Goal: Task Accomplishment & Management: Use online tool/utility

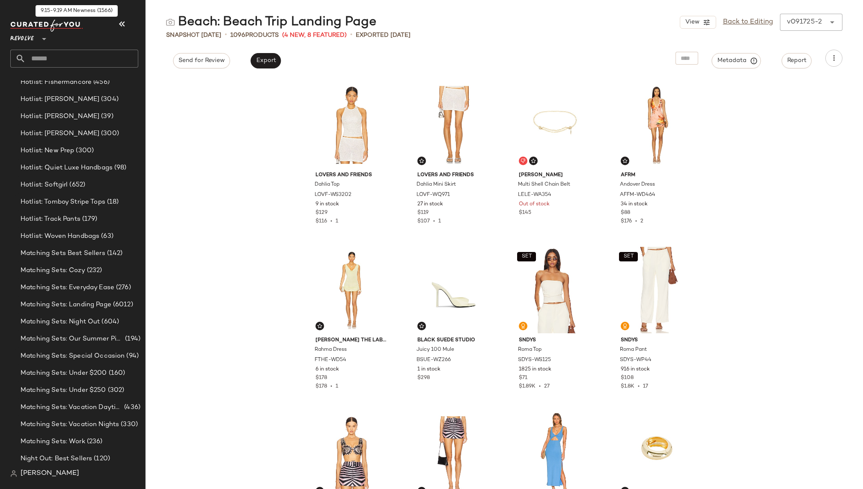
scroll to position [813, 0]
click at [74, 303] on span "Matching Sets: Landing Page" at bounding box center [66, 303] width 91 height 10
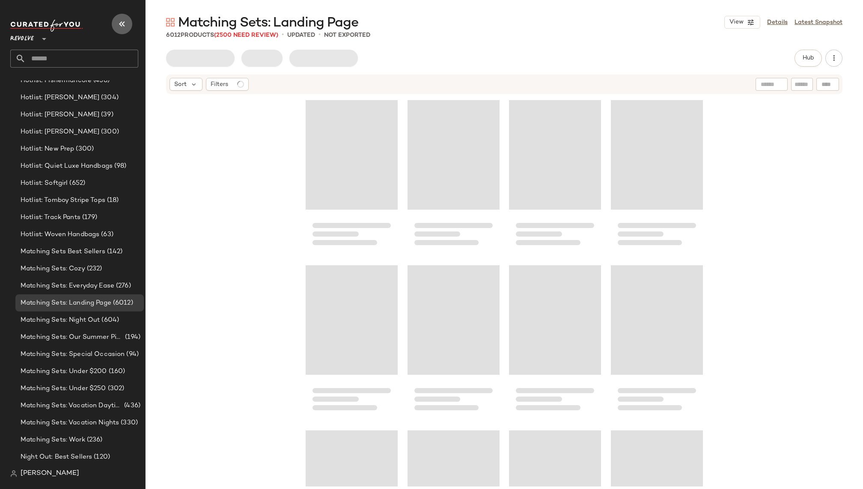
click at [126, 25] on icon "button" at bounding box center [122, 24] width 10 height 10
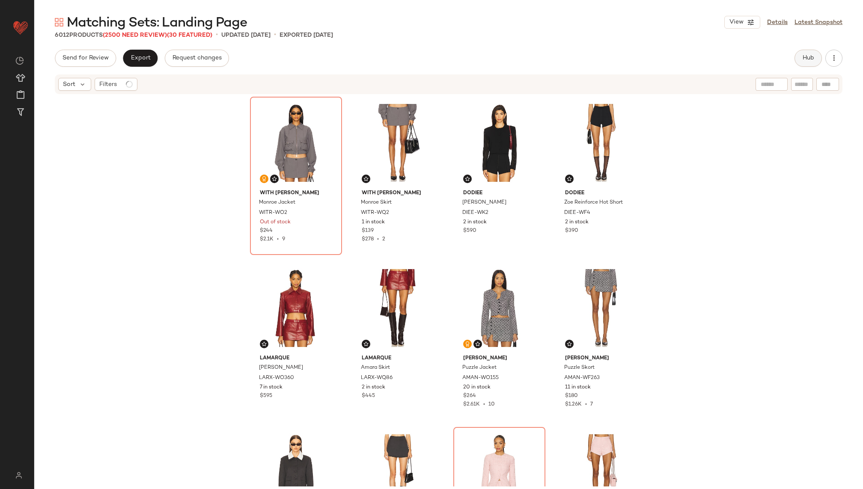
click at [647, 57] on span "Hub" at bounding box center [808, 58] width 12 height 7
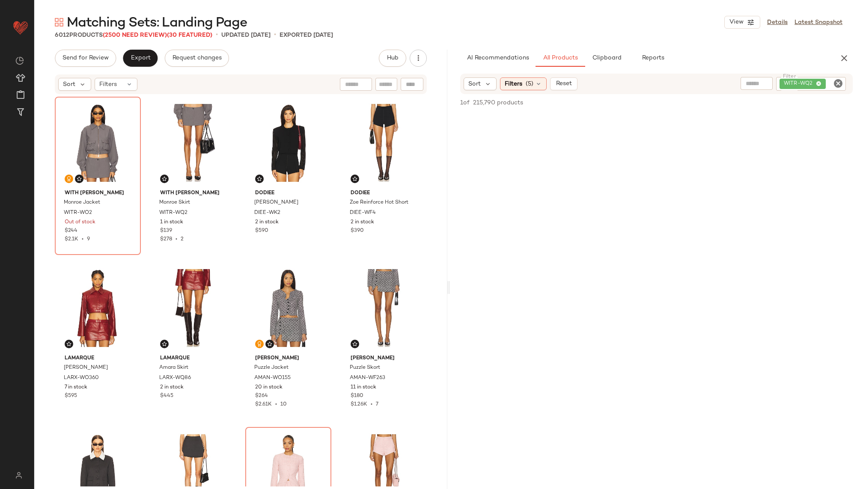
click at [647, 83] on icon "Clear Filter" at bounding box center [838, 83] width 10 height 10
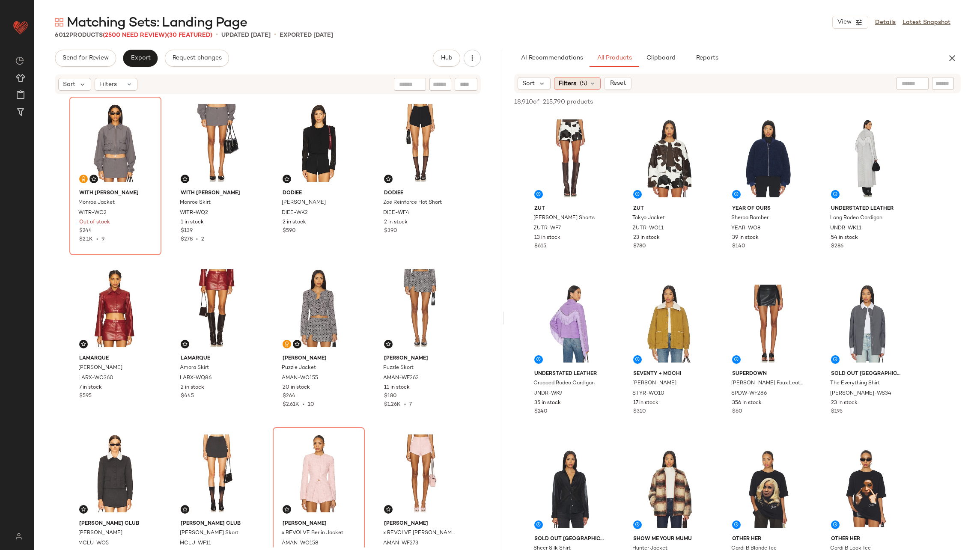
click at [585, 85] on span "(5)" at bounding box center [583, 83] width 8 height 9
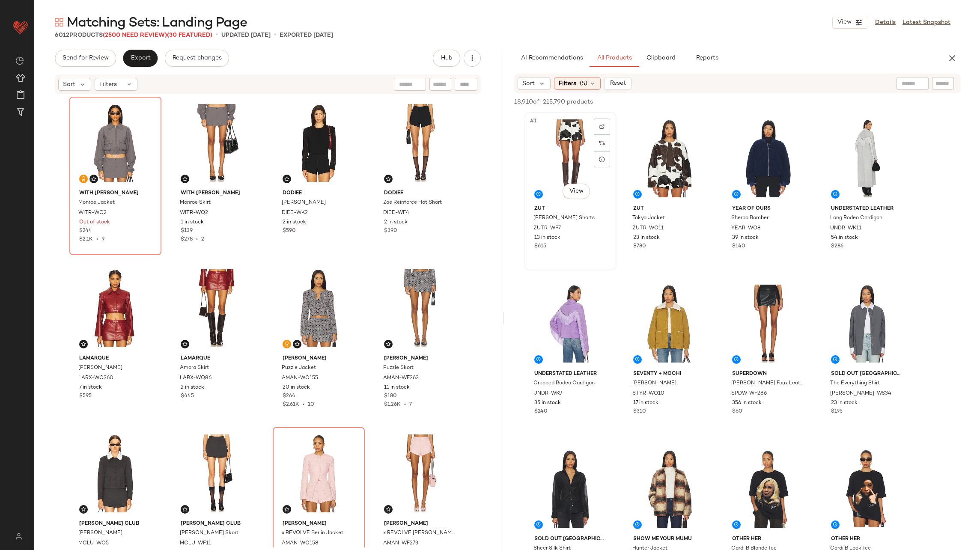
click at [573, 161] on div "#1 View" at bounding box center [570, 158] width 86 height 86
click at [647, 150] on div "#2 View" at bounding box center [669, 158] width 86 height 86
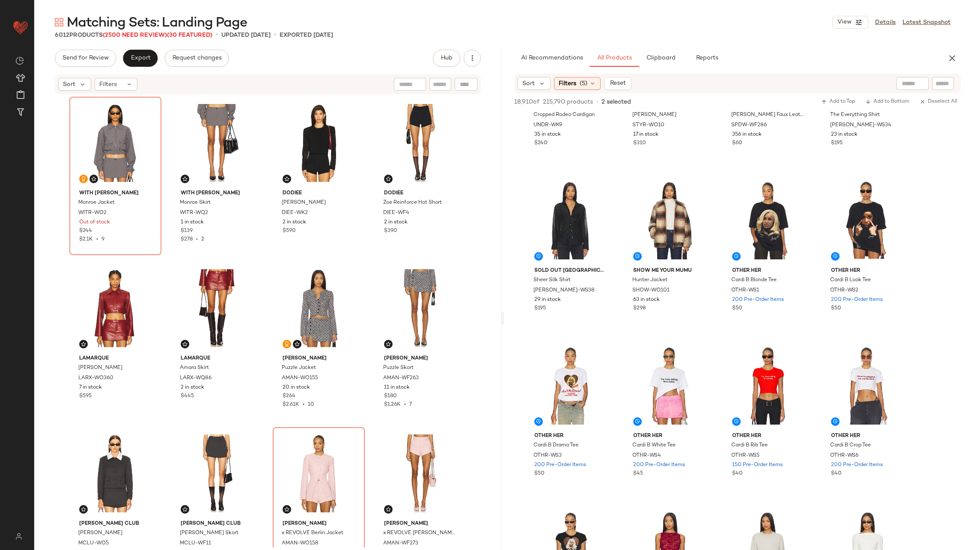
scroll to position [269, 0]
click at [647, 187] on img at bounding box center [799, 188] width 5 height 5
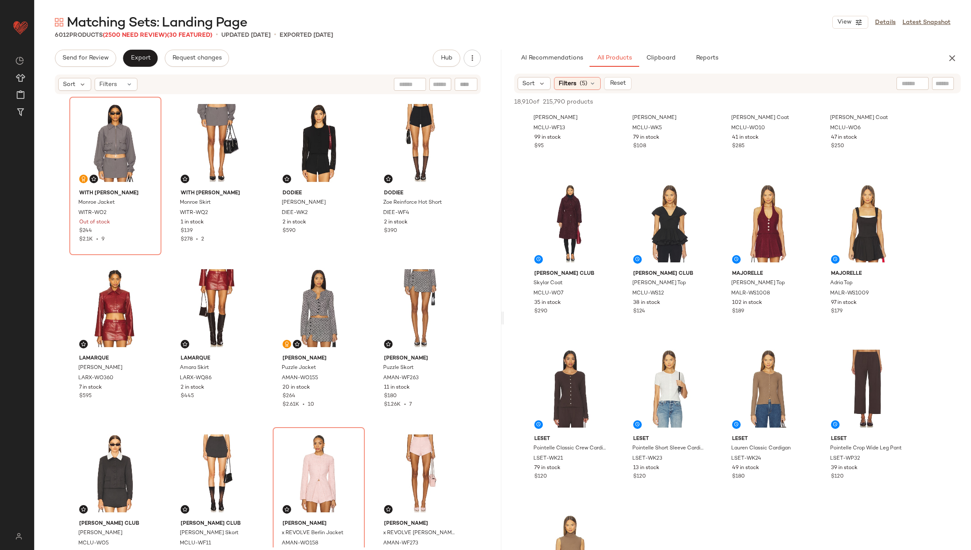
scroll to position [928, 0]
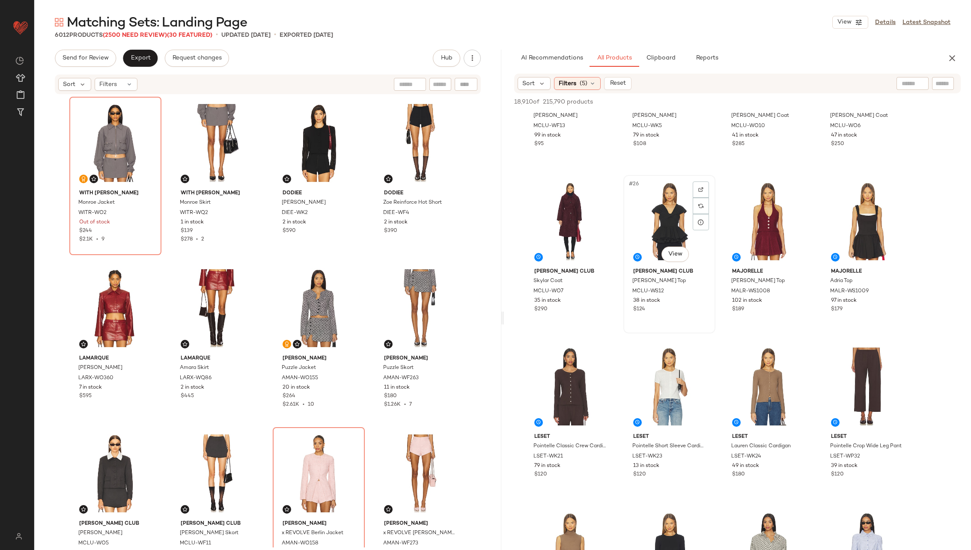
click at [647, 220] on div "#26 View" at bounding box center [669, 221] width 86 height 86
click at [647, 213] on div "#27 View" at bounding box center [768, 221] width 86 height 86
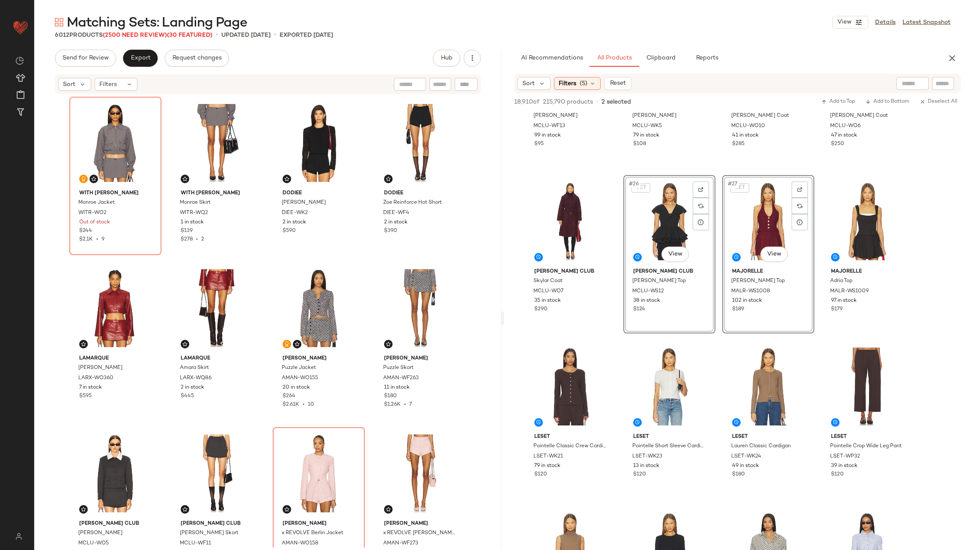
click at [647, 223] on div "SET #26 View" at bounding box center [669, 221] width 86 height 86
click at [647, 232] on div "#27 View" at bounding box center [768, 221] width 86 height 86
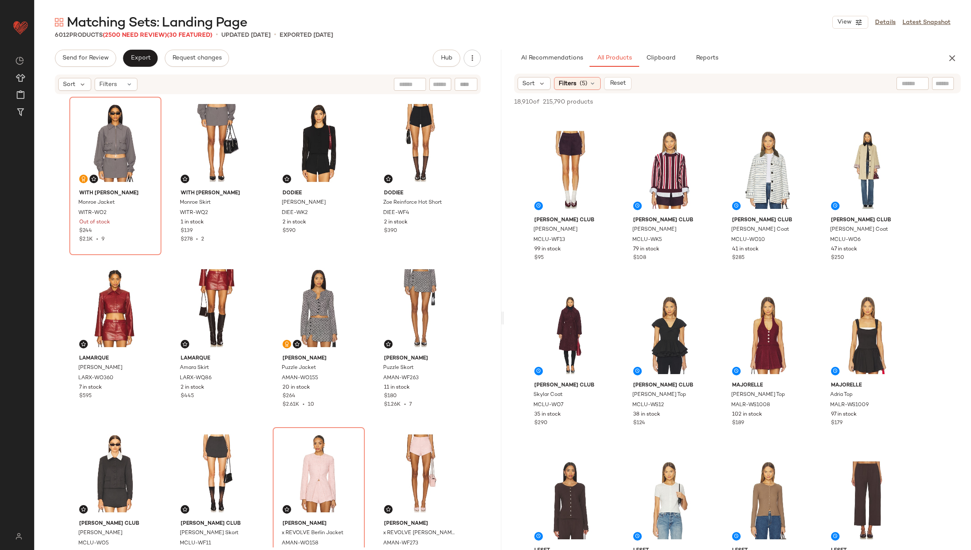
scroll to position [808, 0]
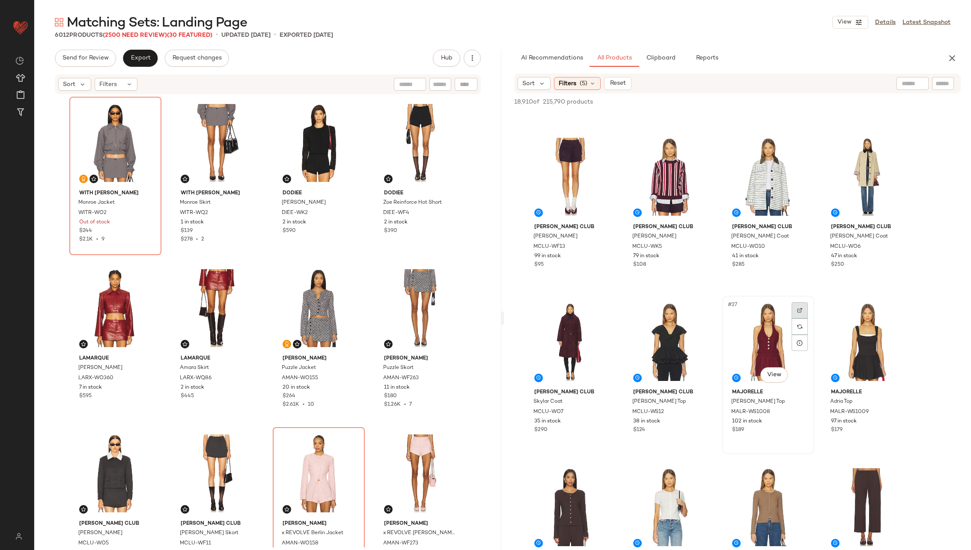
click at [647, 308] on img at bounding box center [799, 310] width 5 height 5
click at [647, 304] on div at bounding box center [700, 310] width 16 height 16
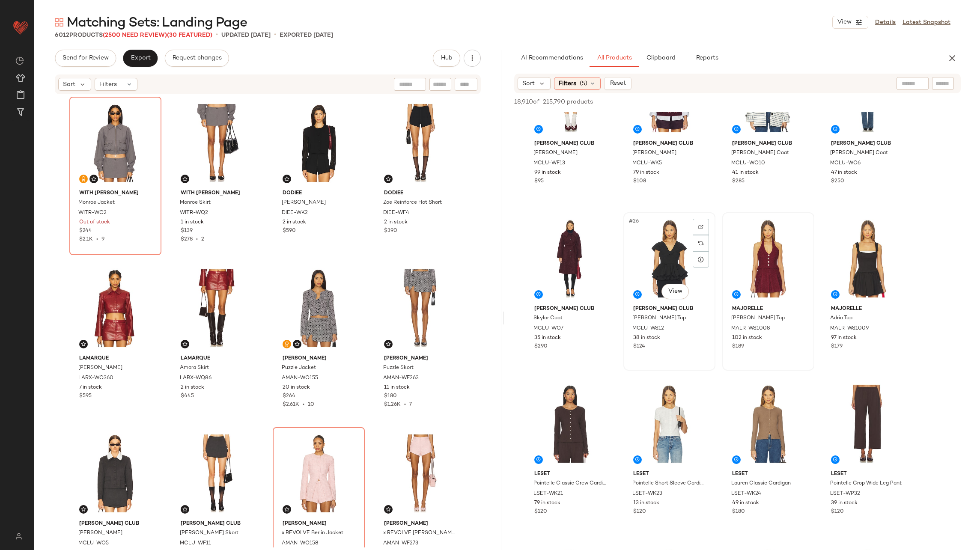
scroll to position [891, 0]
click at [647, 226] on div at bounding box center [898, 226] width 16 height 16
click at [647, 258] on div "#27 View" at bounding box center [768, 258] width 86 height 86
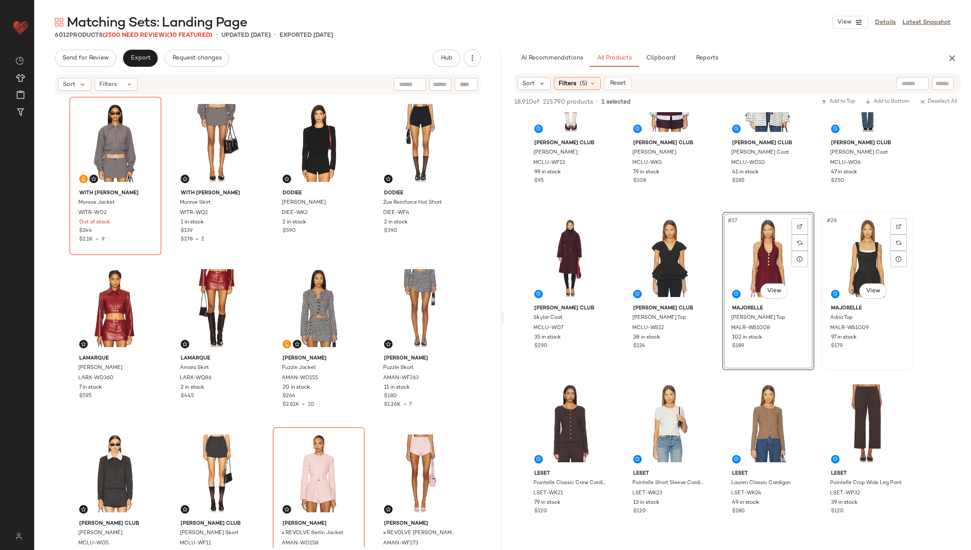
click at [647, 261] on div "#28 View" at bounding box center [867, 258] width 86 height 86
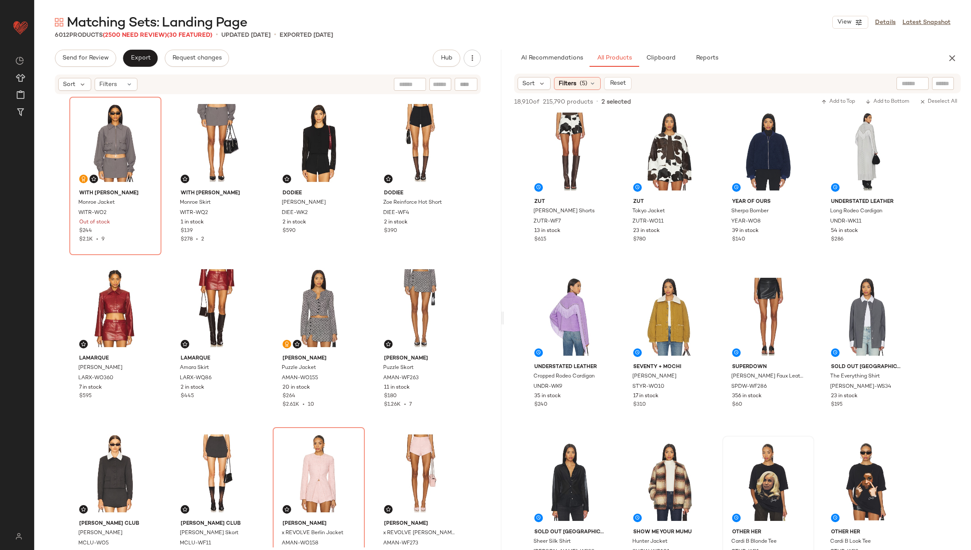
scroll to position [0, 0]
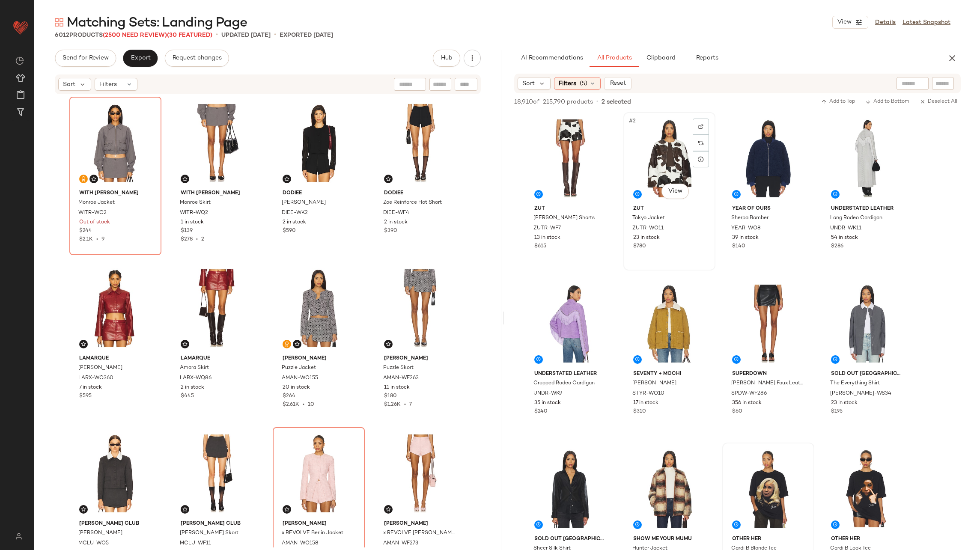
click at [647, 149] on div "#2 View" at bounding box center [669, 158] width 86 height 86
click at [567, 158] on div "#1 View" at bounding box center [570, 158] width 86 height 86
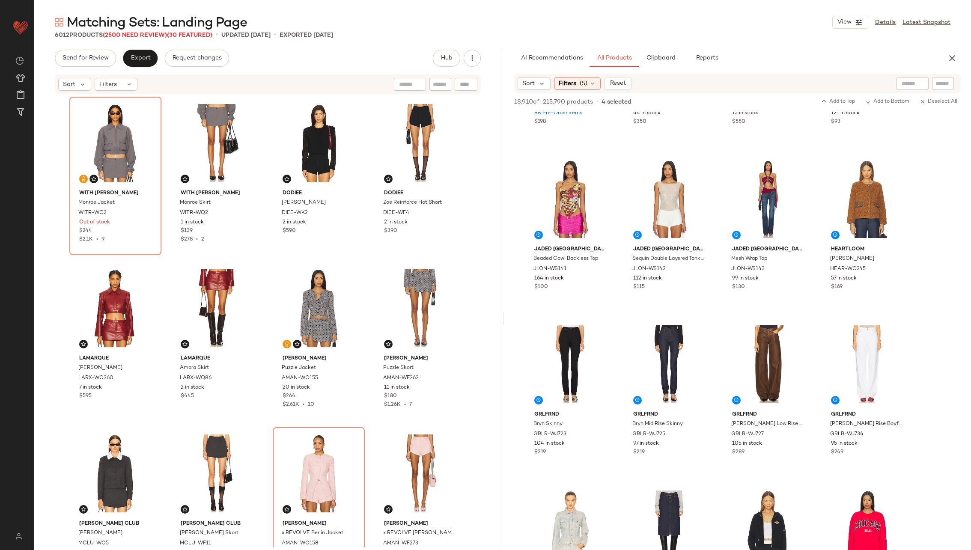
scroll to position [1614, 0]
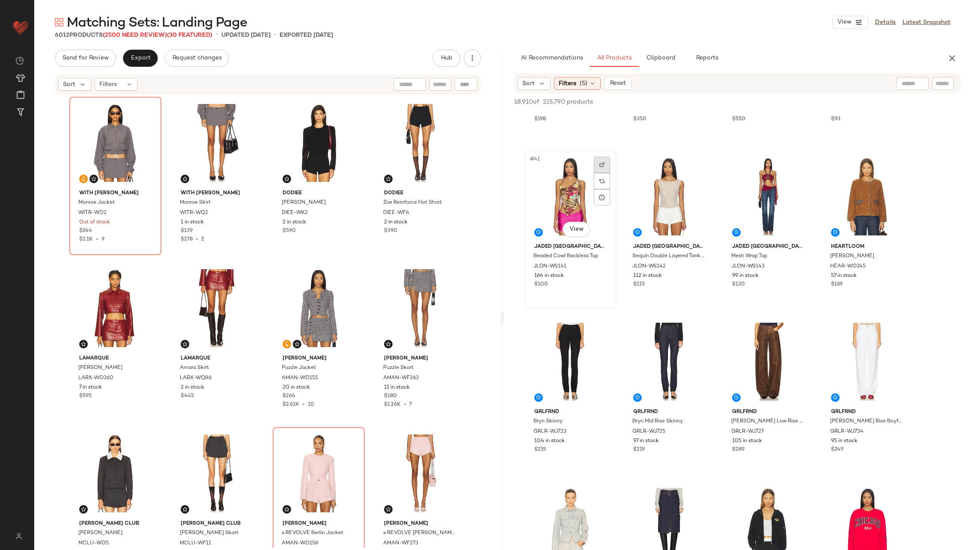
click at [604, 161] on div at bounding box center [602, 165] width 16 height 16
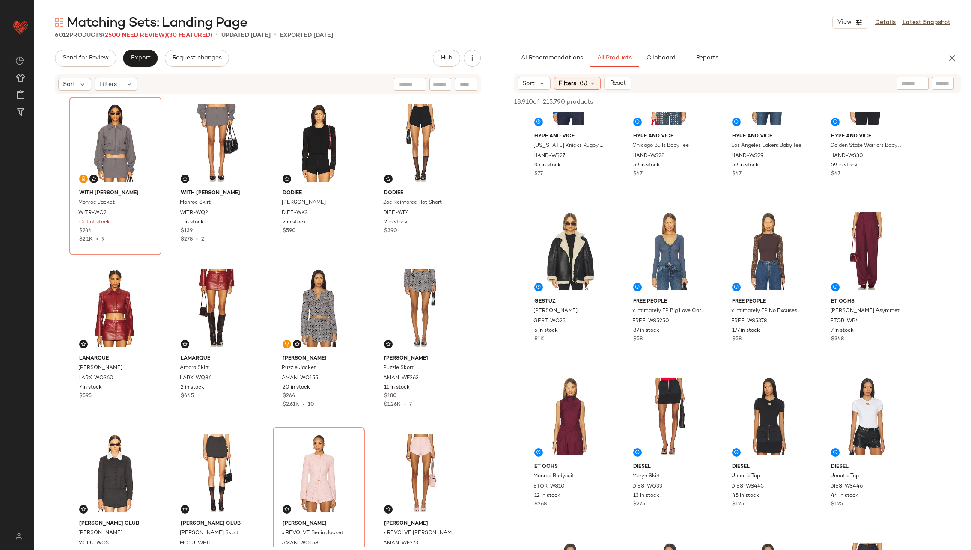
scroll to position [2570, 0]
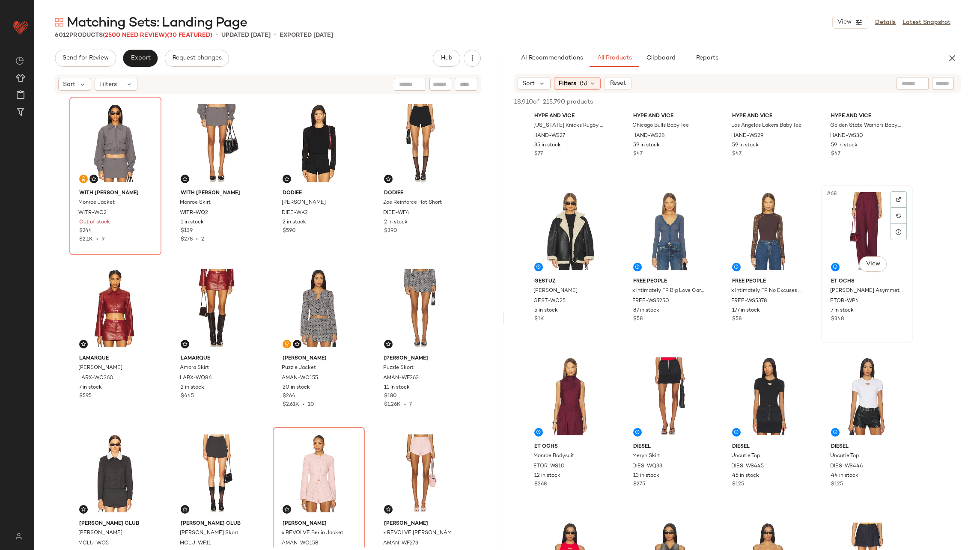
click at [647, 232] on div "#68 View" at bounding box center [867, 231] width 86 height 86
click at [559, 366] on div "#69 View" at bounding box center [570, 396] width 86 height 86
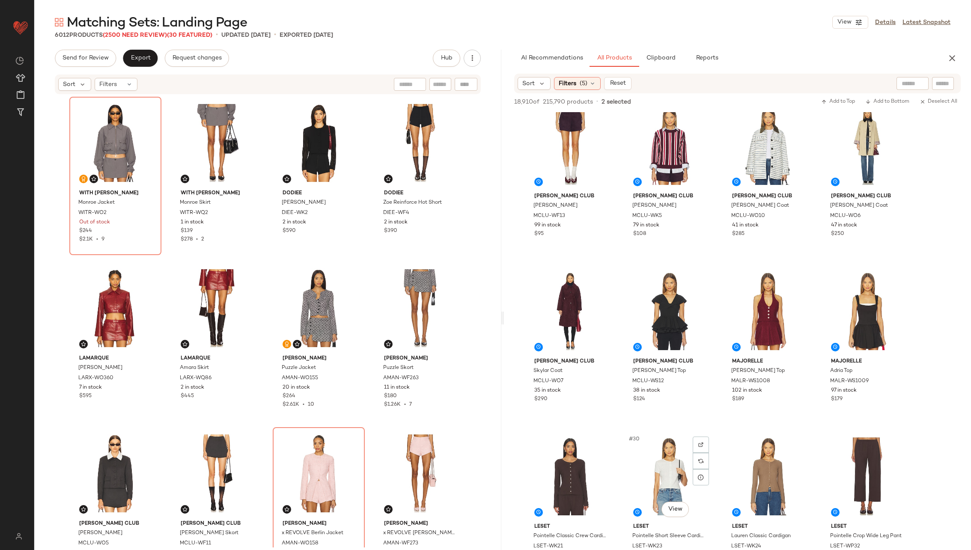
scroll to position [814, 0]
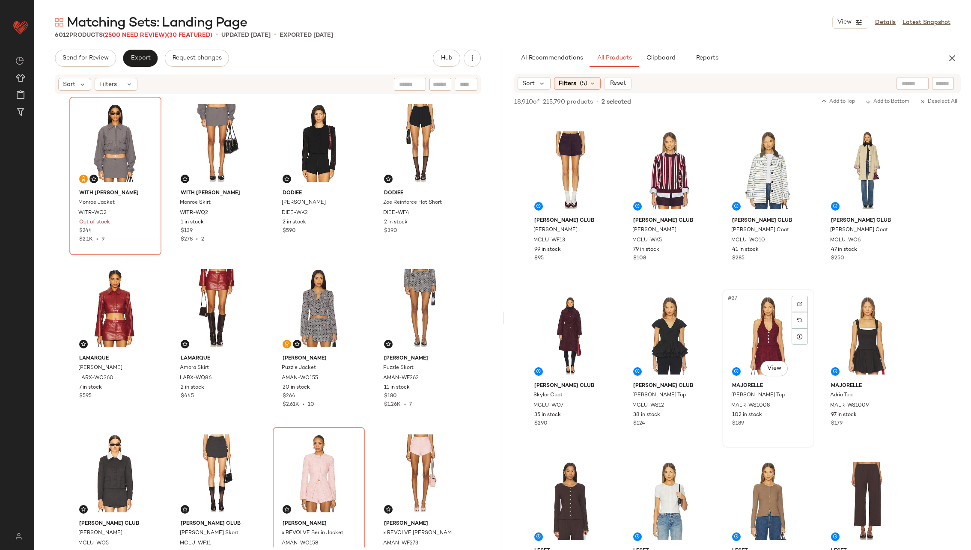
click at [647, 338] on div "#27 View" at bounding box center [768, 335] width 86 height 86
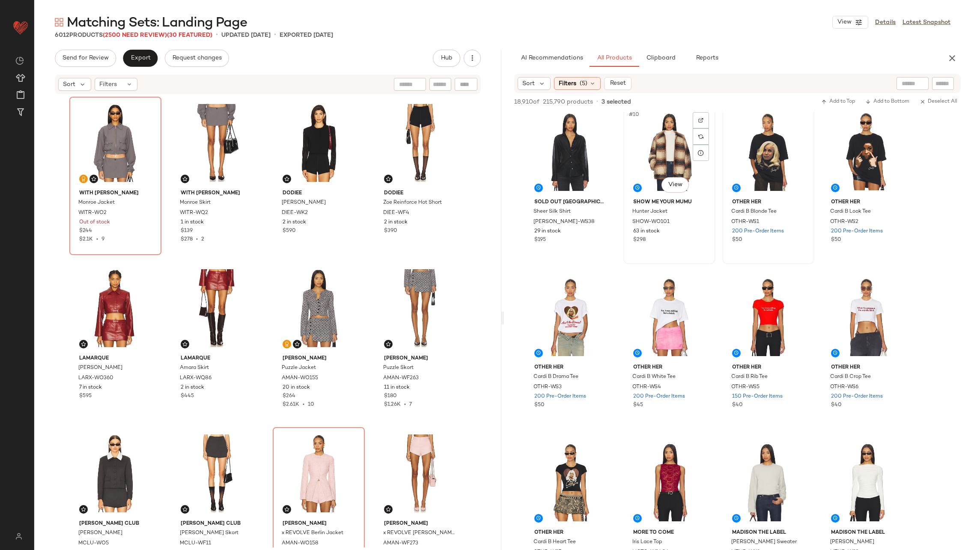
scroll to position [0, 0]
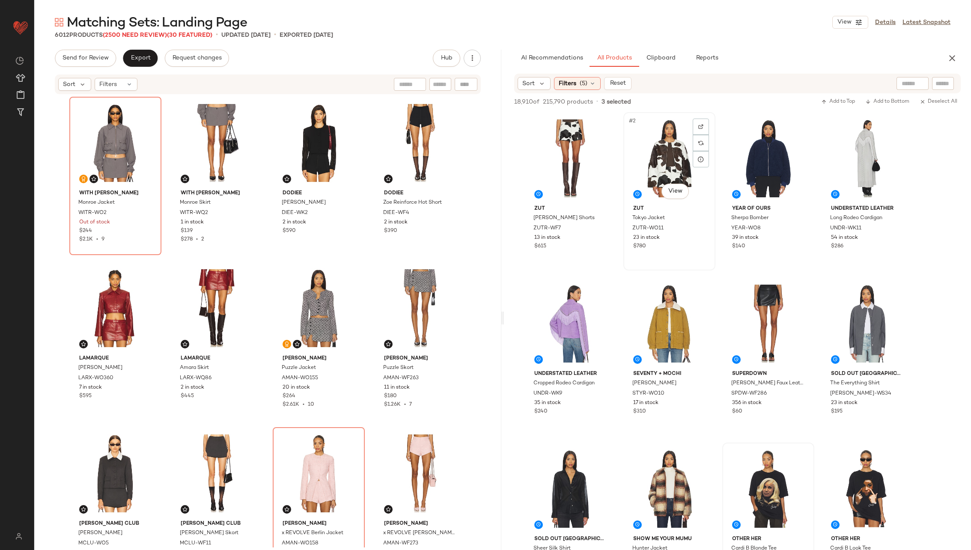
click at [647, 151] on div "#2 View" at bounding box center [669, 158] width 86 height 86
click at [579, 154] on div "#1 View" at bounding box center [570, 158] width 86 height 86
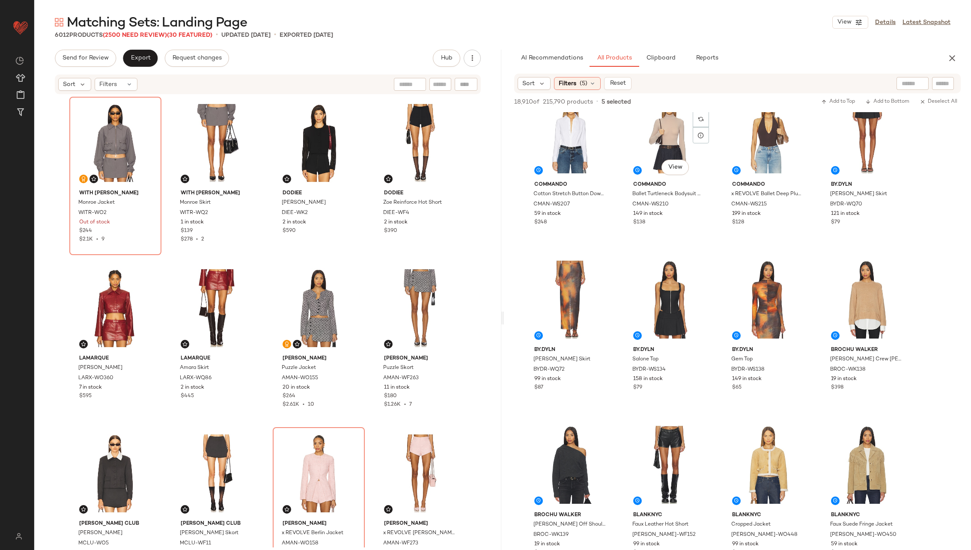
scroll to position [3164, 0]
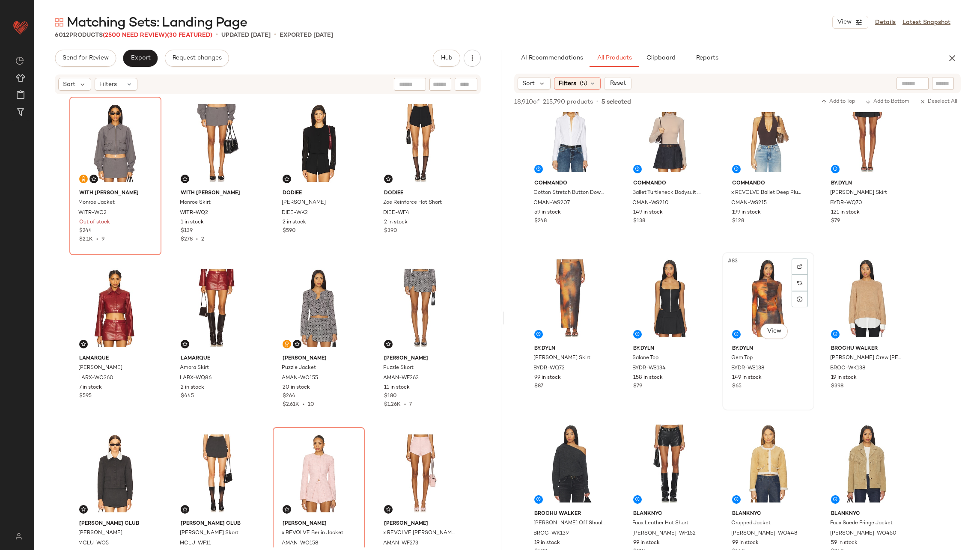
click at [647, 304] on div "#83 View" at bounding box center [768, 298] width 86 height 86
click at [568, 306] on div "#81 View" at bounding box center [570, 298] width 86 height 86
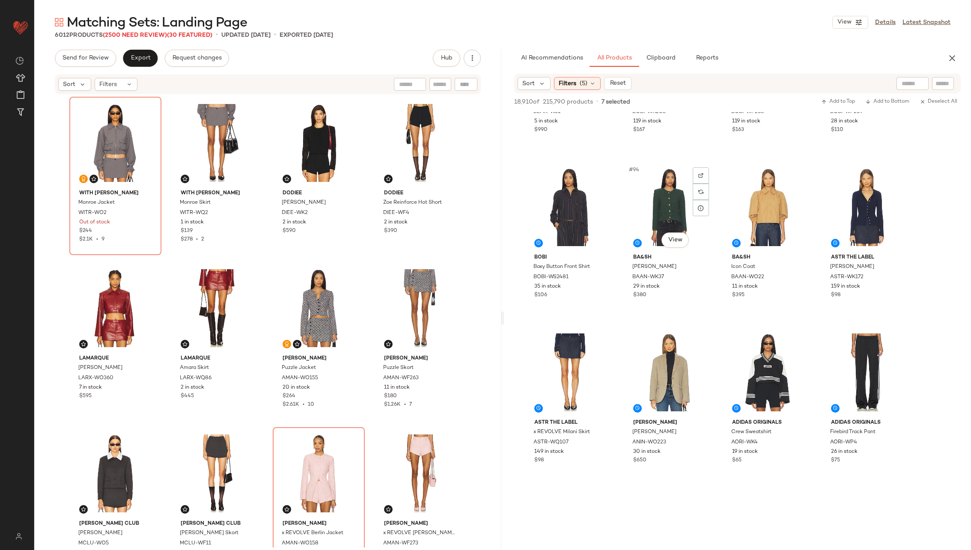
scroll to position [3752, 0]
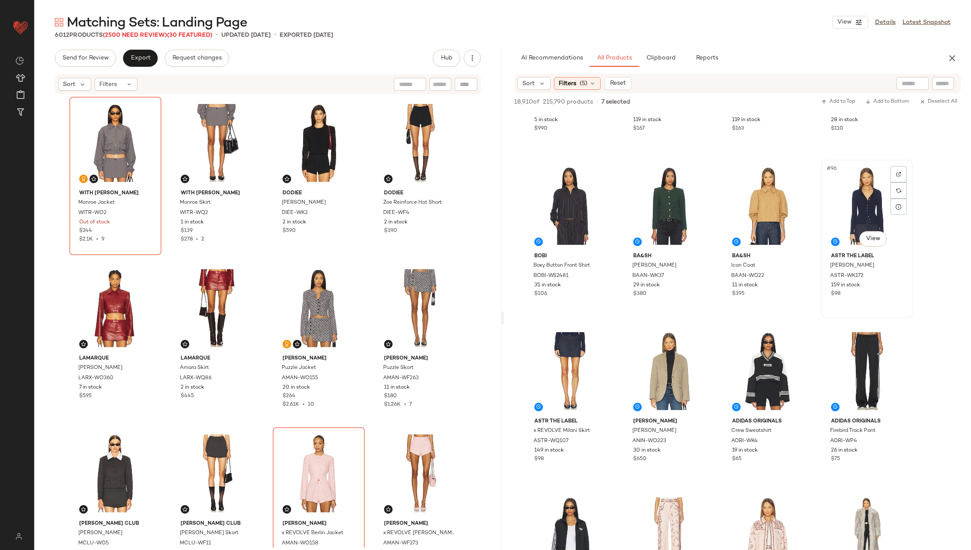
click at [647, 204] on div "#96 View" at bounding box center [867, 206] width 86 height 86
click at [560, 366] on div "#97 View" at bounding box center [570, 371] width 86 height 86
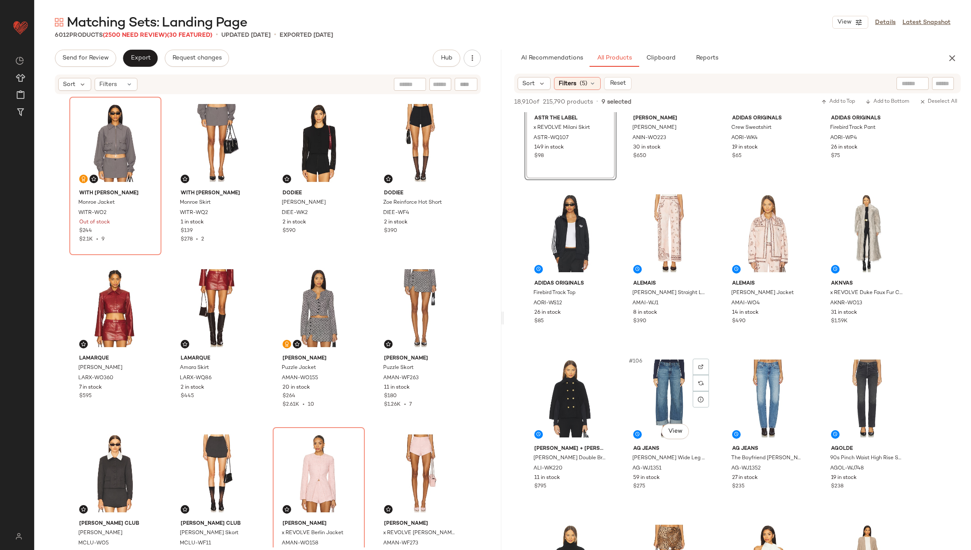
scroll to position [4056, 0]
click at [647, 215] on div "#102 View" at bounding box center [669, 232] width 86 height 86
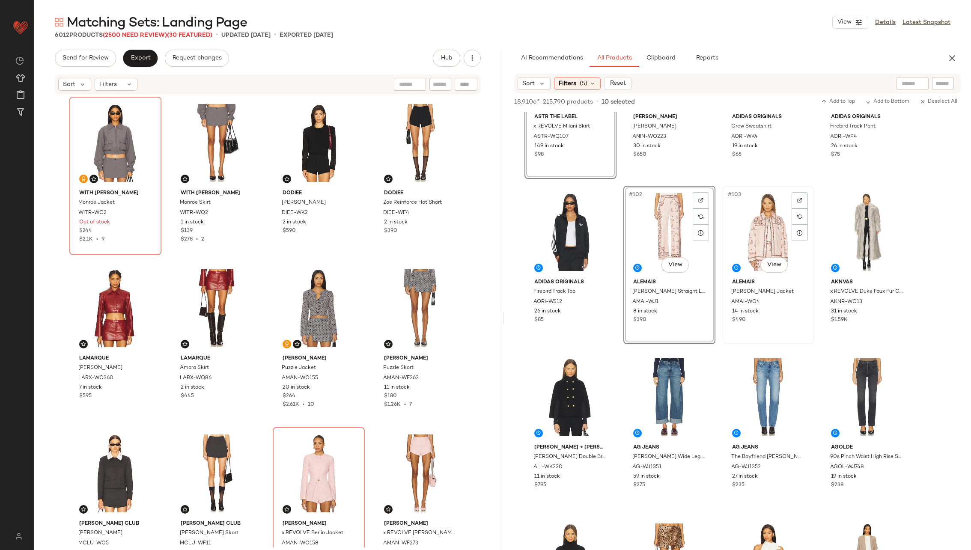
click at [647, 222] on div "#103 View" at bounding box center [768, 232] width 86 height 86
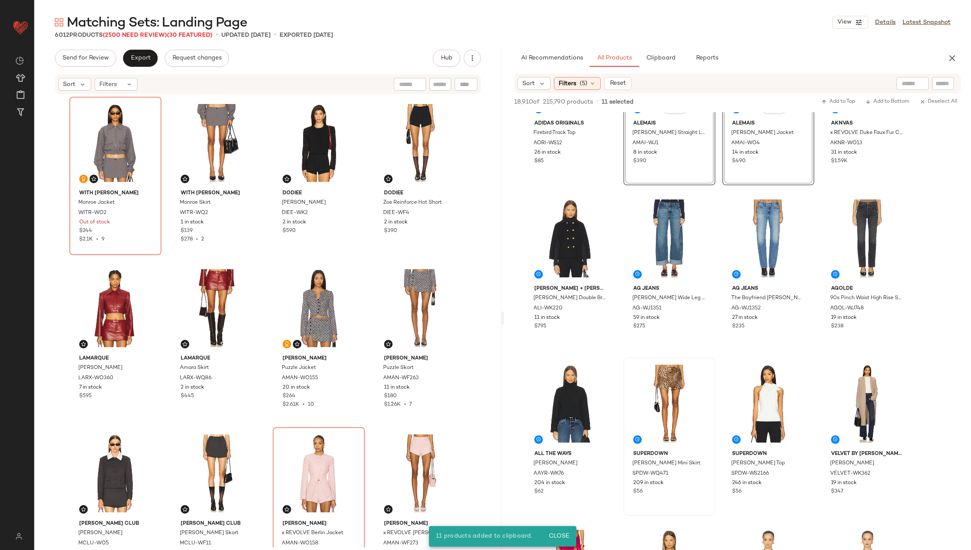
scroll to position [4216, 0]
click at [647, 366] on img at bounding box center [700, 370] width 5 height 5
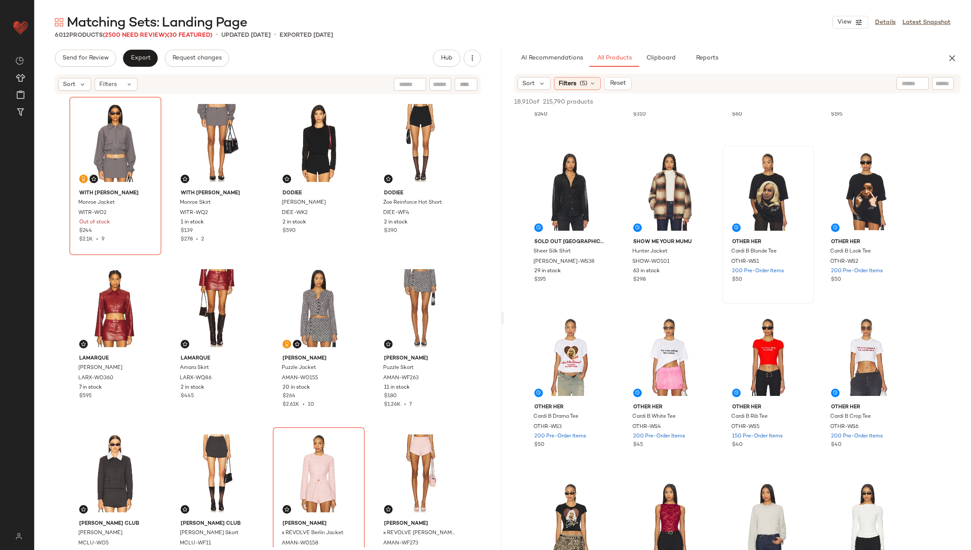
scroll to position [253, 0]
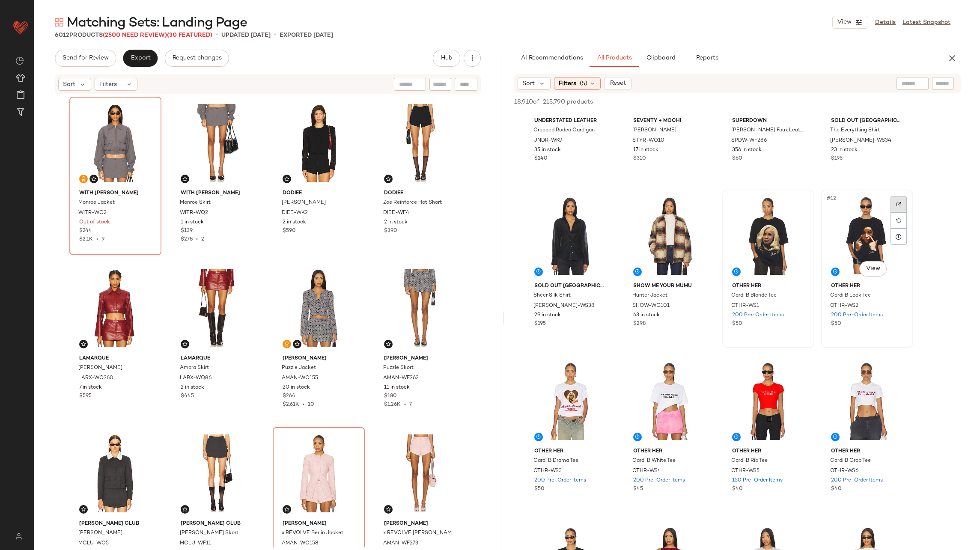
click at [647, 198] on div at bounding box center [898, 204] width 16 height 16
click at [599, 366] on img at bounding box center [601, 369] width 5 height 5
click at [647, 366] on img at bounding box center [700, 369] width 5 height 5
click at [647, 365] on div at bounding box center [799, 369] width 16 height 16
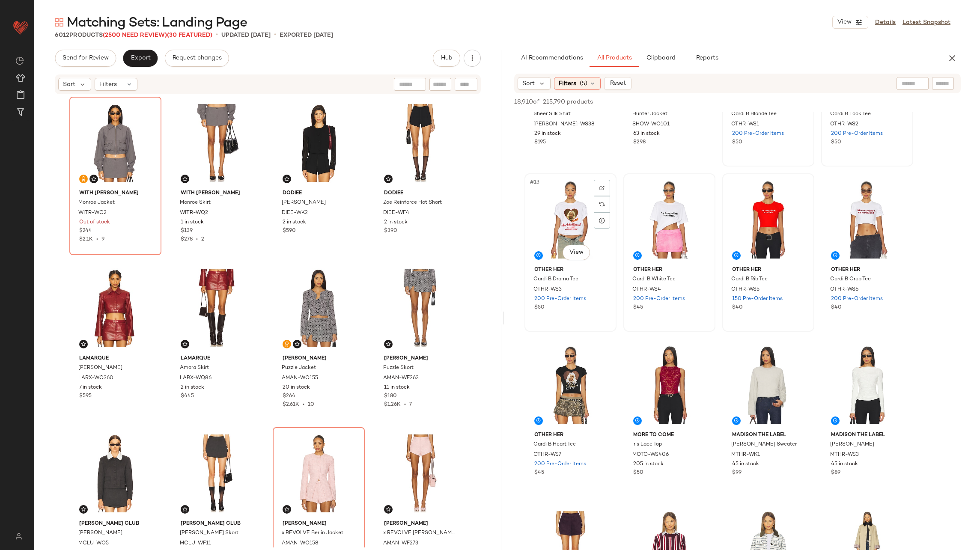
scroll to position [435, 0]
click at [600, 350] on img at bounding box center [601, 352] width 5 height 5
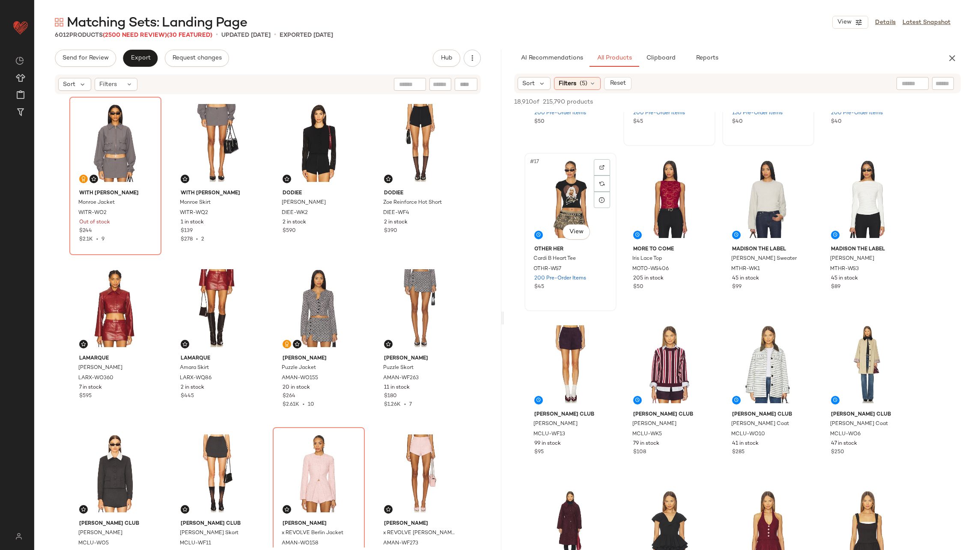
scroll to position [630, 0]
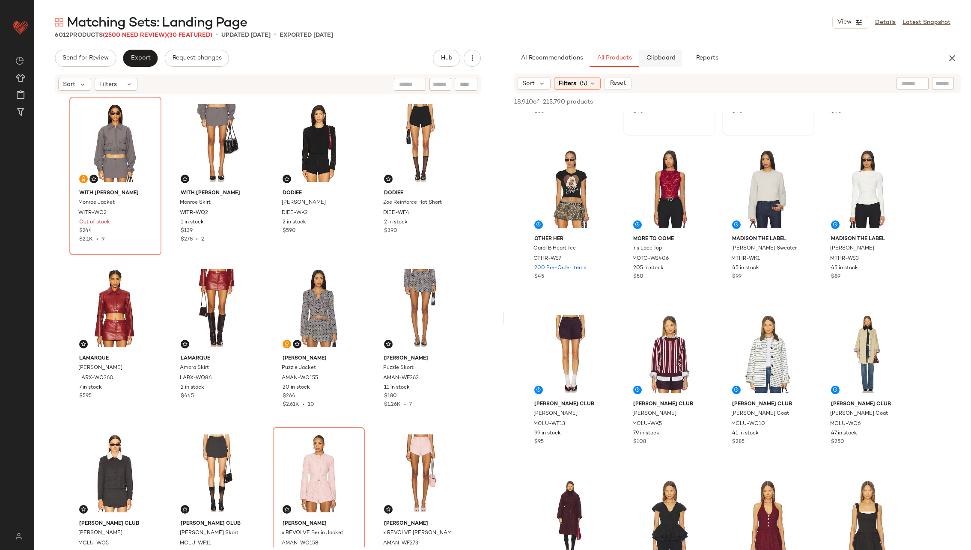
click at [647, 62] on button "Clipboard" at bounding box center [660, 58] width 43 height 17
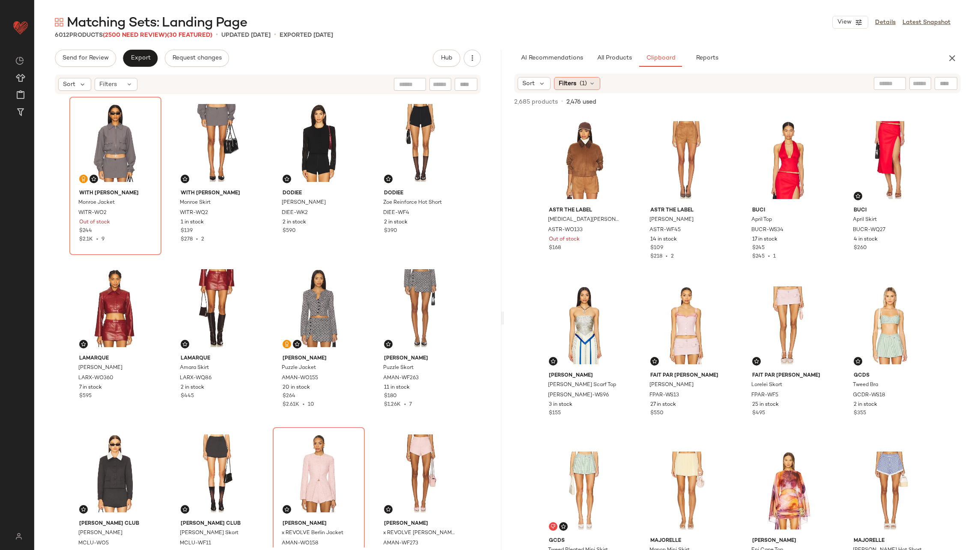
click at [591, 80] on icon at bounding box center [591, 83] width 7 height 7
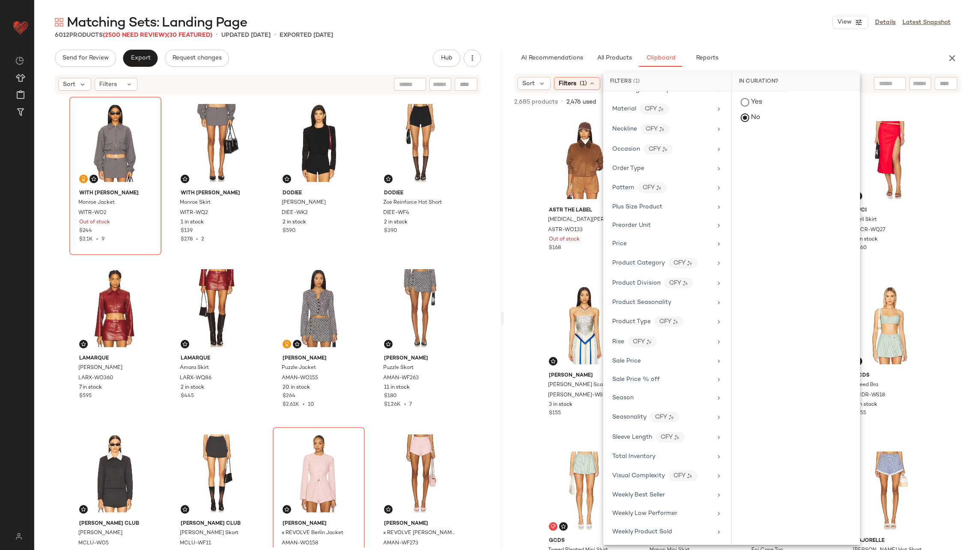
scroll to position [555, 0]
click at [647, 366] on div "Total Inventory" at bounding box center [662, 449] width 100 height 9
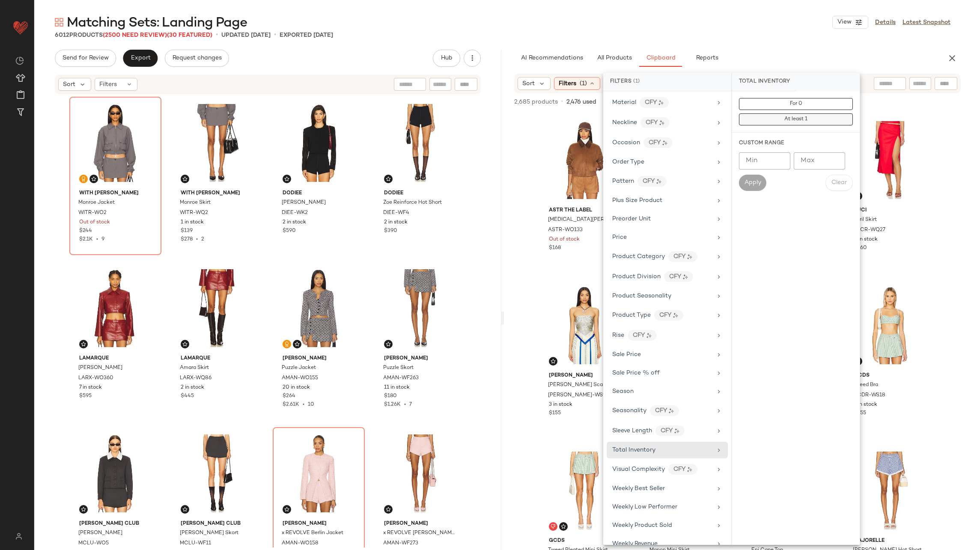
click at [647, 121] on button "At least 1" at bounding box center [796, 119] width 114 height 12
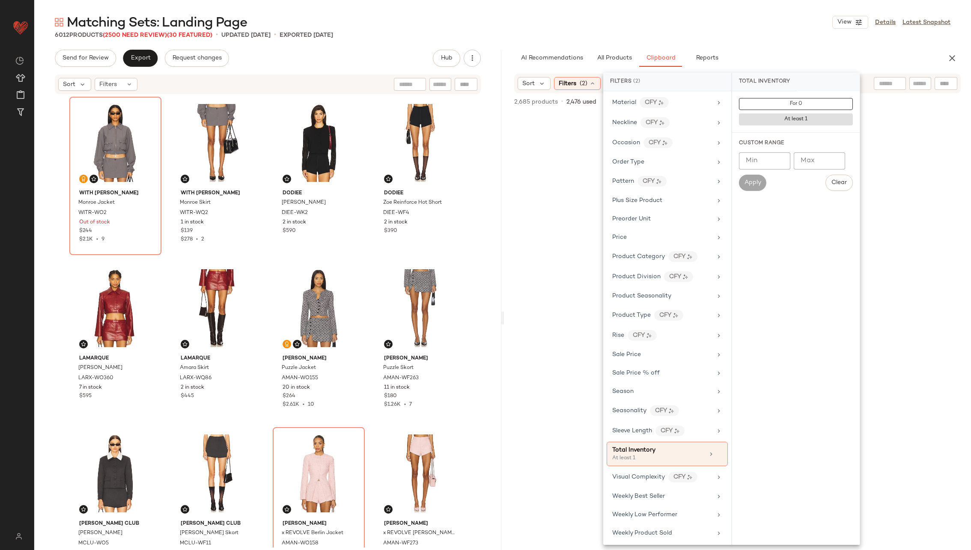
click at [531, 216] on div at bounding box center [736, 349] width 463 height 470
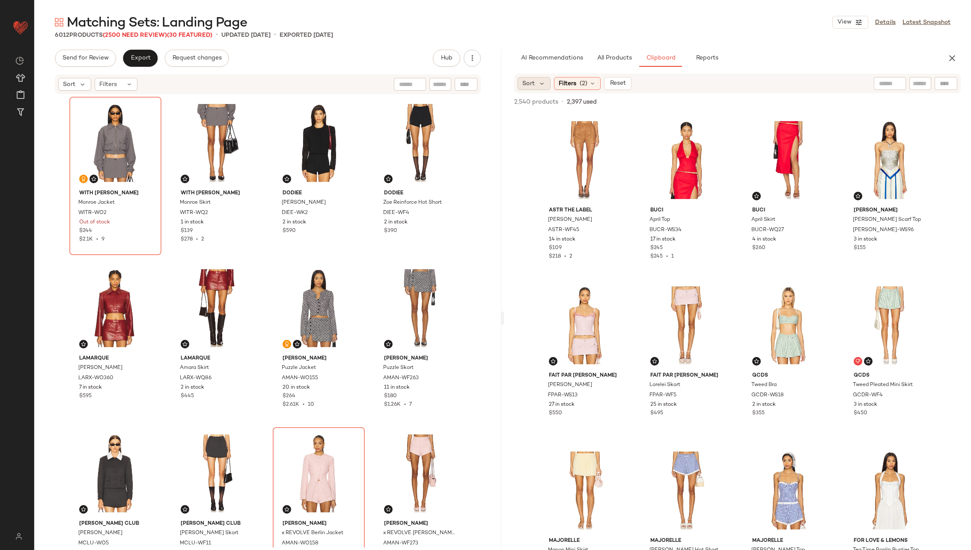
click at [537, 80] on div "Sort" at bounding box center [533, 83] width 33 height 13
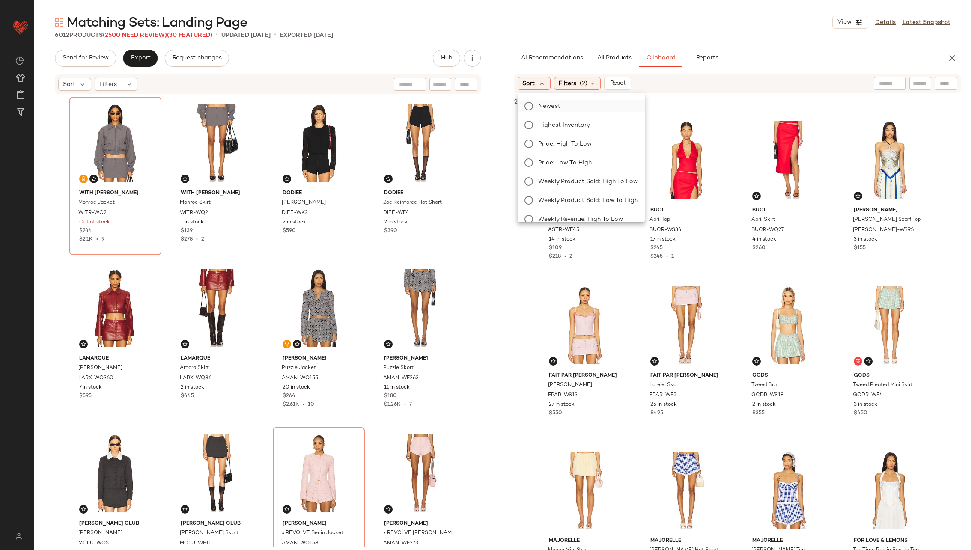
click at [556, 109] on span "Newest" at bounding box center [549, 106] width 22 height 9
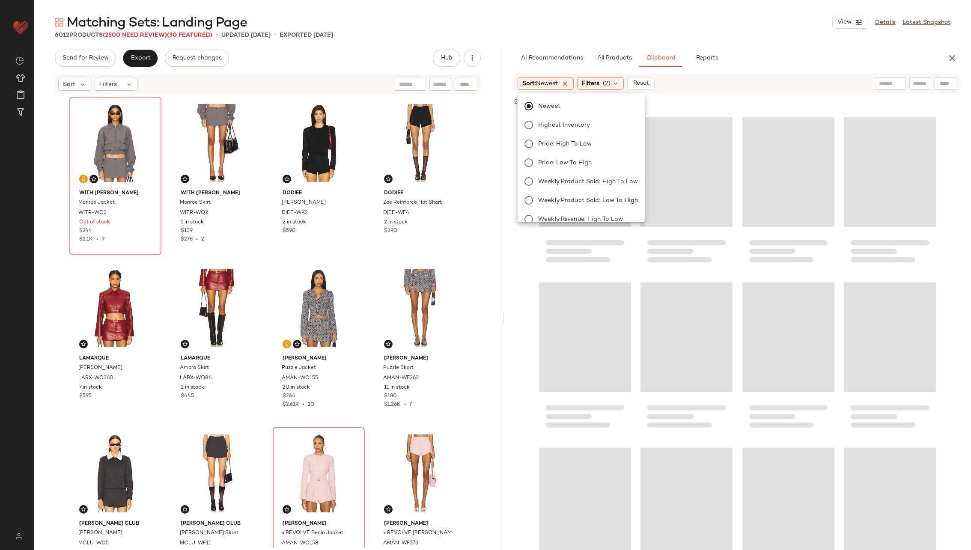
click at [518, 246] on div at bounding box center [737, 349] width 467 height 474
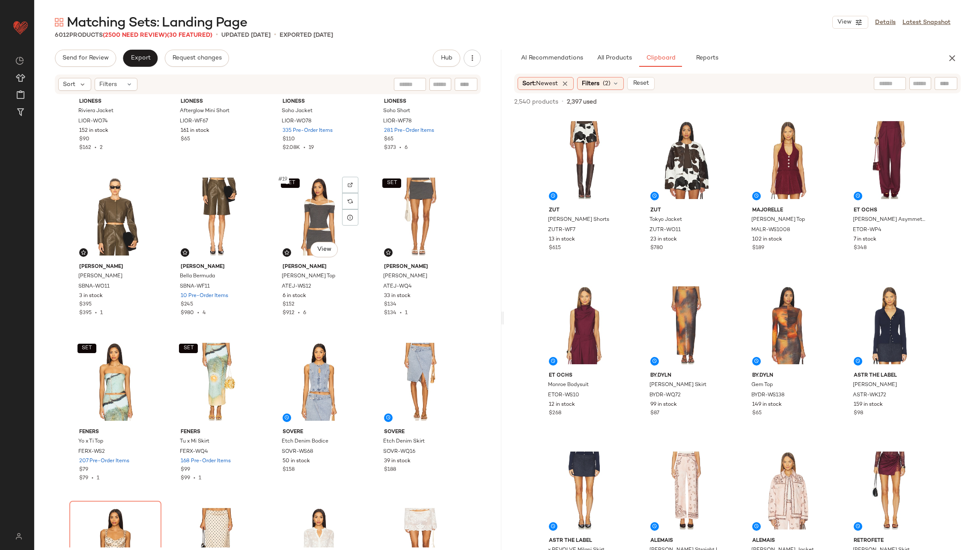
scroll to position [594, 0]
click at [294, 221] on div "SET #19 View" at bounding box center [319, 216] width 86 height 86
click at [419, 206] on div "SET #20 View" at bounding box center [420, 216] width 86 height 86
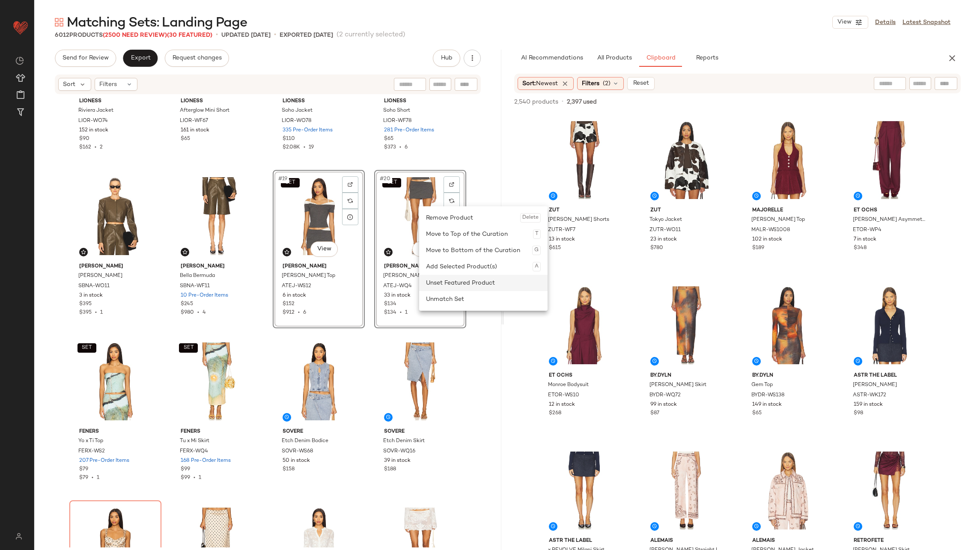
click at [469, 279] on div "Unset Featured Product" at bounding box center [483, 283] width 115 height 16
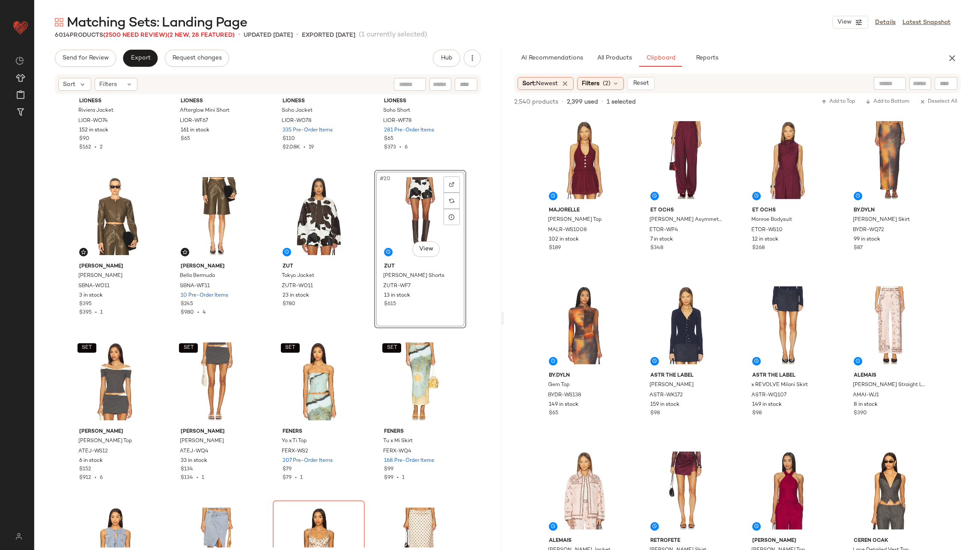
click at [367, 247] on div "LIONESS Riviera Jacket LIOR-WO74 152 in stock $90 $162 • 2 LIONESS Afterglow Mi…" at bounding box center [267, 321] width 467 height 452
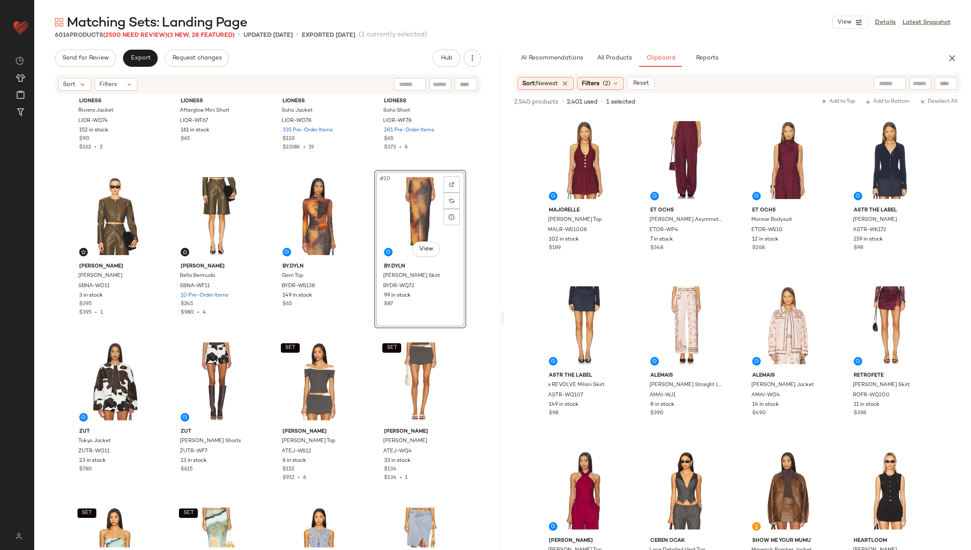
click at [362, 252] on div "LIONESS Riviera Jacket LIOR-WO74 152 in stock $90 $162 • 2 LIONESS Afterglow Mi…" at bounding box center [267, 321] width 467 height 452
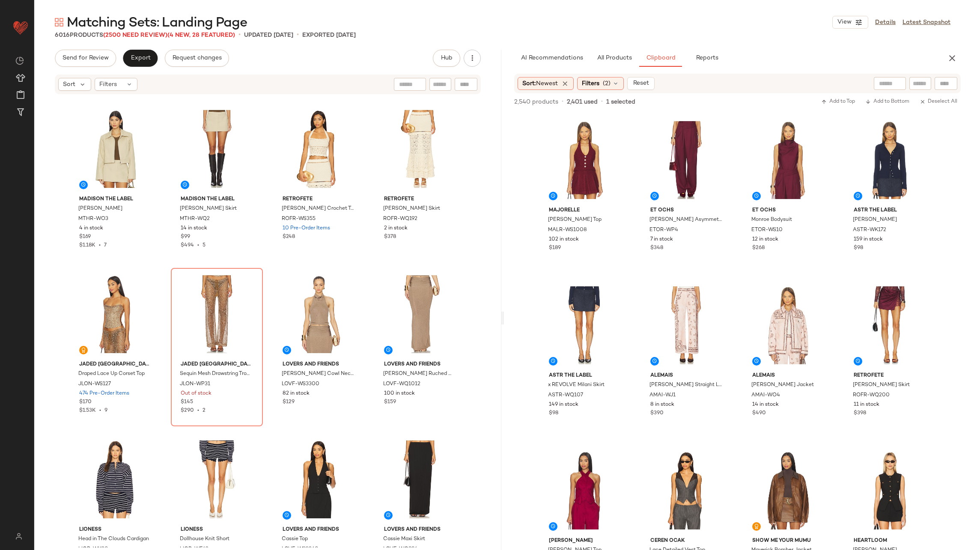
scroll to position [1507, 0]
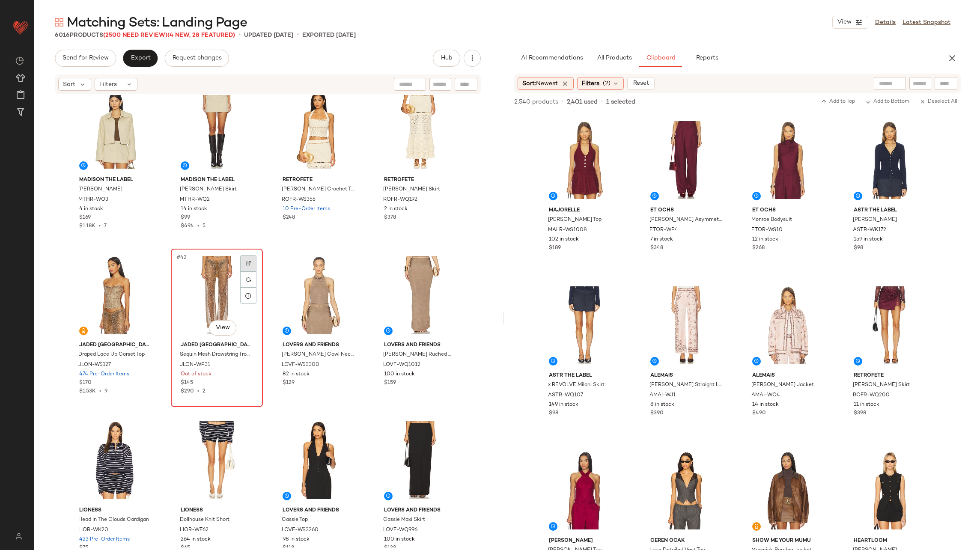
click at [250, 263] on div at bounding box center [248, 263] width 16 height 16
click at [110, 297] on div "#41 View" at bounding box center [115, 295] width 86 height 86
click at [201, 295] on div "#42 View" at bounding box center [217, 295] width 86 height 86
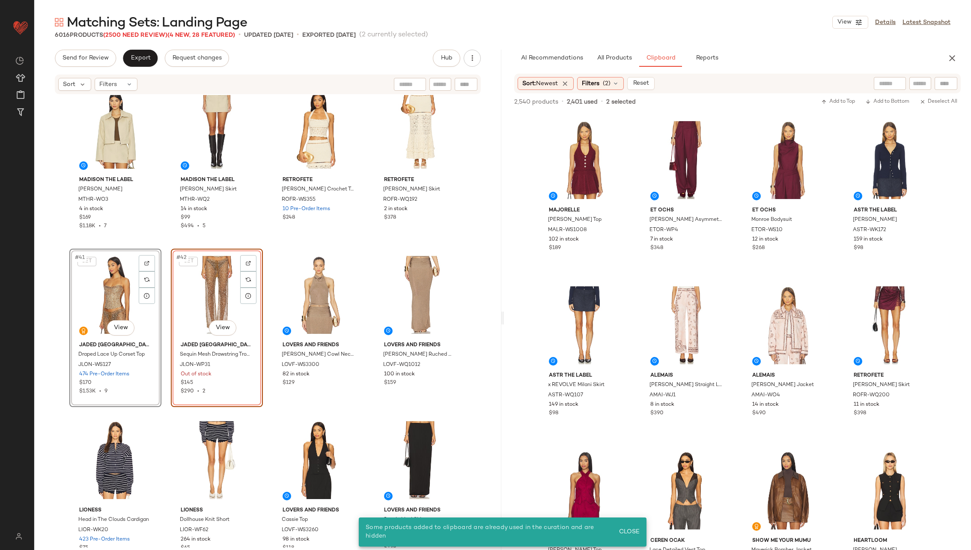
click at [266, 282] on div "MADISON THE LABEL Nikolas Jacket MTHR-WO3 4 in stock $169 $1.18K • 7 MADISON TH…" at bounding box center [267, 321] width 467 height 452
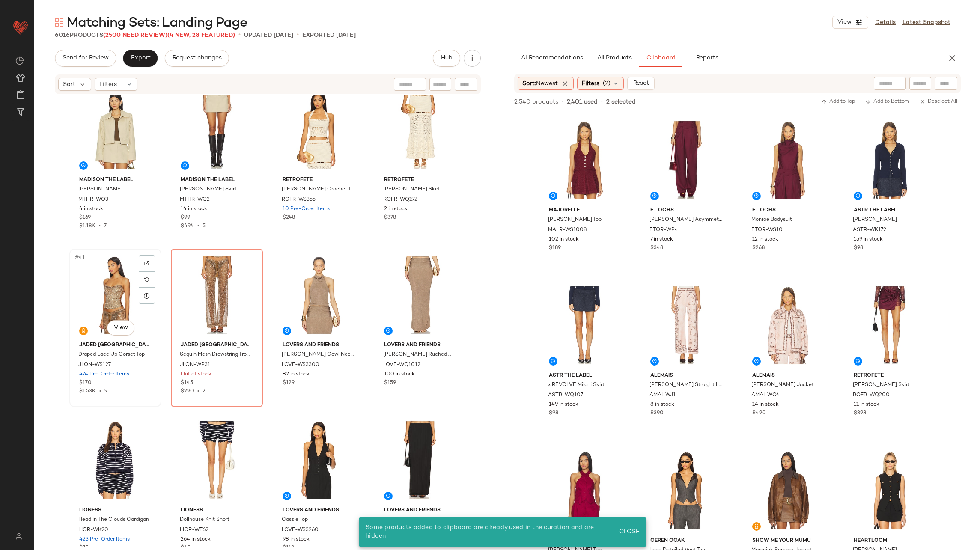
click at [117, 294] on div "#41 View" at bounding box center [115, 295] width 86 height 86
click at [212, 294] on div "#42 View" at bounding box center [217, 295] width 86 height 86
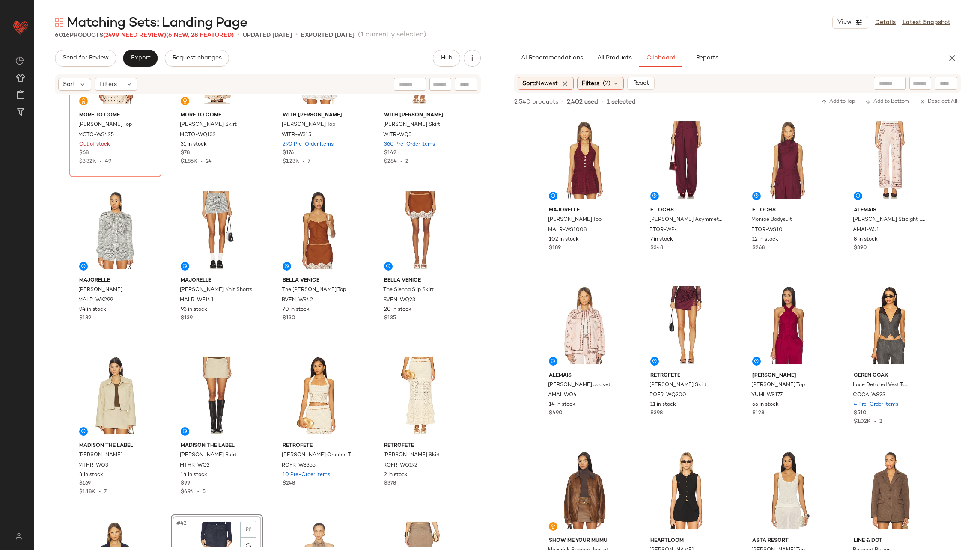
scroll to position [1315, 0]
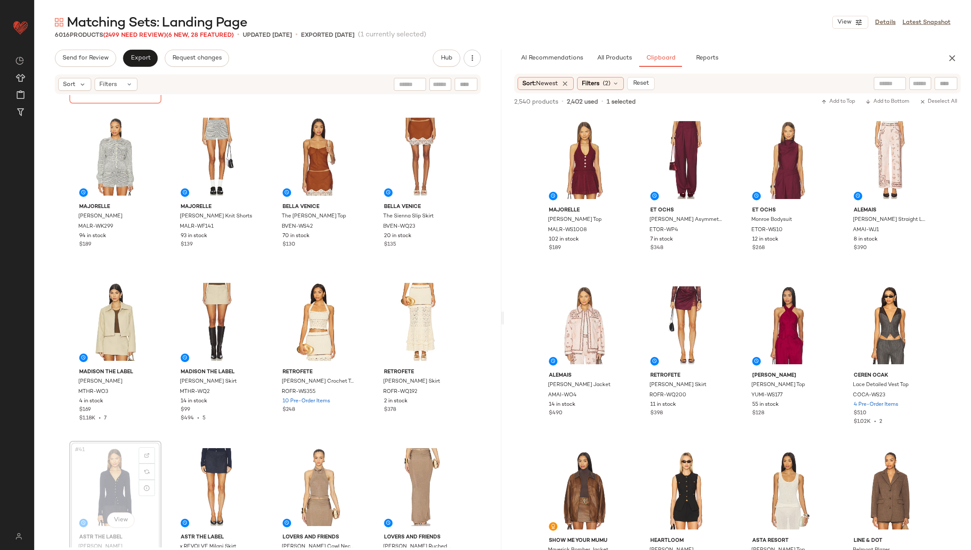
scroll to position [1315, 0]
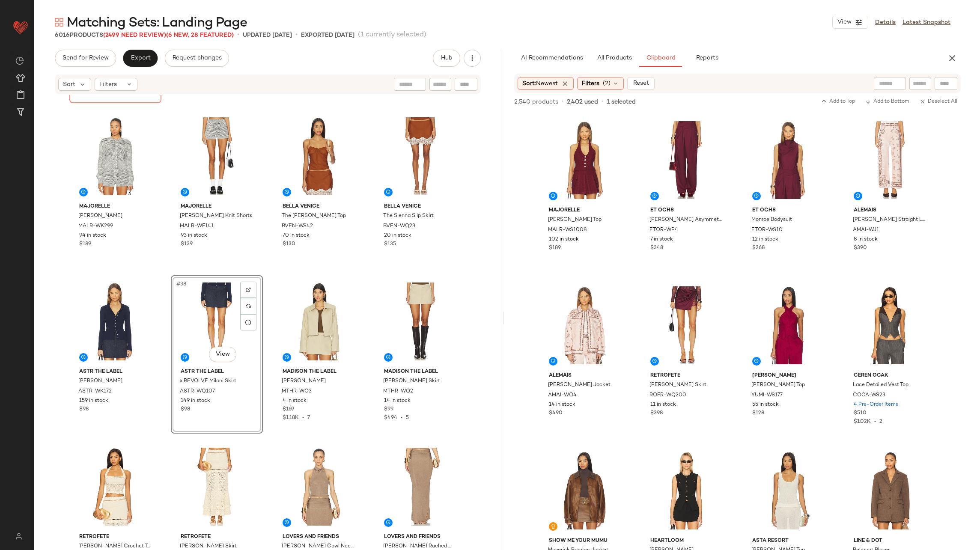
click at [267, 360] on div "MORE TO COME Elianna Corset Top MOTO-WS425 Out of stock $68 $3.32K • 49 MORE TO…" at bounding box center [267, 321] width 467 height 452
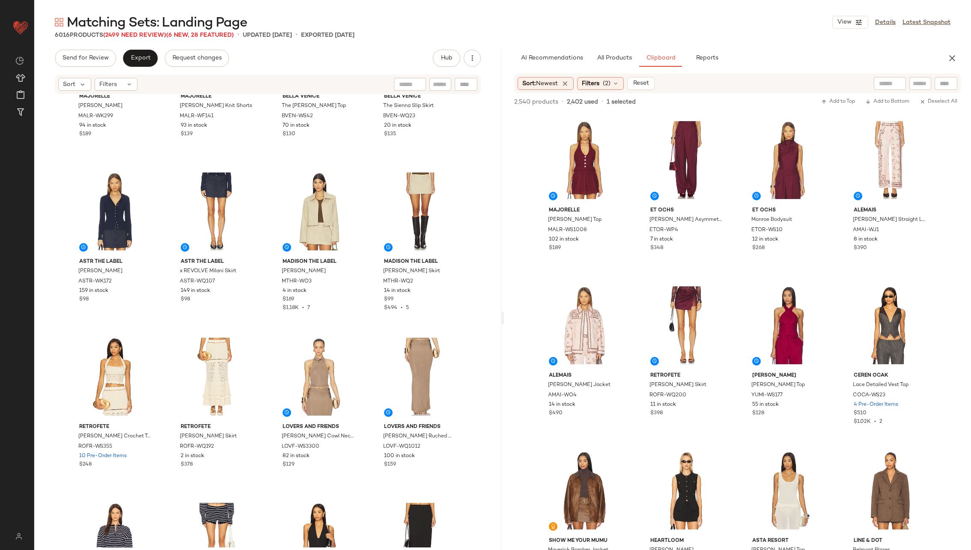
scroll to position [1430, 0]
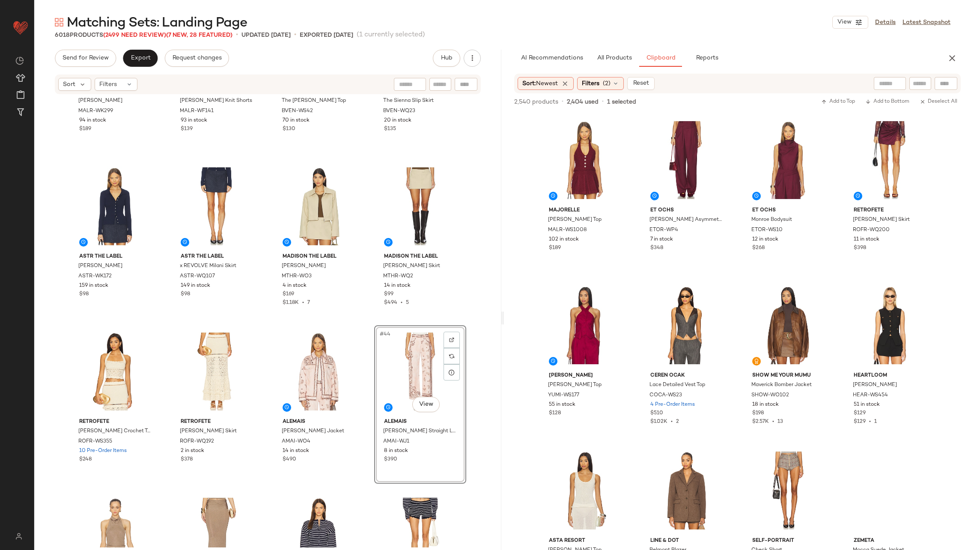
click at [369, 366] on div "MAJORELLE Estelle Cardigan MALR-WK299 94 in stock $189 MAJORELLE Estelle Knit S…" at bounding box center [267, 321] width 467 height 452
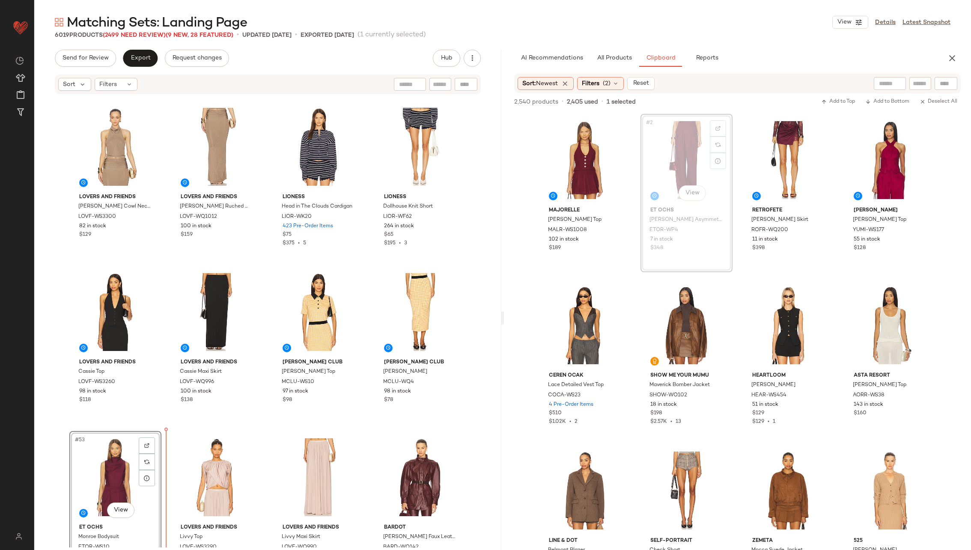
scroll to position [1841, 0]
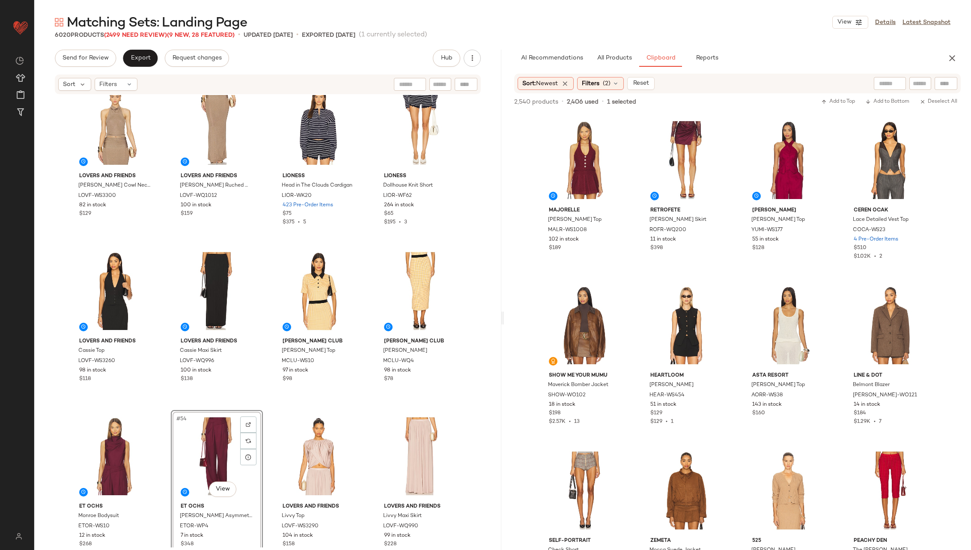
click at [261, 366] on div "Lovers and Friends Renna Cowl Neck Sleeveless Top LOVF-WS3300 82 in stock $129 …" at bounding box center [267, 321] width 467 height 452
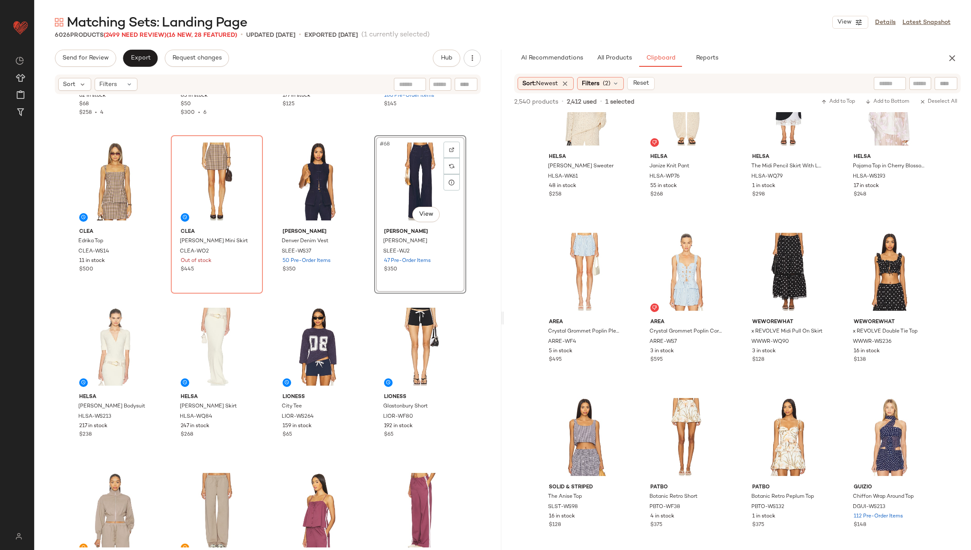
scroll to position [2644, 0]
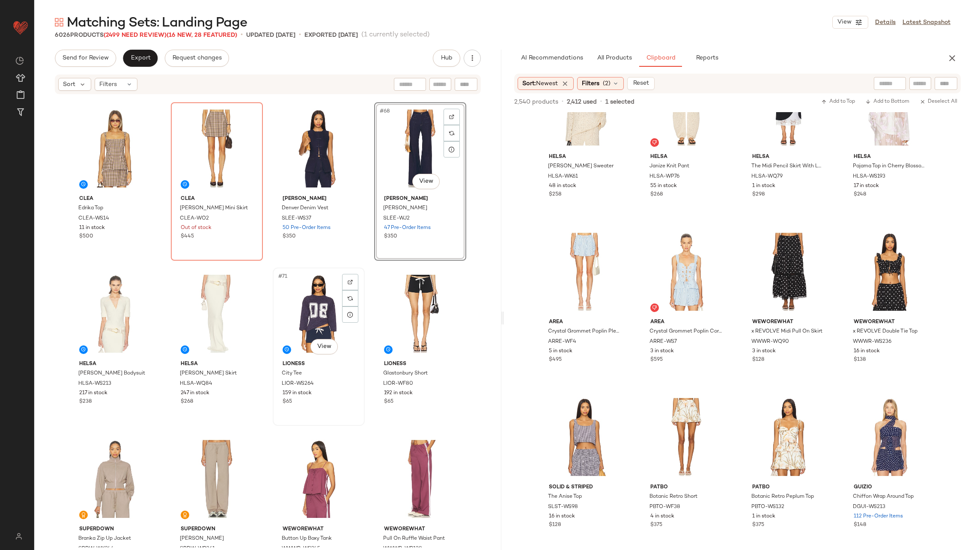
click at [303, 314] on div "#71 View" at bounding box center [319, 313] width 86 height 86
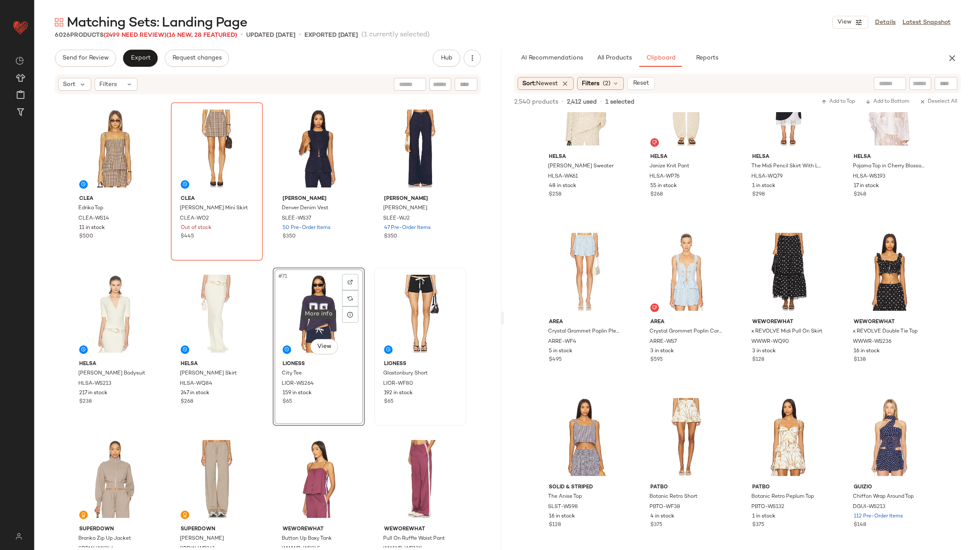
click at [391, 305] on div at bounding box center [420, 313] width 86 height 86
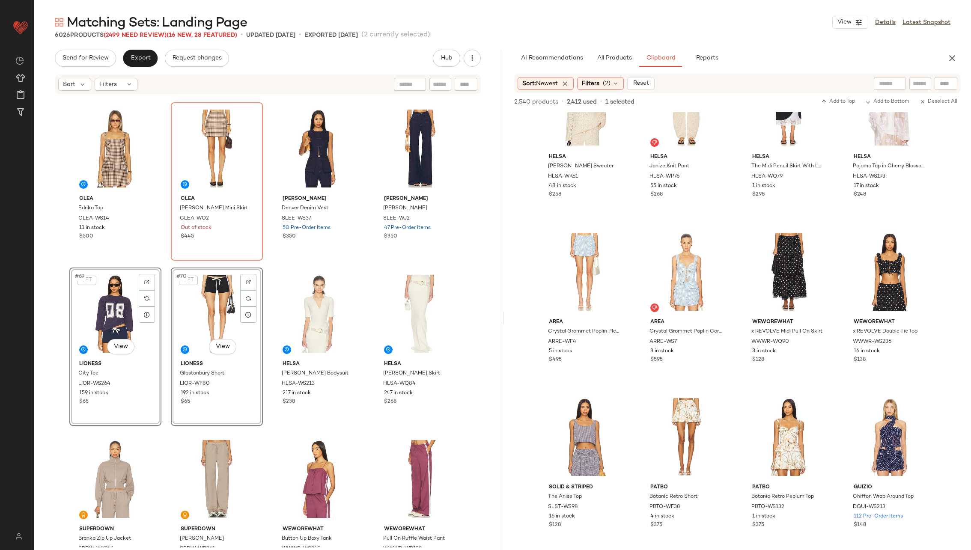
click at [263, 313] on div "Hanky Panky x Lexi Wood Alina Cami Top HANK-WS10 62 in stock $68 $258 • 4 Hanky…" at bounding box center [267, 321] width 467 height 452
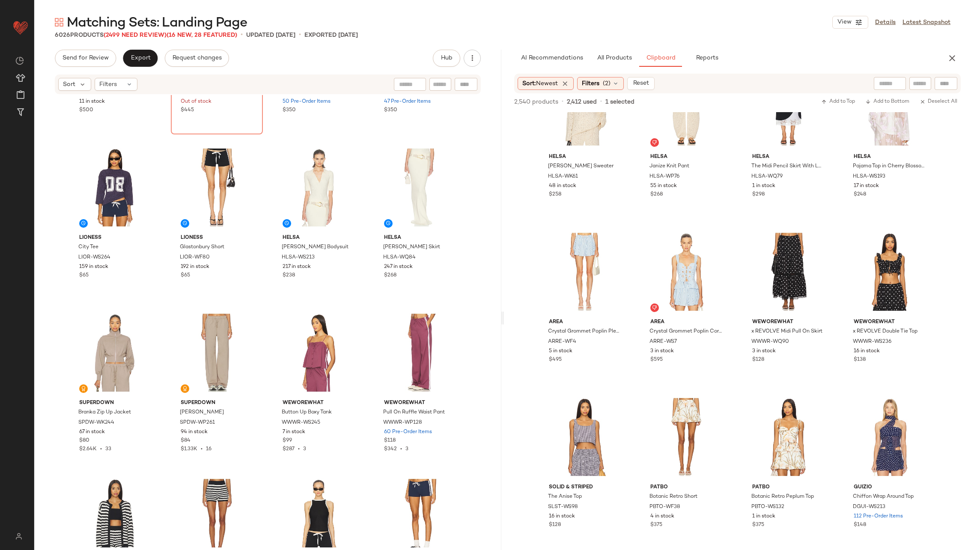
scroll to position [2789, 0]
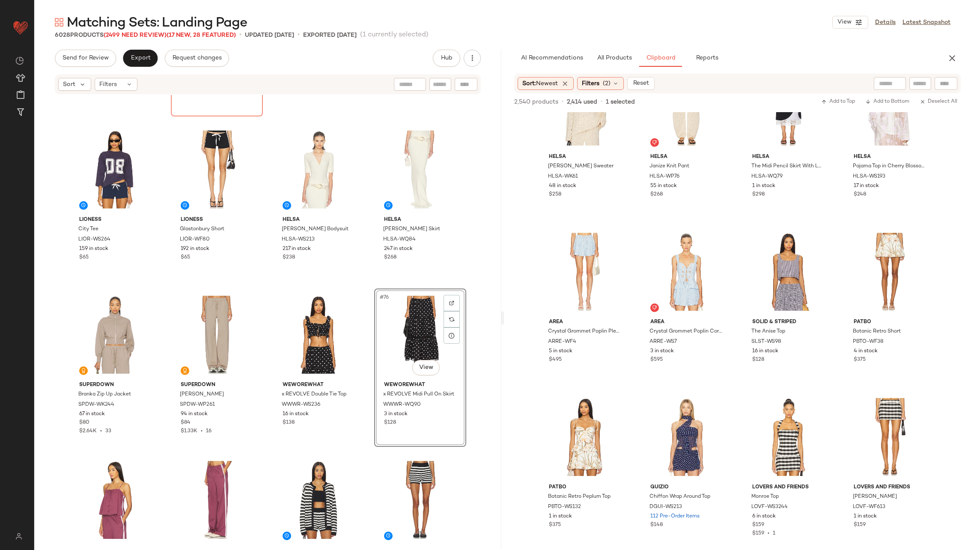
click at [367, 346] on div "Clea Edrika Top CLEA-WS14 11 in stock $500 Clea Evelyn Mini Skirt CLEA-WO2 Out …" at bounding box center [267, 321] width 467 height 452
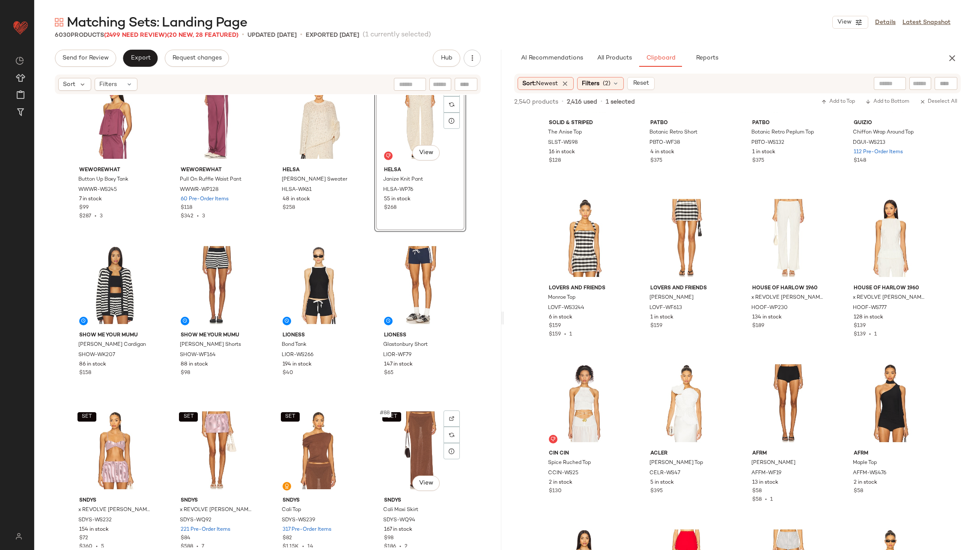
scroll to position [3172, 0]
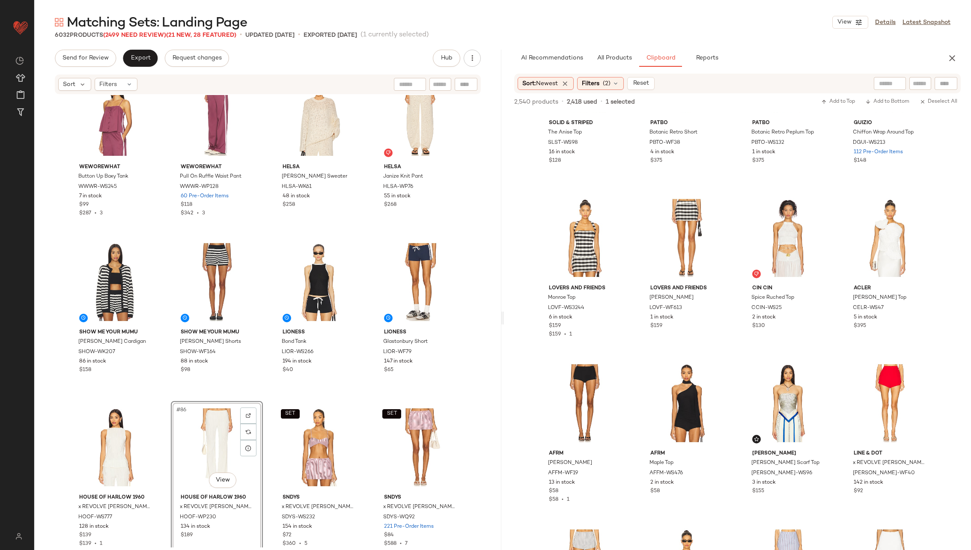
click at [265, 366] on div "WeWoreWhat Button Up Boxy Tank WWWR-WS245 7 in stock $99 $287 • 3 WeWoreWhat Pu…" at bounding box center [267, 321] width 467 height 452
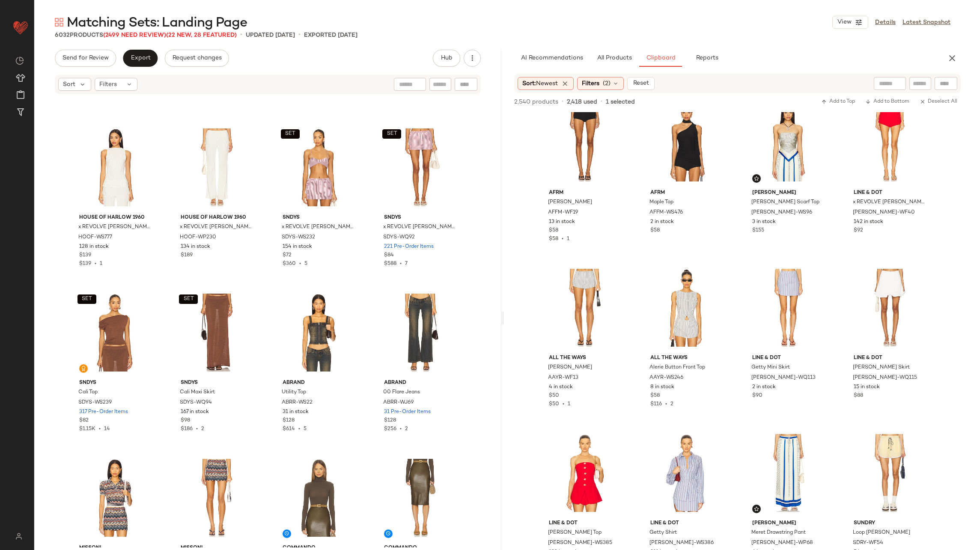
scroll to position [3452, 0]
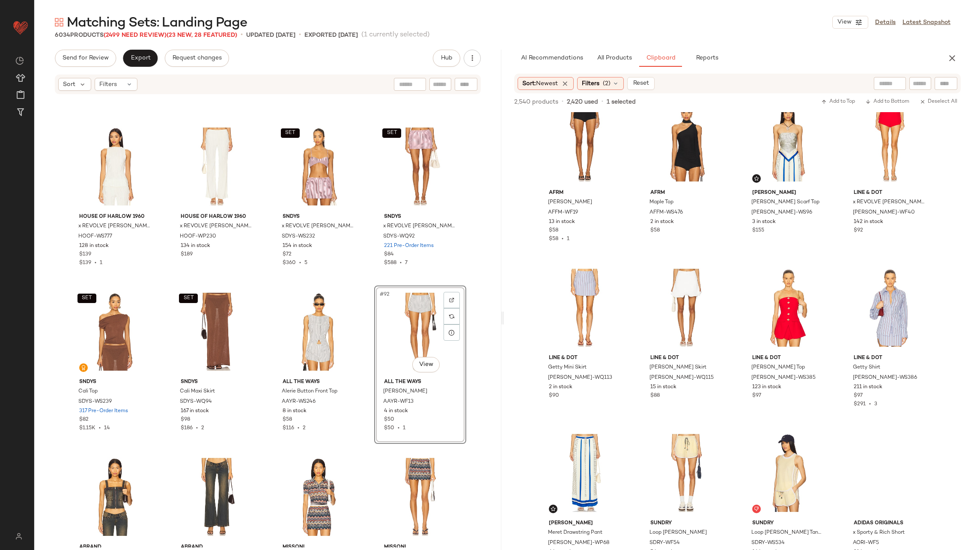
click at [369, 346] on div "Show Me Your Mumu Inez Cardigan SHOW-WK207 86 in stock $158 Show Me Your Mumu I…" at bounding box center [267, 321] width 467 height 452
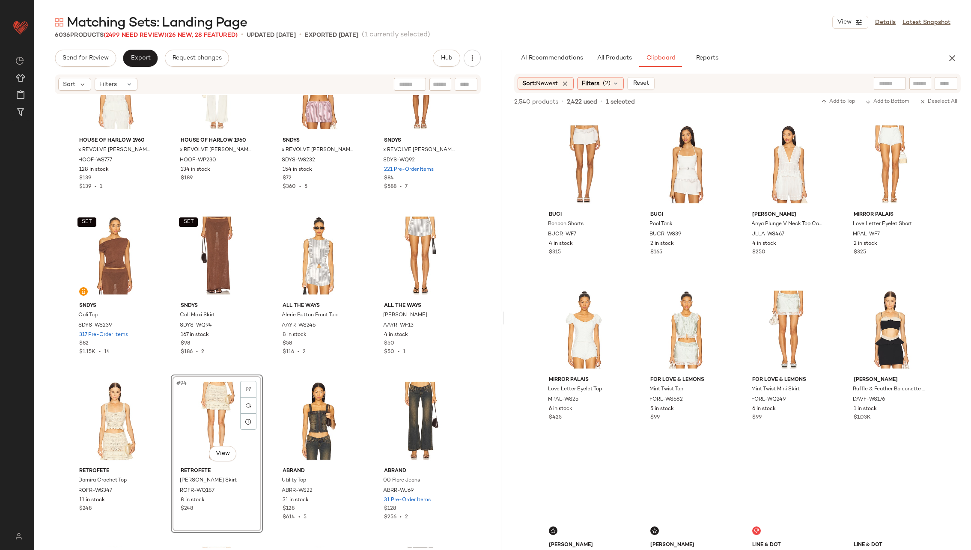
scroll to position [3144, 0]
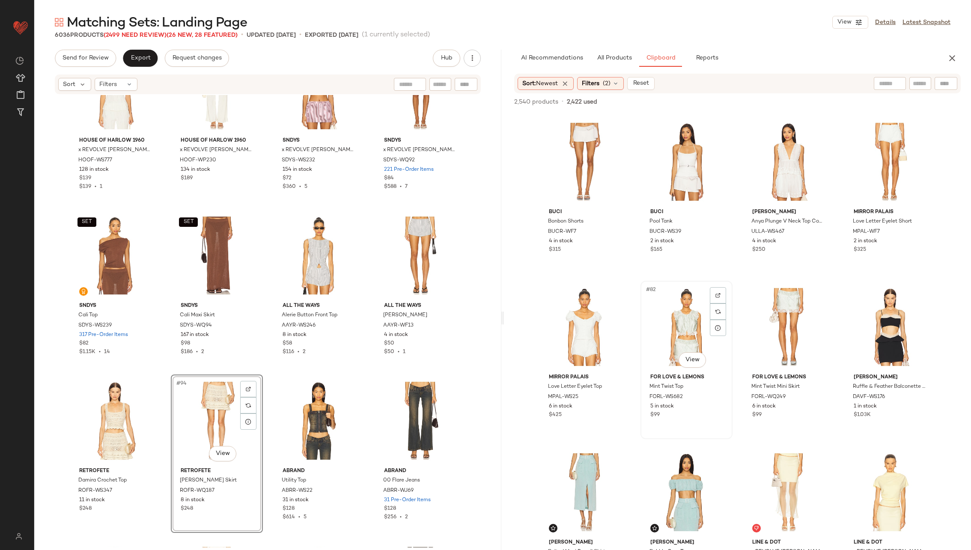
click at [647, 330] on div "#82 View" at bounding box center [686, 327] width 86 height 86
click at [647, 320] on div "#83 View" at bounding box center [788, 327] width 86 height 86
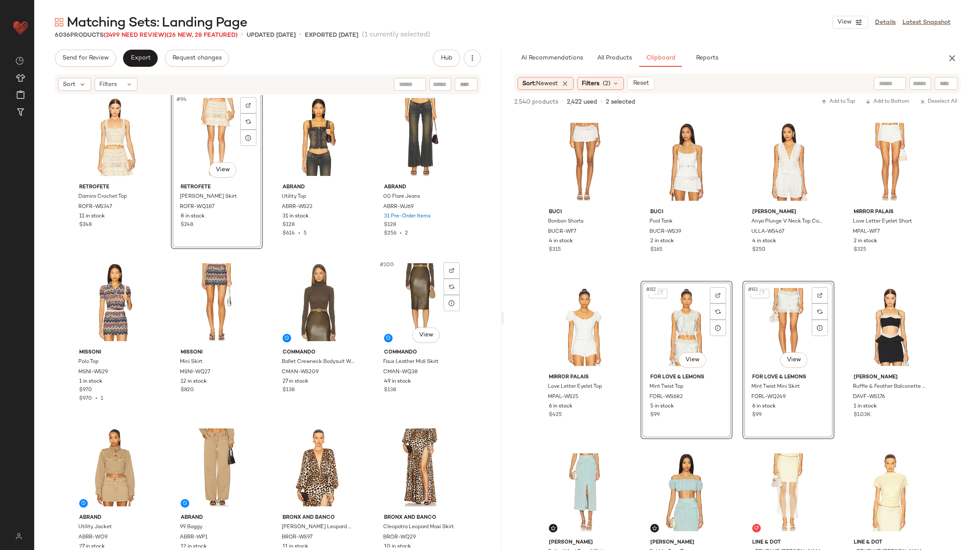
scroll to position [3814, 0]
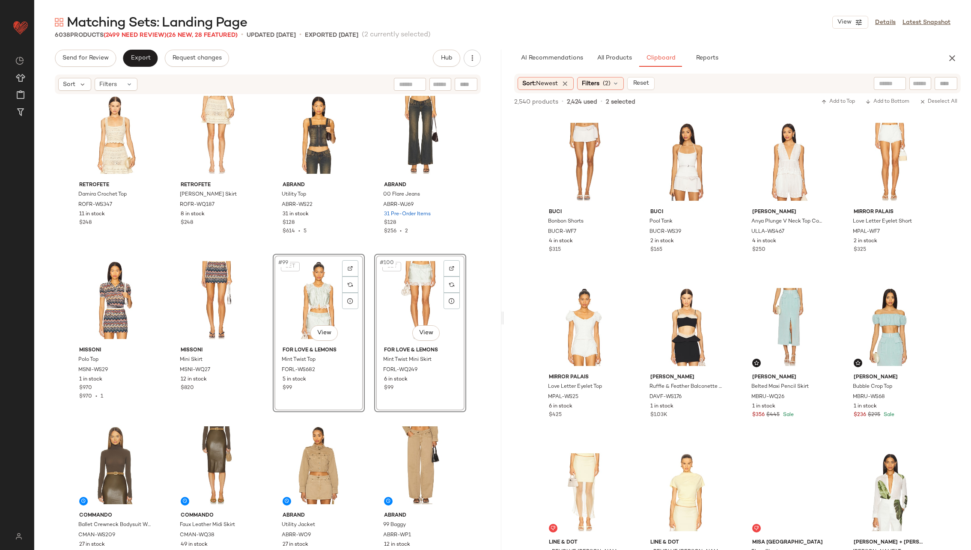
click at [368, 323] on div "SET SNDYS Cali Top SDYS-WS239 317 Pre-Order Items $82 $1.15K • 14 SET SNDYS Cal…" at bounding box center [267, 321] width 467 height 452
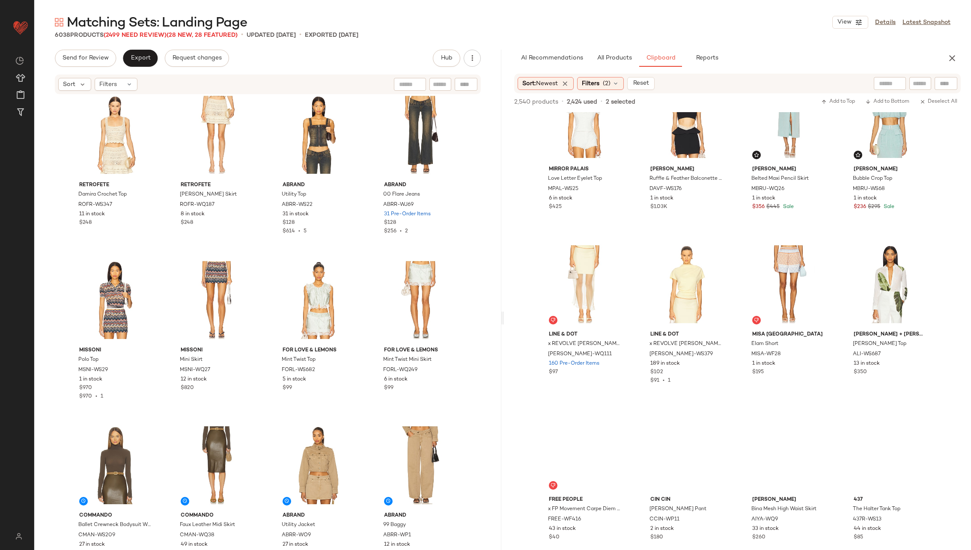
scroll to position [3356, 0]
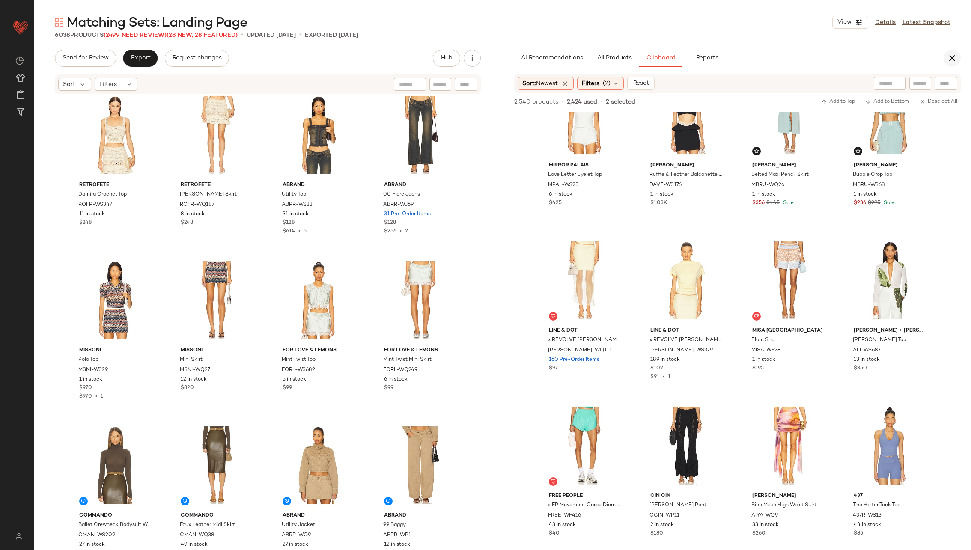
click at [647, 57] on icon "button" at bounding box center [952, 58] width 10 height 10
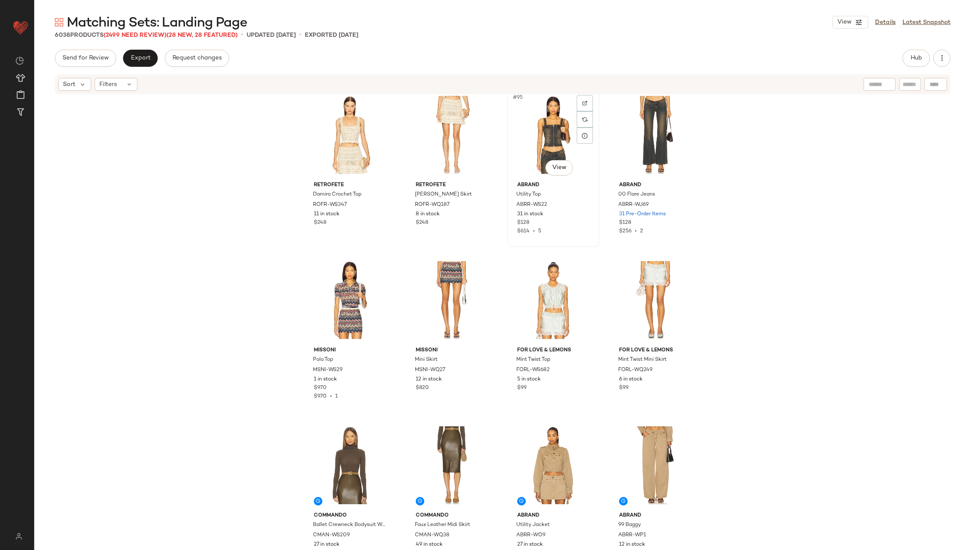
drag, startPoint x: 946, startPoint y: 58, endPoint x: 515, endPoint y: 106, distance: 433.6
click at [520, 107] on div "Send for Review Export Request changes Hub Sort Filters SET SNDYS Cali Top SDYS…" at bounding box center [502, 318] width 936 height 536
click at [113, 361] on div "Delete" at bounding box center [132, 360] width 101 height 10
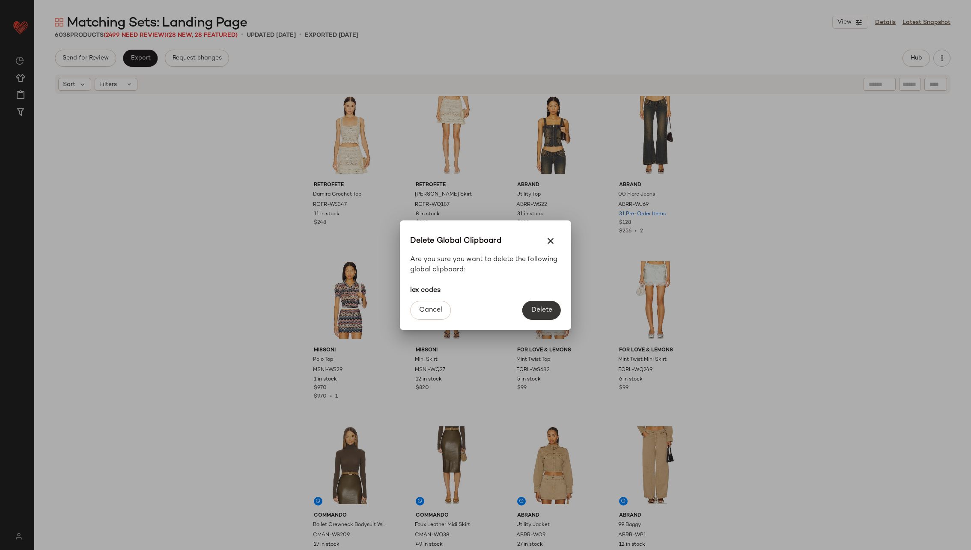
click at [542, 305] on button "Delete" at bounding box center [541, 310] width 39 height 19
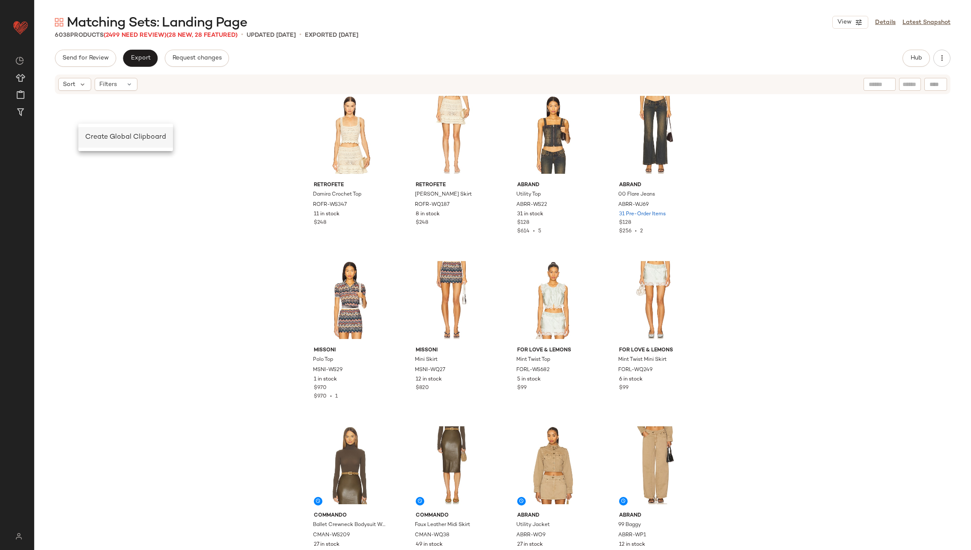
click at [98, 136] on span "Create Global Clipboard" at bounding box center [125, 137] width 81 height 7
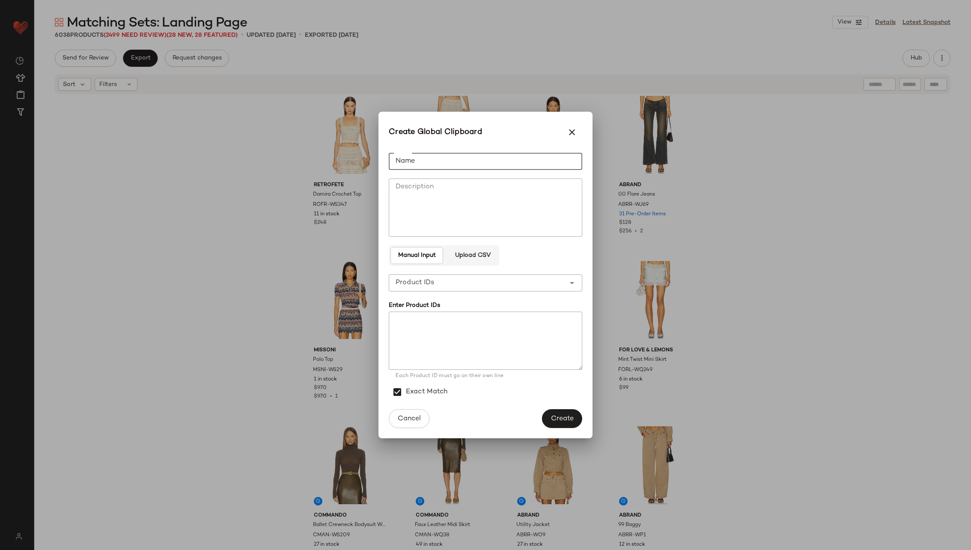
click at [428, 167] on input "Name" at bounding box center [485, 161] width 193 height 17
type input "******"
click at [559, 366] on span "Create" at bounding box center [561, 419] width 23 height 8
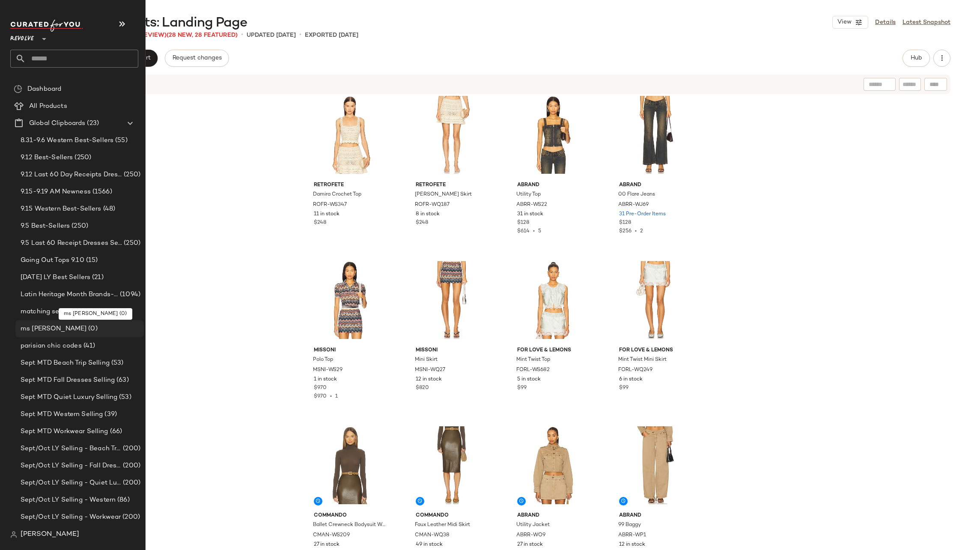
click at [73, 325] on div "ms oos (0)" at bounding box center [79, 329] width 122 height 10
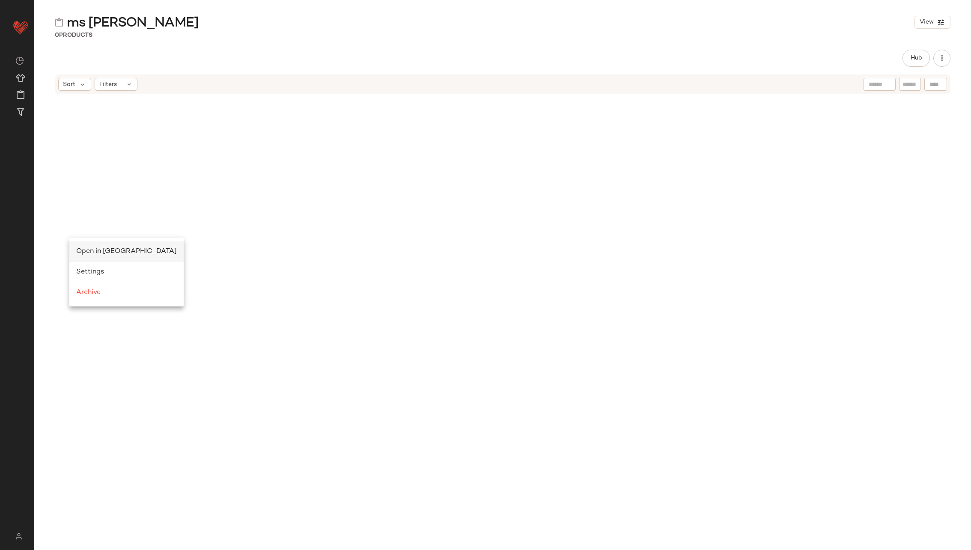
click at [87, 246] on div "Open in [GEOGRAPHIC_DATA]" at bounding box center [126, 251] width 101 height 10
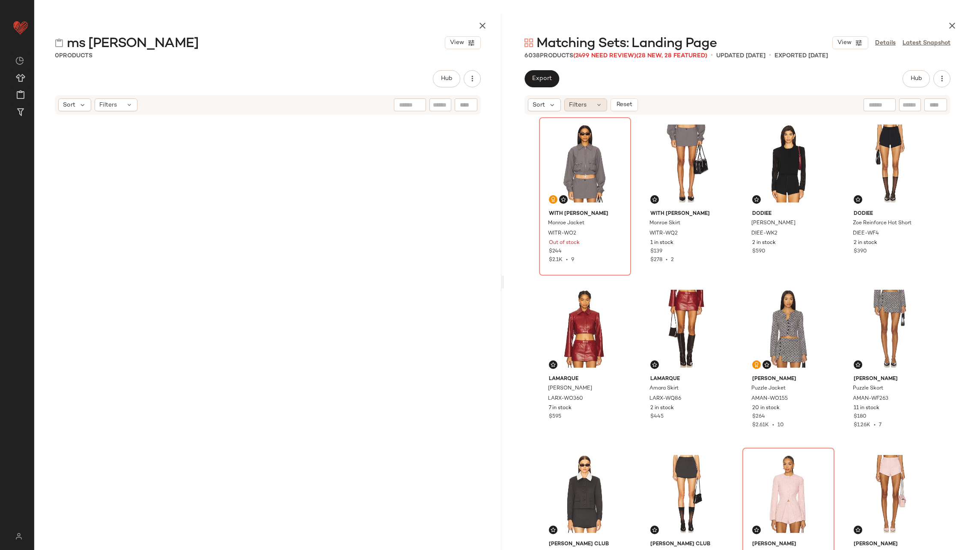
click at [594, 104] on div "Filters" at bounding box center [585, 104] width 43 height 13
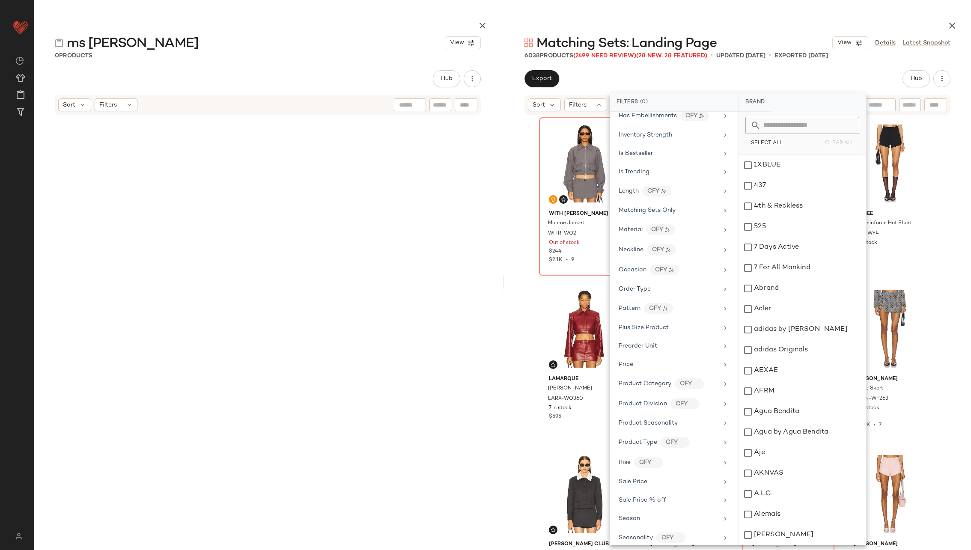
scroll to position [567, 0]
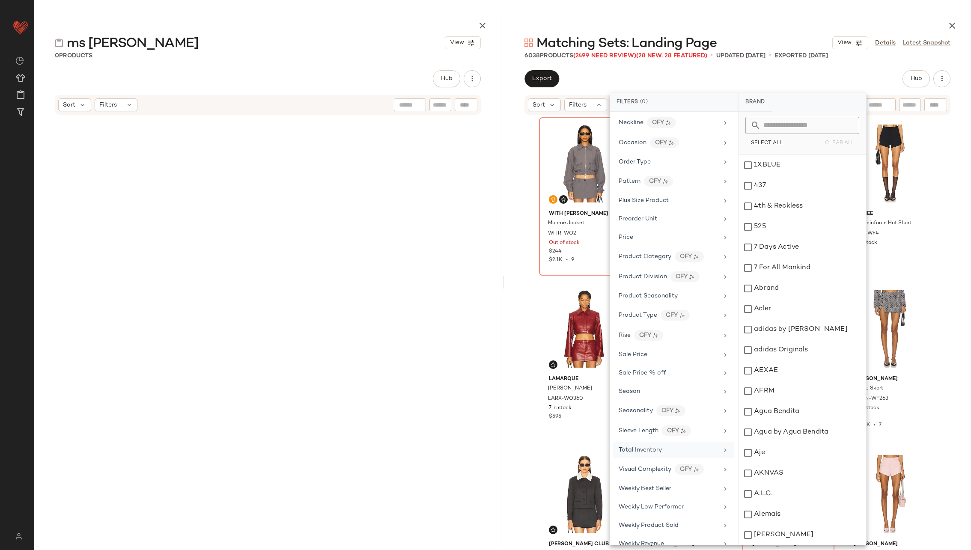
click at [647, 366] on div "Total Inventory" at bounding box center [673, 450] width 121 height 17
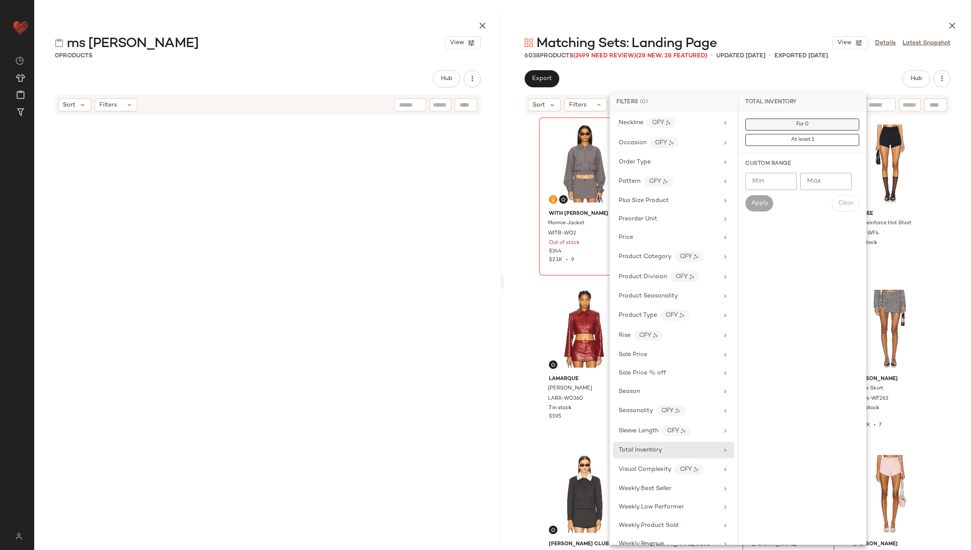
click at [647, 126] on span "For 0" at bounding box center [802, 125] width 13 height 6
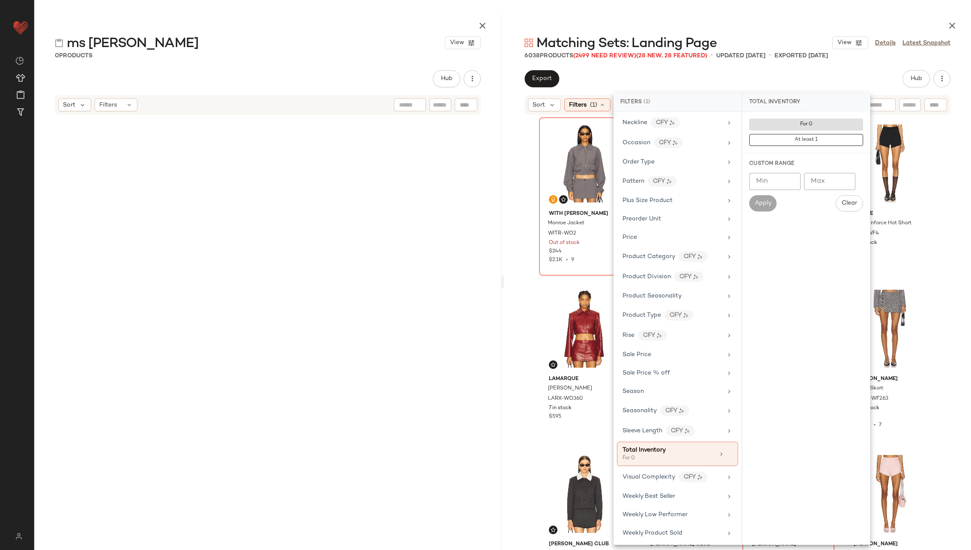
click at [515, 203] on div "With Jean Monroe Jacket WITR-WO2 Out of stock $244 $2.1K • 9 With Jean Monroe S…" at bounding box center [737, 342] width 467 height 452
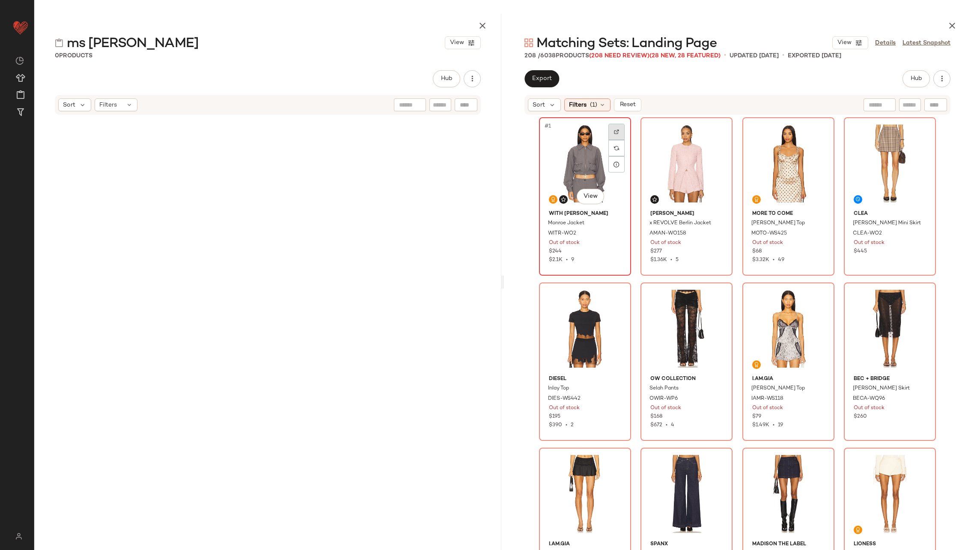
click at [616, 125] on div at bounding box center [616, 132] width 16 height 16
click at [647, 127] on div at bounding box center [718, 132] width 16 height 16
click at [647, 129] on div at bounding box center [819, 132] width 16 height 16
click at [647, 133] on img at bounding box center [920, 131] width 5 height 5
click at [613, 300] on div at bounding box center [616, 297] width 16 height 16
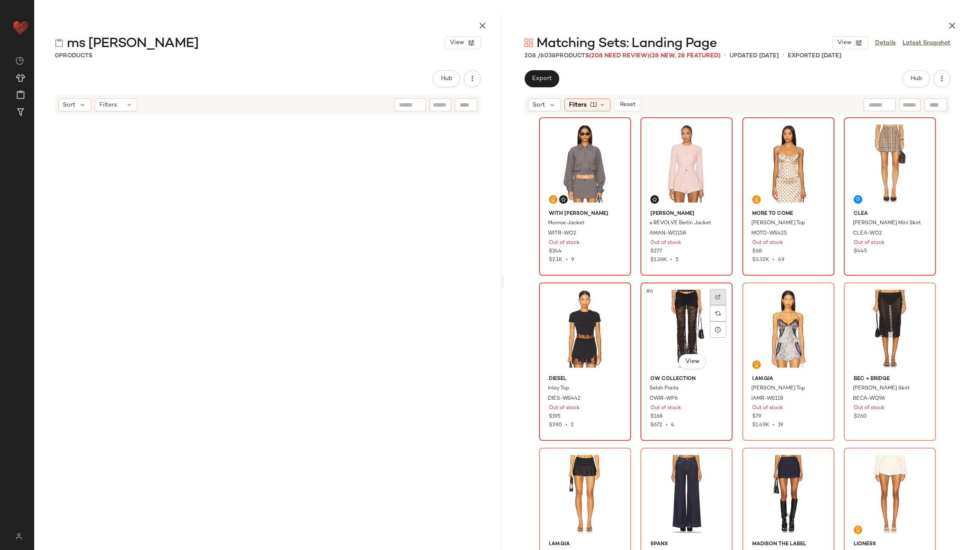
click at [647, 296] on div at bounding box center [718, 297] width 16 height 16
click at [647, 294] on div at bounding box center [819, 297] width 16 height 16
click at [647, 290] on div at bounding box center [921, 297] width 16 height 16
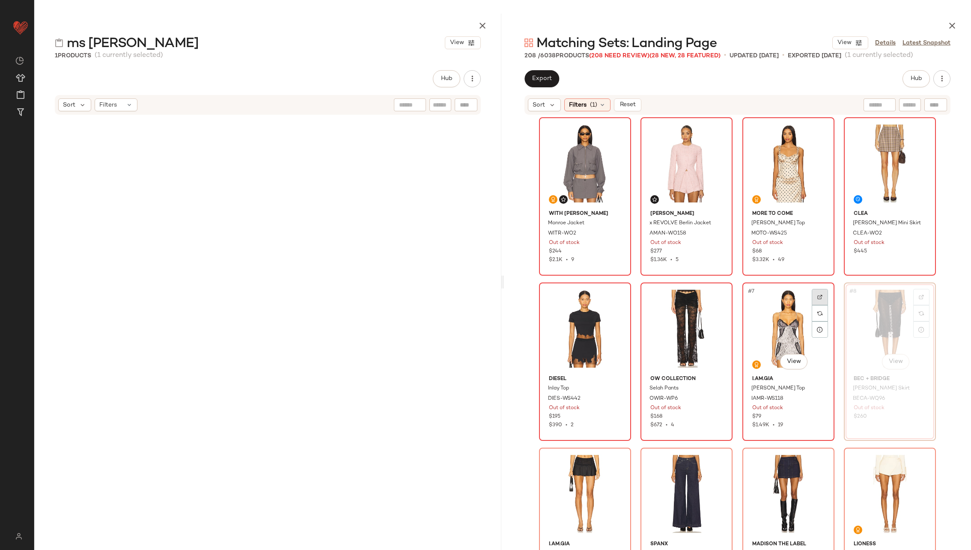
click at [647, 294] on div at bounding box center [819, 297] width 16 height 16
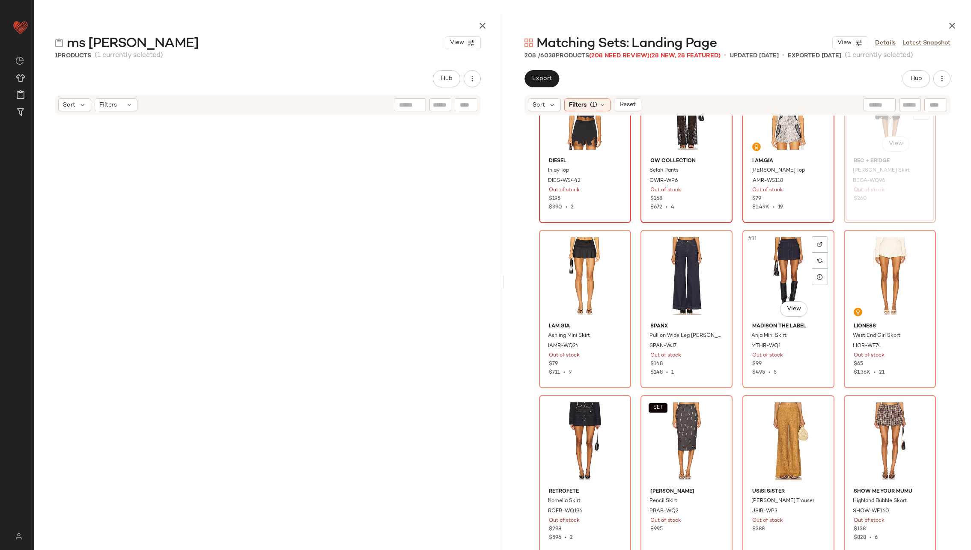
scroll to position [229, 0]
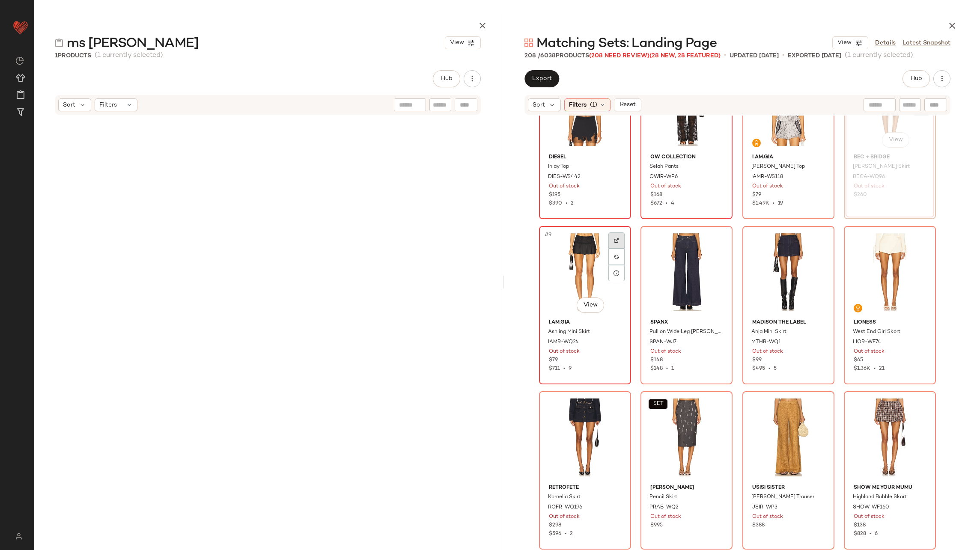
click at [615, 235] on div at bounding box center [616, 240] width 16 height 16
click at [128, 106] on icon at bounding box center [129, 104] width 7 height 7
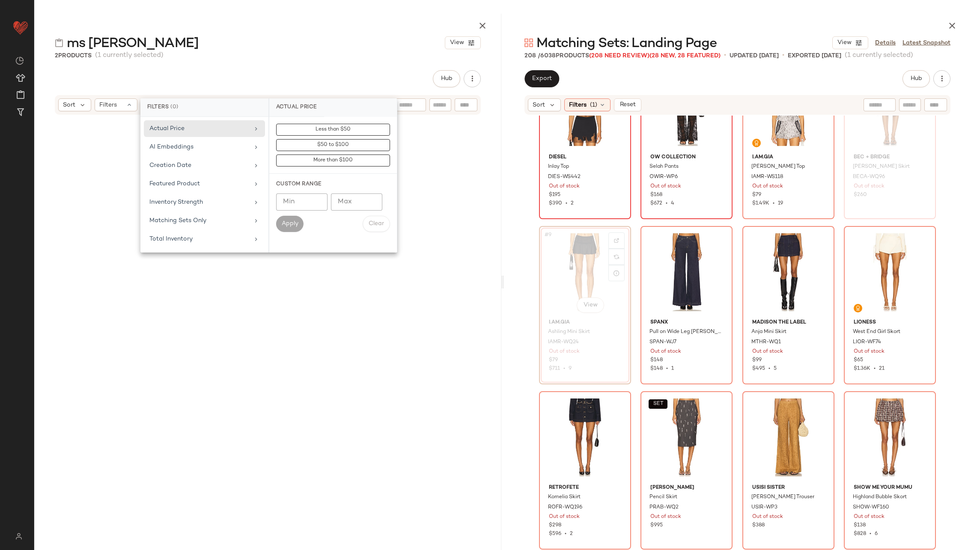
click at [261, 301] on div at bounding box center [267, 314] width 397 height 394
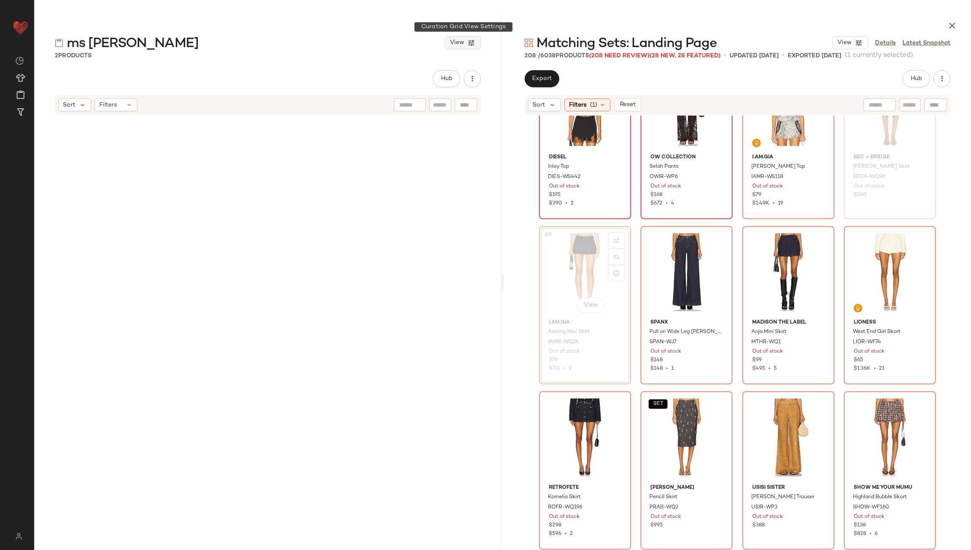
click at [459, 42] on span "View" at bounding box center [456, 42] width 15 height 7
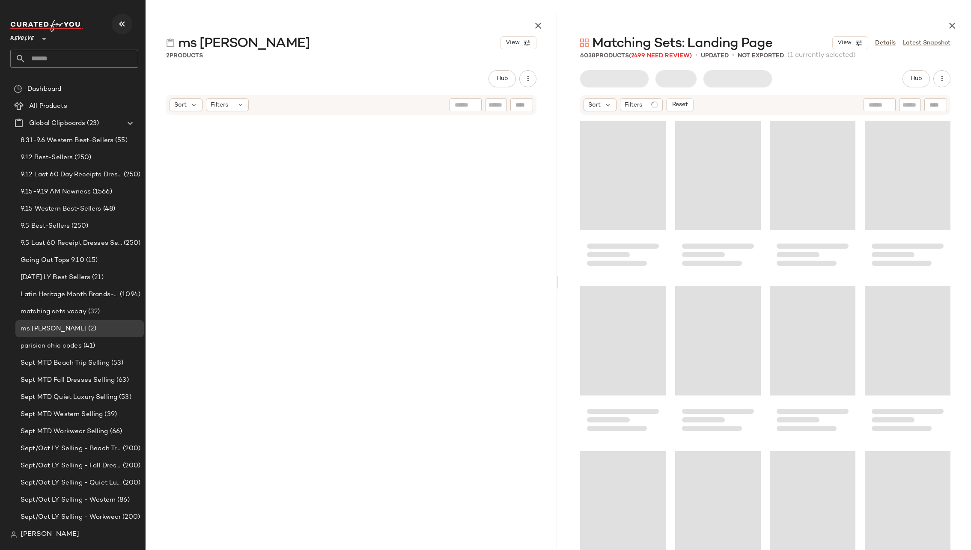
click at [117, 23] on icon "button" at bounding box center [122, 24] width 10 height 10
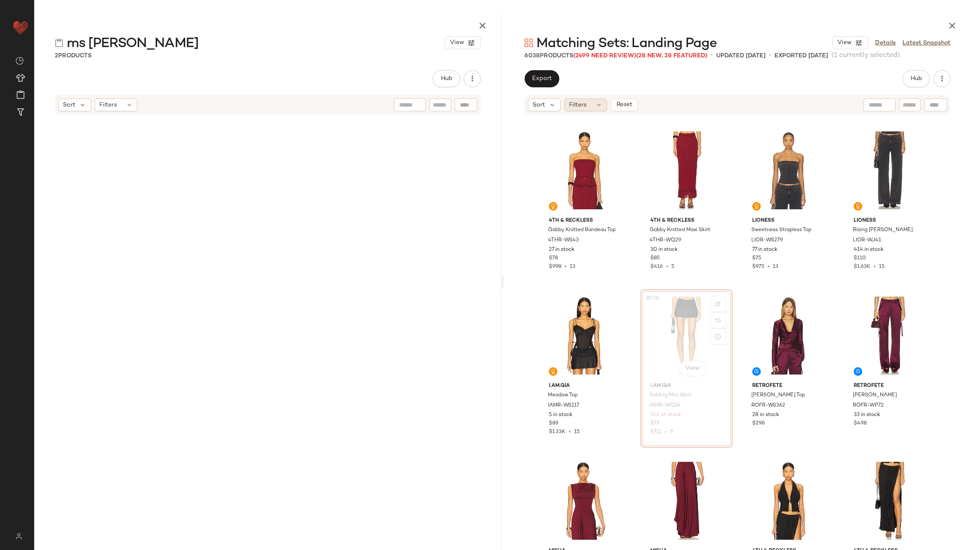
click at [595, 105] on icon at bounding box center [598, 104] width 7 height 7
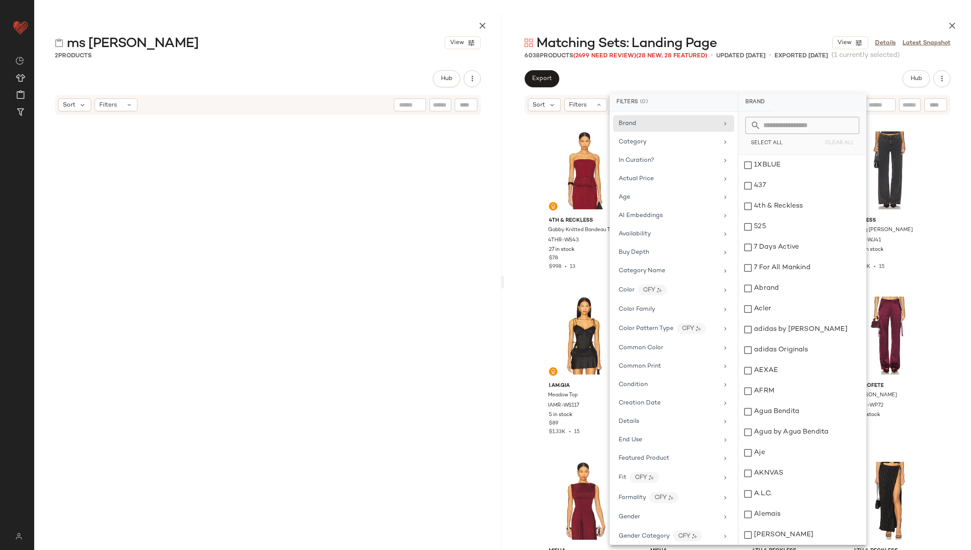
click at [689, 151] on div "Brand Category In Curation? Actual Price Age AI Embeddings Availability Buy Dep…" at bounding box center [673, 328] width 128 height 433
click at [691, 156] on div "In Curation?" at bounding box center [668, 160] width 100 height 9
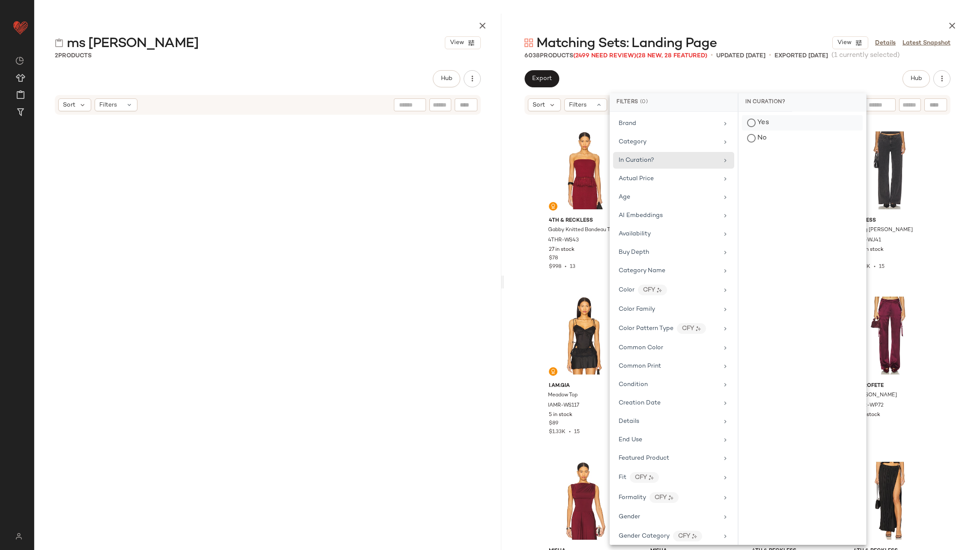
click at [771, 122] on div "Yes" at bounding box center [802, 122] width 121 height 15
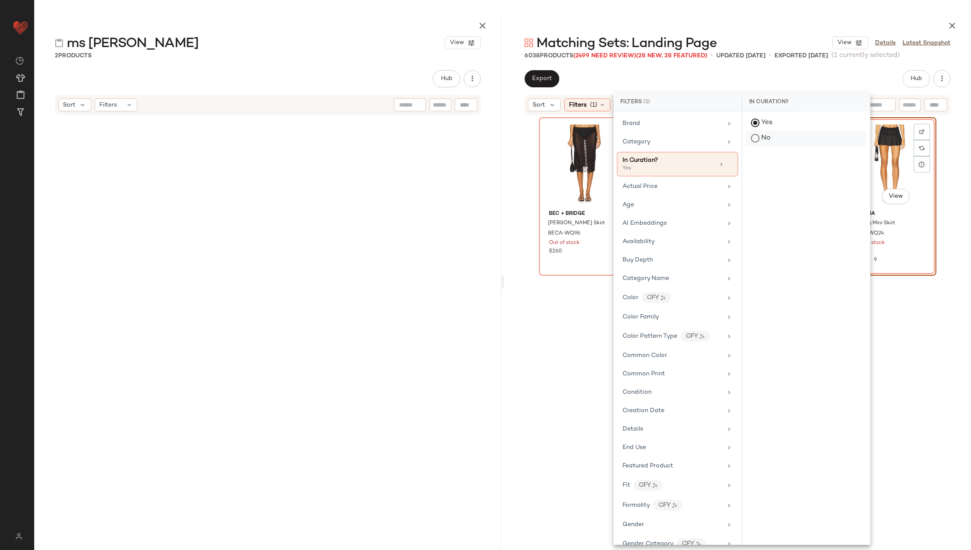
click at [772, 137] on div "No" at bounding box center [805, 138] width 121 height 15
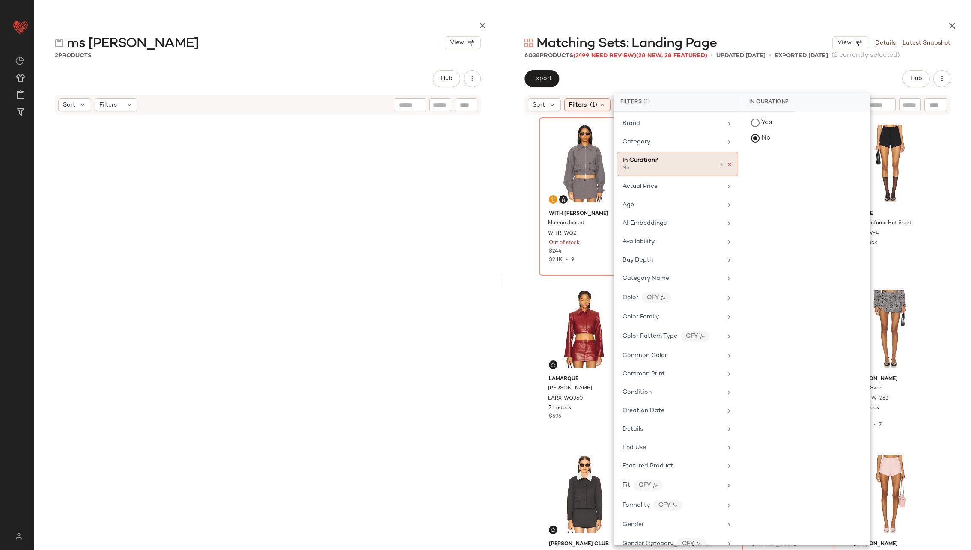
click at [726, 161] on icon at bounding box center [729, 164] width 6 height 6
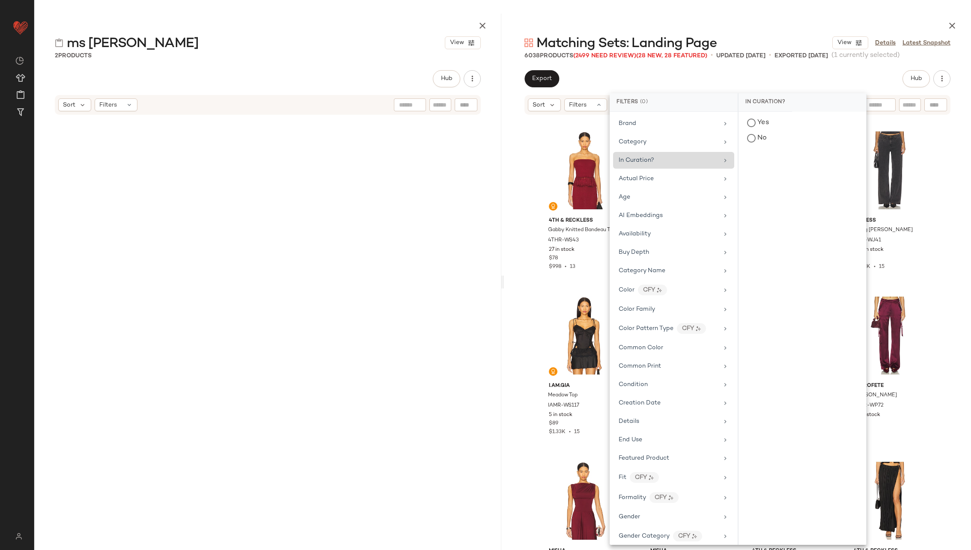
click at [682, 80] on div "Export Hub" at bounding box center [737, 78] width 426 height 17
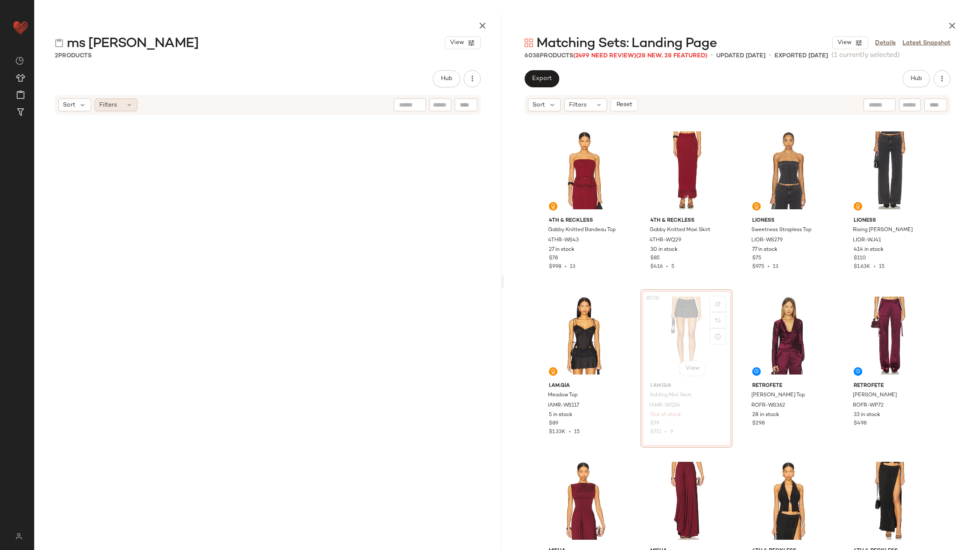
click at [107, 100] on div "Filters" at bounding box center [116, 104] width 43 height 13
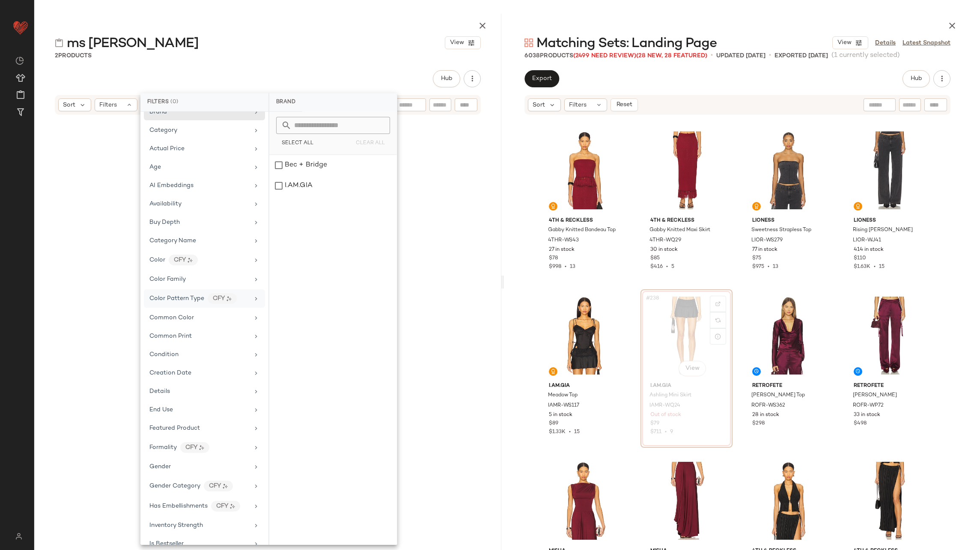
scroll to position [0, 0]
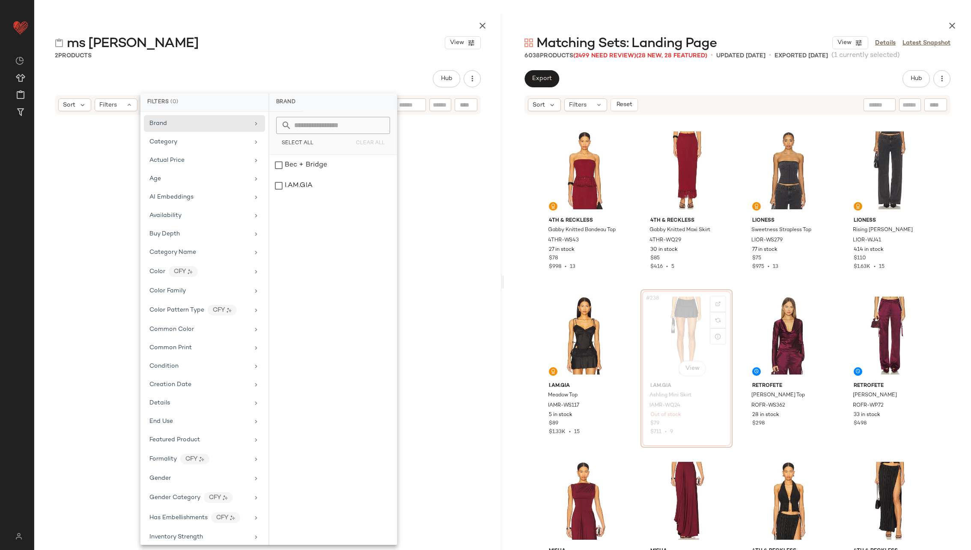
click at [223, 45] on div "ms oos View" at bounding box center [267, 42] width 467 height 17
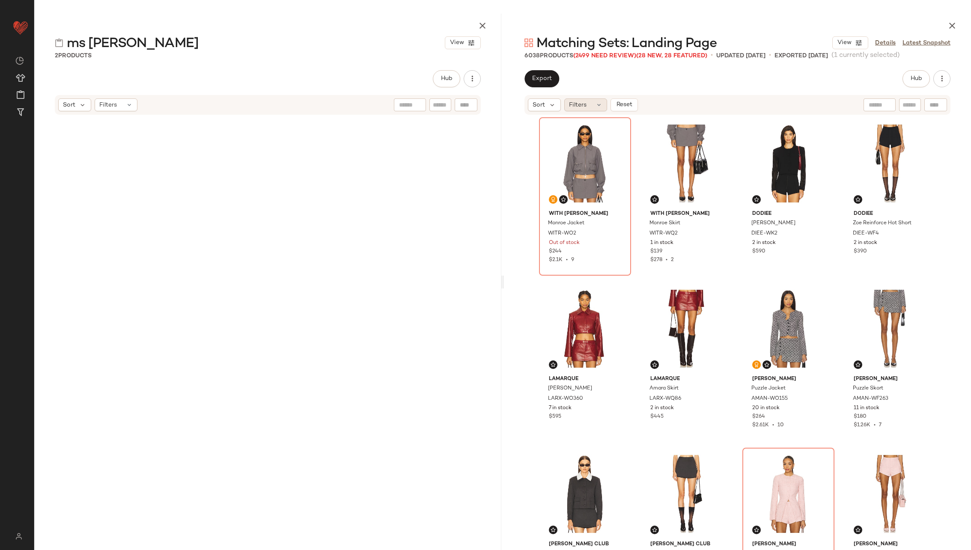
click at [604, 106] on div "Filters" at bounding box center [585, 104] width 43 height 13
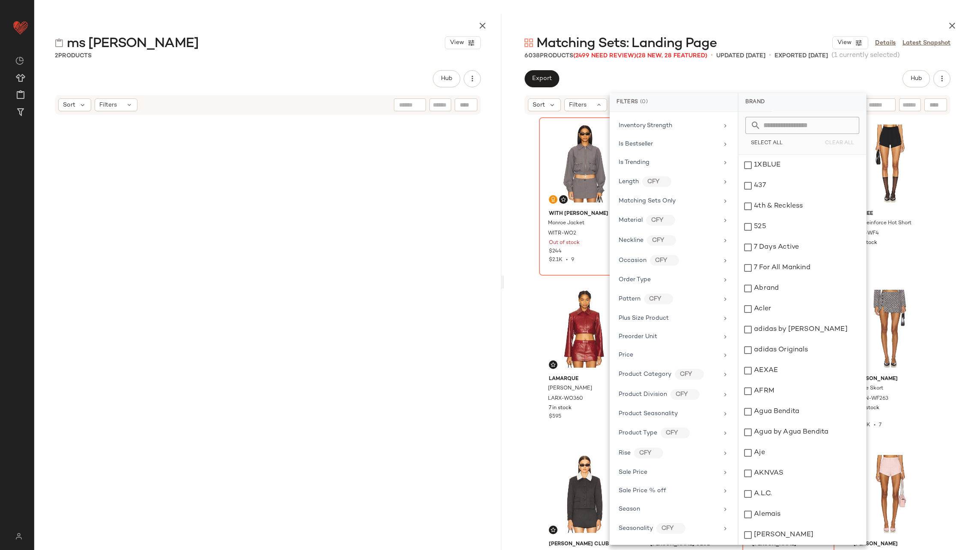
scroll to position [567, 0]
click at [695, 445] on div "Total Inventory" at bounding box center [668, 449] width 100 height 9
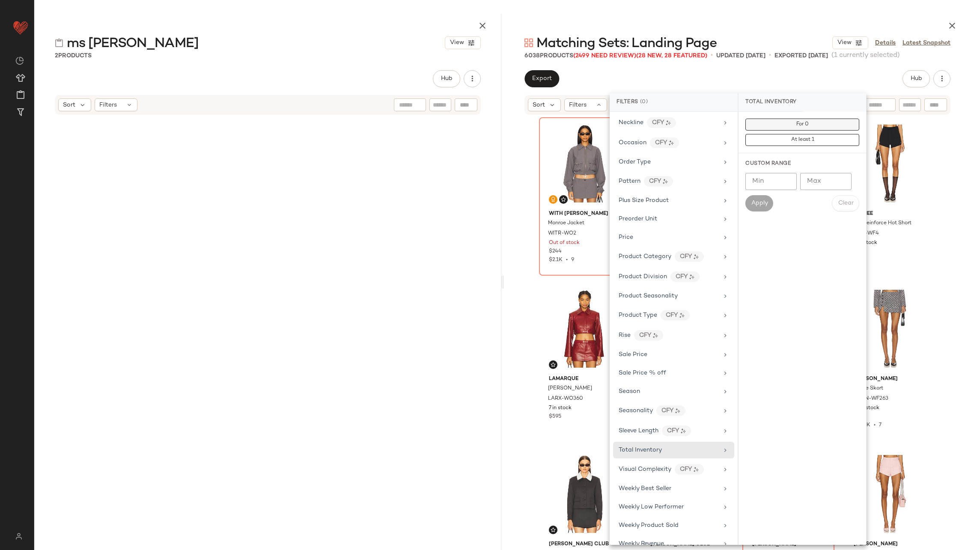
click at [783, 124] on button "For 0" at bounding box center [802, 125] width 114 height 12
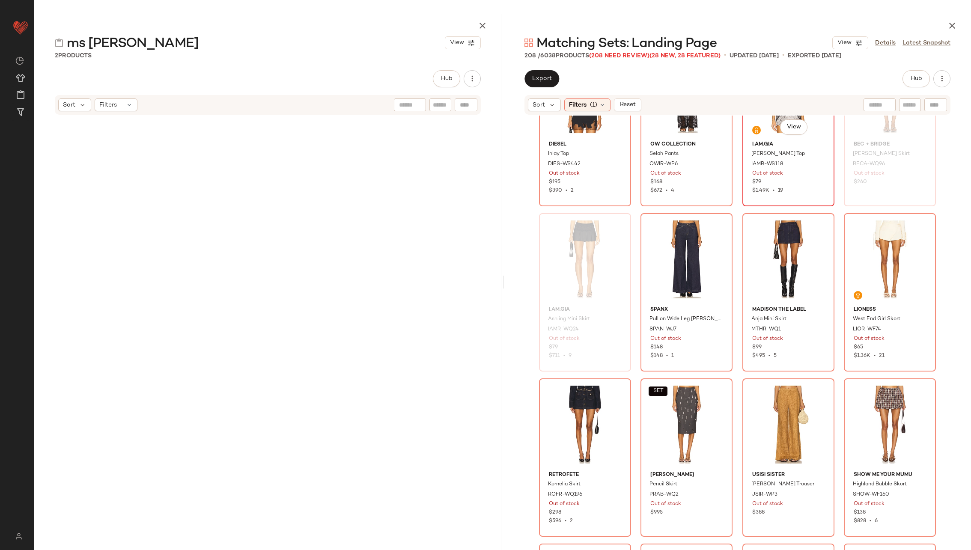
scroll to position [264, 0]
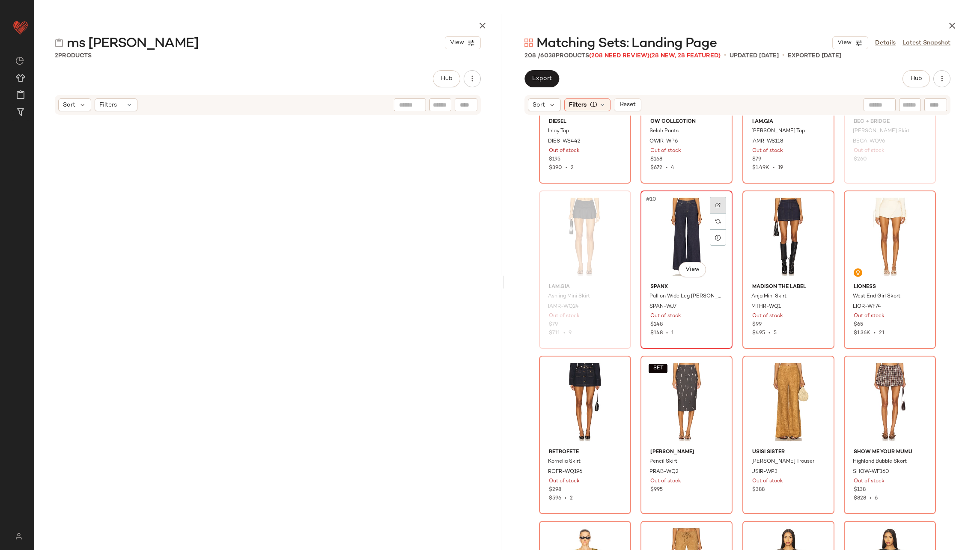
click at [718, 203] on img at bounding box center [717, 204] width 5 height 5
click at [817, 202] on img at bounding box center [819, 204] width 5 height 5
click at [919, 202] on img at bounding box center [920, 204] width 5 height 5
click at [614, 369] on img at bounding box center [616, 370] width 5 height 5
click at [715, 371] on img at bounding box center [717, 370] width 5 height 5
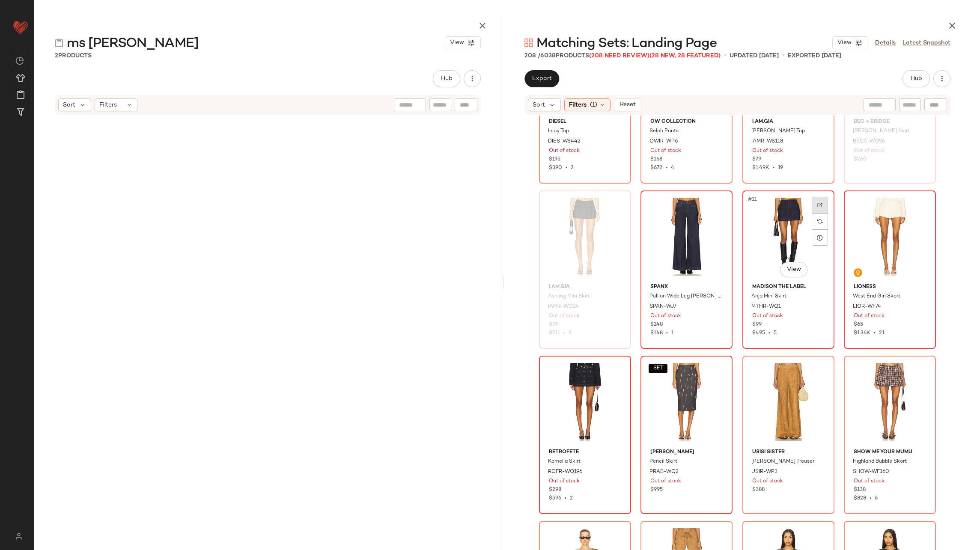
click at [819, 204] on img at bounding box center [819, 204] width 5 height 5
click at [918, 201] on div at bounding box center [921, 205] width 16 height 16
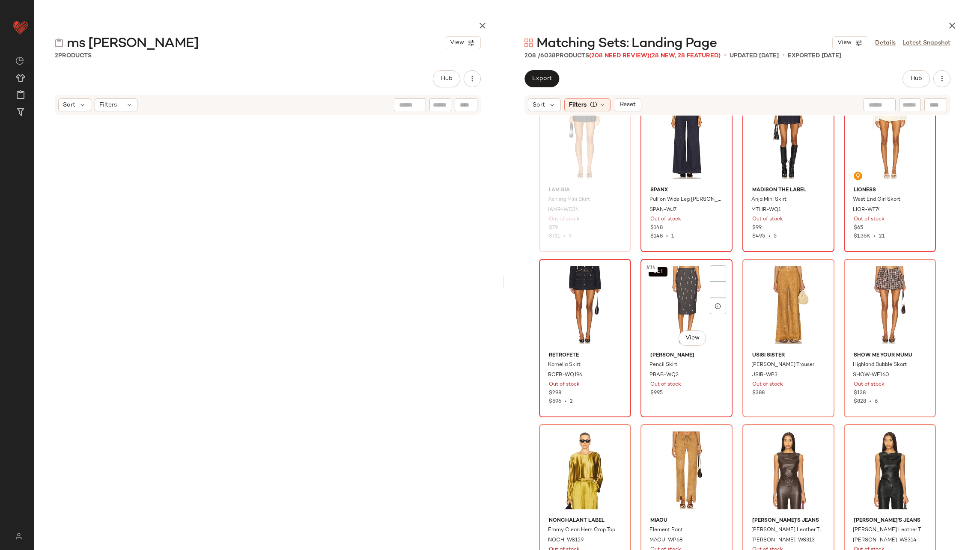
scroll to position [363, 0]
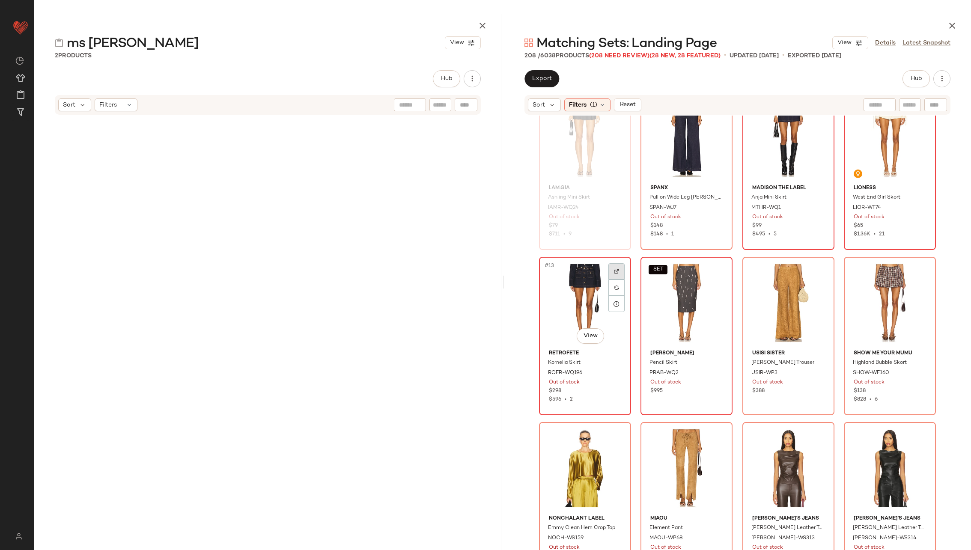
click at [618, 270] on div at bounding box center [616, 271] width 16 height 16
click at [813, 265] on div at bounding box center [819, 271] width 16 height 16
click at [913, 270] on div at bounding box center [921, 271] width 16 height 16
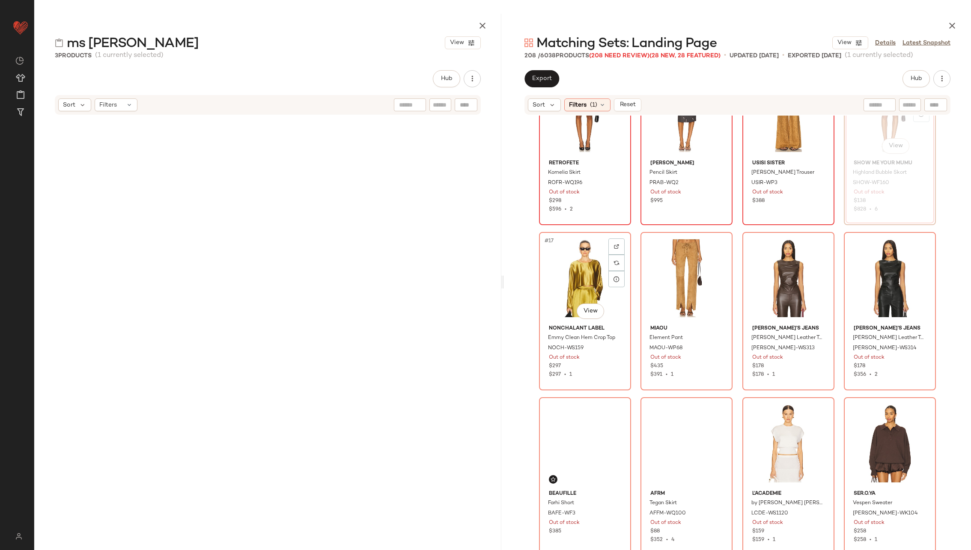
scroll to position [575, 0]
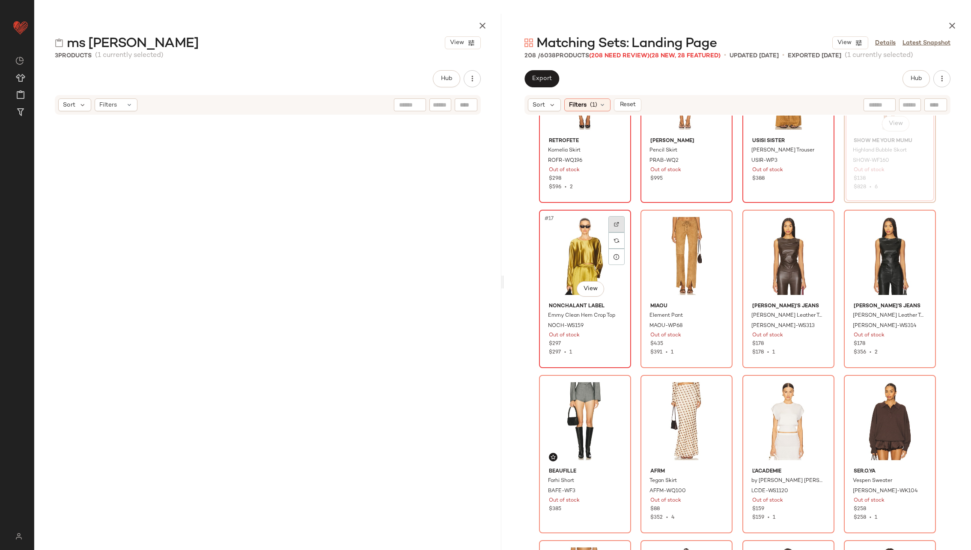
click at [617, 220] on div at bounding box center [616, 224] width 16 height 16
click at [718, 221] on div at bounding box center [718, 224] width 16 height 16
click at [817, 220] on div at bounding box center [819, 224] width 16 height 16
click at [921, 222] on div at bounding box center [921, 224] width 16 height 16
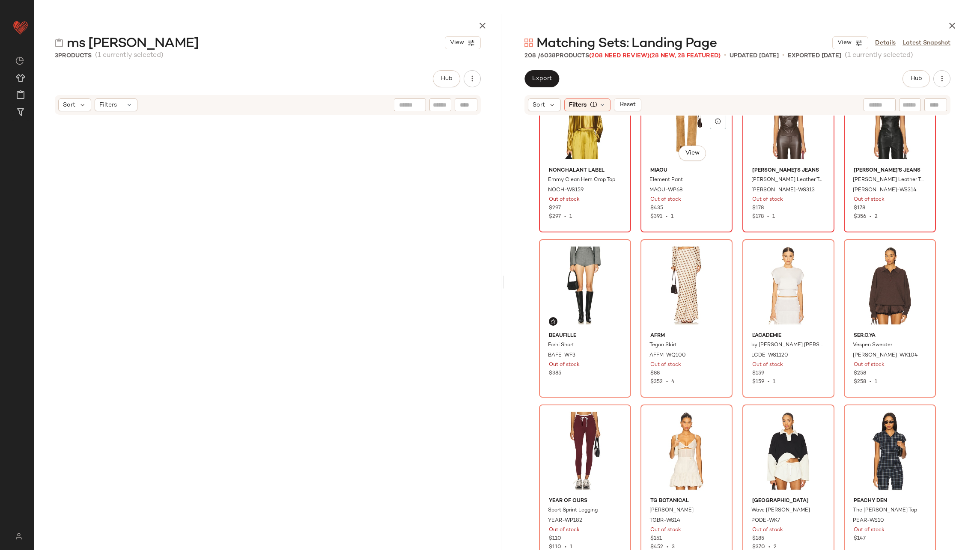
scroll to position [723, 0]
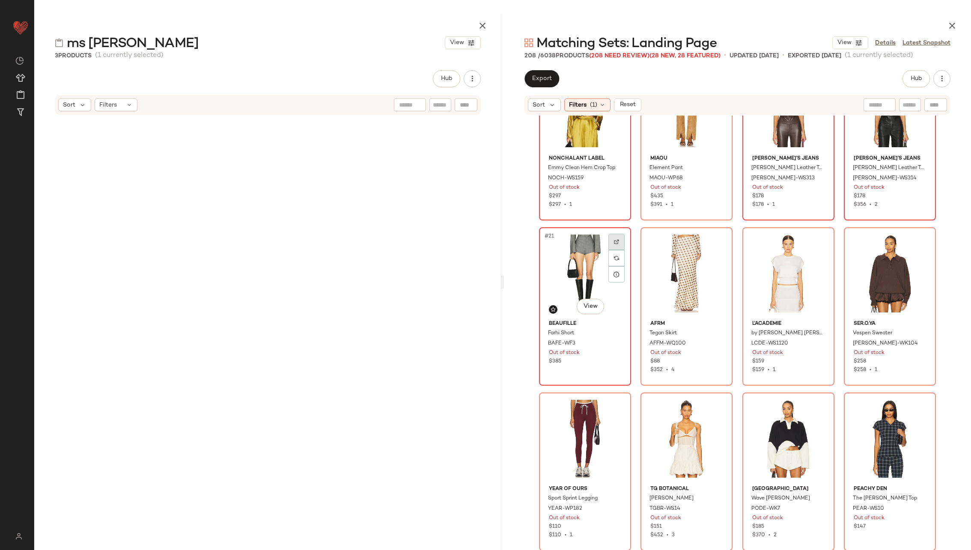
click at [610, 237] on div at bounding box center [616, 242] width 16 height 16
click at [717, 238] on div at bounding box center [718, 242] width 16 height 16
click at [820, 240] on div at bounding box center [819, 242] width 16 height 16
click at [924, 242] on div at bounding box center [921, 242] width 16 height 16
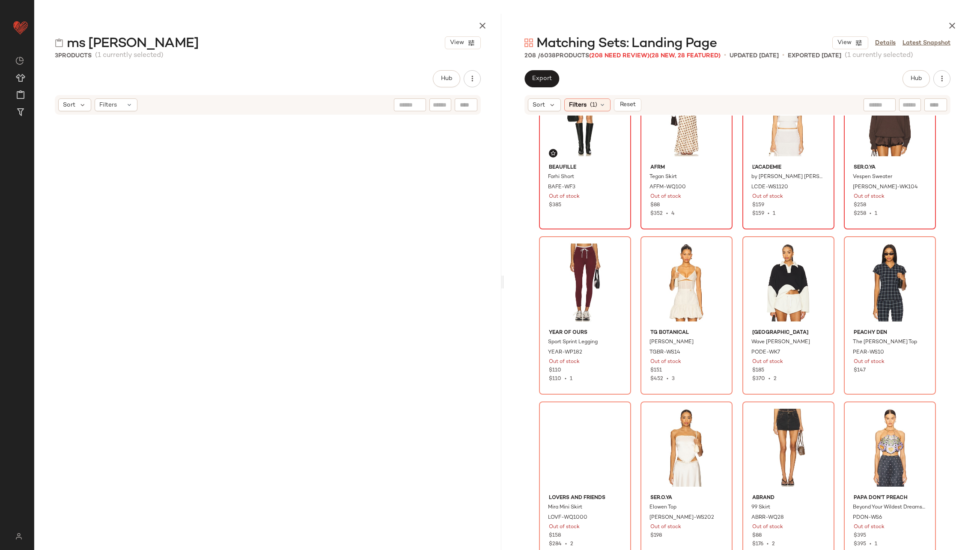
scroll to position [890, 0]
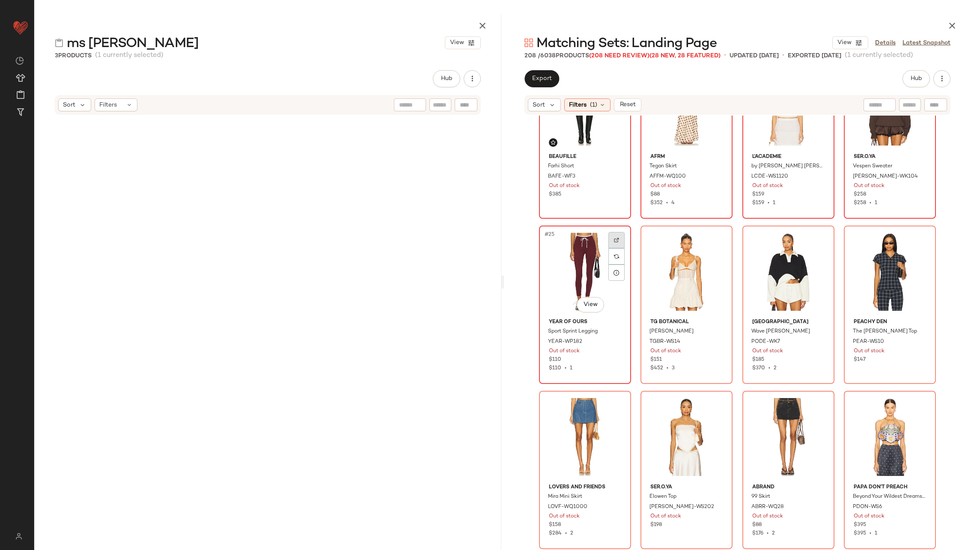
click at [612, 233] on div at bounding box center [616, 240] width 16 height 16
click at [720, 235] on div at bounding box center [718, 240] width 16 height 16
click at [817, 235] on div at bounding box center [819, 240] width 16 height 16
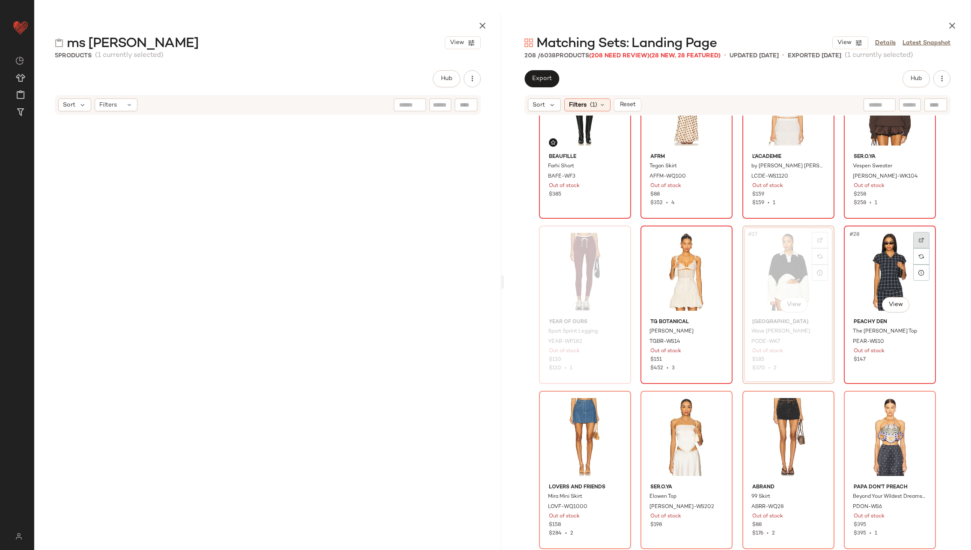
click at [918, 240] on img at bounding box center [920, 240] width 5 height 5
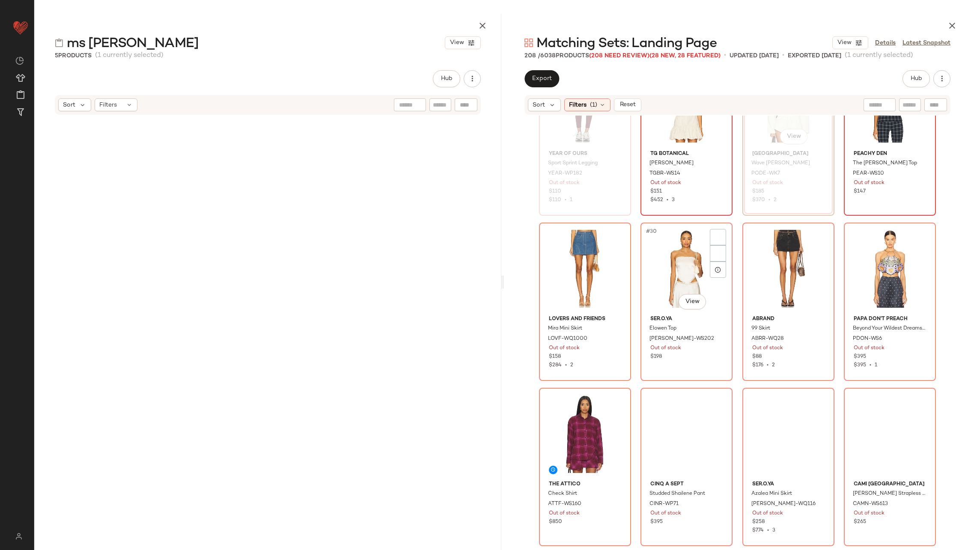
scroll to position [1080, 0]
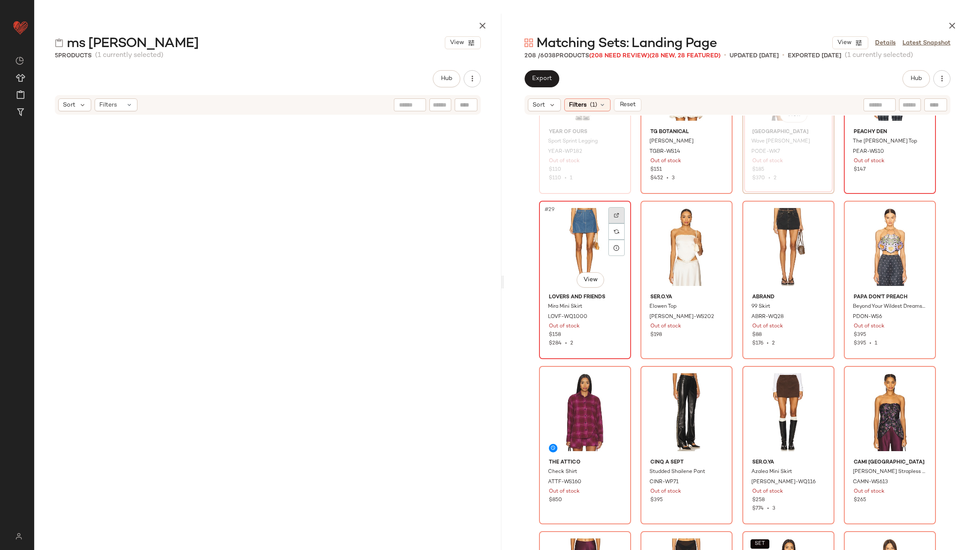
click at [615, 210] on div at bounding box center [616, 215] width 16 height 16
click at [712, 217] on div at bounding box center [718, 215] width 16 height 16
click at [819, 211] on div at bounding box center [819, 215] width 16 height 16
click at [921, 208] on div at bounding box center [921, 215] width 16 height 16
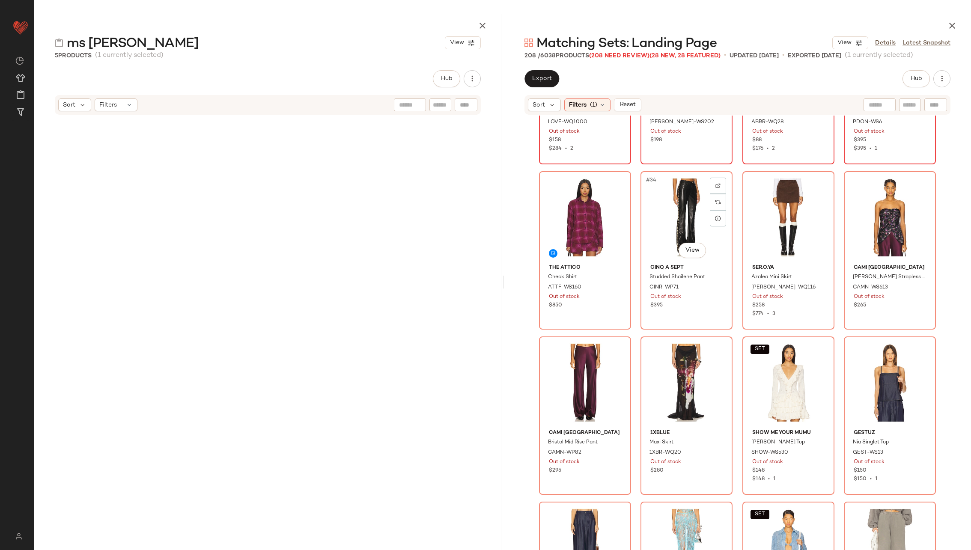
scroll to position [1277, 0]
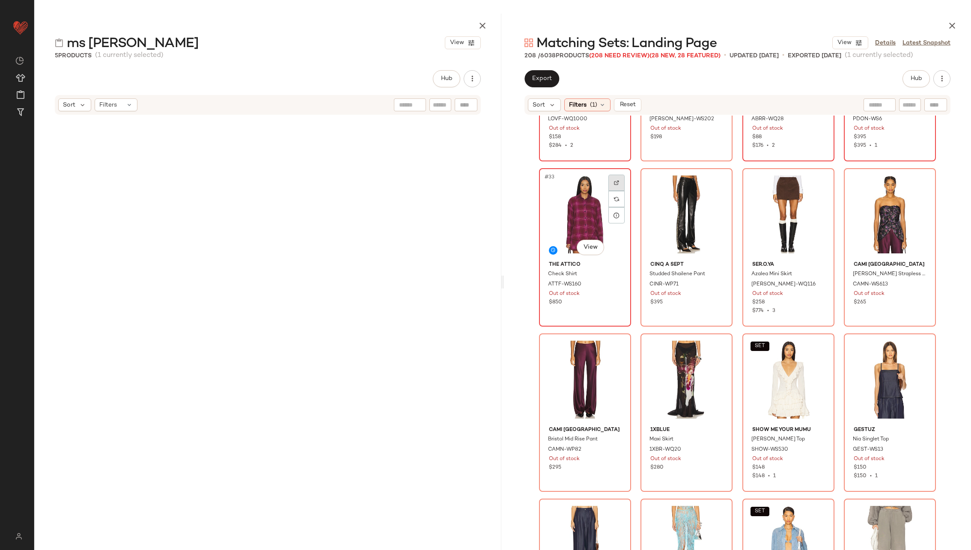
click at [613, 178] on div at bounding box center [616, 183] width 16 height 16
click at [711, 183] on div at bounding box center [718, 183] width 16 height 16
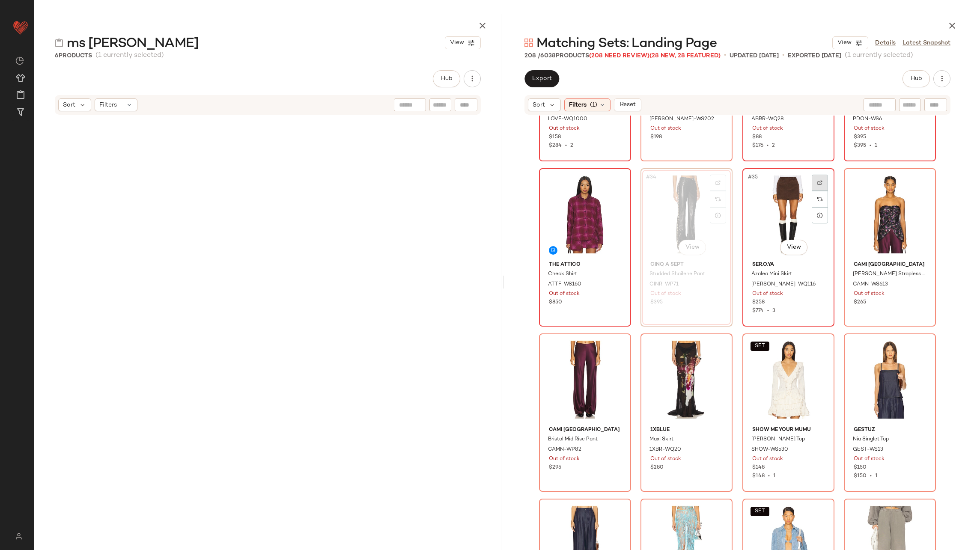
click at [817, 183] on img at bounding box center [819, 182] width 5 height 5
click at [920, 177] on div at bounding box center [921, 183] width 16 height 16
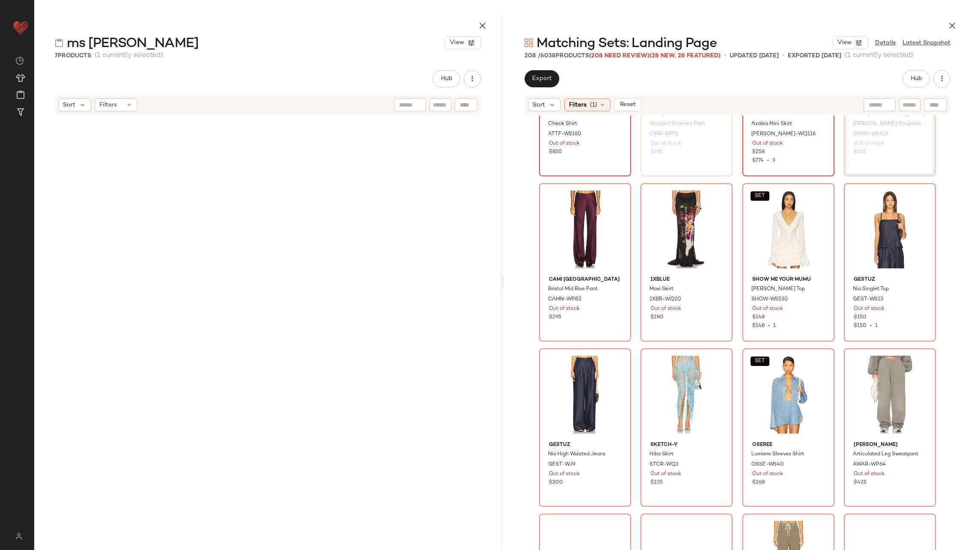
scroll to position [1435, 0]
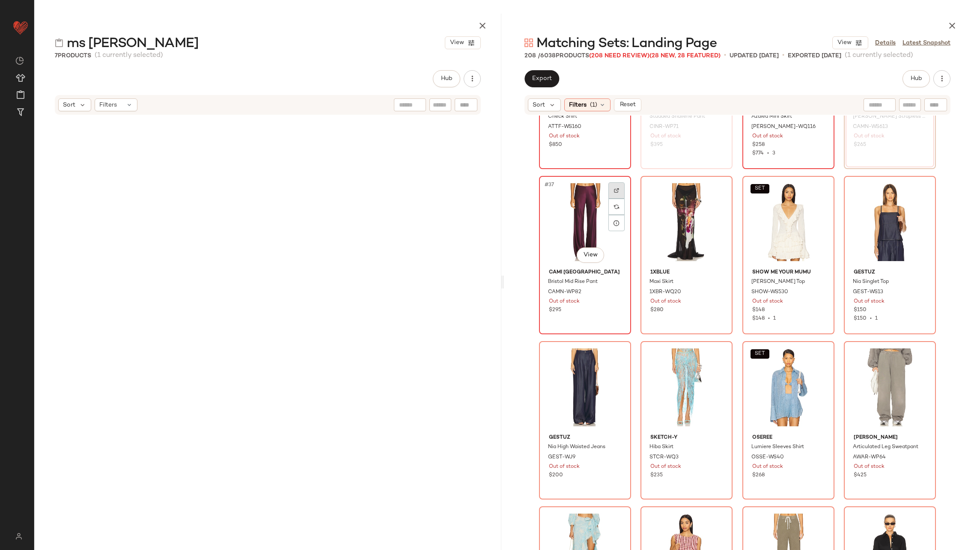
click at [608, 192] on div at bounding box center [616, 190] width 16 height 16
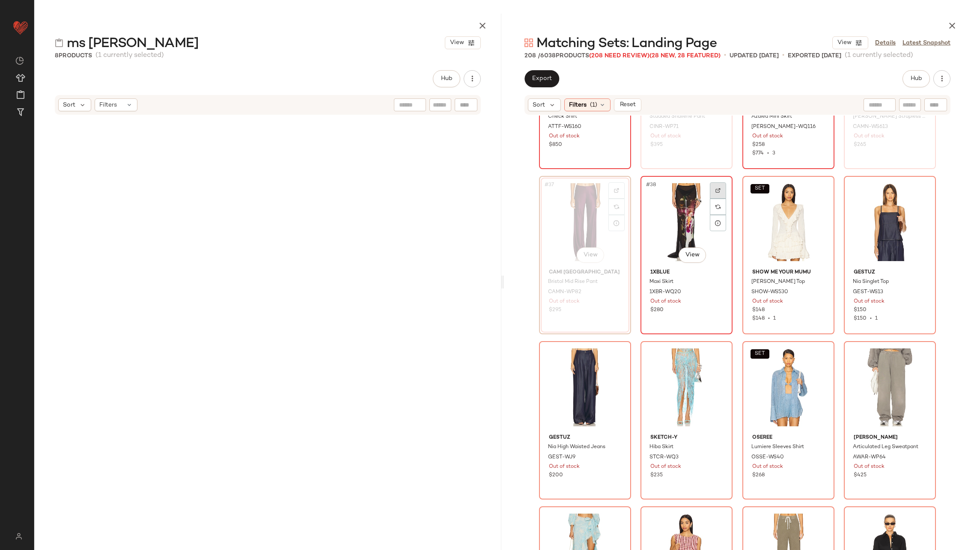
click at [712, 187] on div at bounding box center [718, 190] width 16 height 16
click at [826, 190] on div "SET #39 View" at bounding box center [788, 222] width 86 height 86
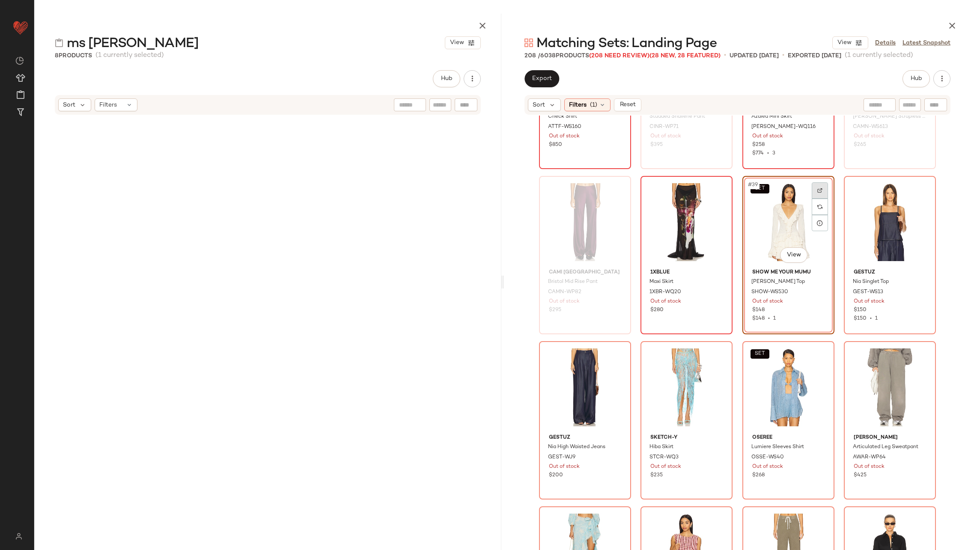
click at [820, 188] on div at bounding box center [819, 190] width 16 height 16
click at [919, 189] on img at bounding box center [920, 190] width 5 height 5
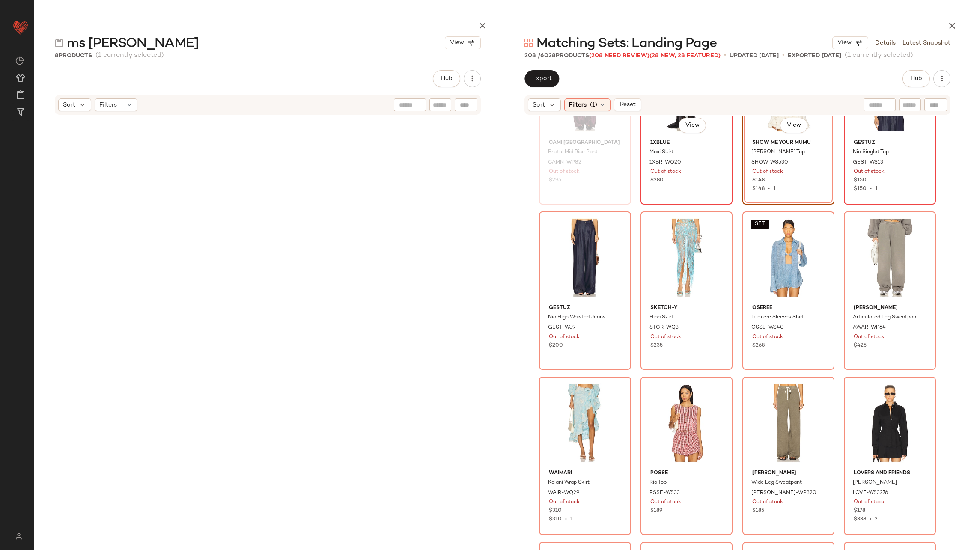
scroll to position [1588, 0]
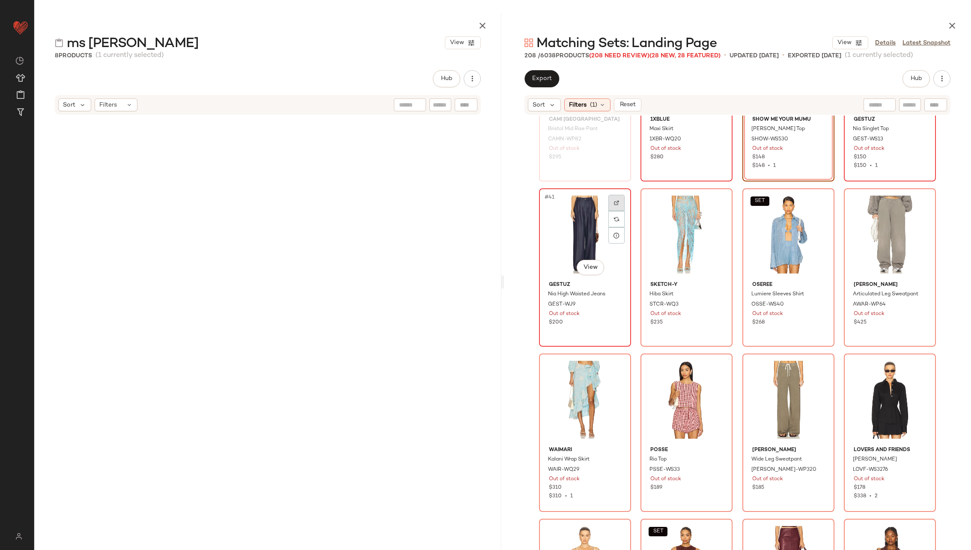
click at [615, 197] on div at bounding box center [616, 203] width 16 height 16
click at [711, 202] on div at bounding box center [718, 203] width 16 height 16
click at [814, 203] on div at bounding box center [819, 203] width 16 height 16
click at [918, 195] on div at bounding box center [921, 203] width 16 height 16
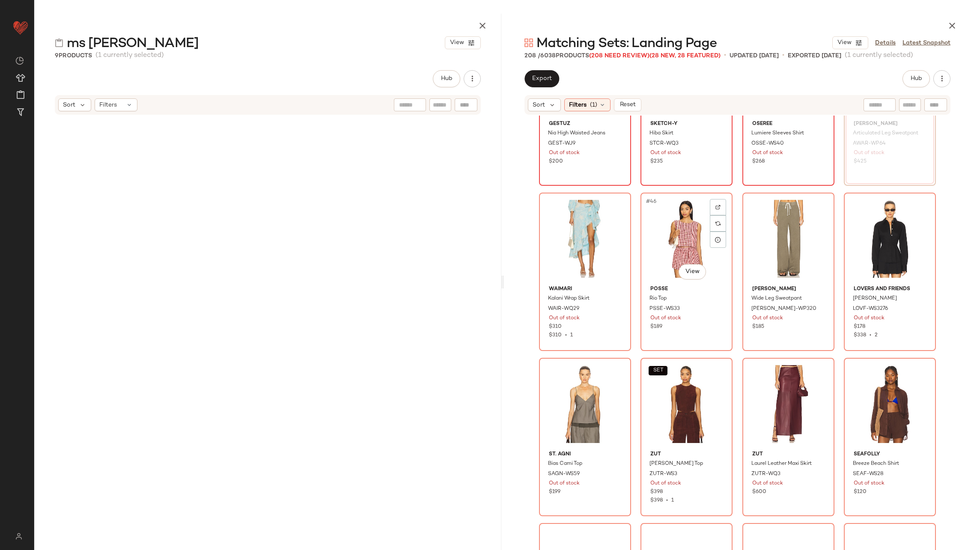
scroll to position [1779, 0]
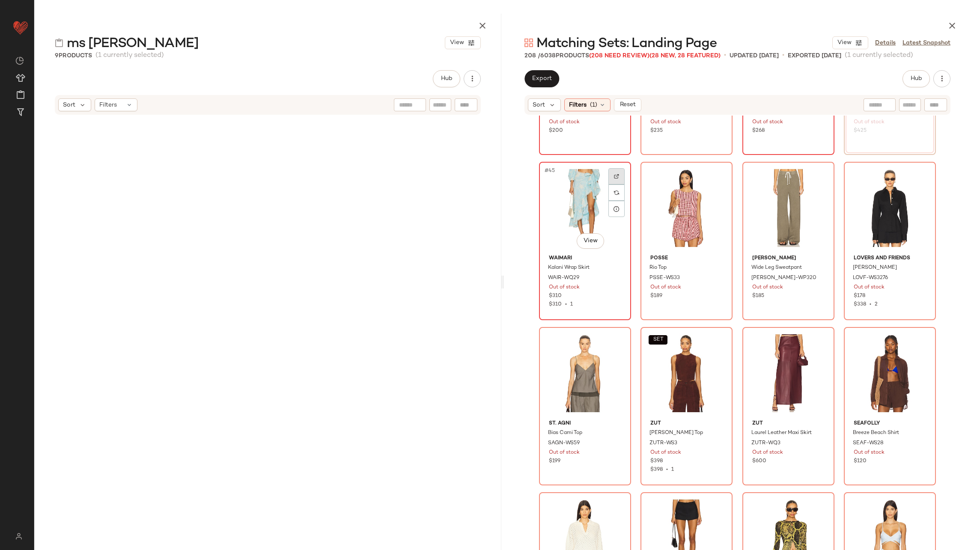
click at [612, 169] on div at bounding box center [616, 176] width 16 height 16
click at [715, 176] on img at bounding box center [717, 176] width 5 height 5
click at [824, 175] on div at bounding box center [819, 176] width 16 height 16
click at [923, 175] on div at bounding box center [921, 176] width 16 height 16
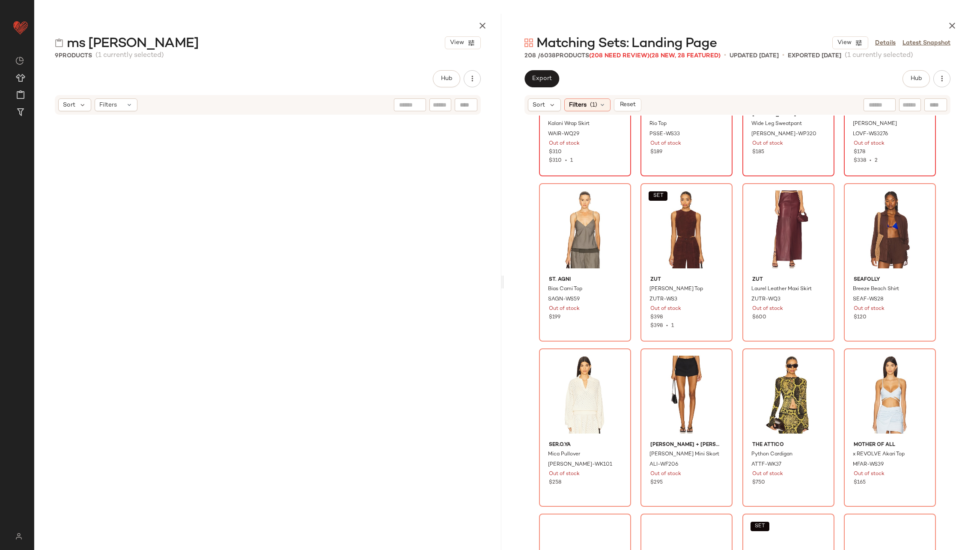
scroll to position [1926, 0]
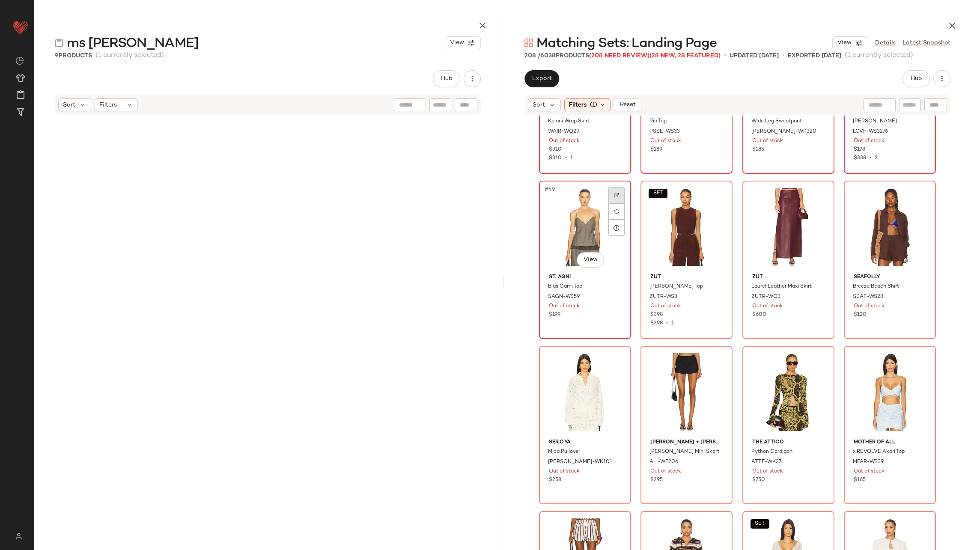
click at [615, 190] on div at bounding box center [616, 195] width 16 height 16
click at [716, 193] on img at bounding box center [717, 195] width 5 height 5
click at [817, 193] on img at bounding box center [819, 195] width 5 height 5
click at [917, 190] on div at bounding box center [921, 195] width 16 height 16
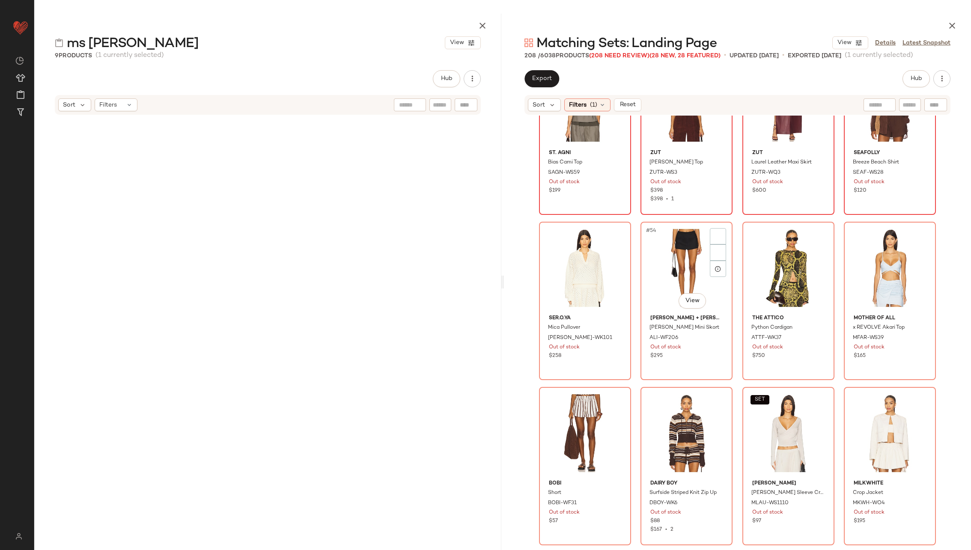
scroll to position [2059, 0]
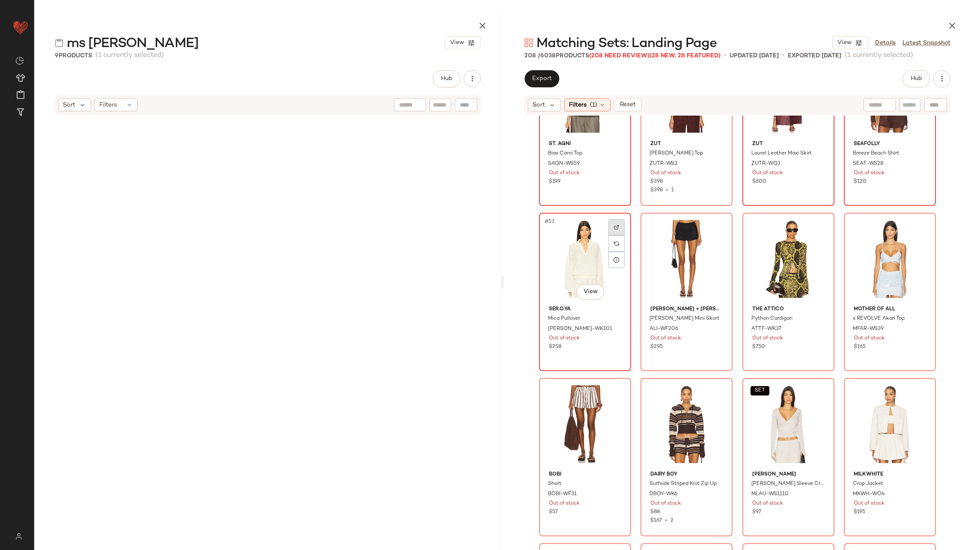
click at [614, 226] on img at bounding box center [616, 227] width 5 height 5
click at [716, 223] on div at bounding box center [718, 227] width 16 height 16
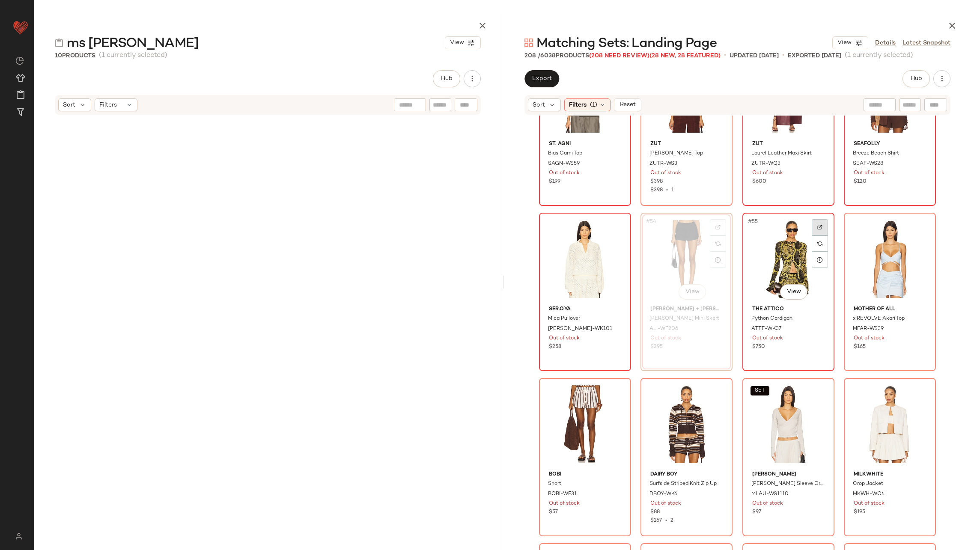
click at [820, 223] on div at bounding box center [819, 227] width 16 height 16
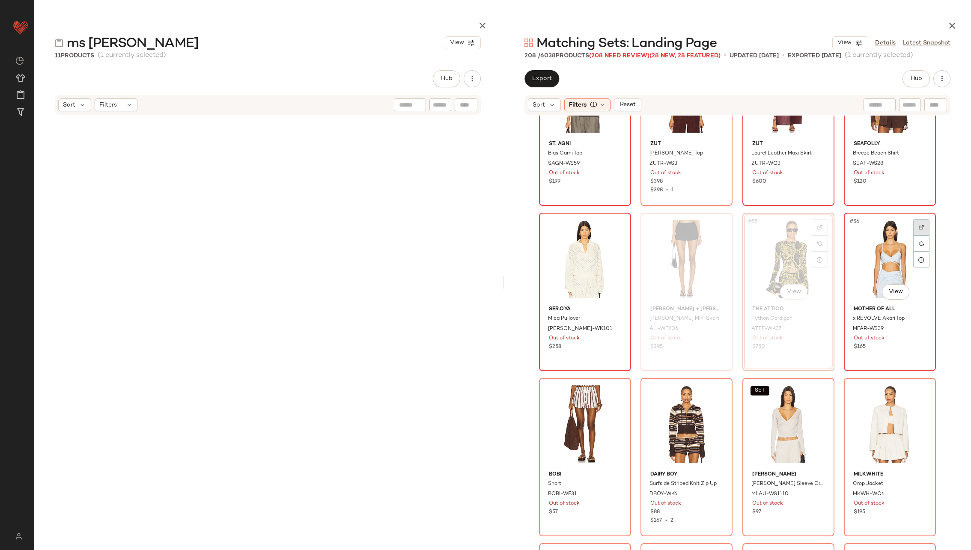
click at [922, 225] on div at bounding box center [921, 227] width 16 height 16
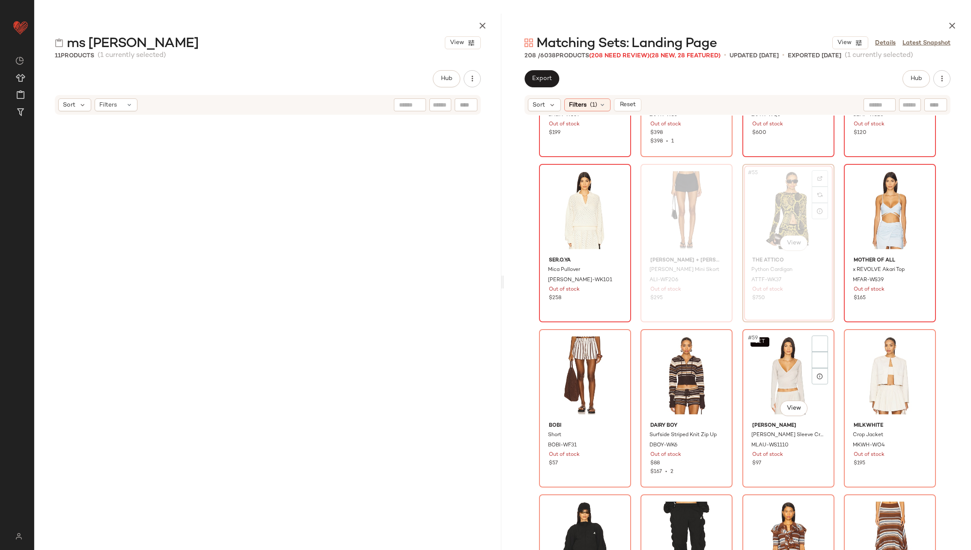
scroll to position [2112, 0]
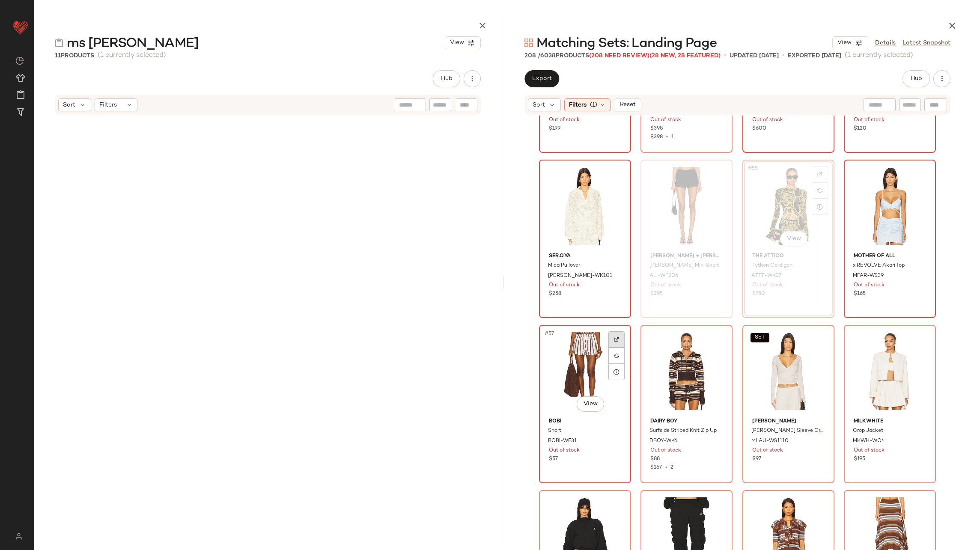
click at [615, 335] on div at bounding box center [616, 339] width 16 height 16
click at [712, 339] on div at bounding box center [718, 339] width 16 height 16
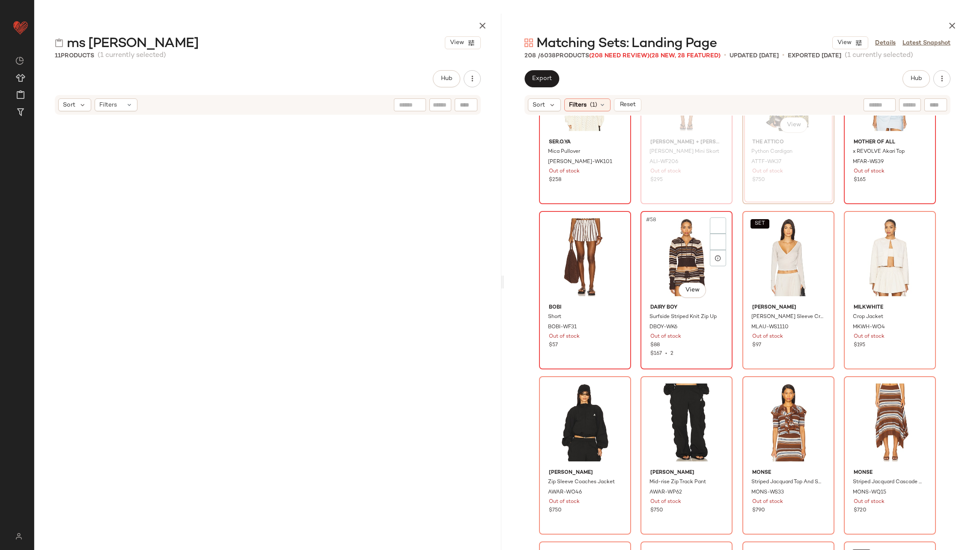
scroll to position [2264, 0]
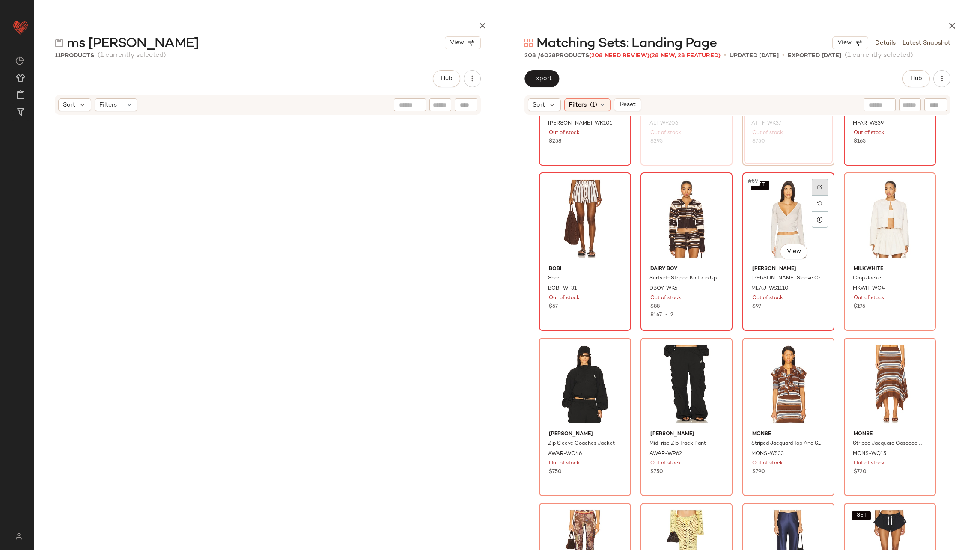
click at [817, 186] on img at bounding box center [819, 186] width 5 height 5
click at [920, 182] on div at bounding box center [921, 187] width 16 height 16
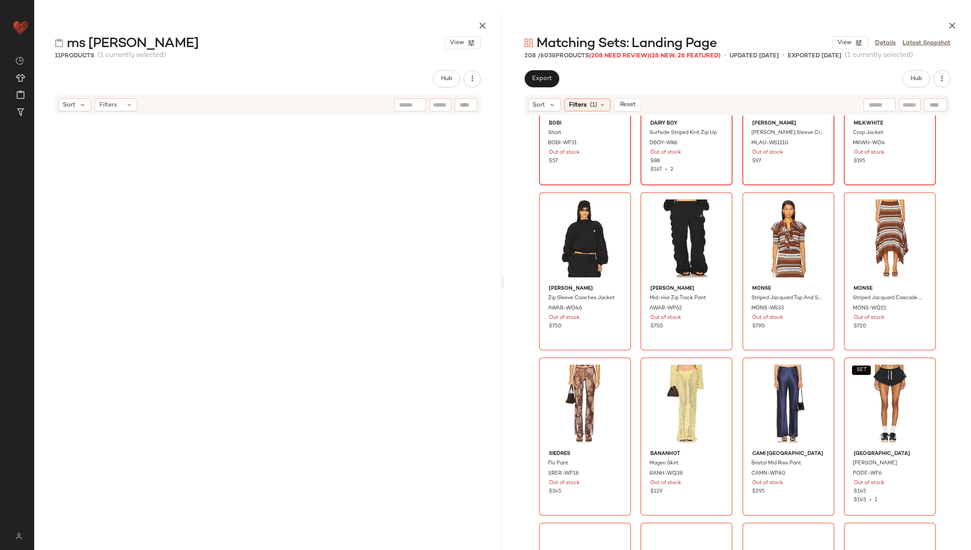
scroll to position [2423, 0]
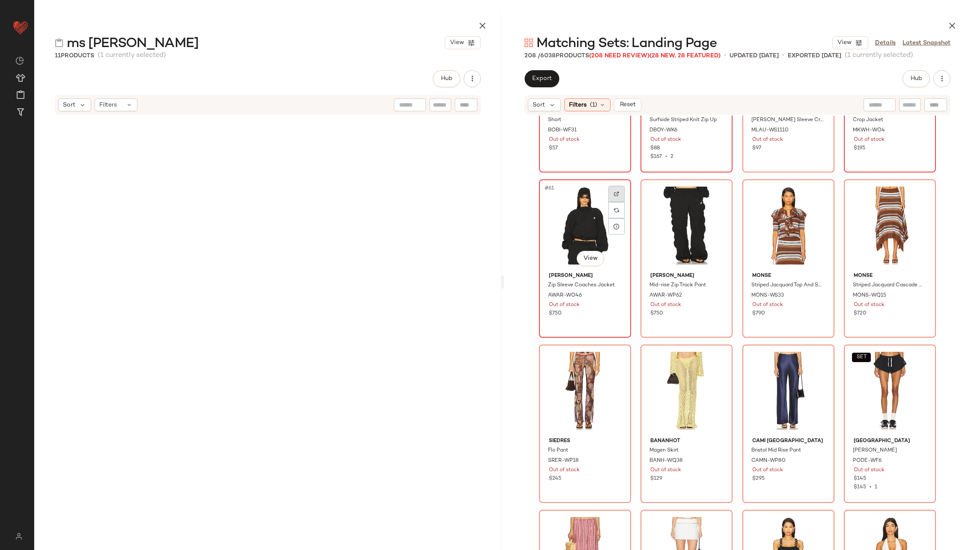
click at [616, 196] on img at bounding box center [616, 193] width 5 height 5
click at [715, 192] on img at bounding box center [717, 193] width 5 height 5
click at [816, 190] on div at bounding box center [819, 194] width 16 height 16
click at [913, 194] on div at bounding box center [921, 194] width 16 height 16
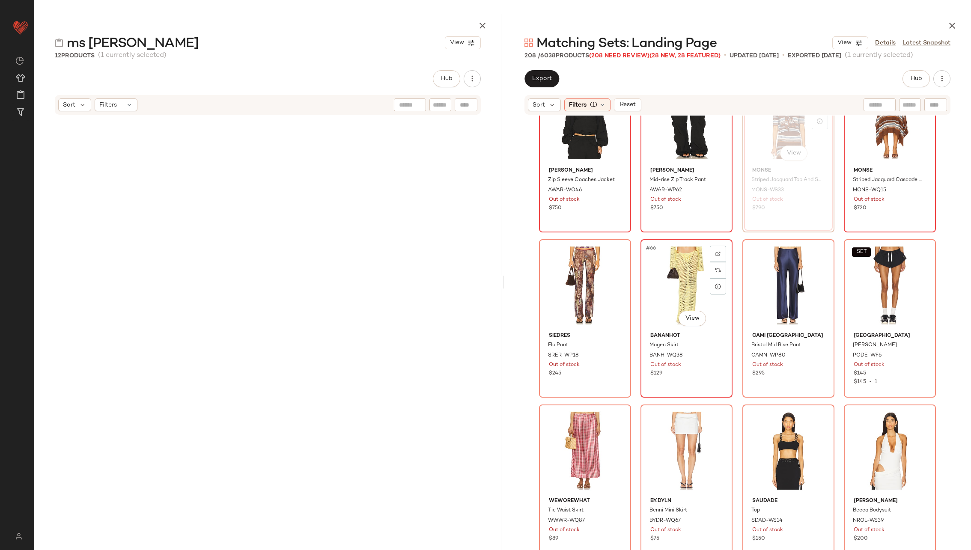
scroll to position [2534, 0]
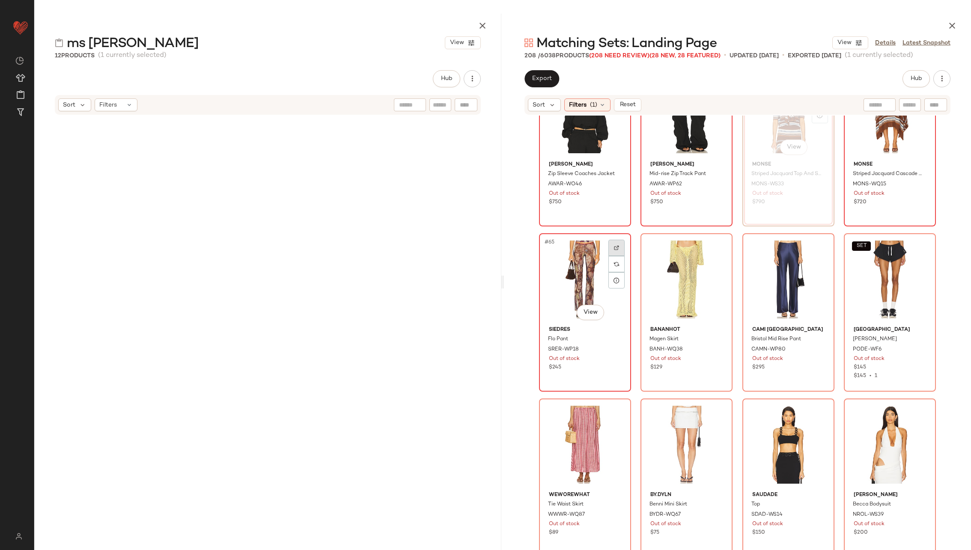
click at [618, 246] on div at bounding box center [616, 248] width 16 height 16
click at [718, 246] on img at bounding box center [717, 247] width 5 height 5
click at [818, 241] on div at bounding box center [819, 248] width 16 height 16
click at [918, 245] on img at bounding box center [920, 247] width 5 height 5
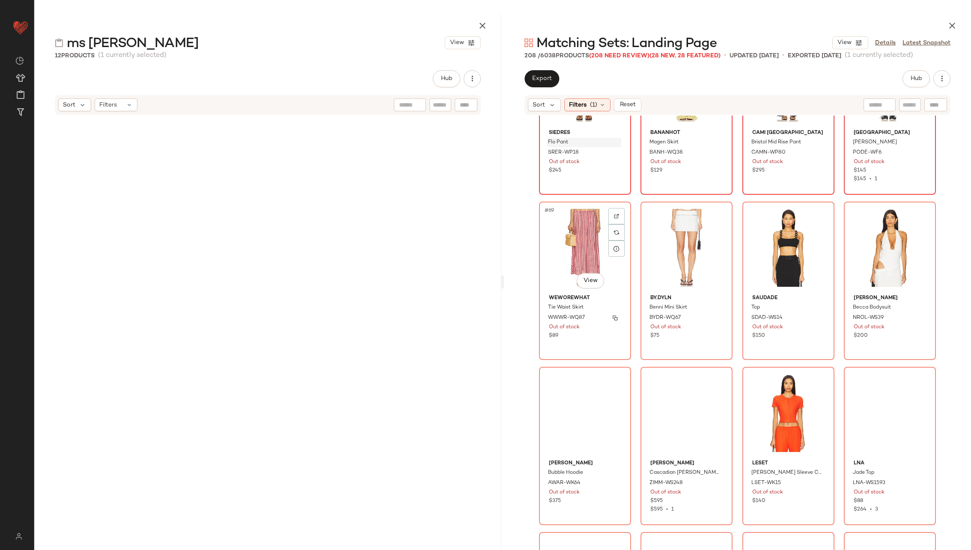
scroll to position [2741, 0]
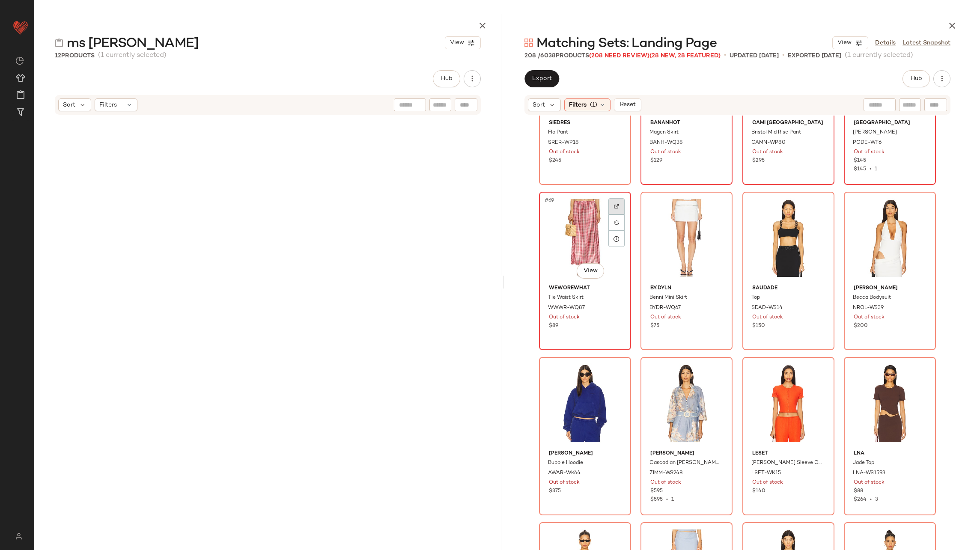
click at [610, 205] on div at bounding box center [616, 206] width 16 height 16
click at [715, 204] on img at bounding box center [717, 206] width 5 height 5
click at [817, 204] on img at bounding box center [819, 206] width 5 height 5
click at [920, 202] on div at bounding box center [921, 206] width 16 height 16
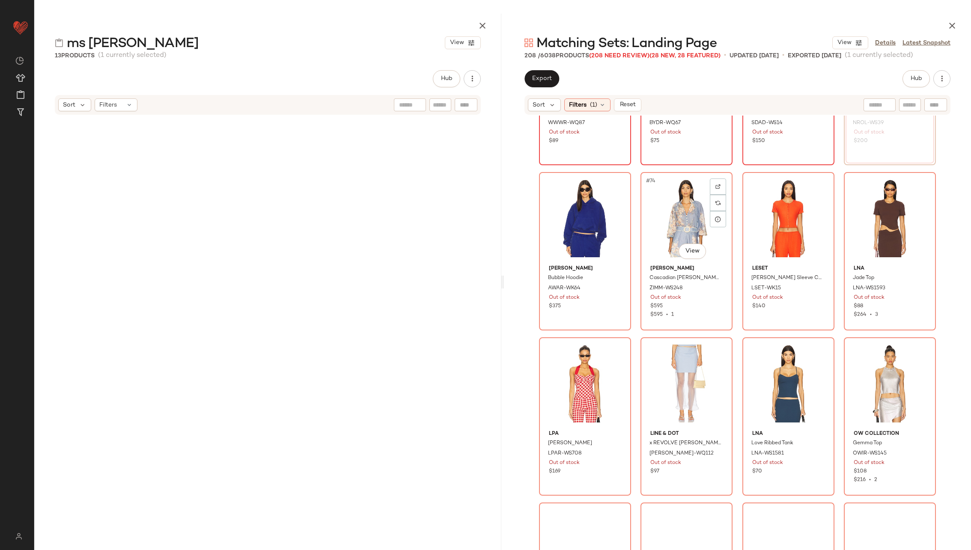
scroll to position [2941, 0]
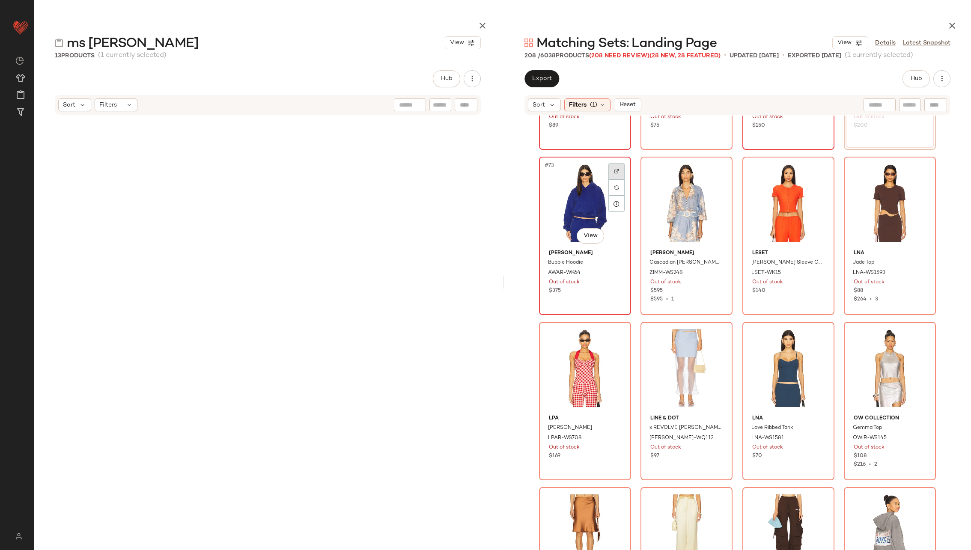
click at [614, 167] on div at bounding box center [616, 171] width 16 height 16
click at [716, 166] on div at bounding box center [718, 171] width 16 height 16
click at [824, 169] on div at bounding box center [819, 171] width 16 height 16
click at [918, 169] on img at bounding box center [920, 171] width 5 height 5
click at [817, 169] on img at bounding box center [819, 171] width 5 height 5
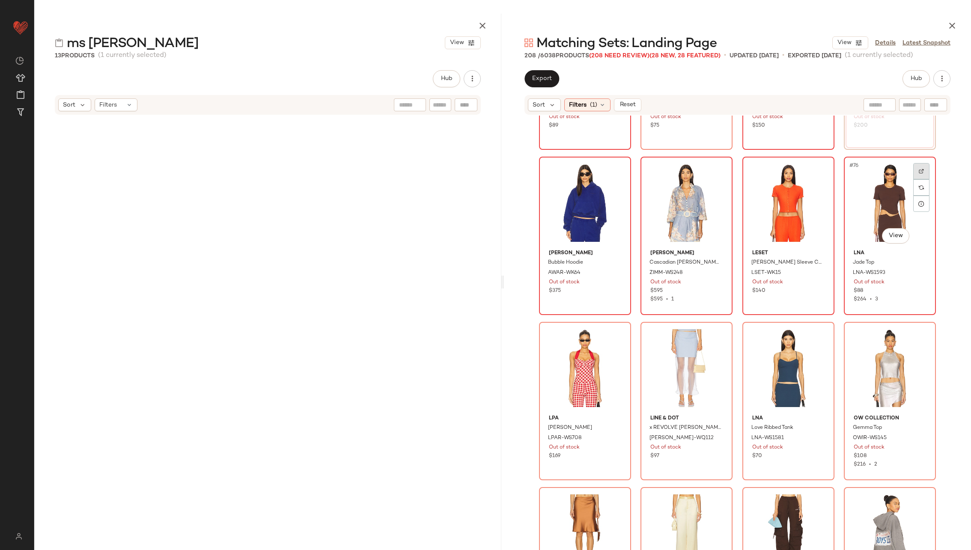
click at [922, 165] on div at bounding box center [921, 171] width 16 height 16
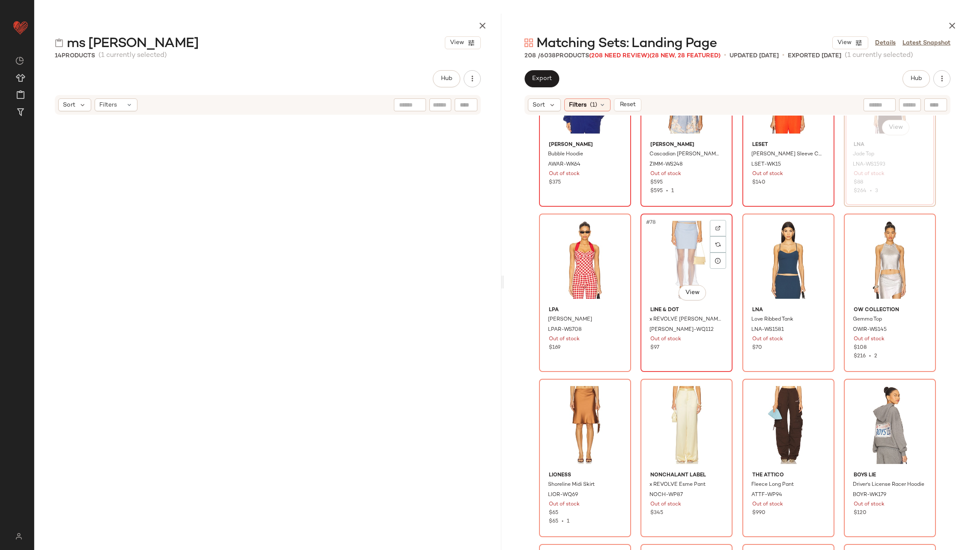
scroll to position [3051, 0]
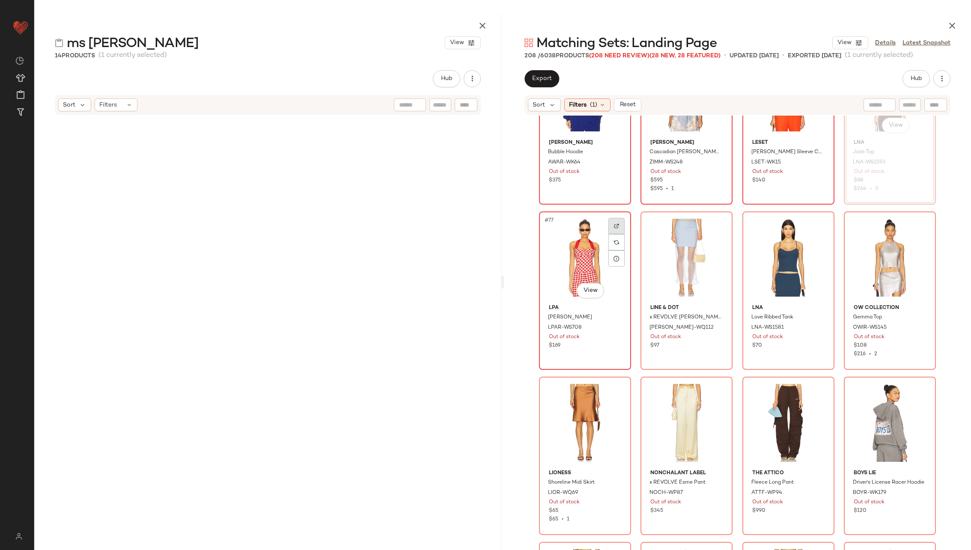
click at [613, 223] on div at bounding box center [616, 226] width 16 height 16
click at [711, 221] on div at bounding box center [718, 226] width 16 height 16
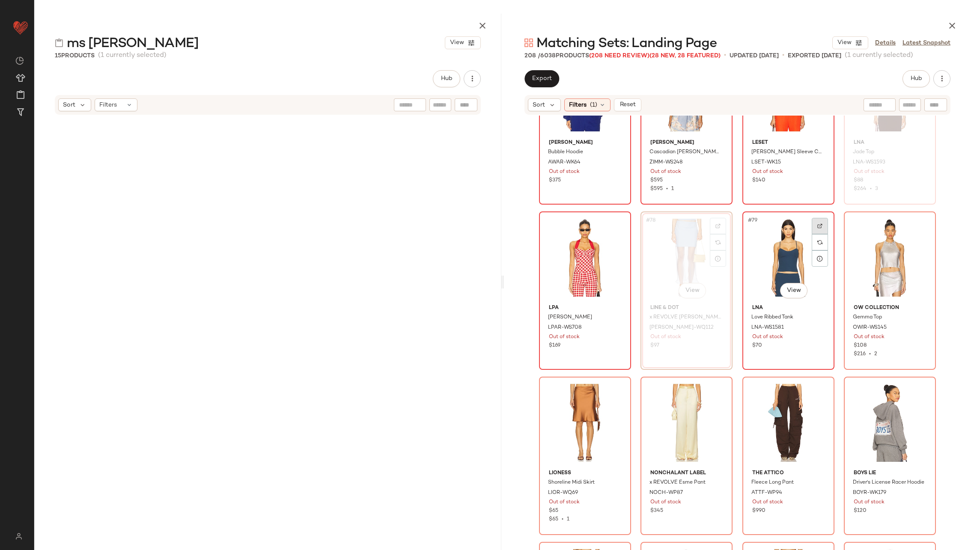
click at [818, 218] on div at bounding box center [819, 226] width 16 height 16
click at [919, 226] on img at bounding box center [920, 225] width 5 height 5
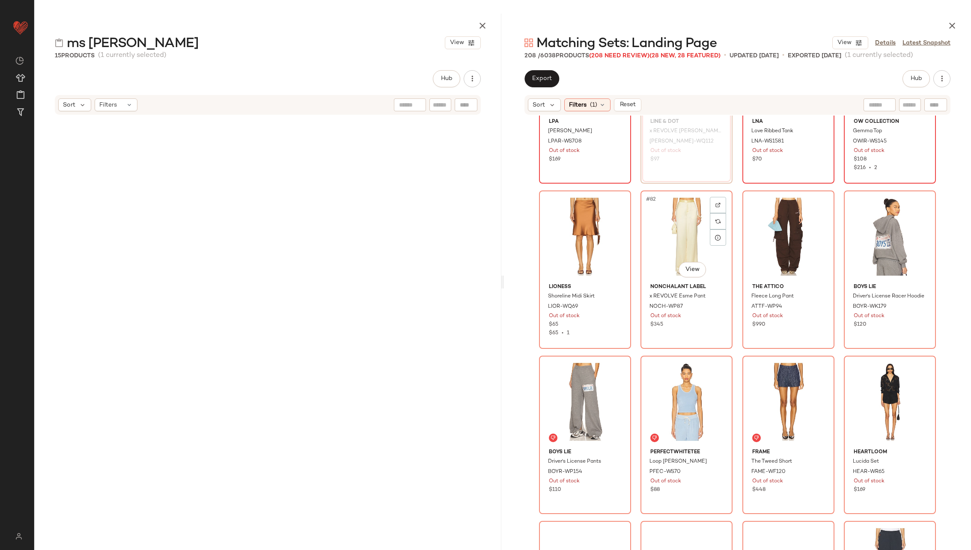
scroll to position [3238, 0]
click at [614, 202] on img at bounding box center [616, 204] width 5 height 5
click at [722, 203] on div at bounding box center [718, 204] width 16 height 16
click at [819, 197] on div at bounding box center [819, 204] width 16 height 16
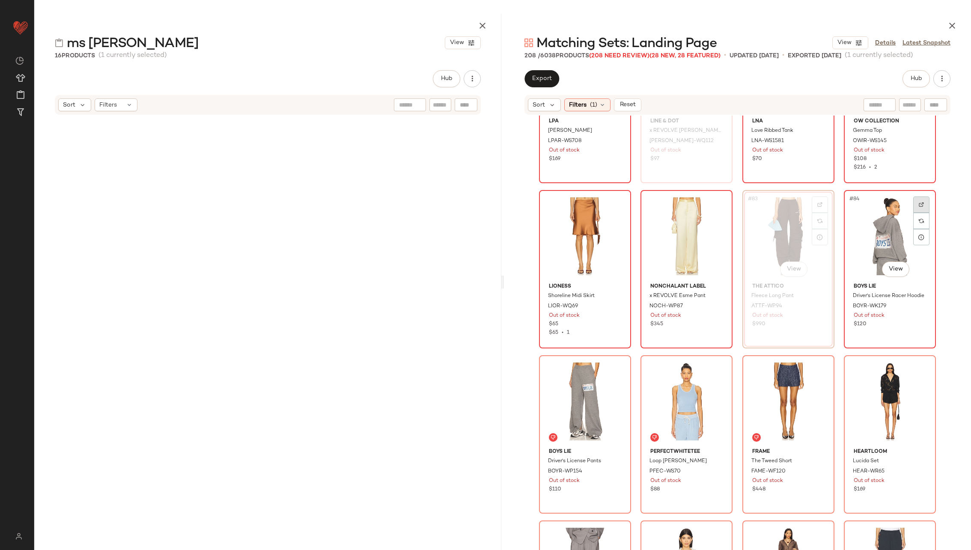
click at [920, 203] on img at bounding box center [920, 204] width 5 height 5
click at [618, 368] on div at bounding box center [616, 370] width 16 height 16
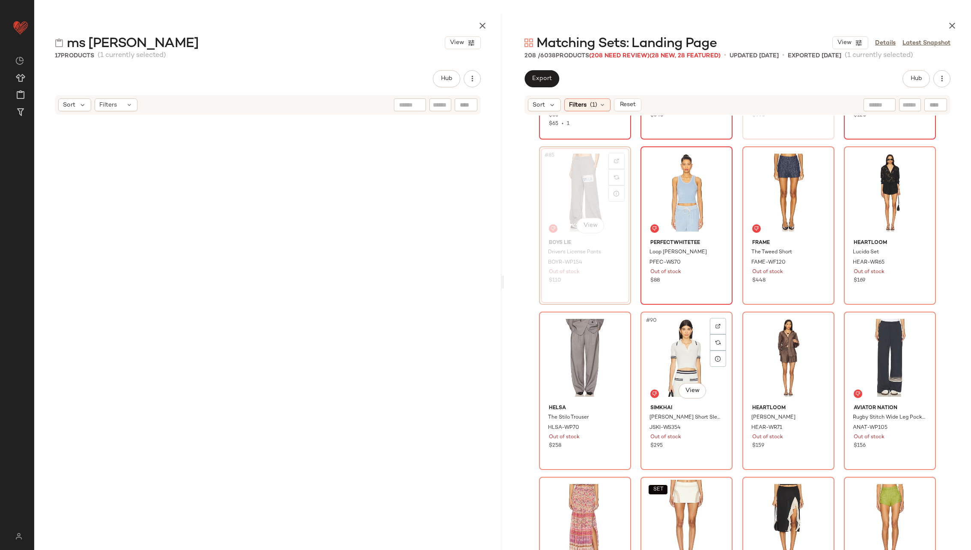
scroll to position [3451, 0]
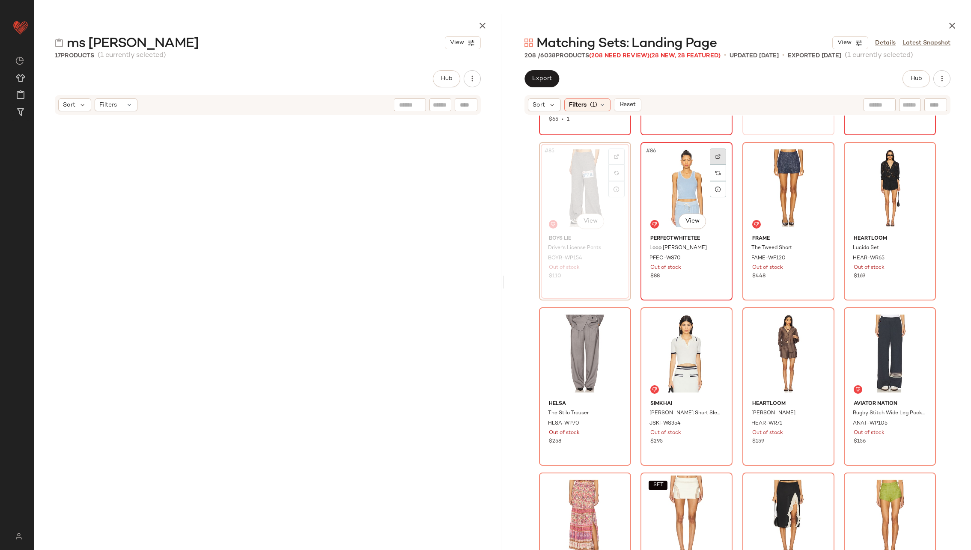
click at [715, 156] on img at bounding box center [717, 156] width 5 height 5
click at [818, 151] on div at bounding box center [819, 156] width 16 height 16
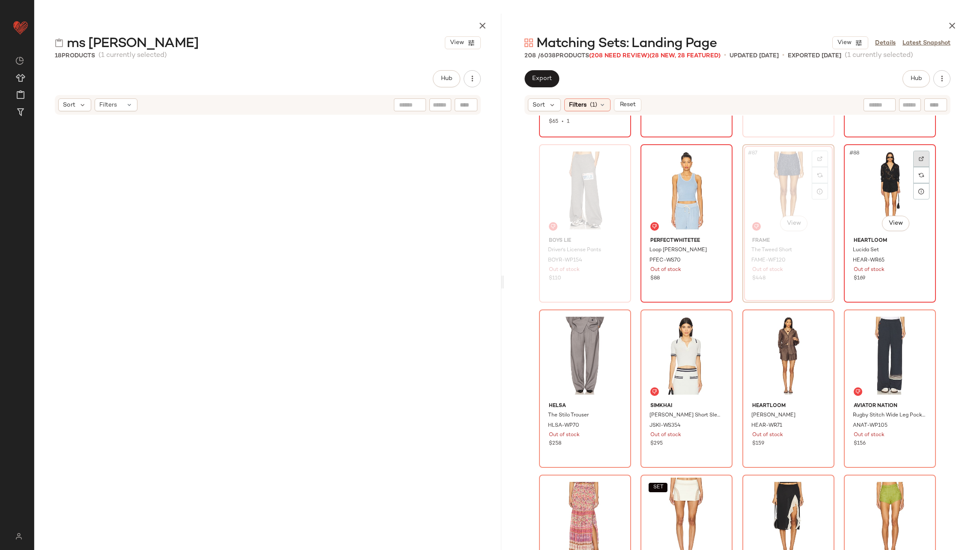
click at [922, 156] on div at bounding box center [921, 159] width 16 height 16
click at [616, 321] on div at bounding box center [616, 324] width 16 height 16
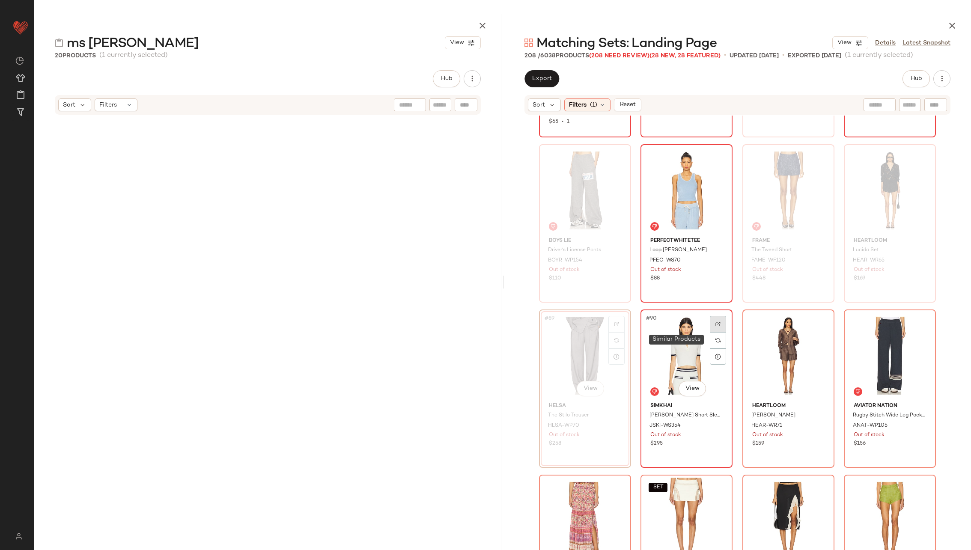
click at [718, 324] on div at bounding box center [718, 324] width 16 height 16
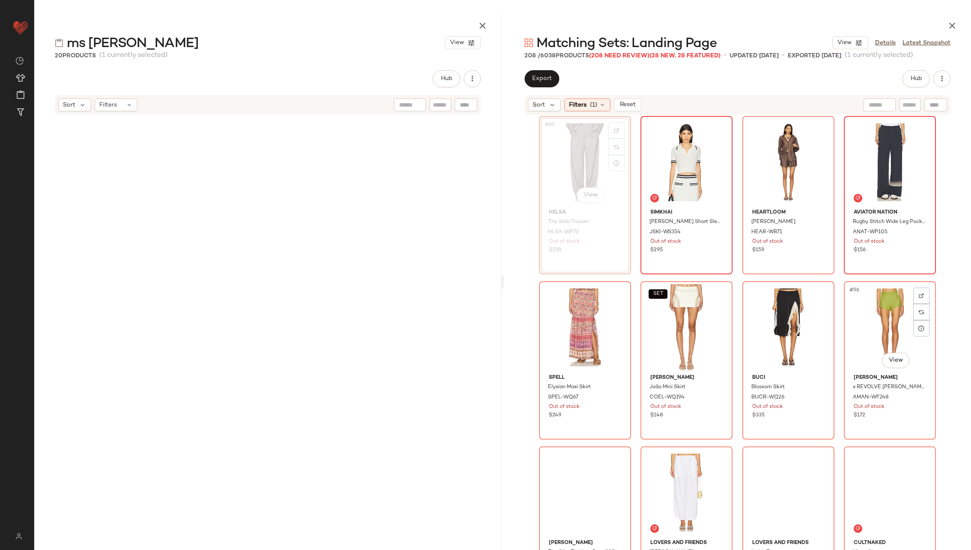
scroll to position [3647, 0]
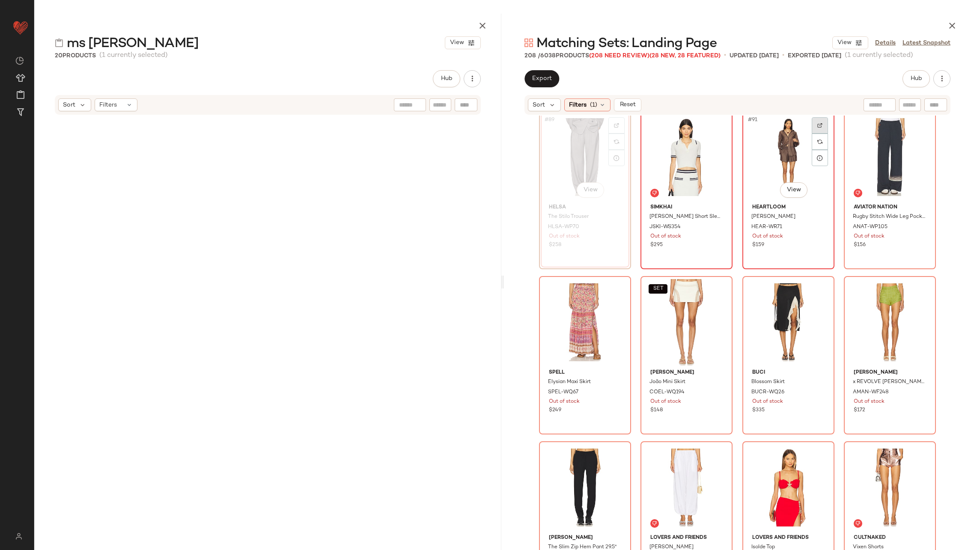
click at [817, 124] on img at bounding box center [819, 125] width 5 height 5
click at [918, 120] on div at bounding box center [921, 125] width 16 height 16
click at [614, 288] on img at bounding box center [616, 290] width 5 height 5
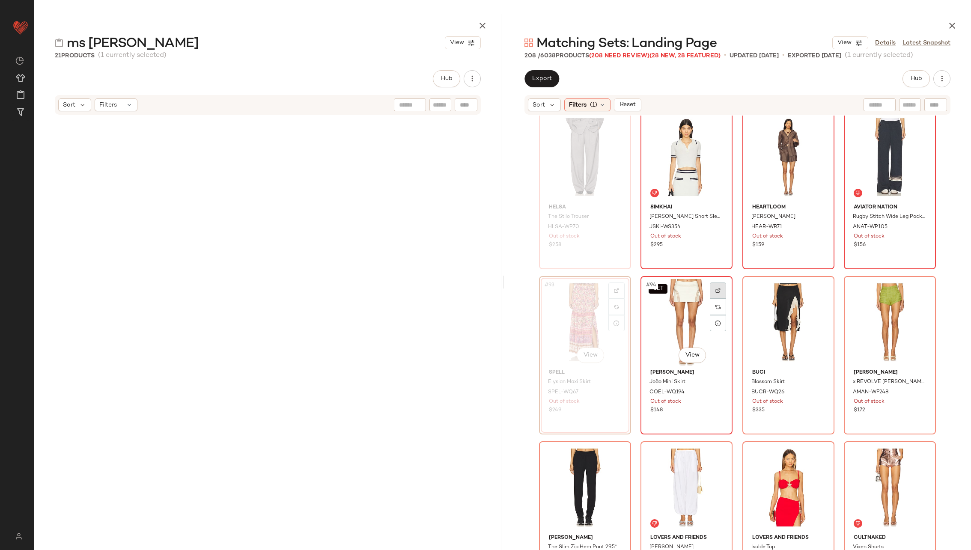
click at [720, 288] on div at bounding box center [718, 290] width 16 height 16
click at [818, 289] on img at bounding box center [819, 290] width 5 height 5
click at [924, 290] on div at bounding box center [921, 290] width 16 height 16
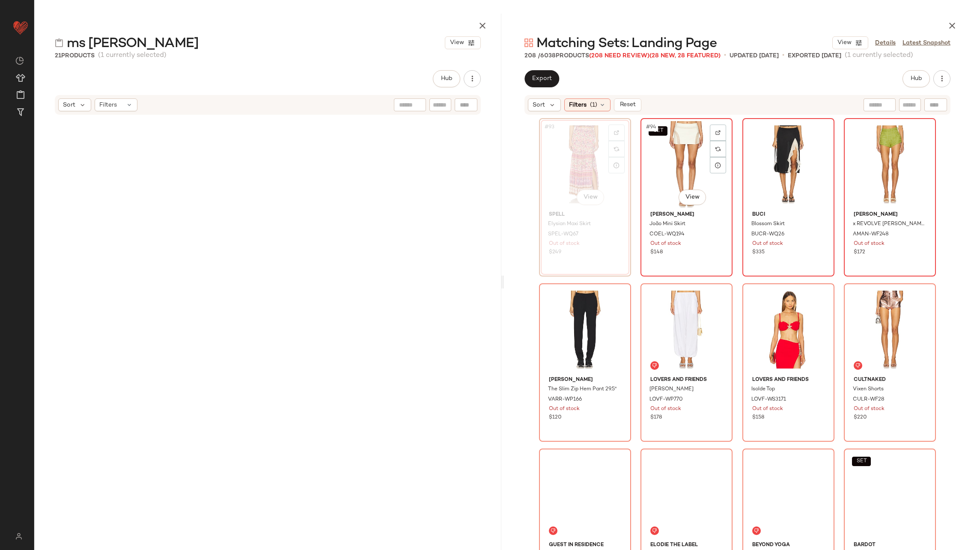
scroll to position [3837, 0]
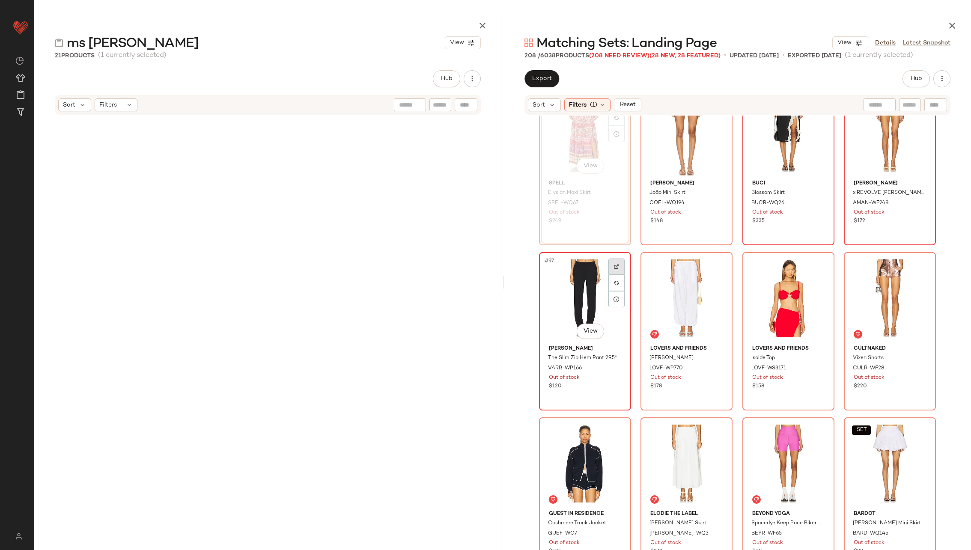
click at [616, 263] on div at bounding box center [616, 266] width 16 height 16
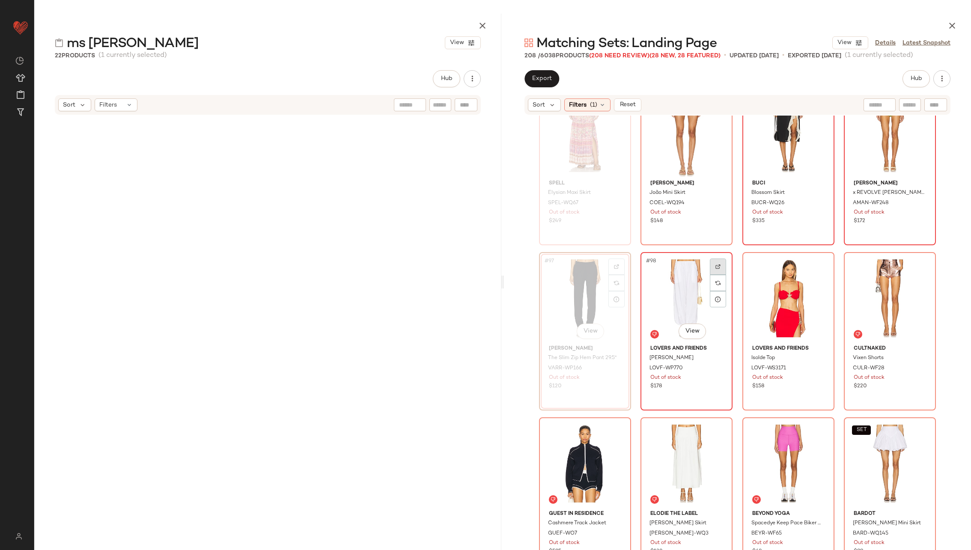
click at [714, 262] on div at bounding box center [718, 266] width 16 height 16
click at [820, 264] on div at bounding box center [819, 266] width 16 height 16
click at [922, 267] on div at bounding box center [921, 266] width 16 height 16
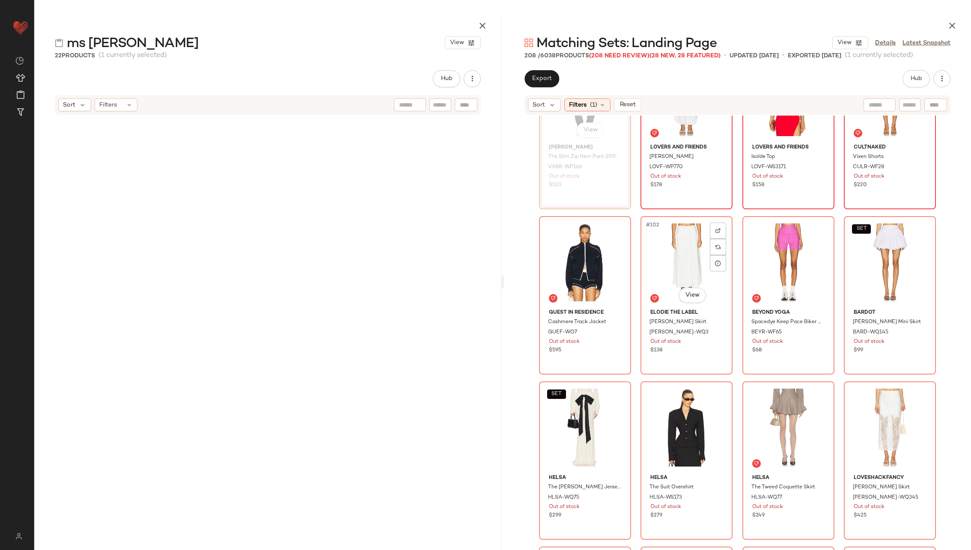
scroll to position [4050, 0]
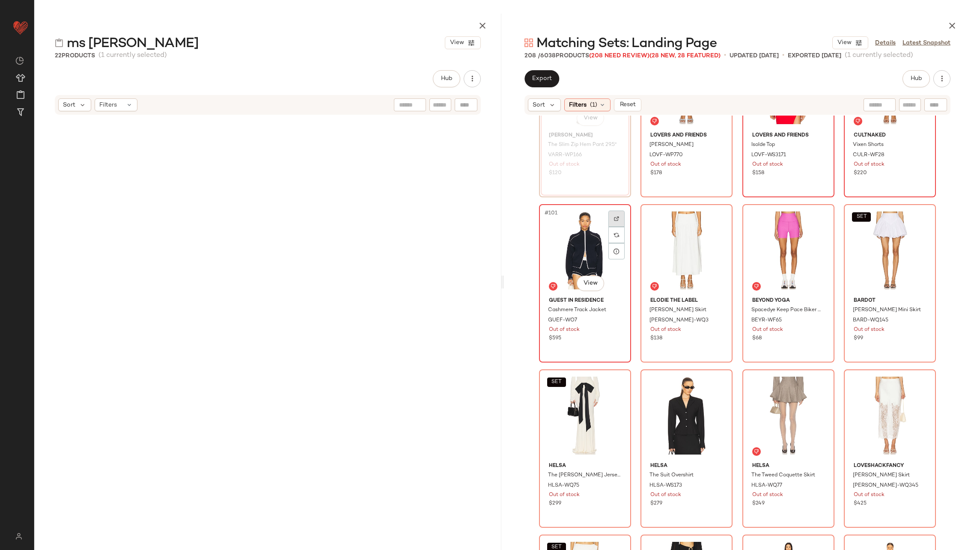
click at [614, 220] on img at bounding box center [616, 218] width 5 height 5
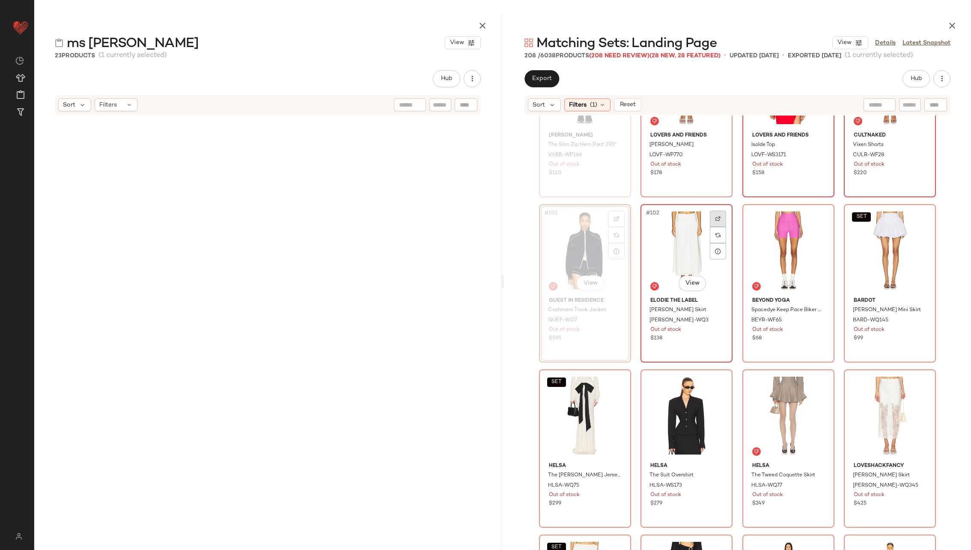
click at [717, 216] on img at bounding box center [717, 218] width 5 height 5
click at [819, 213] on div at bounding box center [819, 219] width 16 height 16
click at [918, 216] on img at bounding box center [920, 218] width 5 height 5
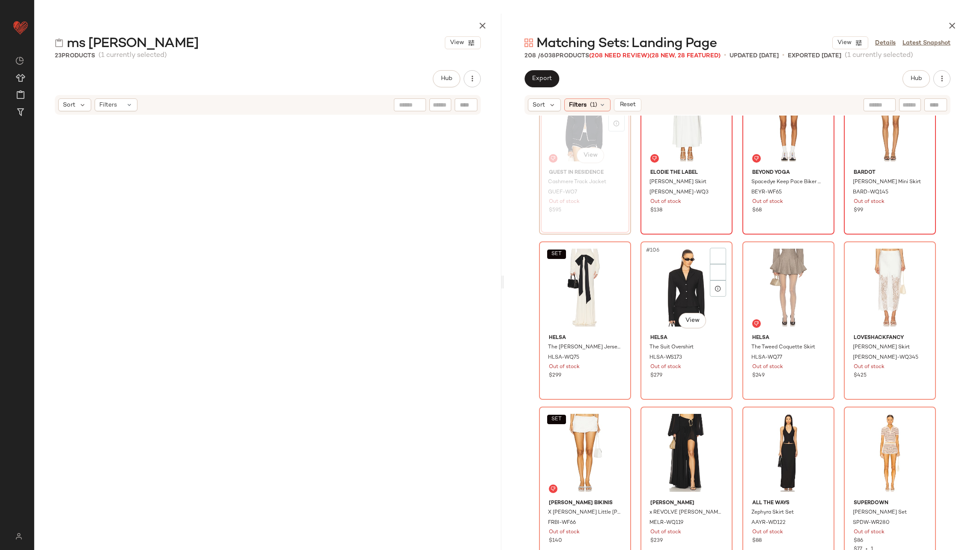
scroll to position [4226, 0]
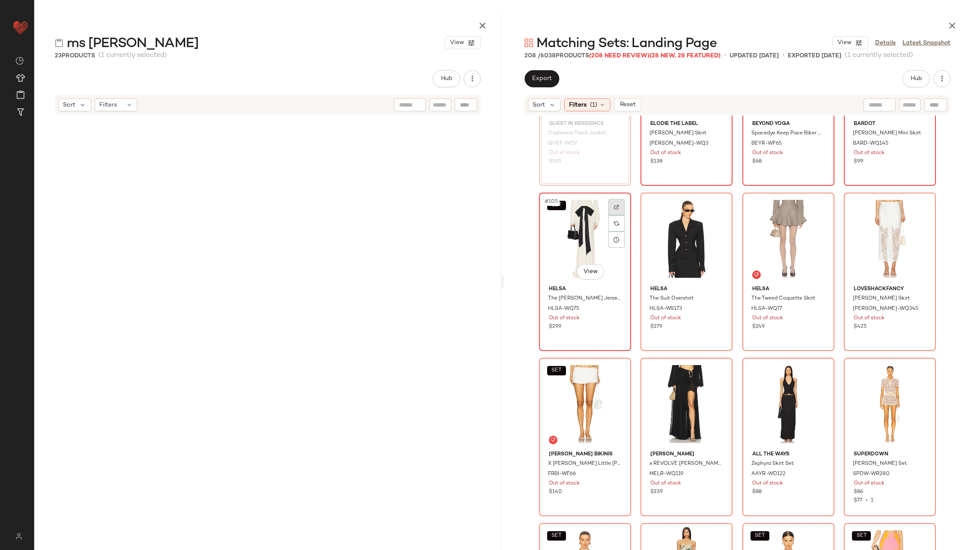
click at [608, 203] on div at bounding box center [616, 207] width 16 height 16
click at [711, 202] on div at bounding box center [718, 207] width 16 height 16
click at [818, 205] on img at bounding box center [819, 207] width 5 height 5
click at [917, 204] on div at bounding box center [921, 207] width 16 height 16
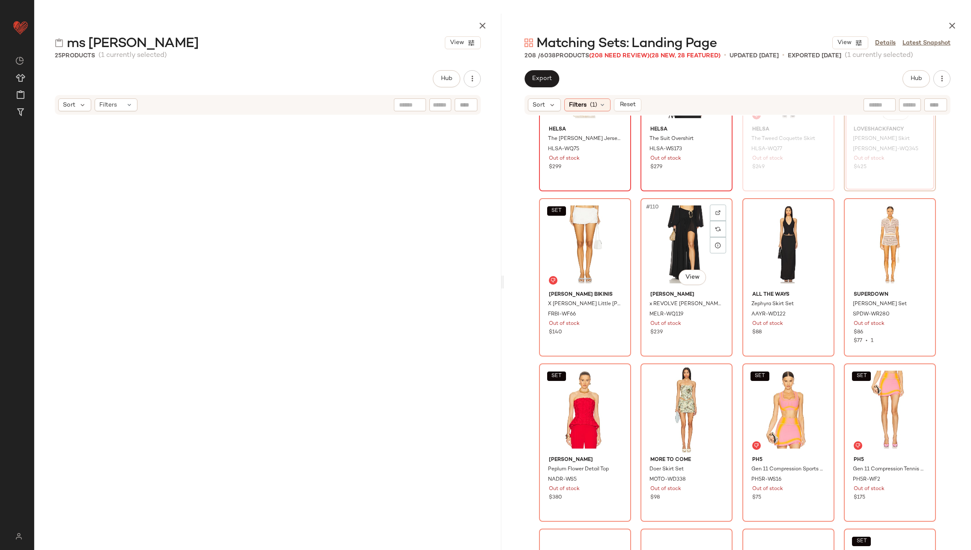
scroll to position [4417, 0]
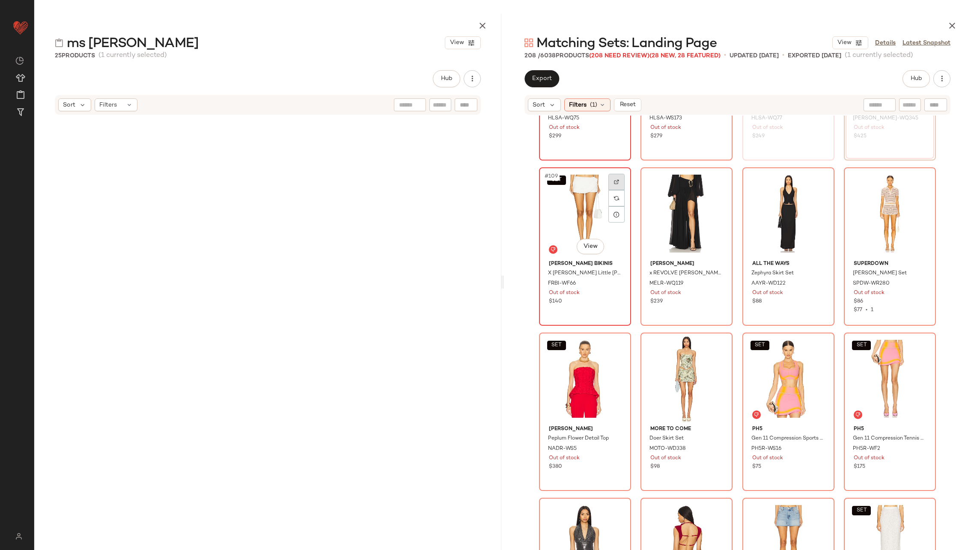
click at [616, 180] on div at bounding box center [616, 182] width 16 height 16
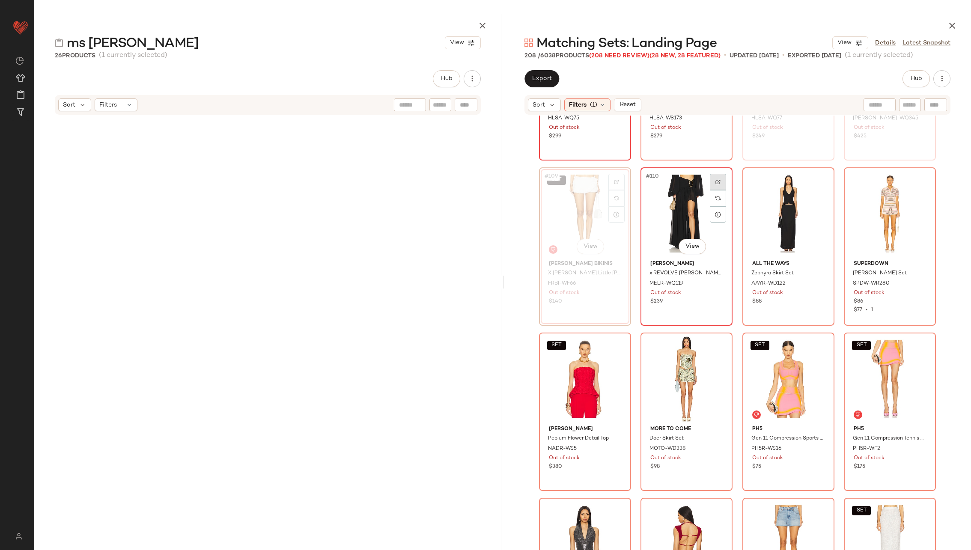
click at [718, 184] on img at bounding box center [717, 181] width 5 height 5
click at [820, 181] on div at bounding box center [819, 182] width 16 height 16
click at [918, 182] on img at bounding box center [920, 181] width 5 height 5
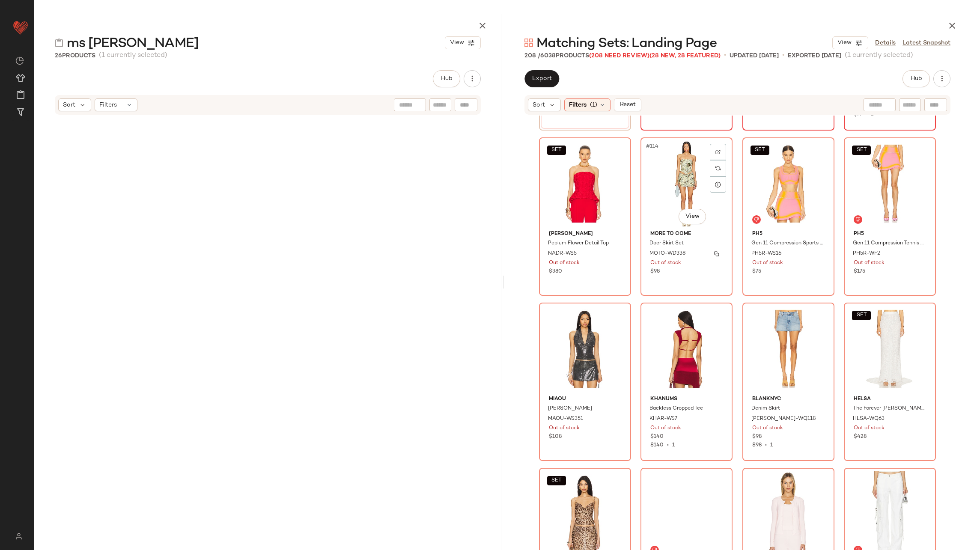
scroll to position [4624, 0]
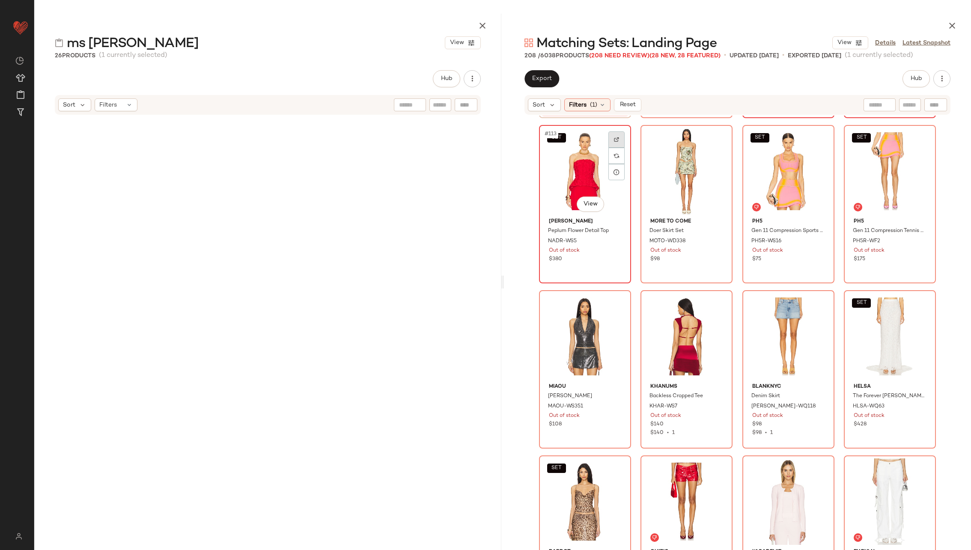
click at [611, 140] on div at bounding box center [616, 139] width 16 height 16
click at [711, 139] on div at bounding box center [718, 139] width 16 height 16
click at [821, 137] on div at bounding box center [819, 139] width 16 height 16
click at [919, 141] on img at bounding box center [920, 139] width 5 height 5
click at [614, 306] on img at bounding box center [616, 304] width 5 height 5
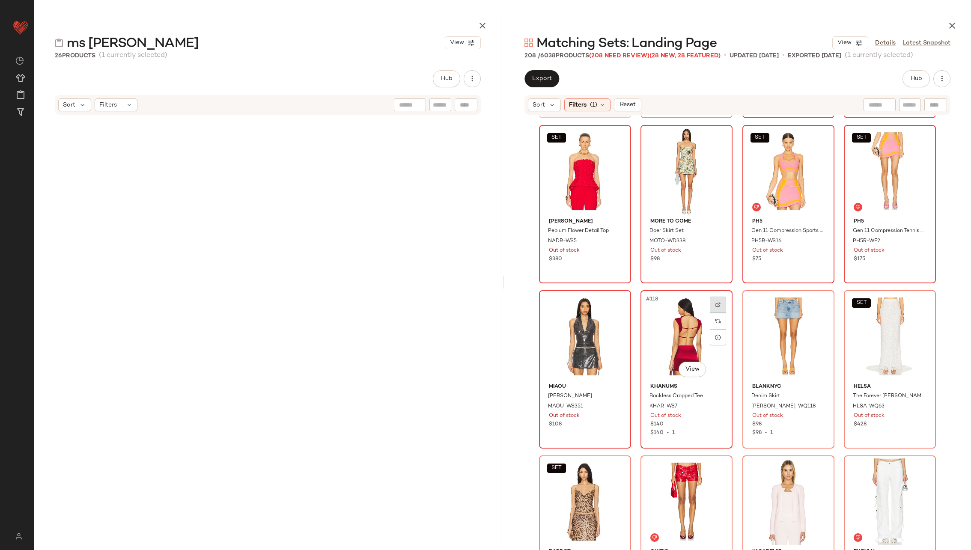
click at [715, 300] on div at bounding box center [718, 305] width 16 height 16
click at [815, 299] on div at bounding box center [819, 305] width 16 height 16
click at [923, 306] on div at bounding box center [921, 305] width 16 height 16
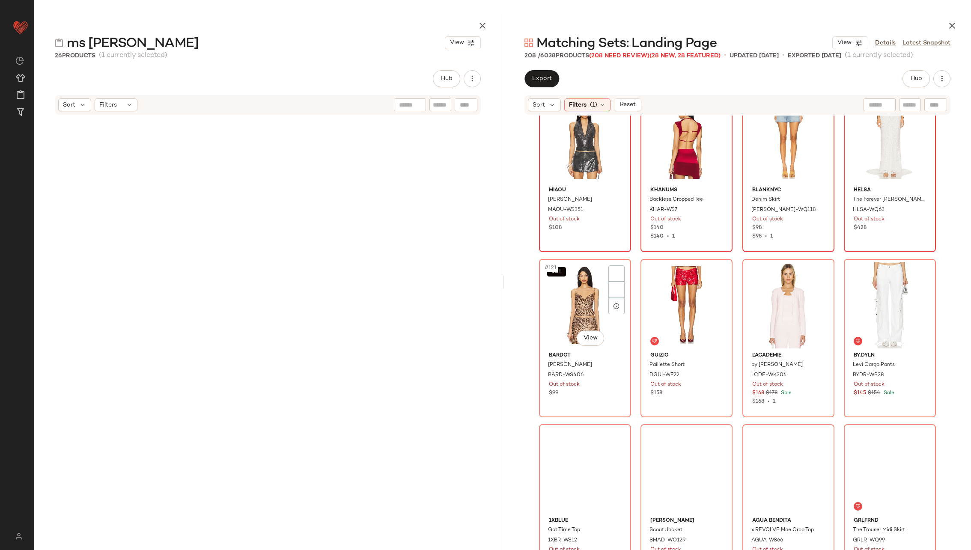
scroll to position [4830, 0]
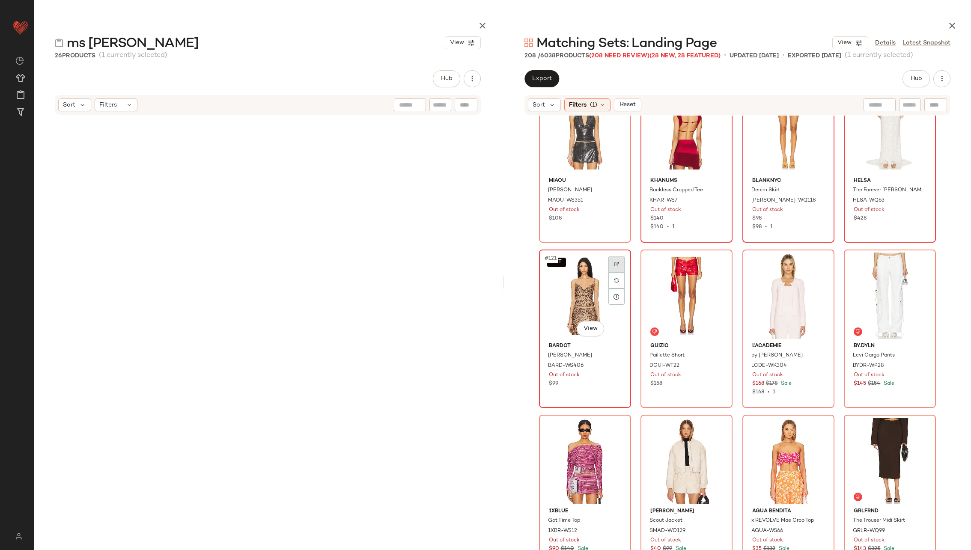
click at [614, 263] on img at bounding box center [616, 263] width 5 height 5
click at [718, 259] on div at bounding box center [718, 264] width 16 height 16
click at [817, 265] on img at bounding box center [819, 263] width 5 height 5
click at [918, 265] on img at bounding box center [920, 263] width 5 height 5
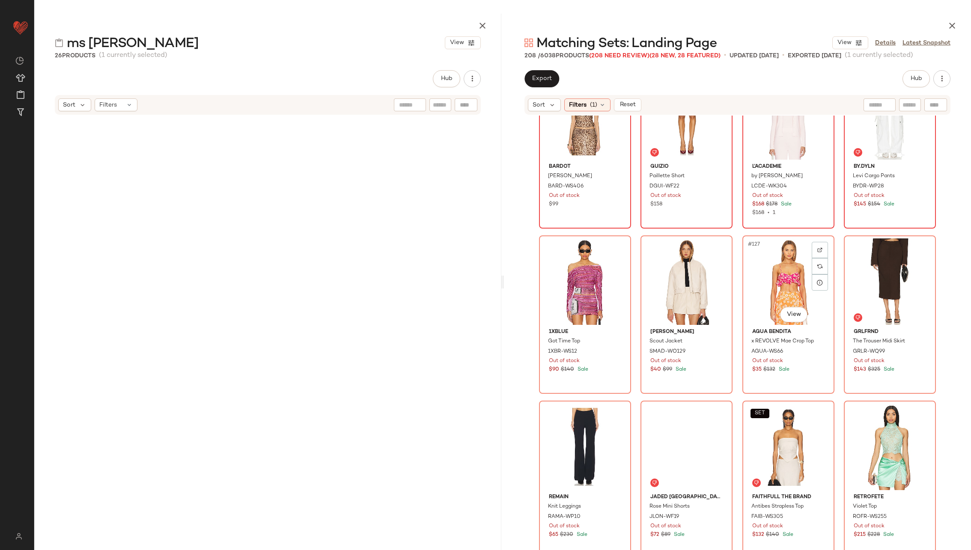
scroll to position [5011, 0]
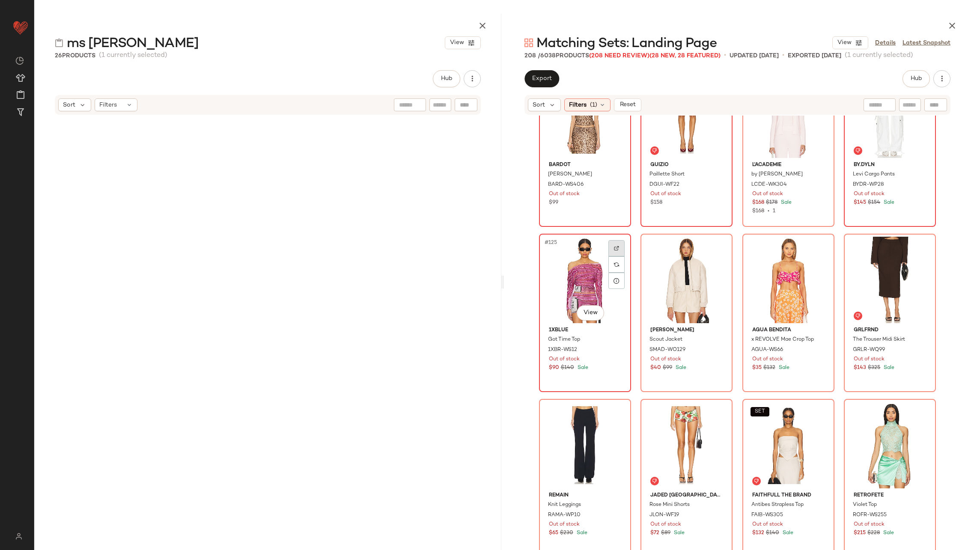
click at [616, 248] on div at bounding box center [616, 248] width 16 height 16
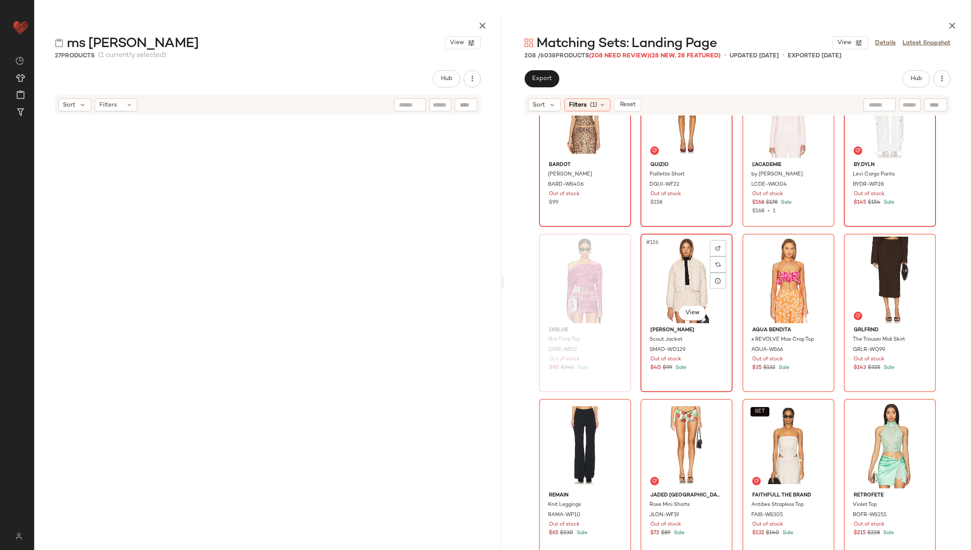
click at [712, 238] on div "#126 View" at bounding box center [686, 280] width 86 height 86
click at [718, 251] on div at bounding box center [718, 248] width 16 height 16
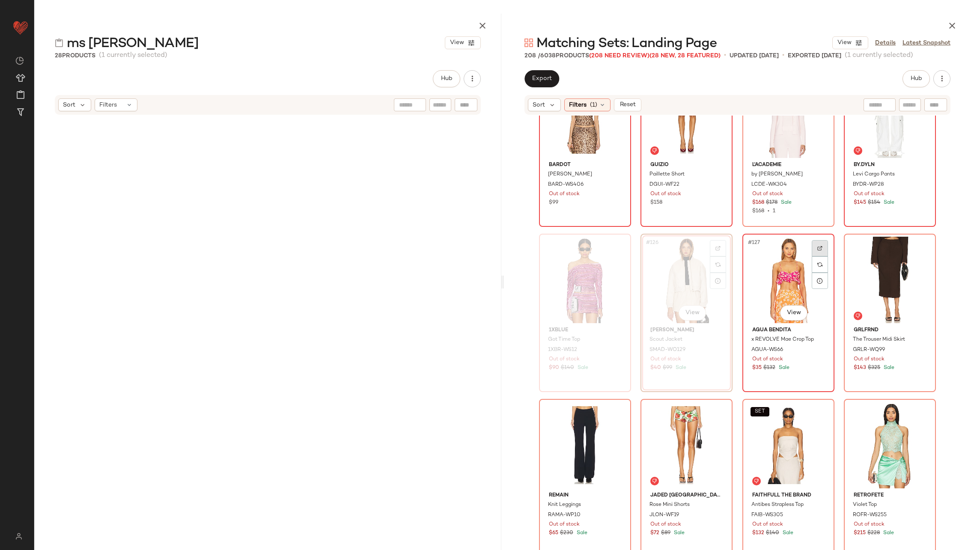
click at [817, 246] on img at bounding box center [819, 248] width 5 height 5
click at [920, 243] on div at bounding box center [921, 248] width 16 height 16
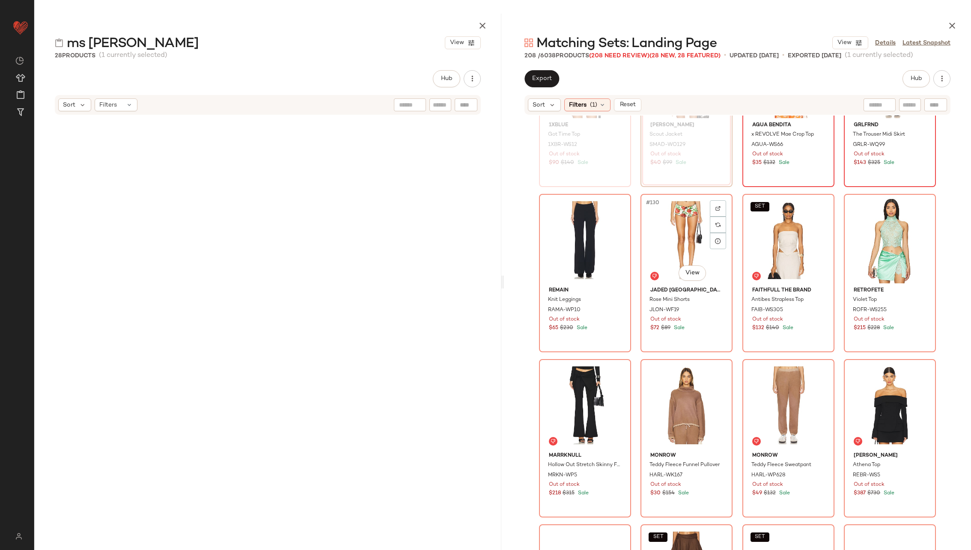
scroll to position [5228, 0]
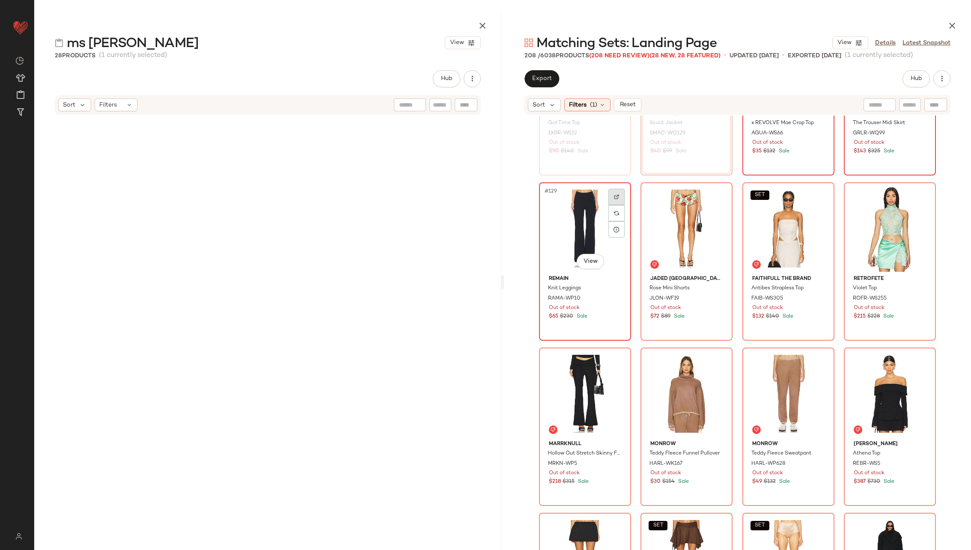
click at [614, 197] on img at bounding box center [616, 196] width 5 height 5
click at [714, 192] on div at bounding box center [718, 197] width 16 height 16
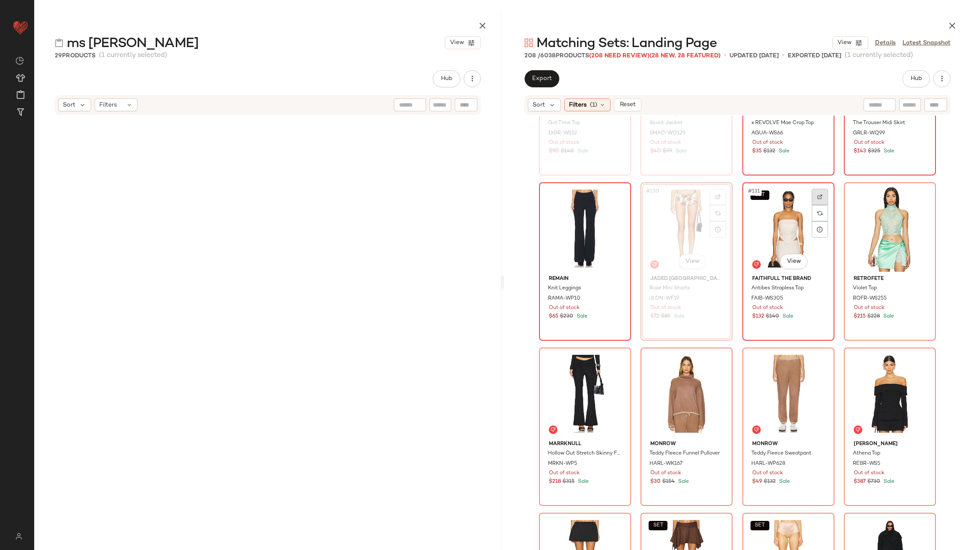
click at [820, 196] on div at bounding box center [819, 197] width 16 height 16
click at [919, 194] on img at bounding box center [920, 196] width 5 height 5
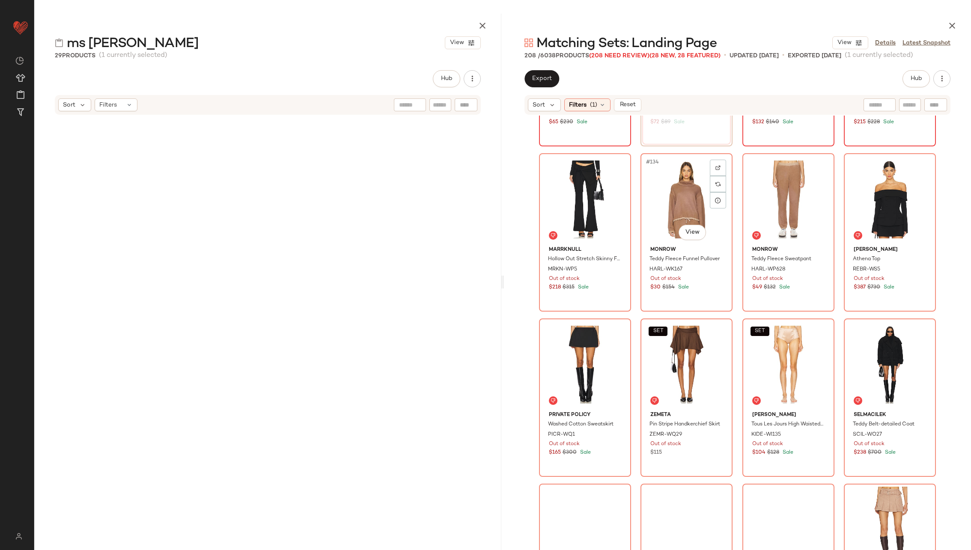
scroll to position [5444, 0]
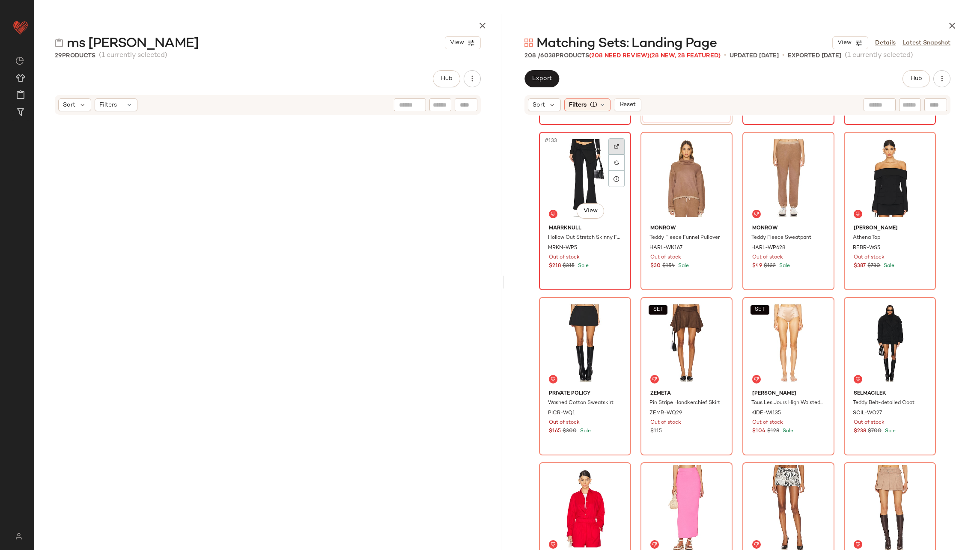
click at [618, 142] on div at bounding box center [616, 146] width 16 height 16
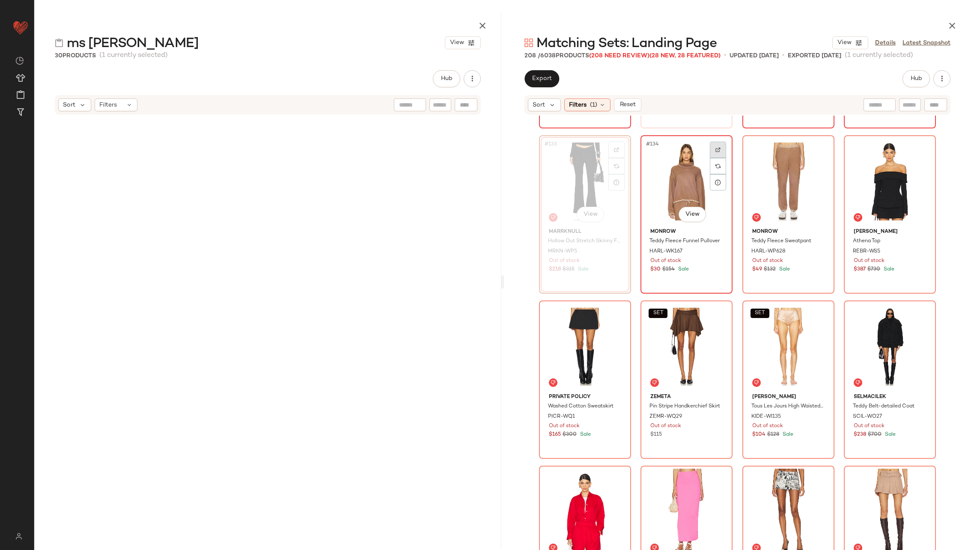
click at [712, 151] on div at bounding box center [718, 150] width 16 height 16
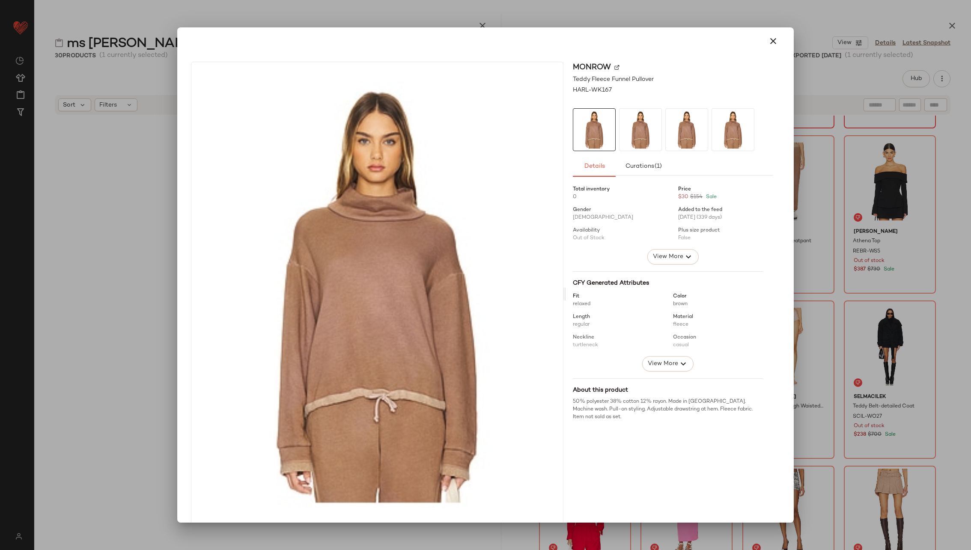
drag, startPoint x: 692, startPoint y: 203, endPoint x: 424, endPoint y: 187, distance: 268.4
click at [766, 36] on button "button" at bounding box center [773, 41] width 21 height 21
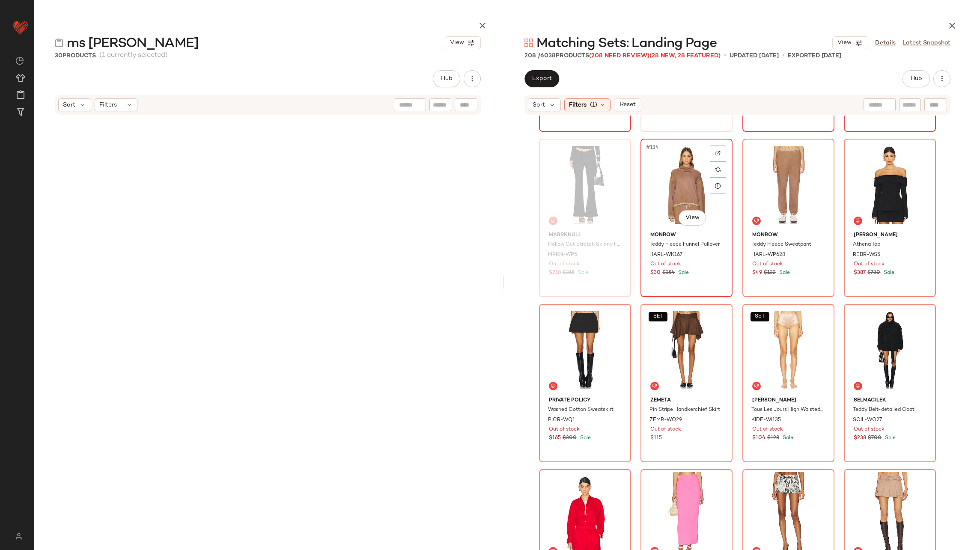
scroll to position [5435, 0]
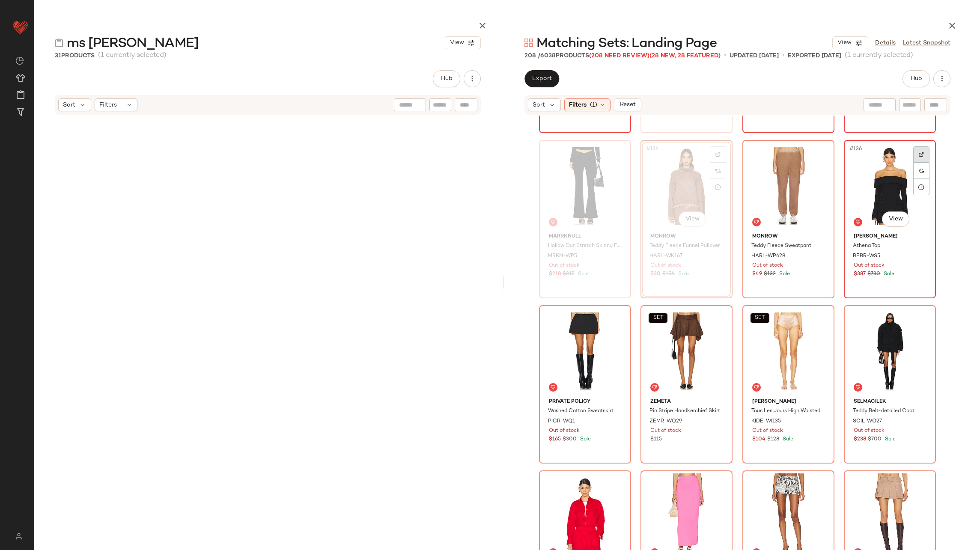
click at [919, 148] on div at bounding box center [921, 154] width 16 height 16
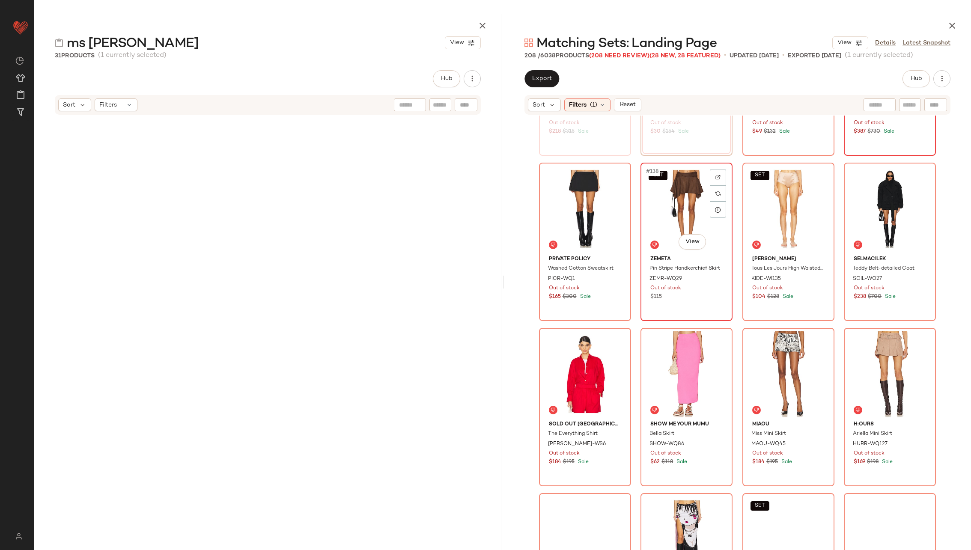
scroll to position [5595, 0]
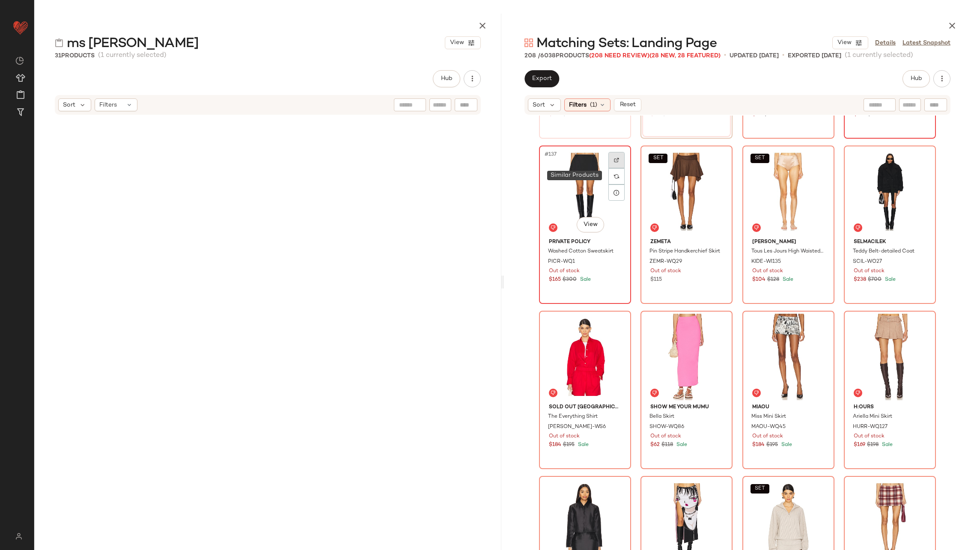
click at [614, 160] on img at bounding box center [616, 159] width 5 height 5
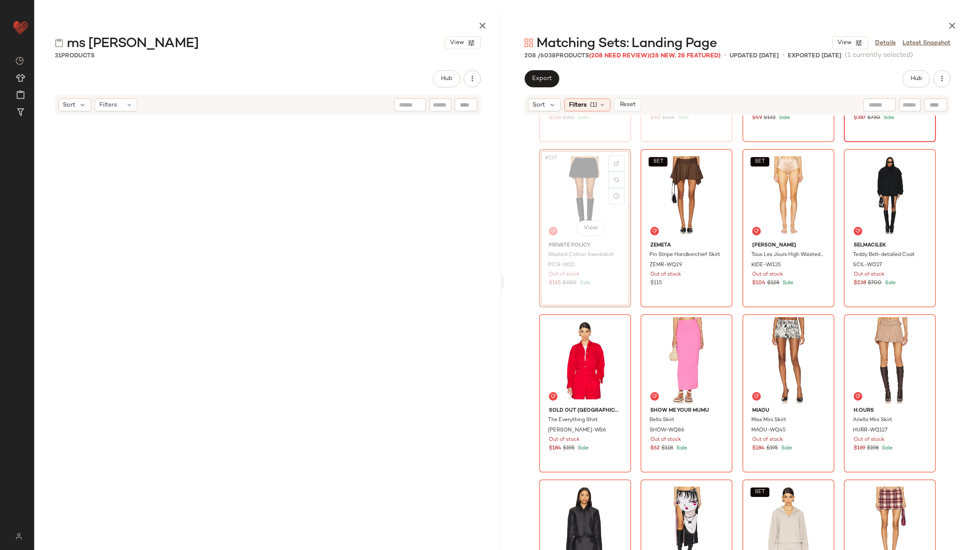
scroll to position [5591, 0]
click at [719, 164] on div at bounding box center [718, 164] width 16 height 16
click at [819, 158] on div at bounding box center [819, 164] width 16 height 16
click at [913, 162] on div at bounding box center [921, 164] width 16 height 16
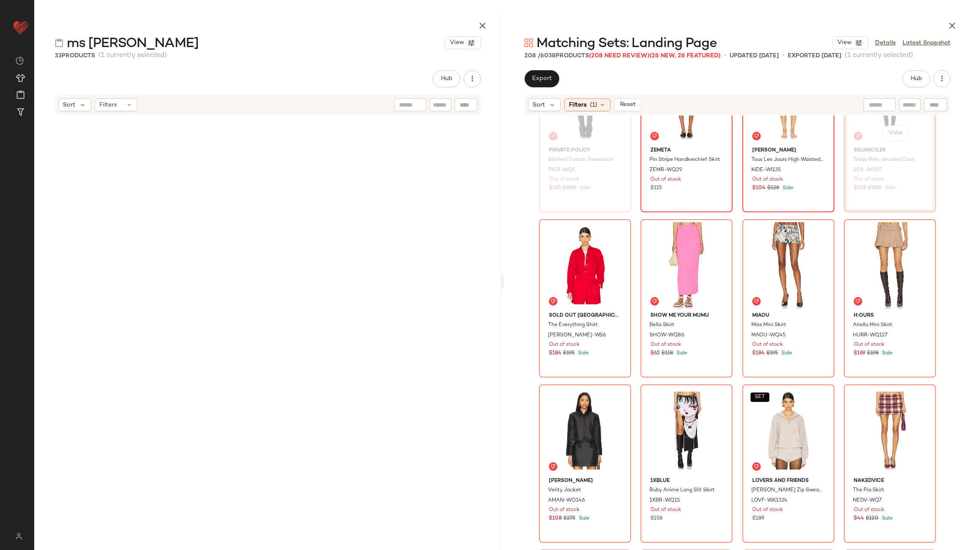
scroll to position [5695, 0]
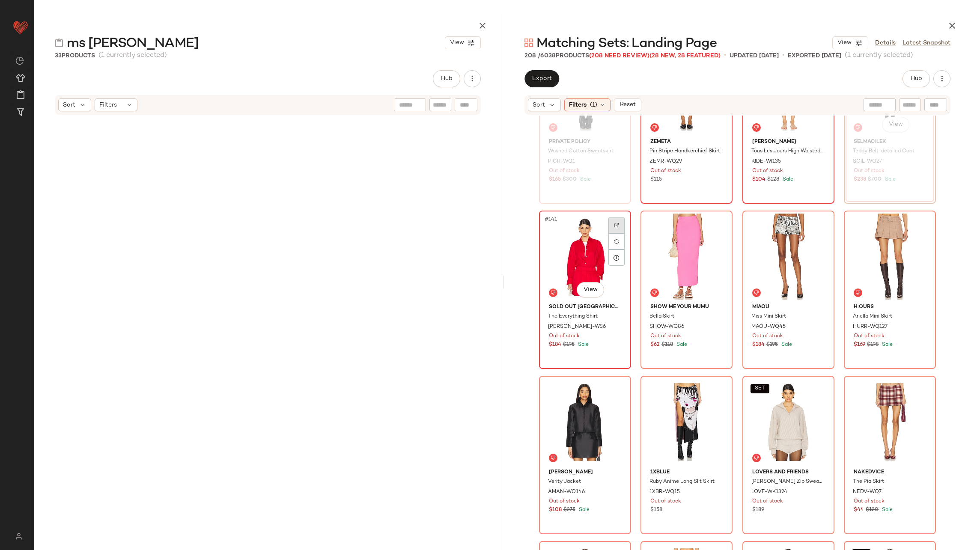
click at [608, 222] on div at bounding box center [616, 225] width 16 height 16
click at [719, 224] on div at bounding box center [718, 225] width 16 height 16
click at [811, 223] on div at bounding box center [819, 225] width 16 height 16
click at [919, 223] on img at bounding box center [920, 225] width 5 height 5
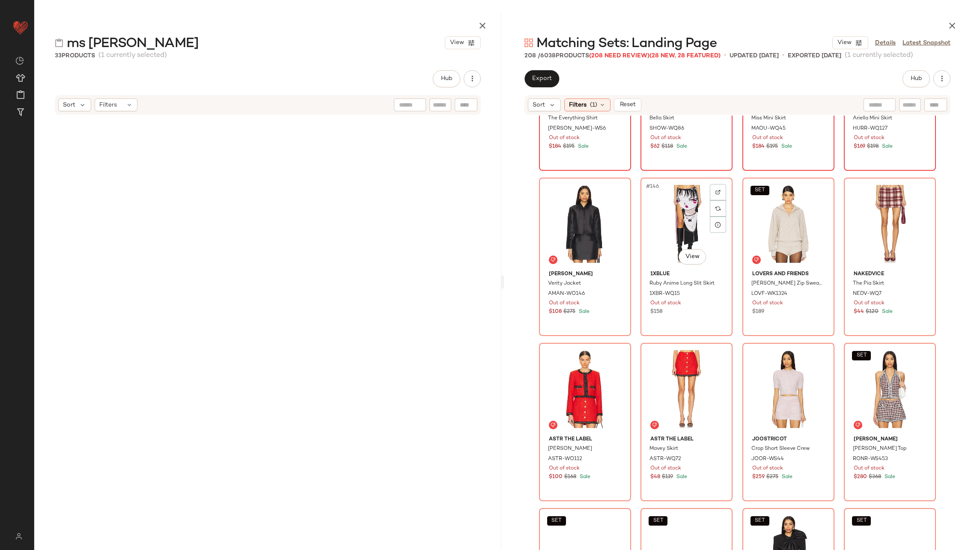
scroll to position [5904, 0]
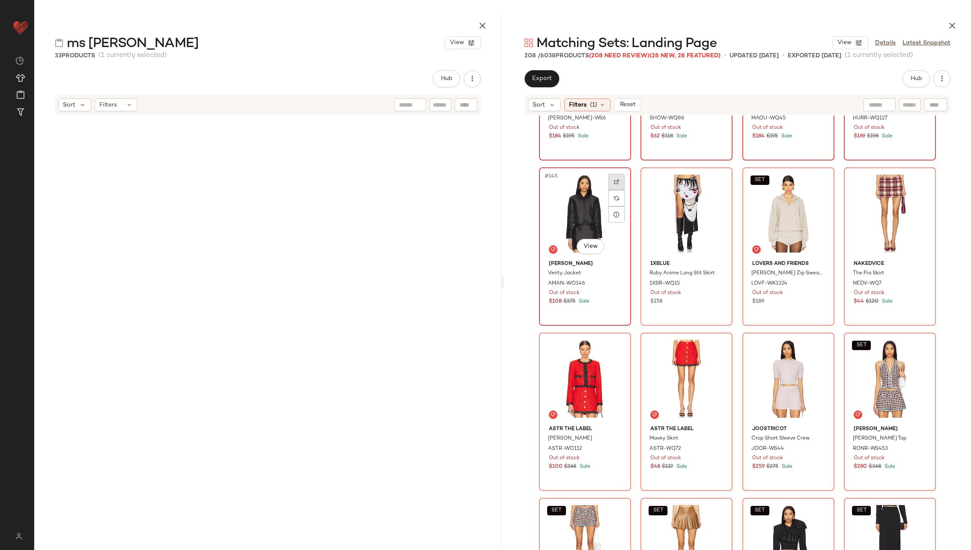
click at [617, 181] on div at bounding box center [616, 182] width 16 height 16
click at [713, 185] on div at bounding box center [718, 182] width 16 height 16
click at [811, 180] on div at bounding box center [819, 182] width 16 height 16
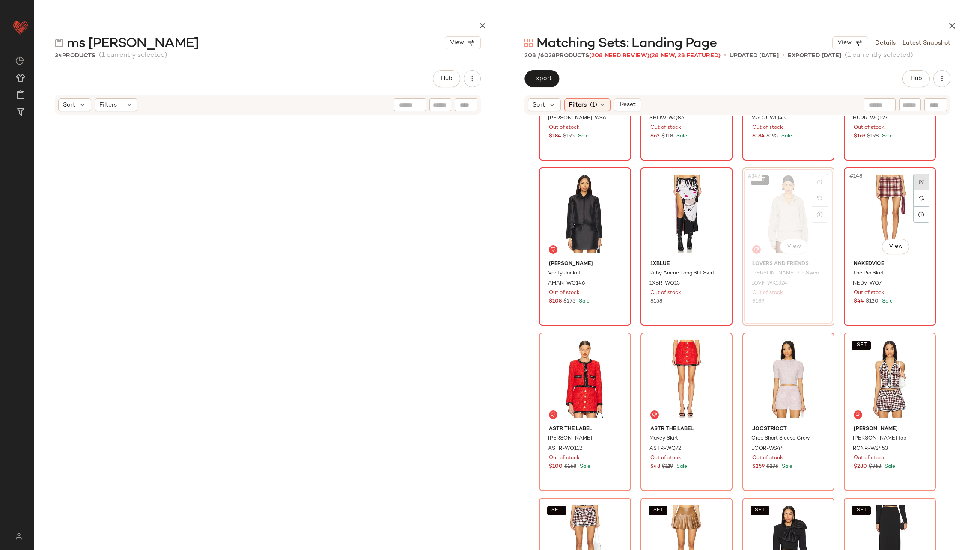
click at [915, 180] on div at bounding box center [921, 182] width 16 height 16
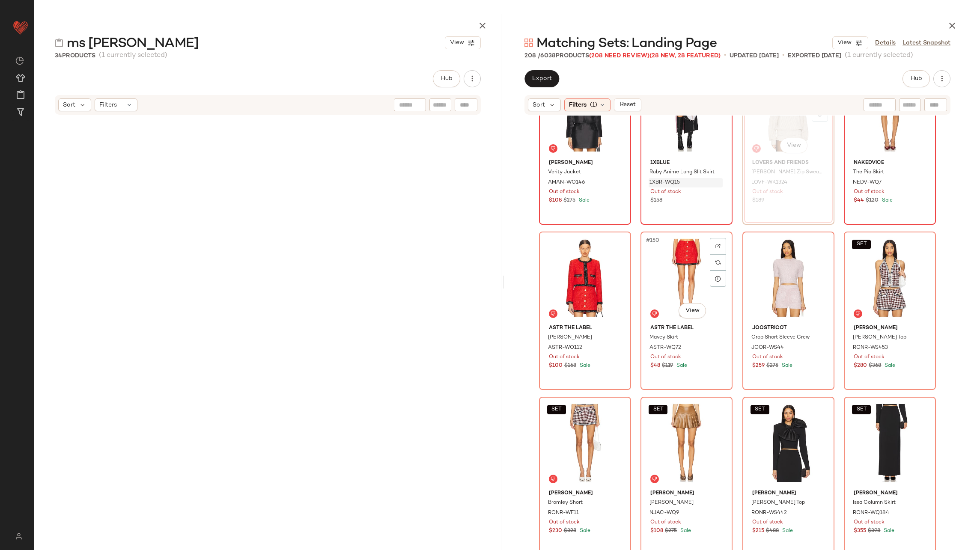
scroll to position [6017, 0]
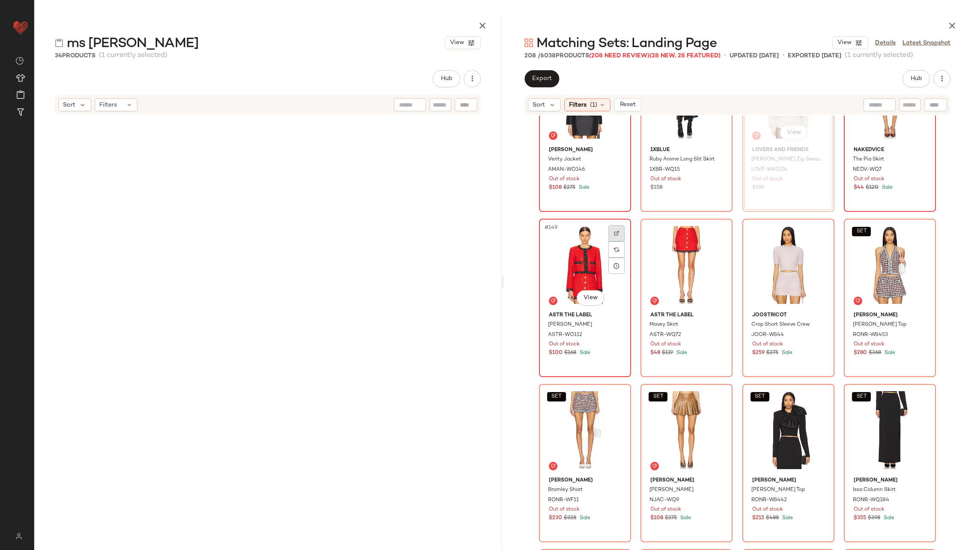
click at [615, 230] on div at bounding box center [616, 233] width 16 height 16
click at [717, 231] on img at bounding box center [717, 233] width 5 height 5
click at [818, 233] on img at bounding box center [819, 233] width 5 height 5
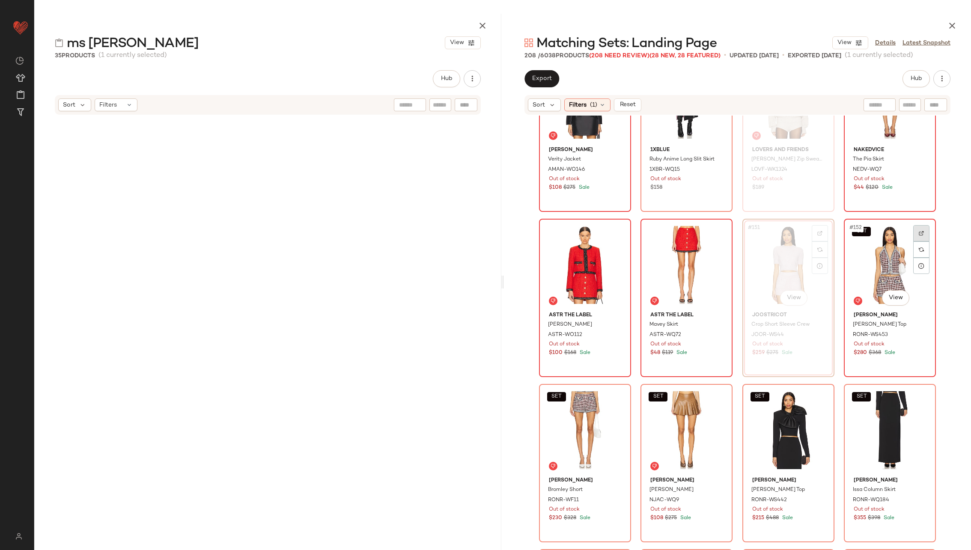
click at [918, 232] on img at bounding box center [920, 233] width 5 height 5
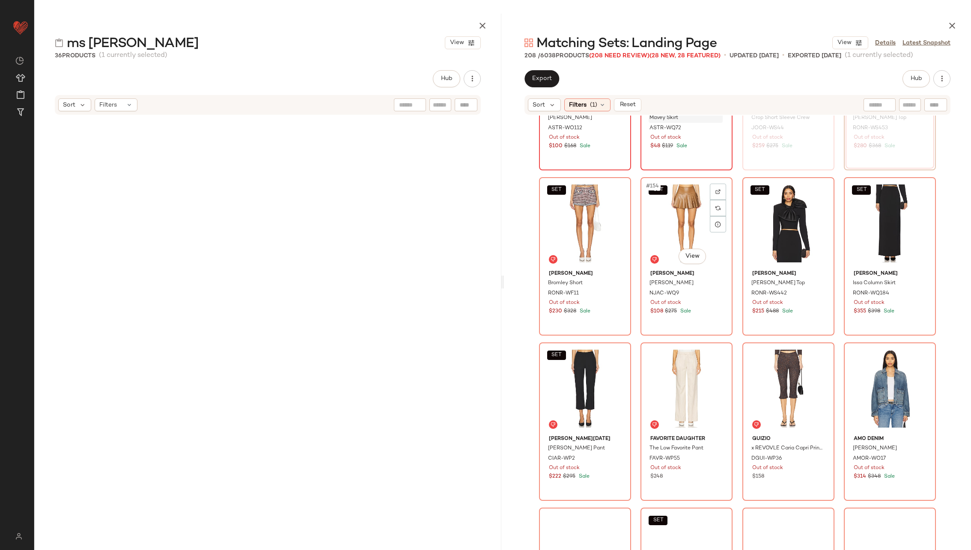
scroll to position [6225, 0]
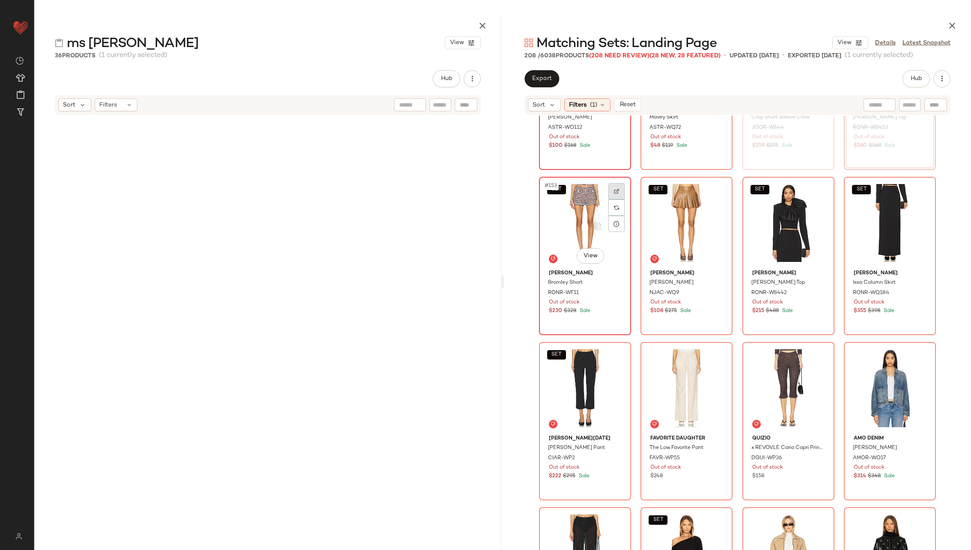
click at [616, 183] on div at bounding box center [616, 191] width 16 height 16
click at [713, 181] on div "SET #154 View" at bounding box center [686, 223] width 86 height 86
click at [715, 190] on img at bounding box center [717, 191] width 5 height 5
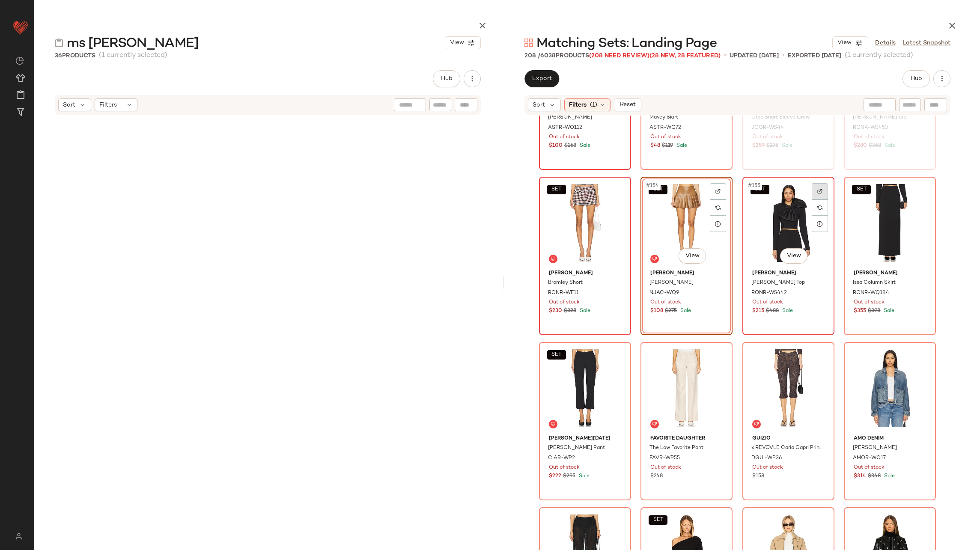
click at [813, 189] on div at bounding box center [819, 191] width 16 height 16
click at [920, 189] on img at bounding box center [920, 191] width 5 height 5
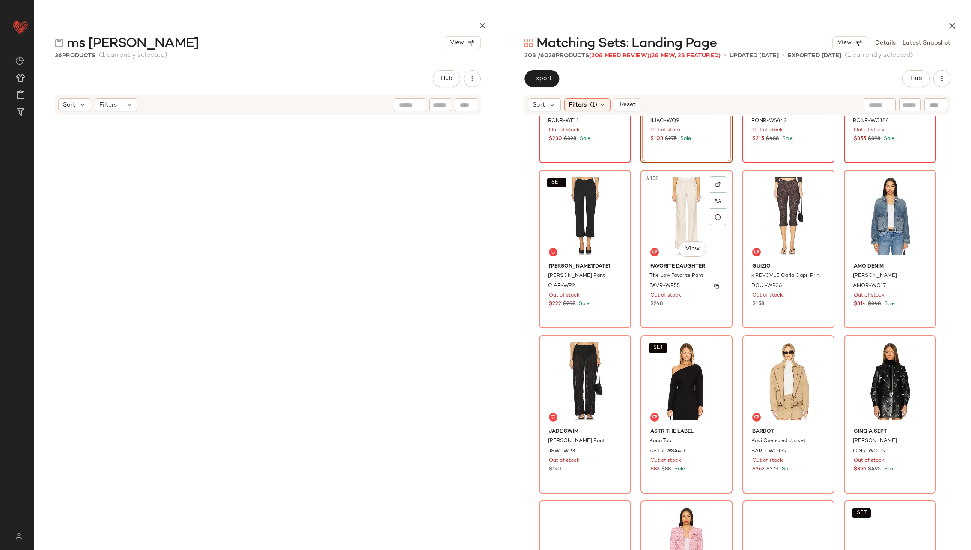
scroll to position [6406, 0]
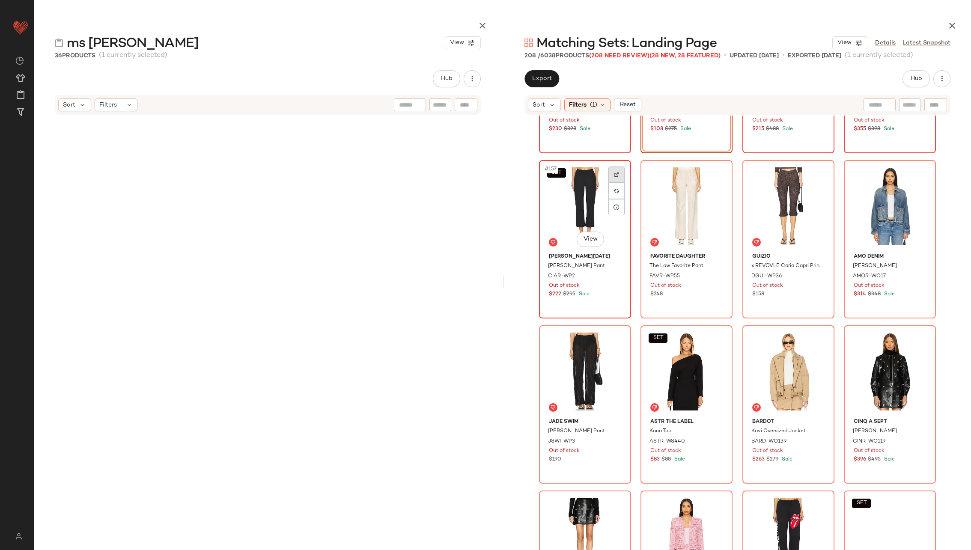
click at [612, 178] on div at bounding box center [616, 174] width 16 height 16
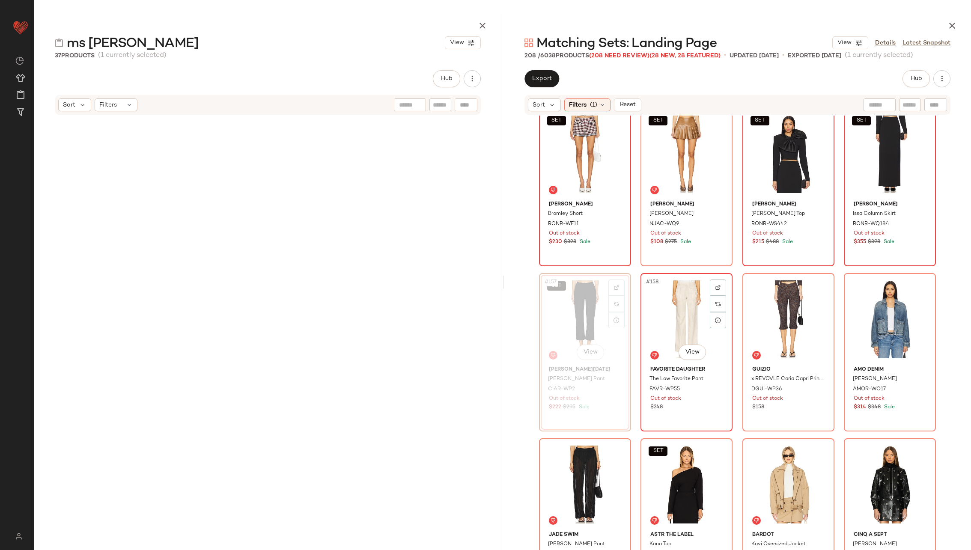
scroll to position [6267, 0]
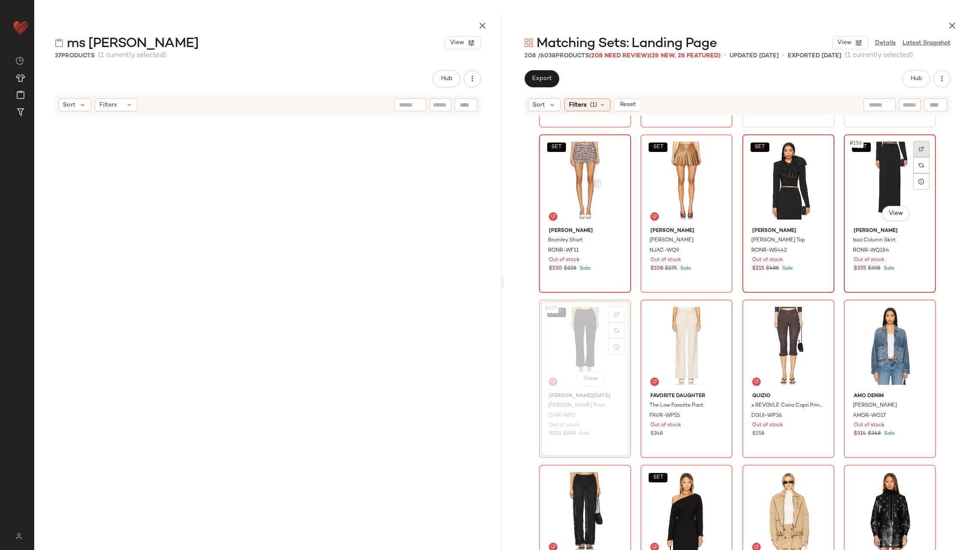
click at [922, 144] on div at bounding box center [921, 149] width 16 height 16
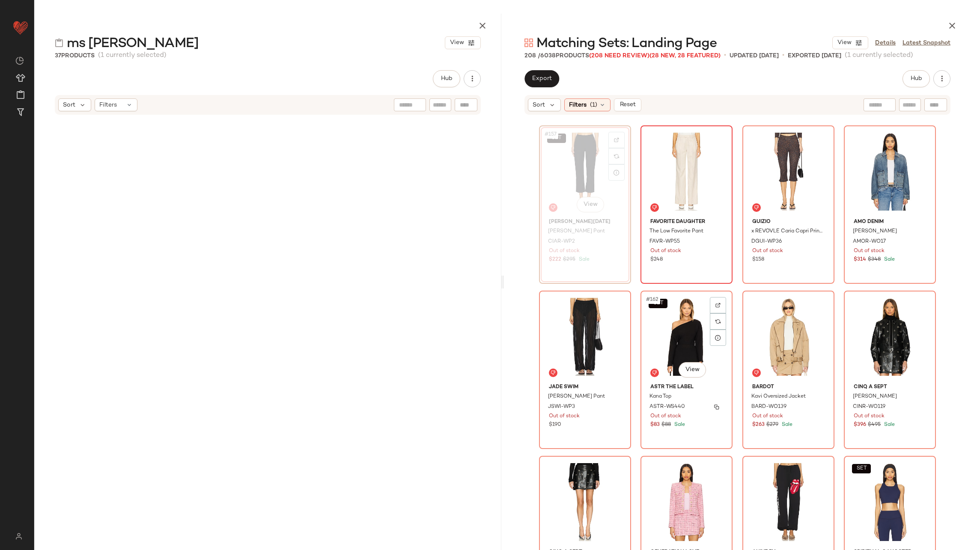
scroll to position [6433, 0]
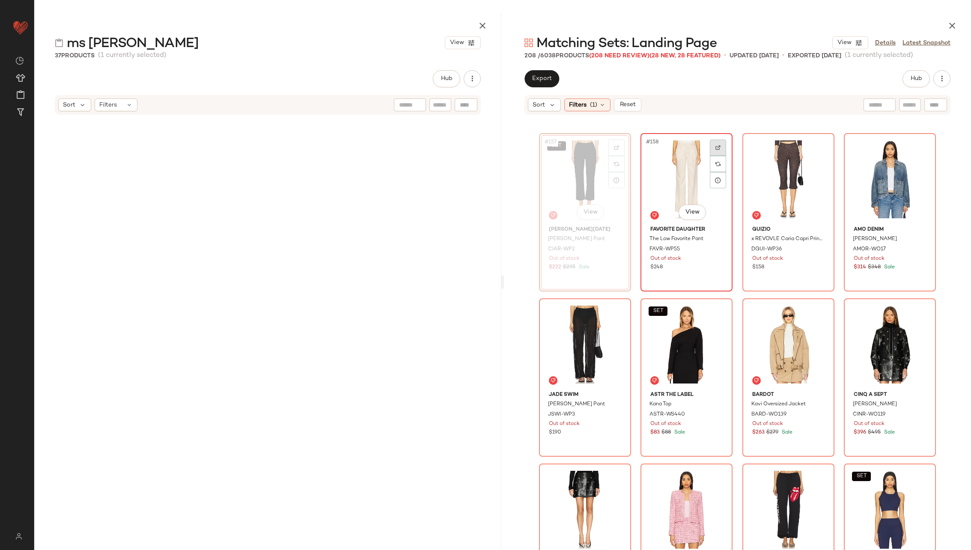
click at [716, 146] on img at bounding box center [717, 147] width 5 height 5
click at [817, 149] on img at bounding box center [819, 147] width 5 height 5
click at [919, 148] on img at bounding box center [920, 147] width 5 height 5
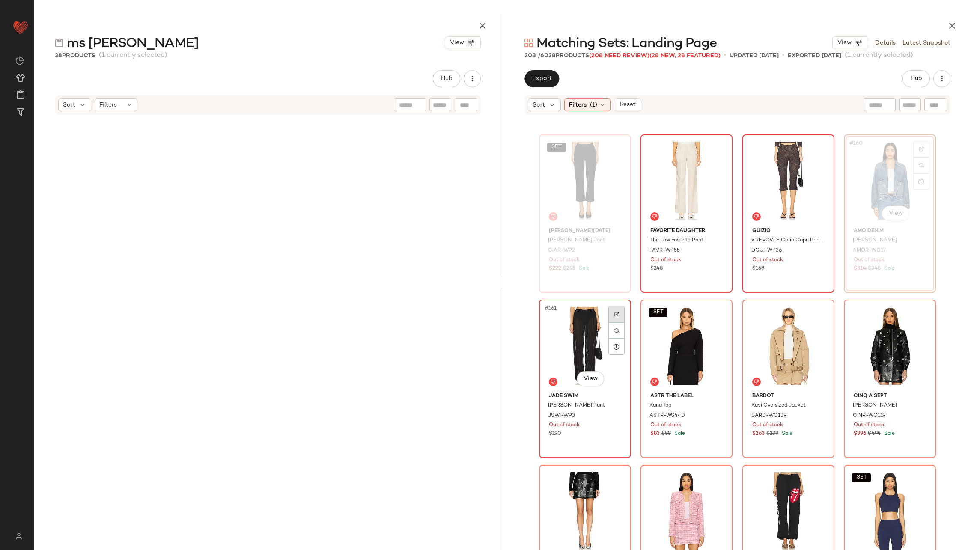
click at [613, 306] on div at bounding box center [616, 314] width 16 height 16
click at [718, 310] on div at bounding box center [718, 314] width 16 height 16
click at [820, 312] on div at bounding box center [819, 314] width 16 height 16
click at [918, 314] on img at bounding box center [920, 314] width 5 height 5
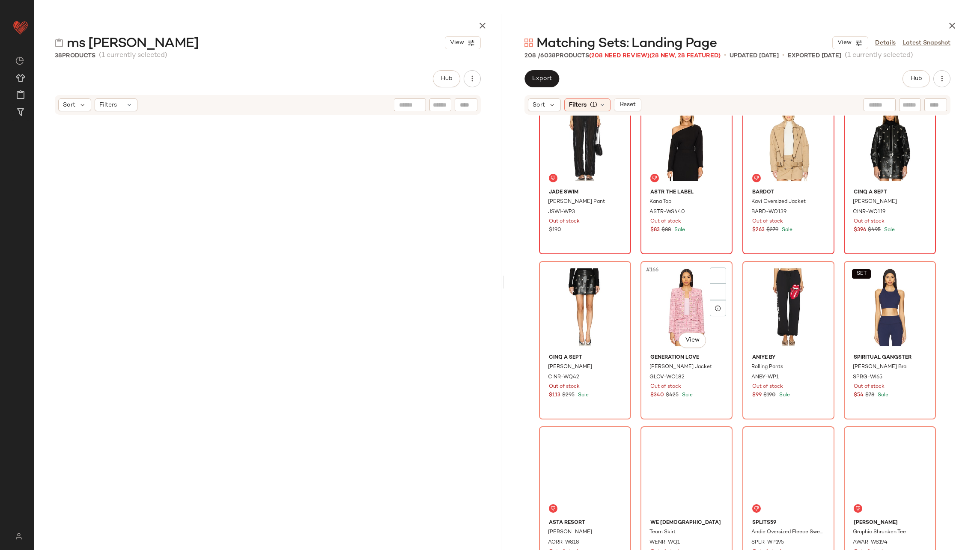
scroll to position [6640, 0]
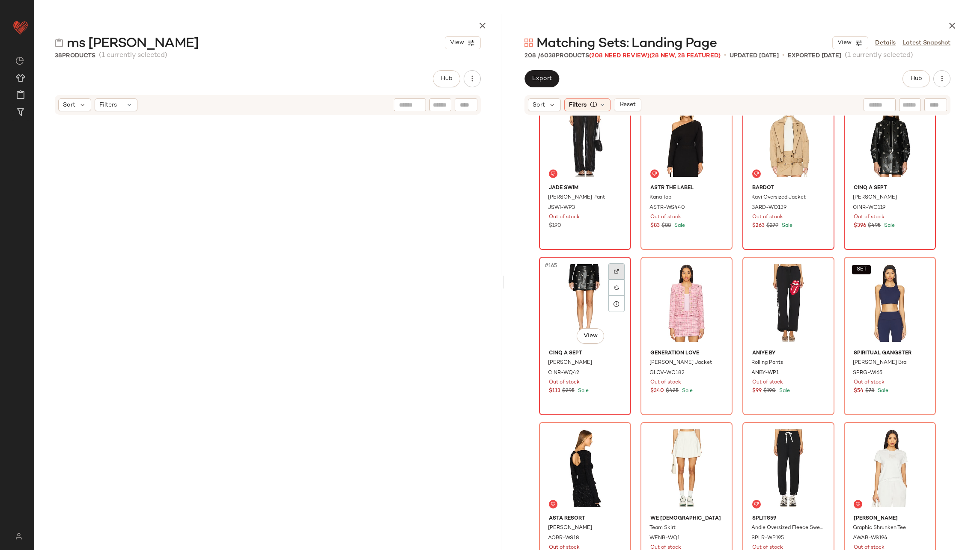
click at [609, 269] on div at bounding box center [616, 271] width 16 height 16
click at [712, 269] on div at bounding box center [718, 271] width 16 height 16
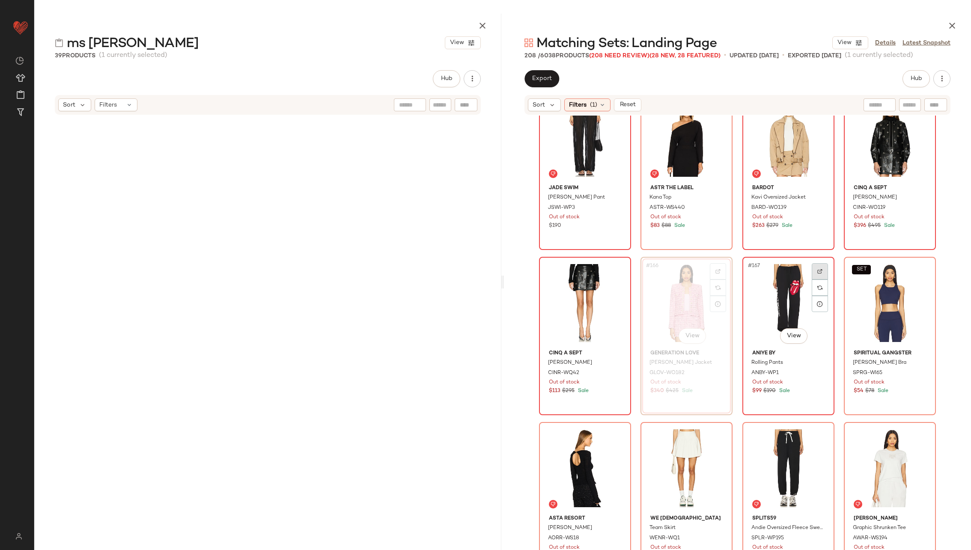
click at [817, 271] on img at bounding box center [819, 271] width 5 height 5
click at [919, 274] on div at bounding box center [921, 271] width 16 height 16
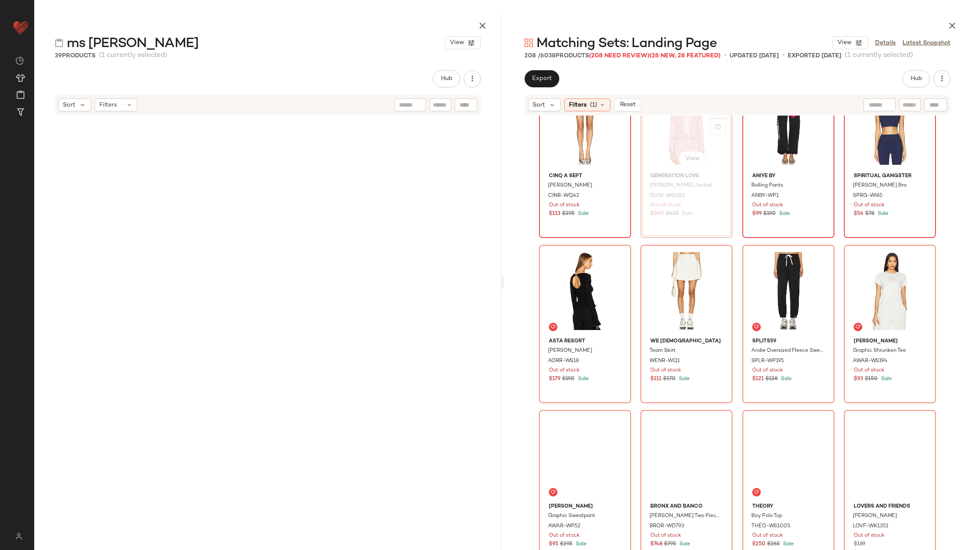
scroll to position [6829, 0]
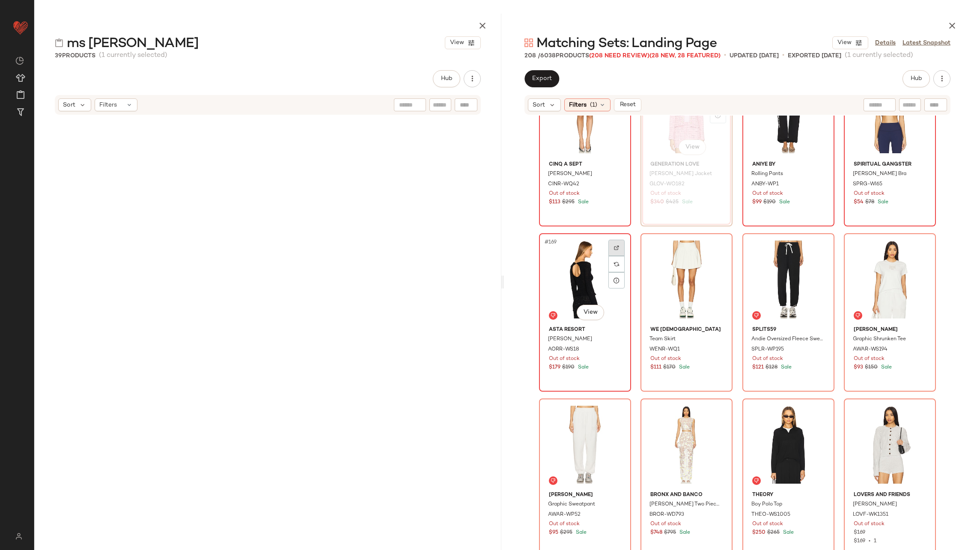
click at [609, 247] on div at bounding box center [616, 248] width 16 height 16
click at [710, 251] on div at bounding box center [718, 248] width 16 height 16
click at [820, 247] on img at bounding box center [819, 247] width 5 height 5
click at [918, 248] on img at bounding box center [920, 247] width 5 height 5
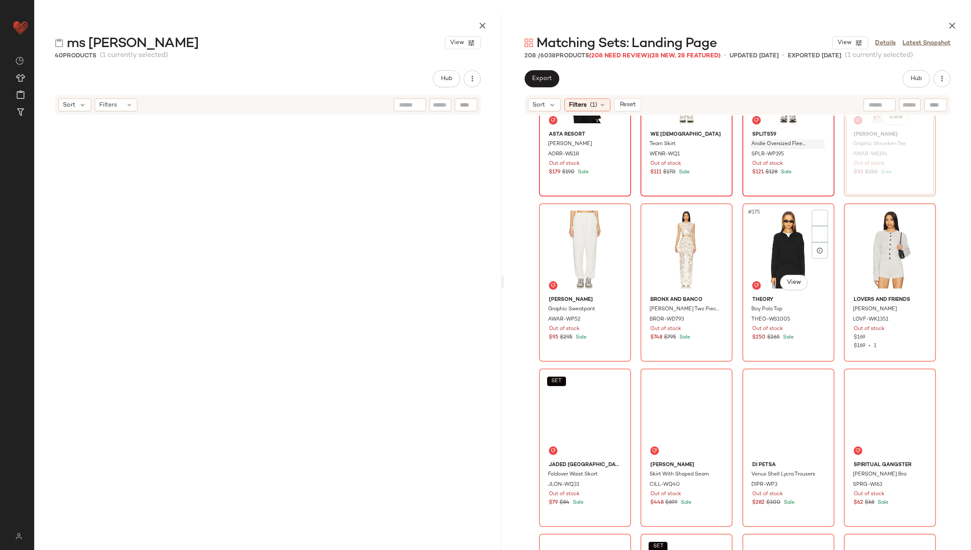
scroll to position [7034, 0]
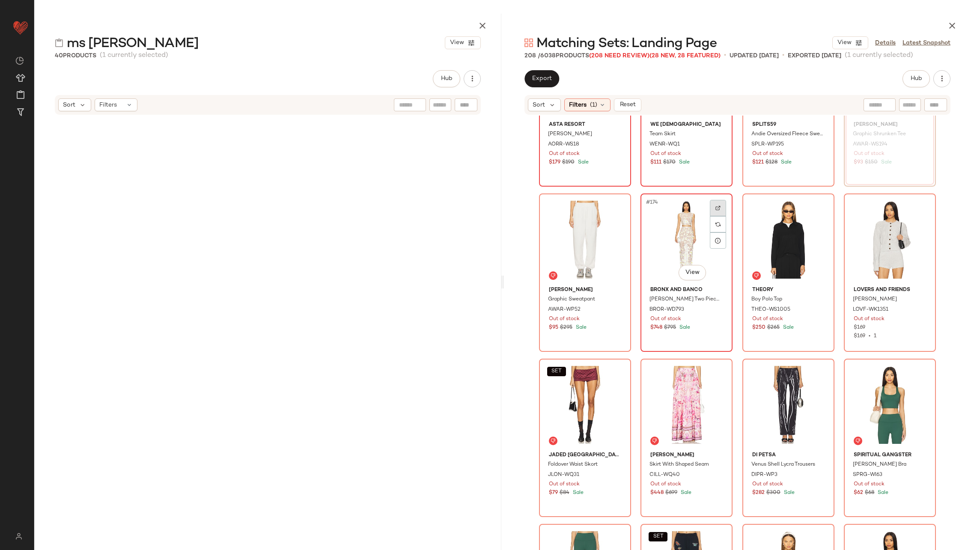
click at [716, 210] on img at bounding box center [717, 207] width 5 height 5
click at [820, 206] on div at bounding box center [819, 208] width 16 height 16
click at [920, 206] on img at bounding box center [920, 207] width 5 height 5
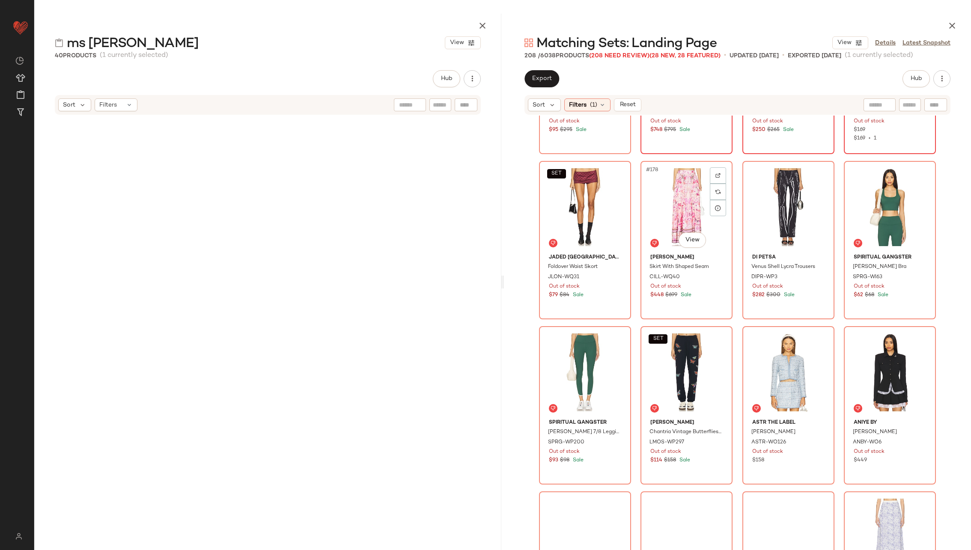
scroll to position [7233, 0]
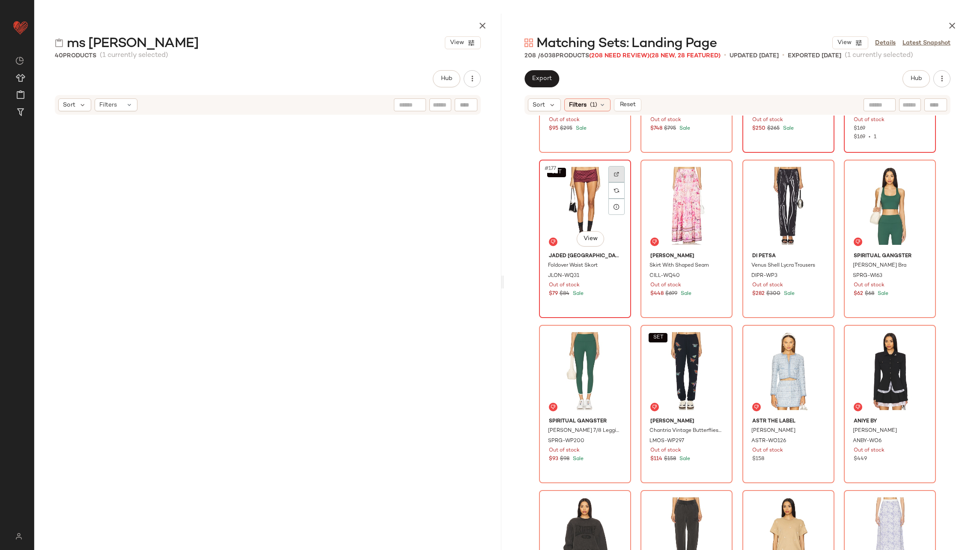
click at [614, 174] on img at bounding box center [616, 174] width 5 height 5
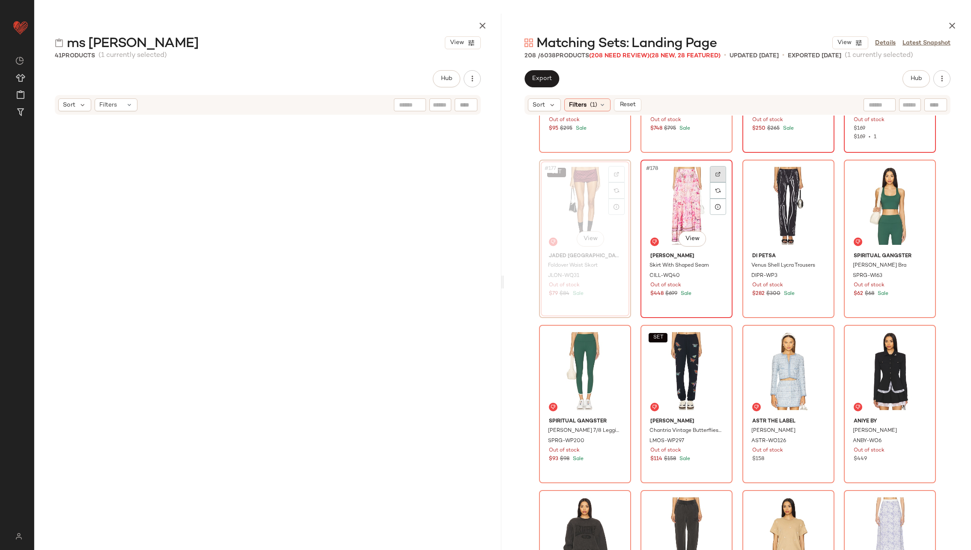
click at [710, 173] on div at bounding box center [718, 174] width 16 height 16
click at [812, 174] on div at bounding box center [819, 174] width 16 height 16
click at [922, 173] on div at bounding box center [921, 174] width 16 height 16
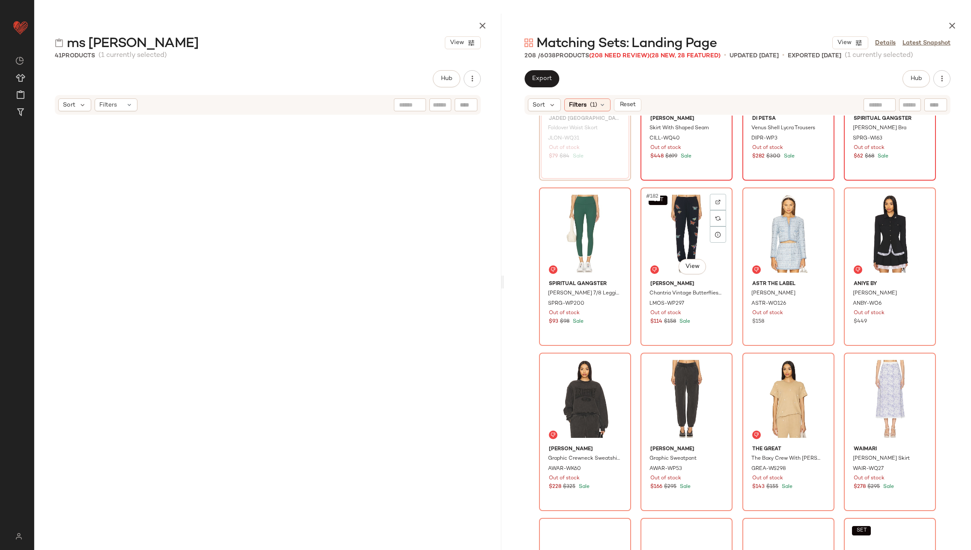
scroll to position [7400, 0]
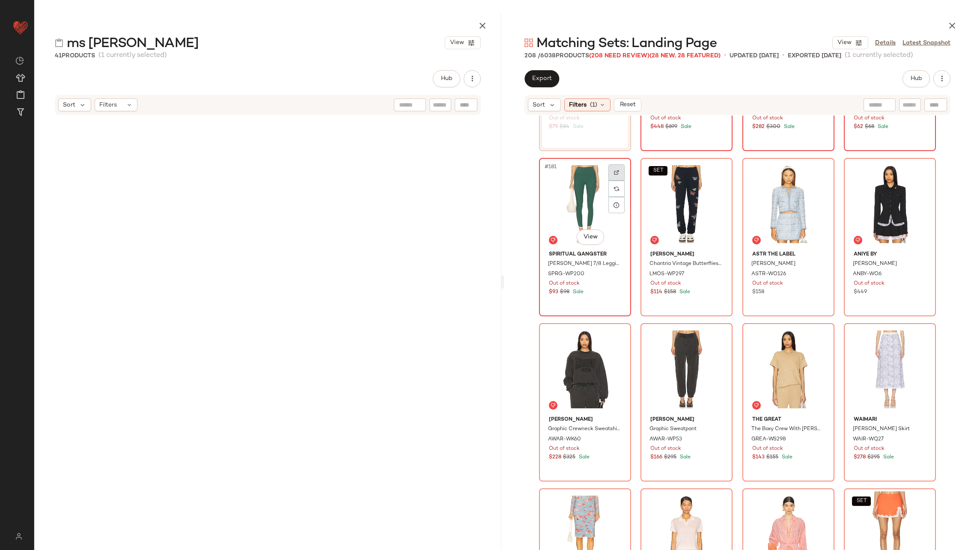
click at [614, 171] on img at bounding box center [616, 172] width 5 height 5
click at [715, 168] on div at bounding box center [718, 172] width 16 height 16
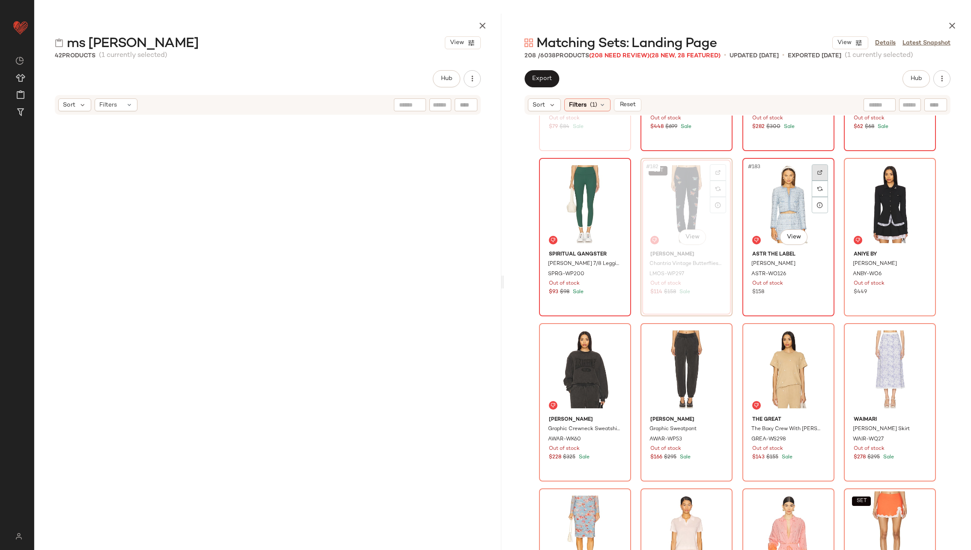
click at [811, 165] on div at bounding box center [819, 172] width 16 height 16
click at [920, 171] on img at bounding box center [920, 172] width 5 height 5
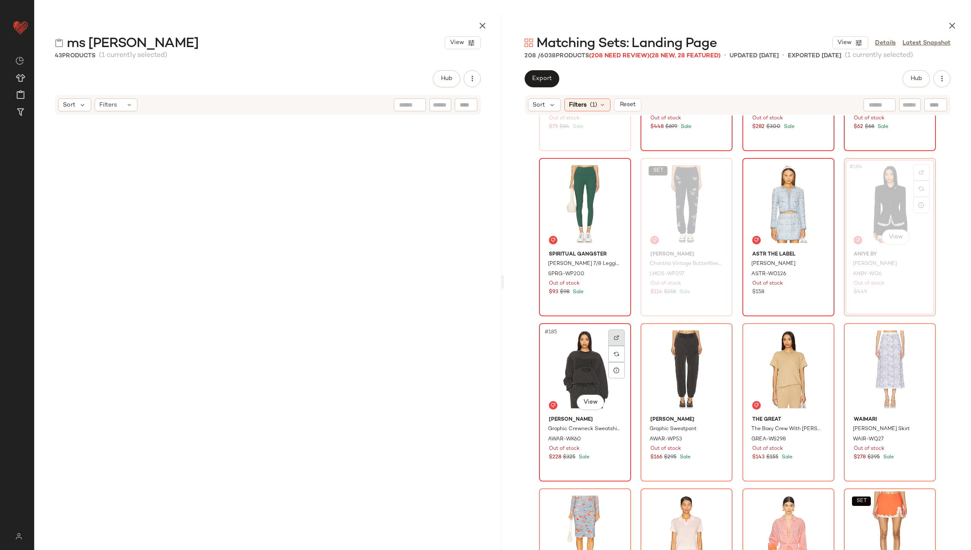
click at [618, 338] on div at bounding box center [616, 338] width 16 height 16
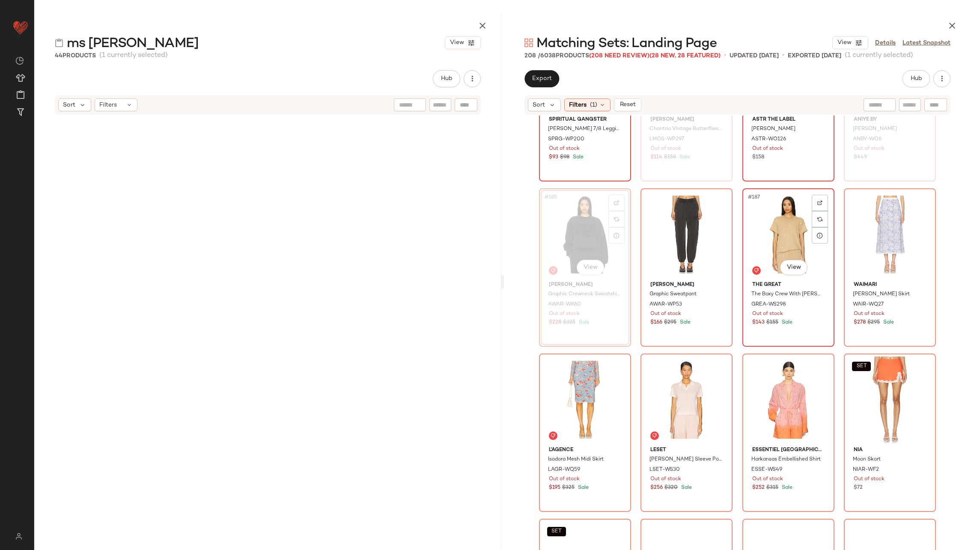
scroll to position [7549, 0]
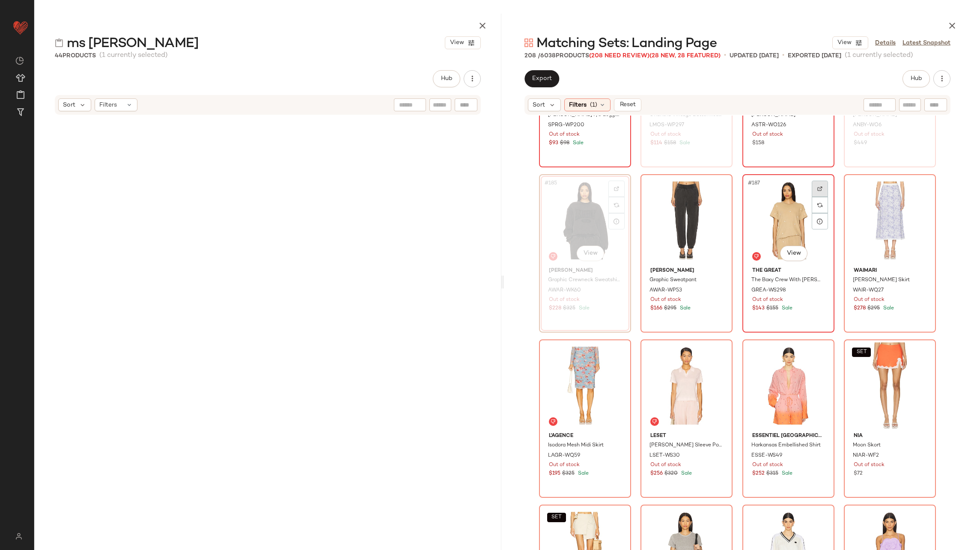
click at [817, 188] on img at bounding box center [819, 188] width 5 height 5
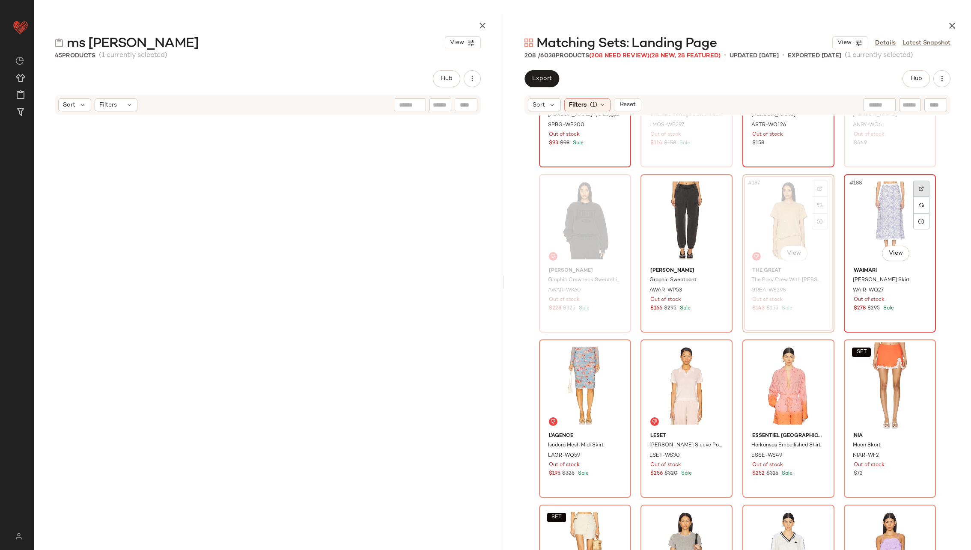
click at [918, 191] on div at bounding box center [921, 189] width 16 height 16
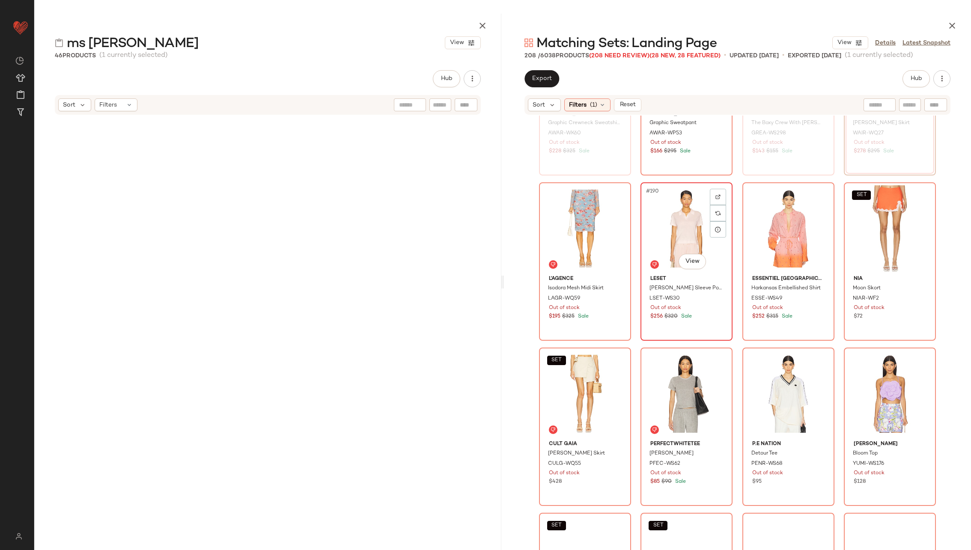
scroll to position [7707, 0]
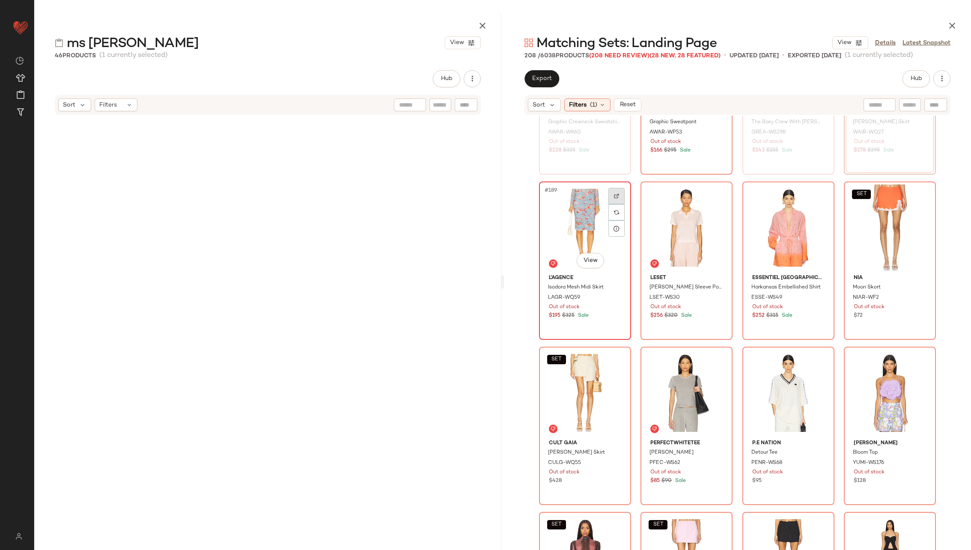
click at [614, 197] on img at bounding box center [616, 195] width 5 height 5
click at [715, 192] on div at bounding box center [718, 196] width 16 height 16
click at [817, 196] on img at bounding box center [819, 195] width 5 height 5
click at [922, 195] on div at bounding box center [921, 196] width 16 height 16
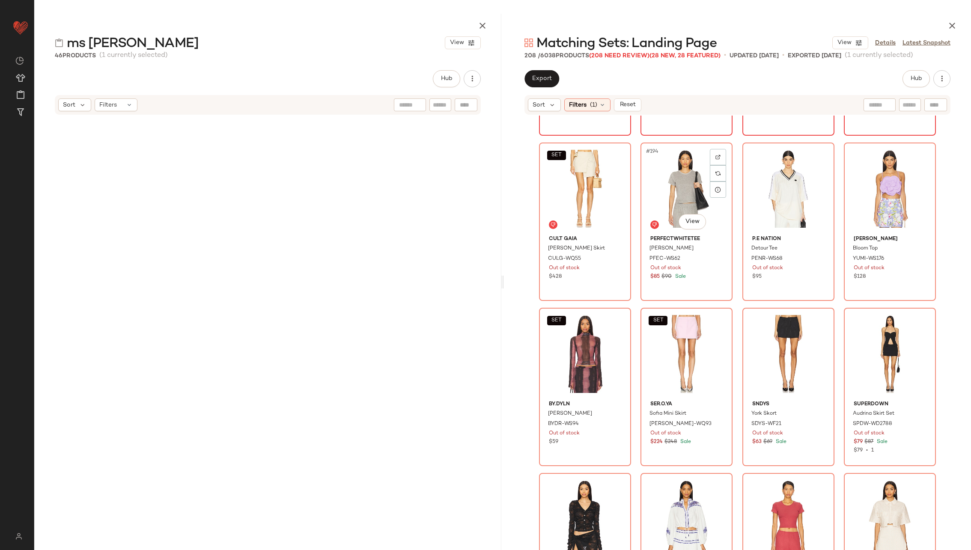
scroll to position [7912, 0]
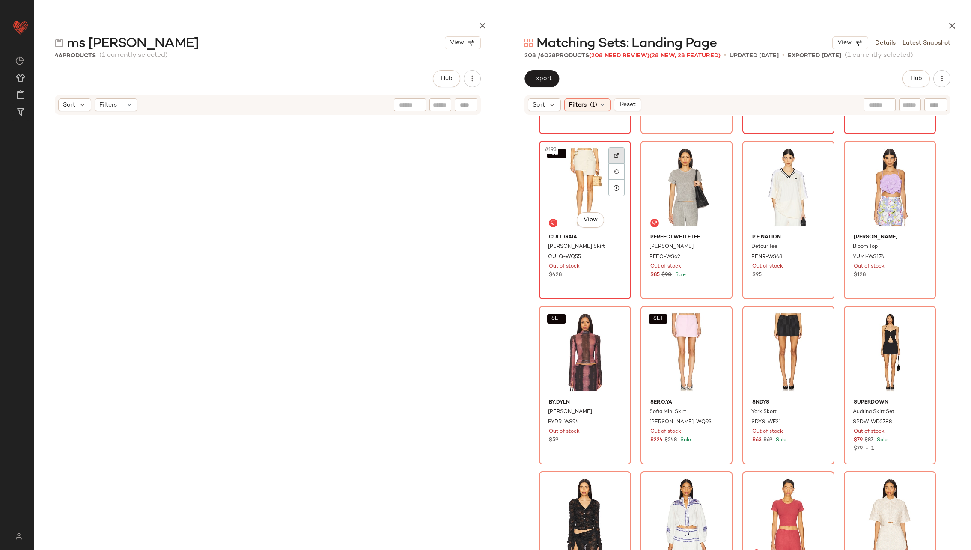
click at [614, 155] on img at bounding box center [616, 155] width 5 height 5
click at [714, 151] on div at bounding box center [718, 155] width 16 height 16
click at [817, 151] on div at bounding box center [819, 155] width 16 height 16
click at [915, 155] on div at bounding box center [921, 155] width 16 height 16
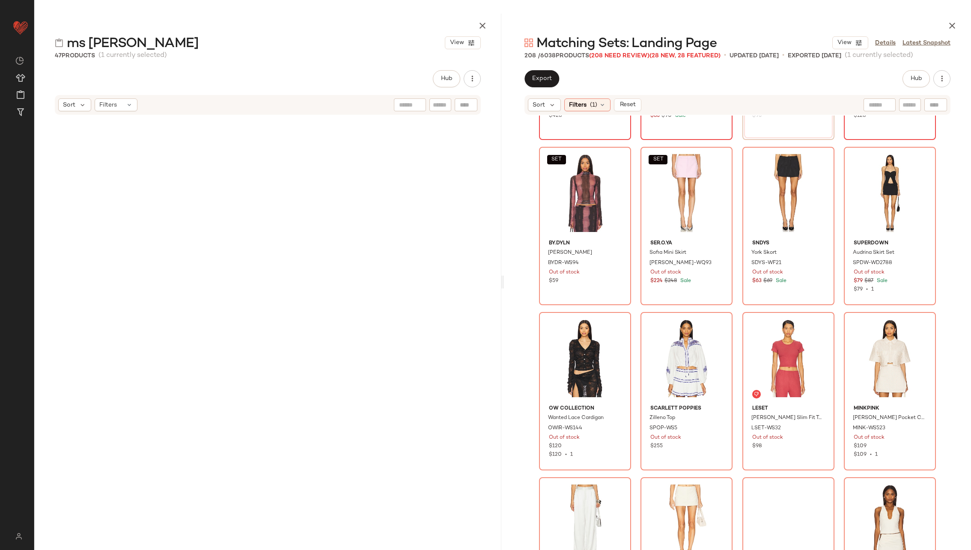
scroll to position [8073, 0]
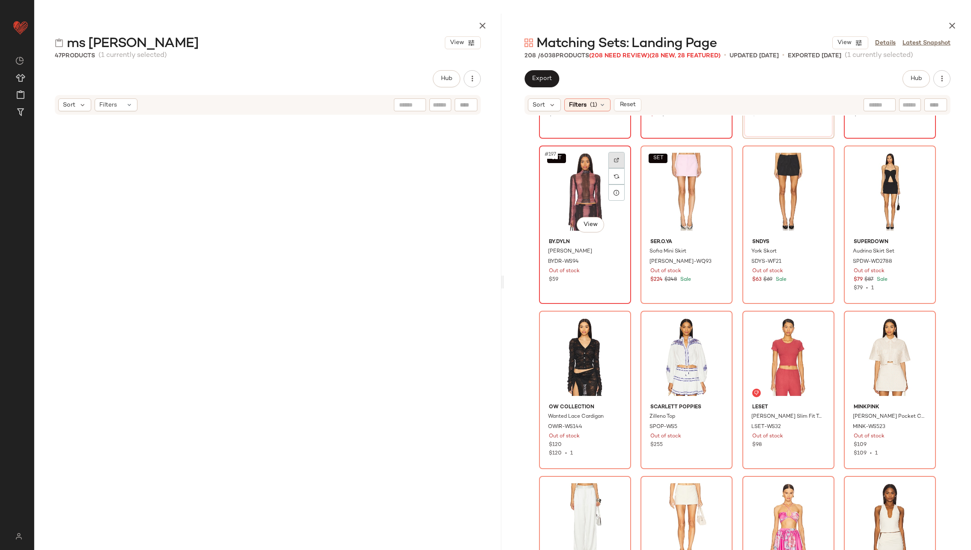
click at [615, 161] on img at bounding box center [616, 159] width 5 height 5
click at [710, 158] on div at bounding box center [718, 160] width 16 height 16
click at [815, 155] on div at bounding box center [819, 160] width 16 height 16
click at [913, 157] on div at bounding box center [921, 160] width 16 height 16
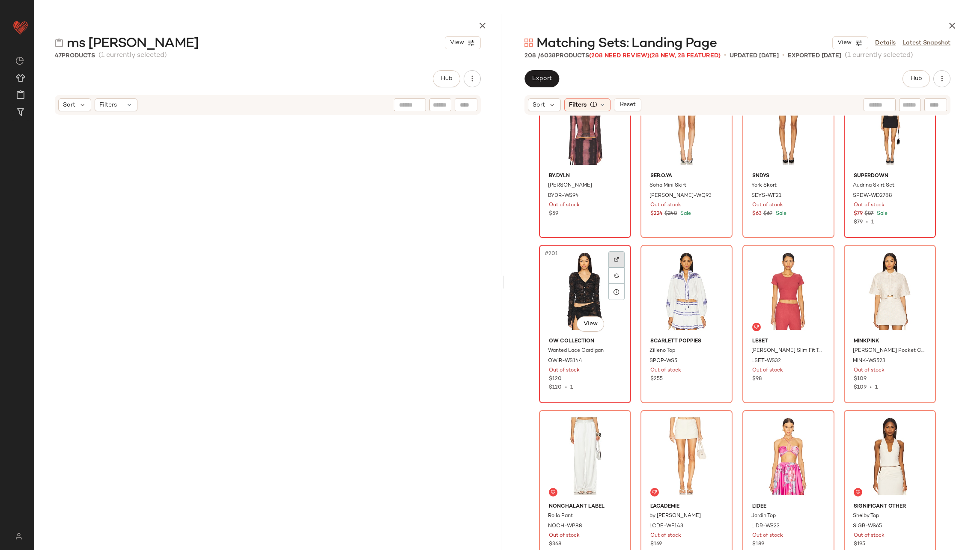
click at [615, 255] on div at bounding box center [616, 259] width 16 height 16
click at [718, 258] on div at bounding box center [718, 259] width 16 height 16
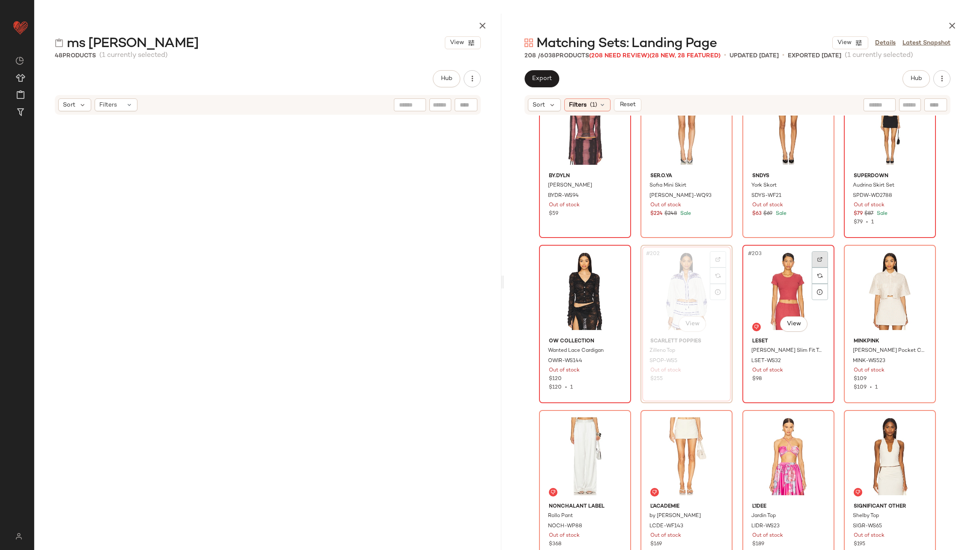
click at [817, 258] on img at bounding box center [819, 259] width 5 height 5
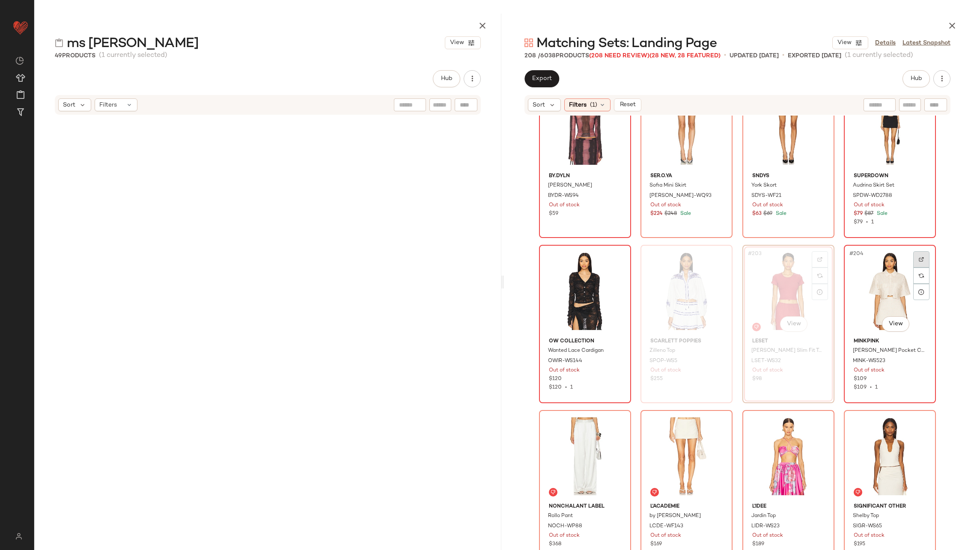
click at [920, 258] on img at bounding box center [920, 259] width 5 height 5
click at [614, 419] on div at bounding box center [616, 424] width 16 height 16
click at [714, 427] on div at bounding box center [718, 424] width 16 height 16
click at [819, 422] on img at bounding box center [819, 424] width 5 height 5
click at [715, 421] on div at bounding box center [718, 424] width 16 height 16
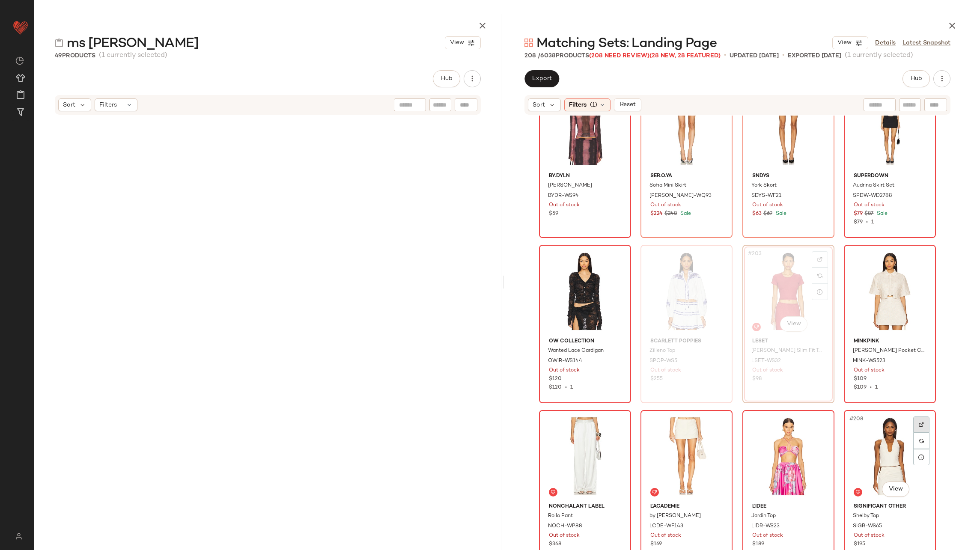
click at [918, 423] on img at bounding box center [920, 424] width 5 height 5
click at [484, 24] on icon "button" at bounding box center [482, 26] width 10 height 10
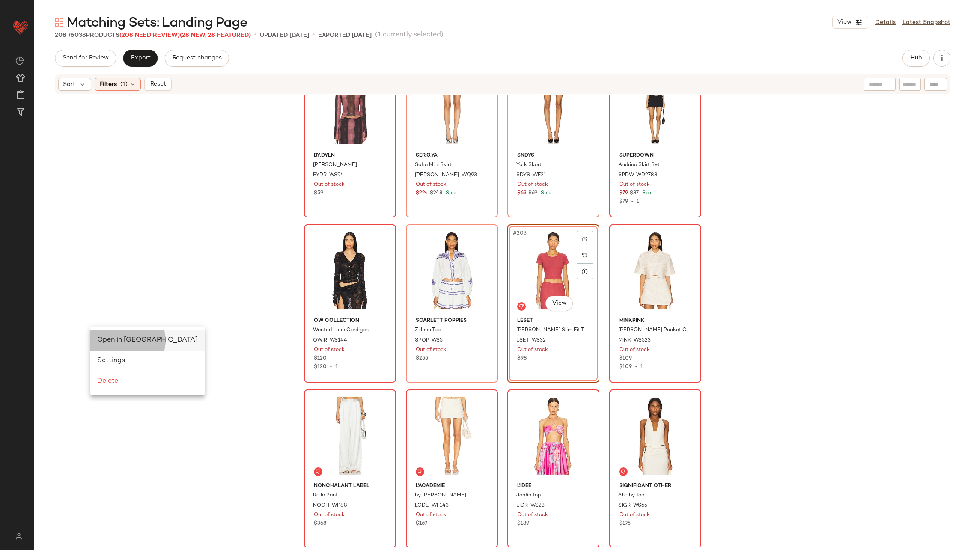
click at [129, 343] on span "Open in [GEOGRAPHIC_DATA]" at bounding box center [147, 339] width 101 height 7
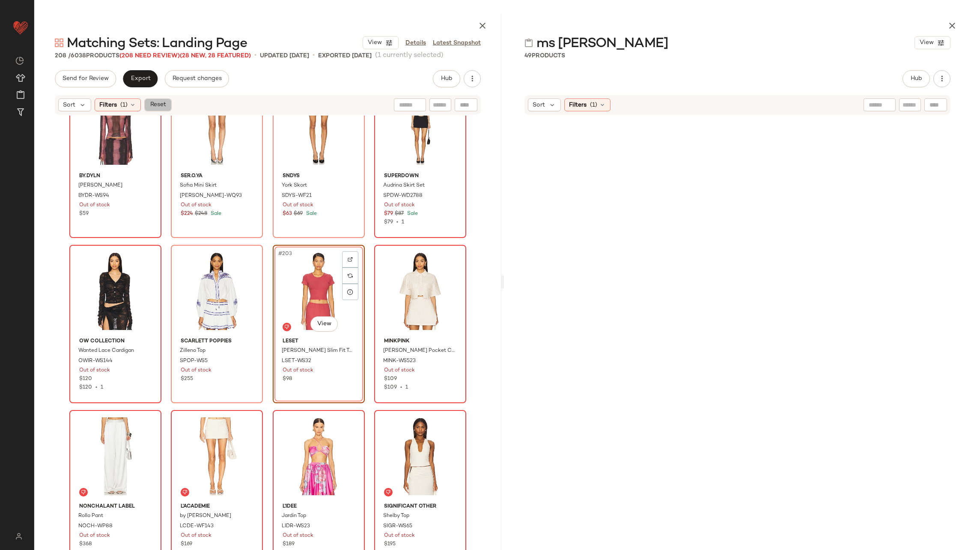
click at [154, 104] on span "Reset" at bounding box center [157, 104] width 16 height 7
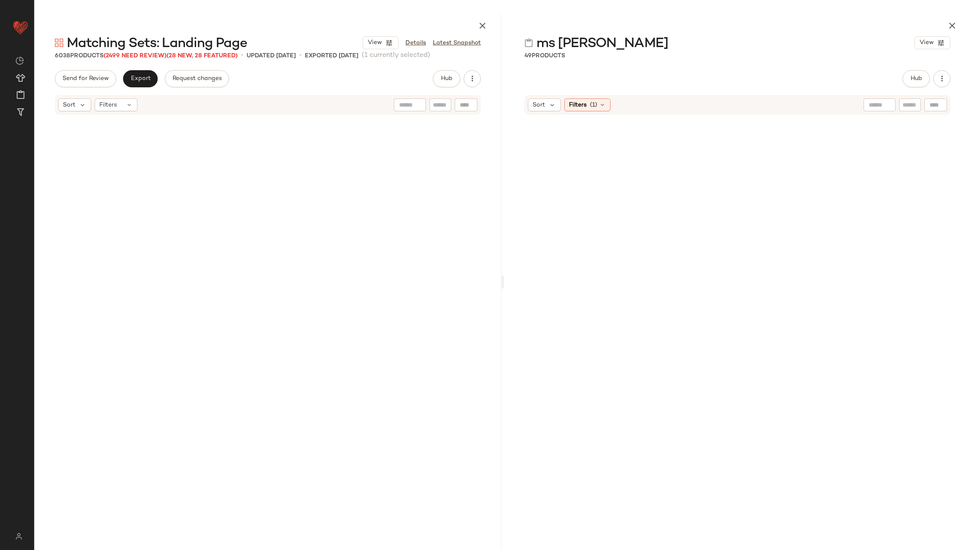
scroll to position [236055, 0]
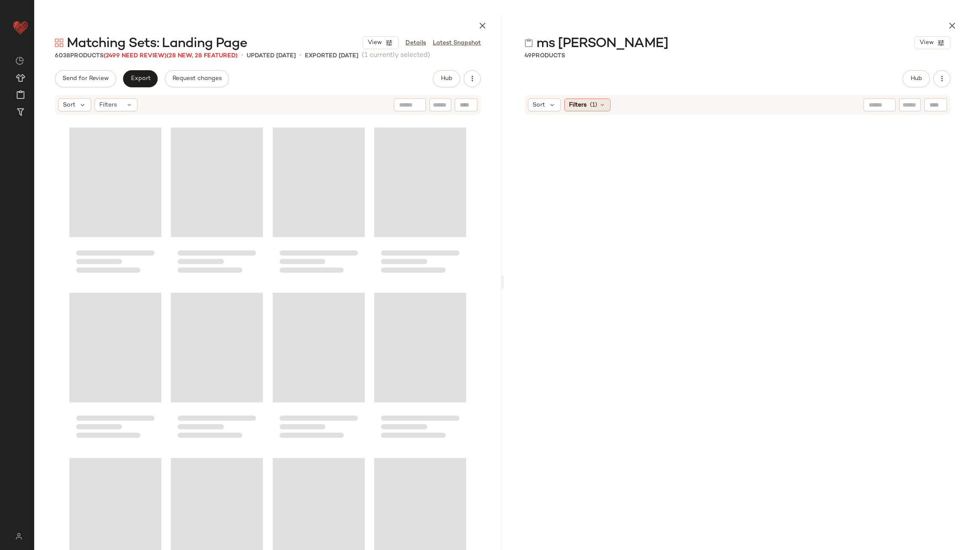
click at [595, 102] on span "(1)" at bounding box center [593, 105] width 7 height 9
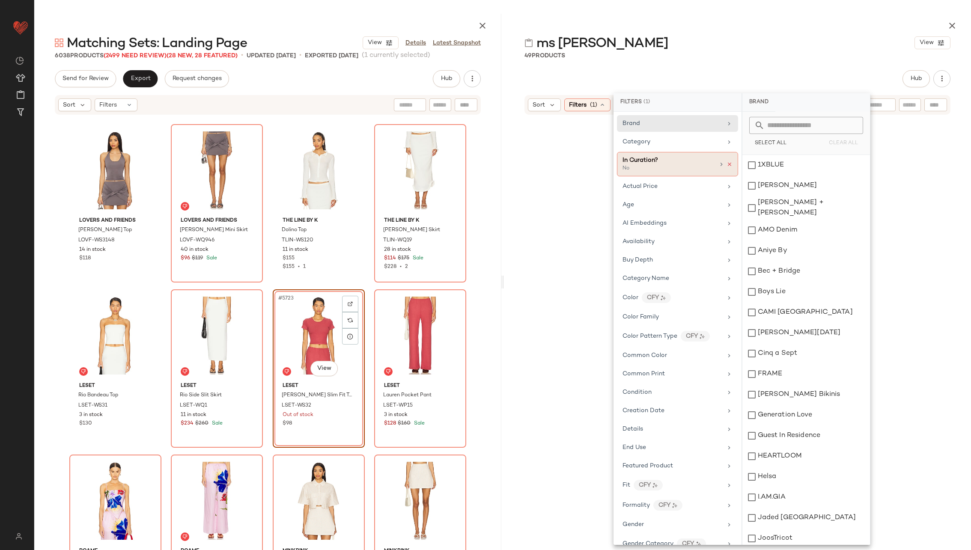
click at [728, 162] on icon at bounding box center [729, 164] width 6 height 6
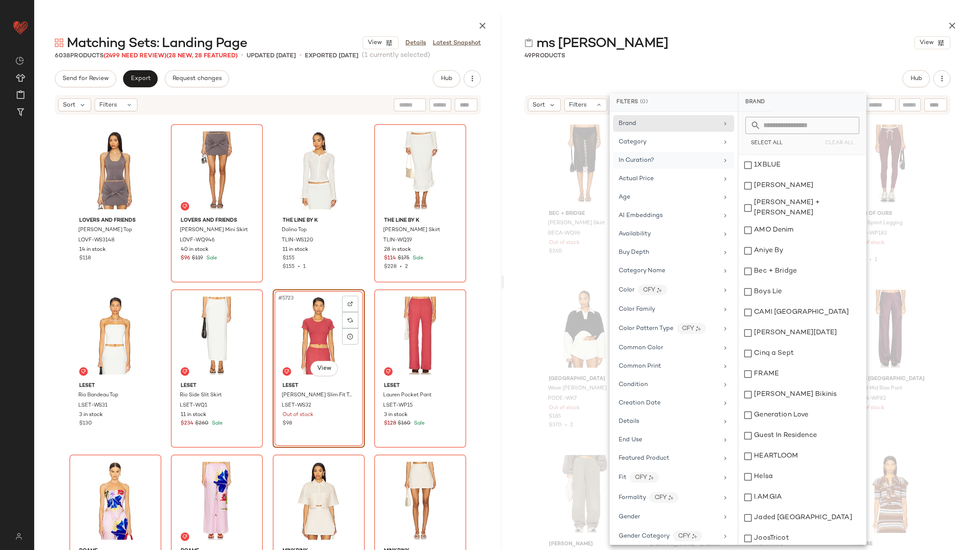
click at [517, 204] on div "Bec + Bridge [PERSON_NAME] Midi Skirt BECA-WQ96 Out of stock $260 I.AM.[PERSON_…" at bounding box center [737, 342] width 467 height 452
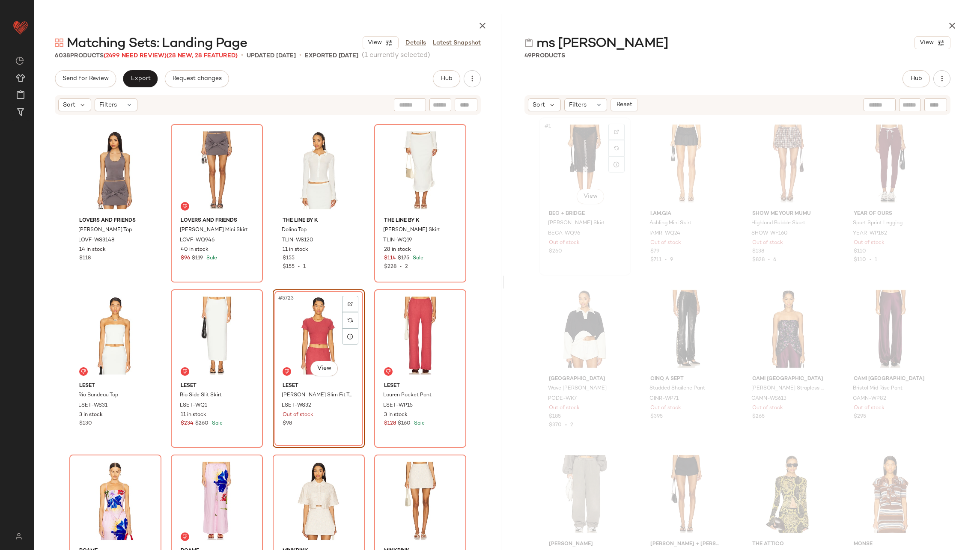
click at [580, 158] on div "#1 View" at bounding box center [585, 163] width 86 height 86
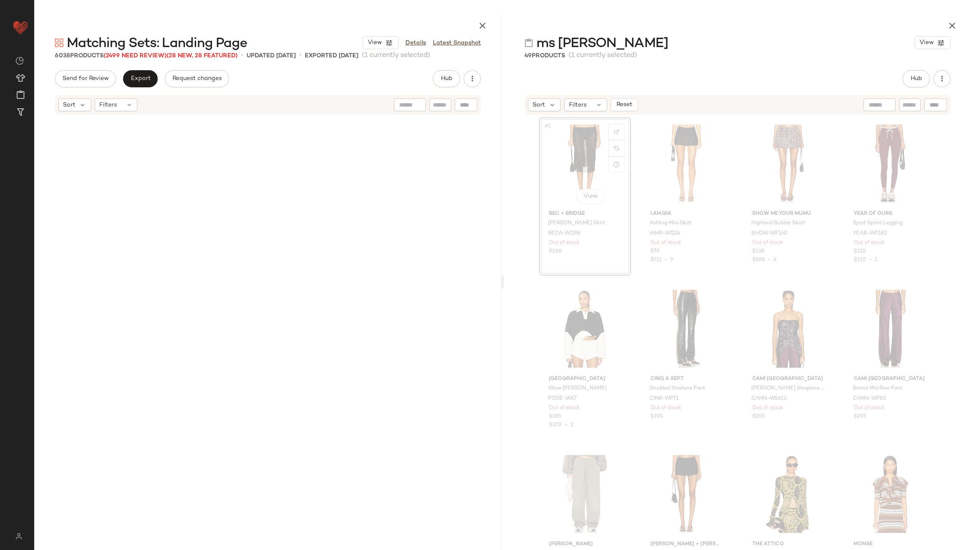
scroll to position [8425, 0]
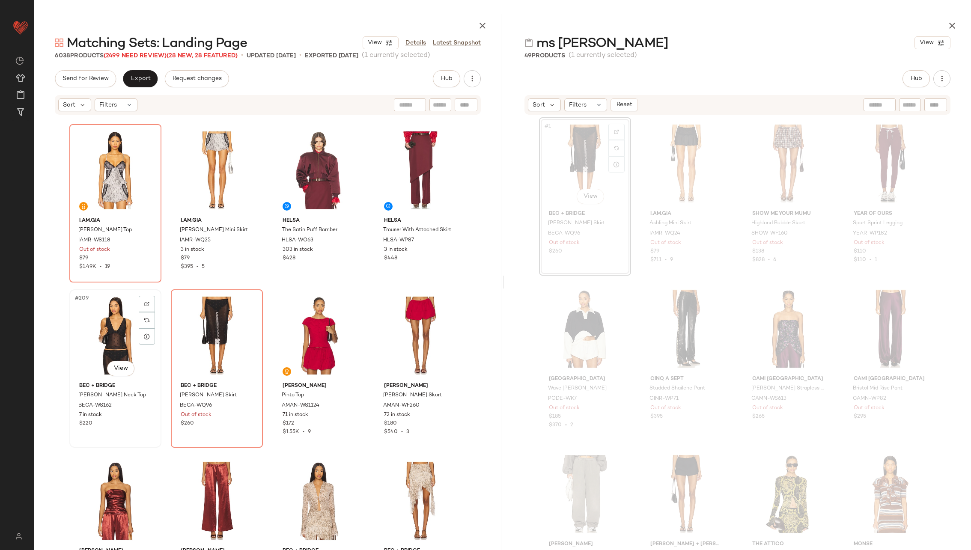
click at [101, 339] on div "#209 View" at bounding box center [115, 335] width 86 height 86
click at [210, 333] on div "#210 View" at bounding box center [217, 335] width 86 height 86
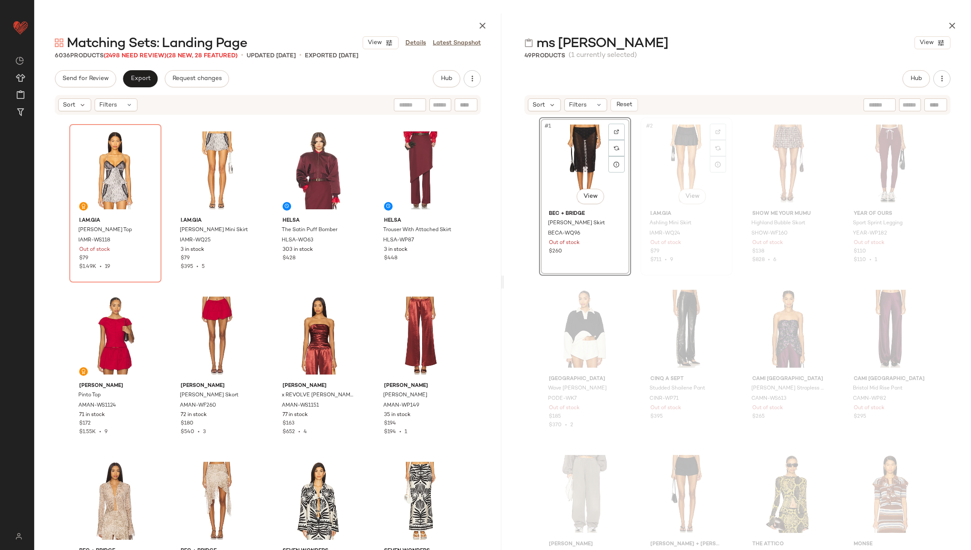
click at [662, 155] on div "#2 View" at bounding box center [686, 163] width 86 height 86
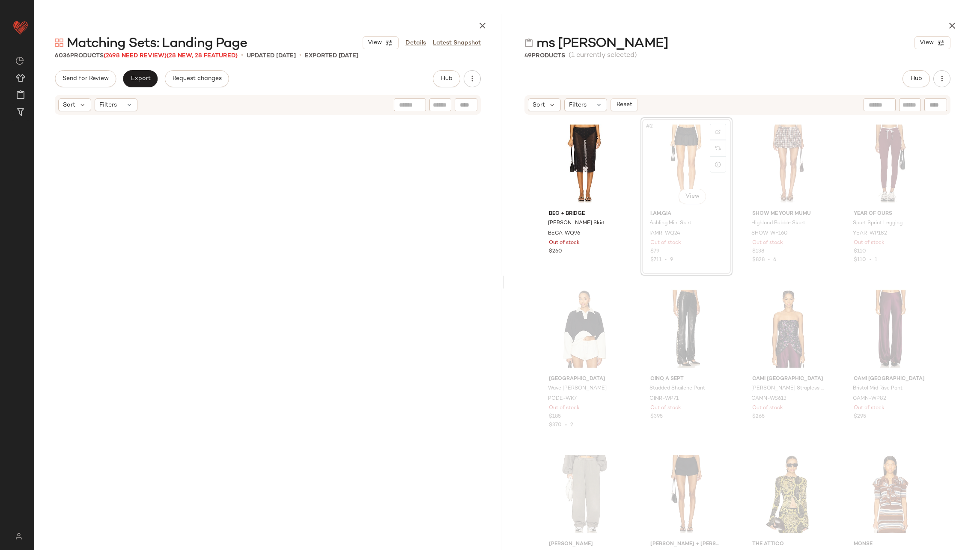
scroll to position [9416, 0]
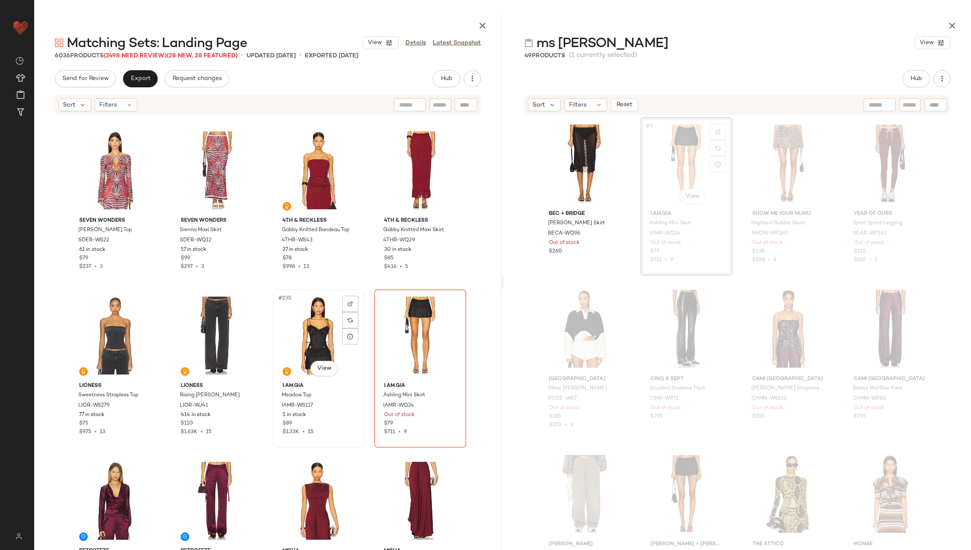
click at [307, 331] on div "#235 View" at bounding box center [319, 335] width 86 height 86
click at [424, 332] on div "#236 View" at bounding box center [420, 335] width 86 height 86
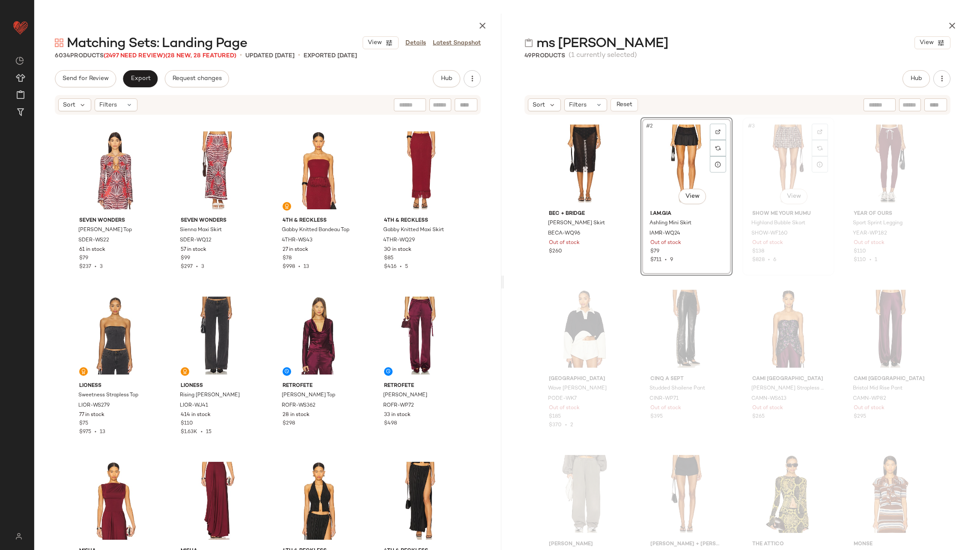
click at [751, 165] on div "#3 View" at bounding box center [788, 163] width 86 height 86
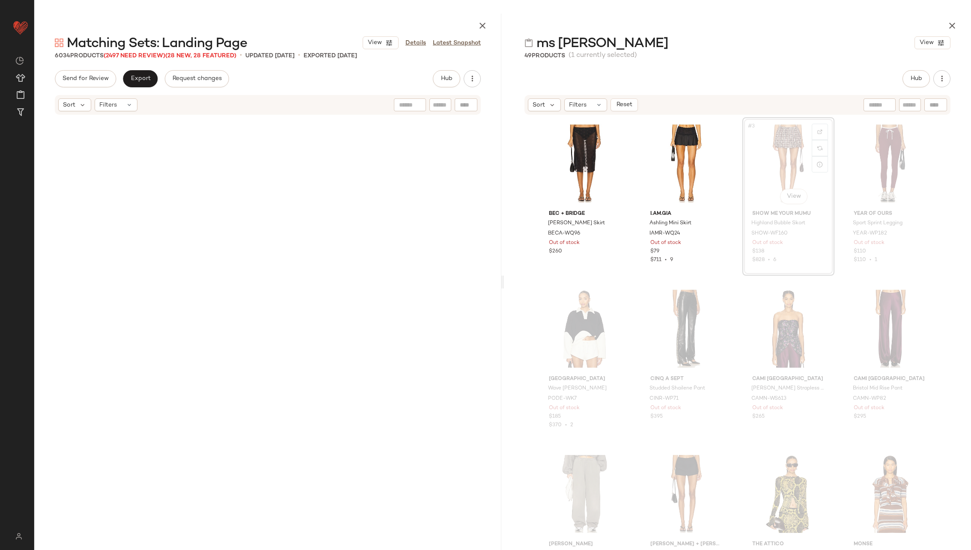
scroll to position [17675, 0]
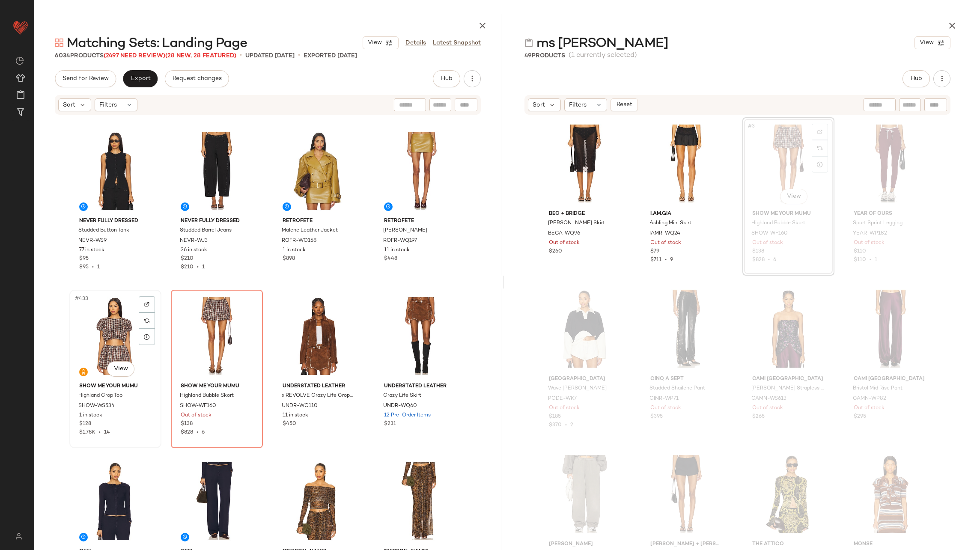
click at [87, 336] on div "#433 View" at bounding box center [115, 336] width 86 height 86
click at [220, 336] on div "#434 View" at bounding box center [217, 336] width 86 height 86
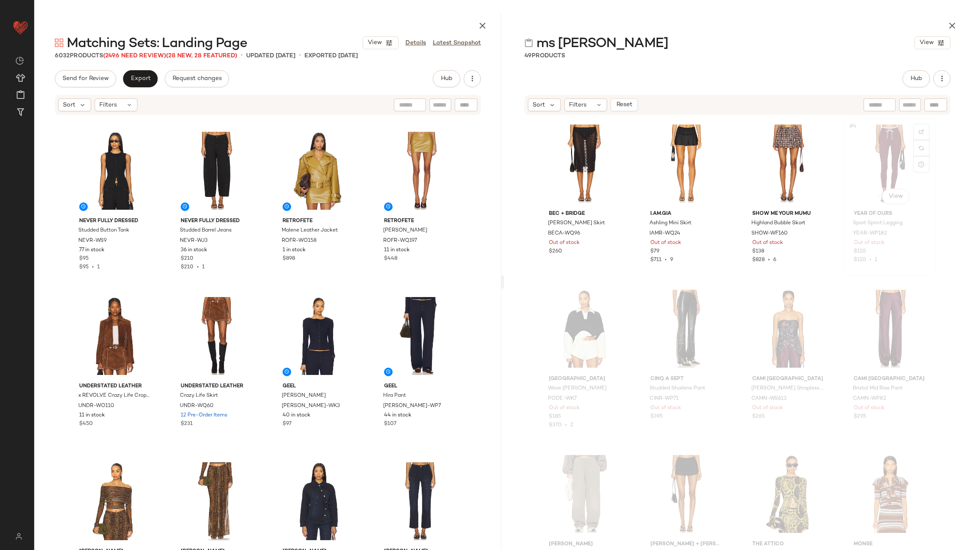
click at [882, 151] on div "#4 View" at bounding box center [889, 163] width 86 height 86
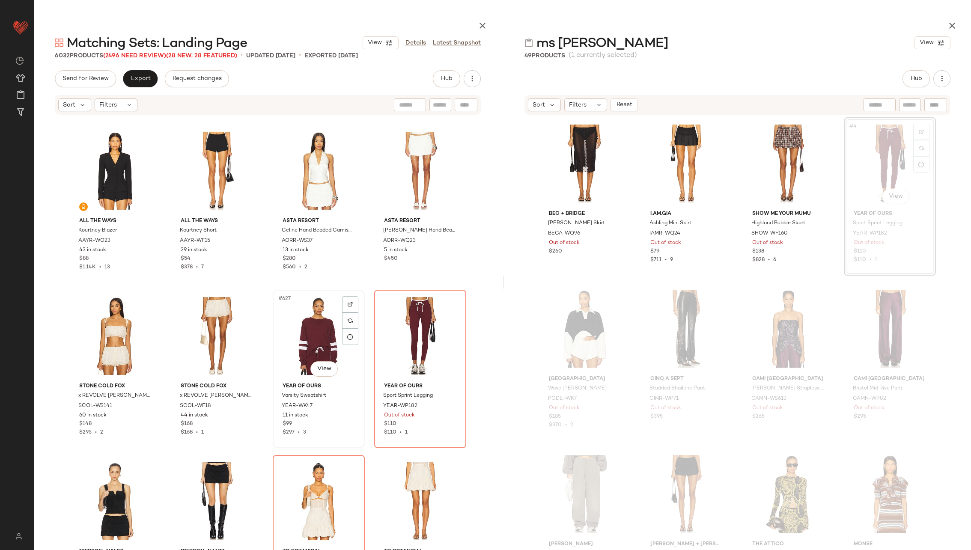
click at [292, 341] on div "#627 View" at bounding box center [319, 336] width 86 height 86
click at [427, 329] on div "#628 View" at bounding box center [420, 336] width 86 height 86
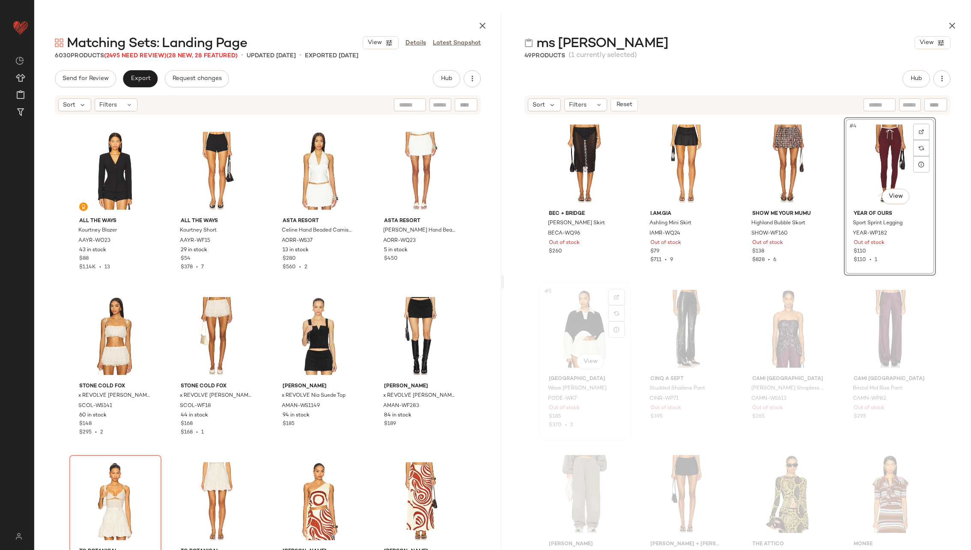
click at [574, 324] on div "#5 View" at bounding box center [585, 328] width 86 height 86
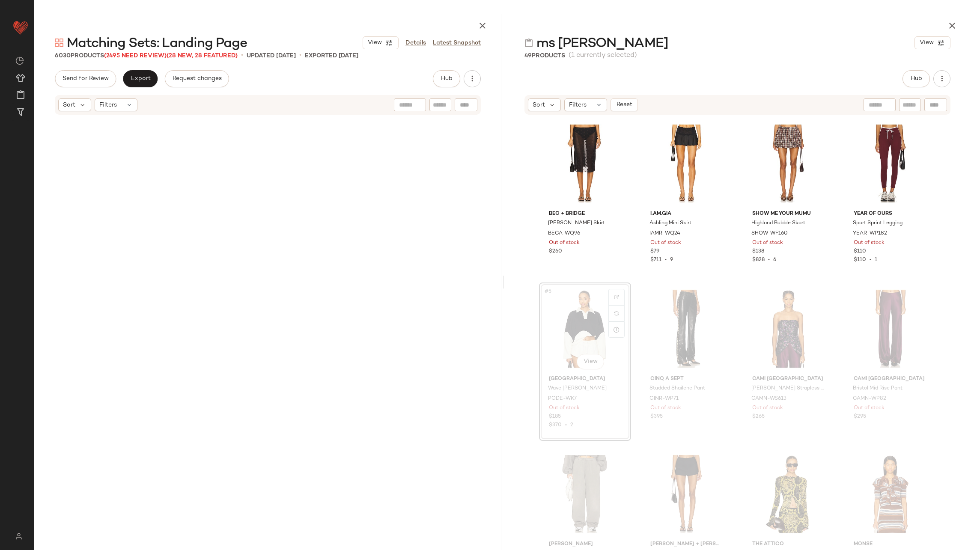
scroll to position [27091, 0]
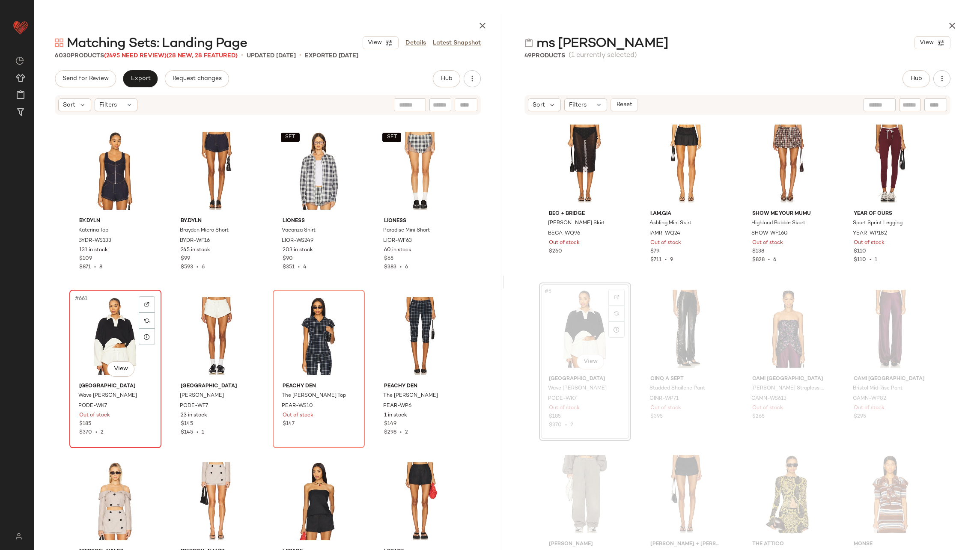
click at [113, 330] on div "#661 View" at bounding box center [115, 336] width 86 height 86
click at [231, 328] on div "#662 View" at bounding box center [217, 336] width 86 height 86
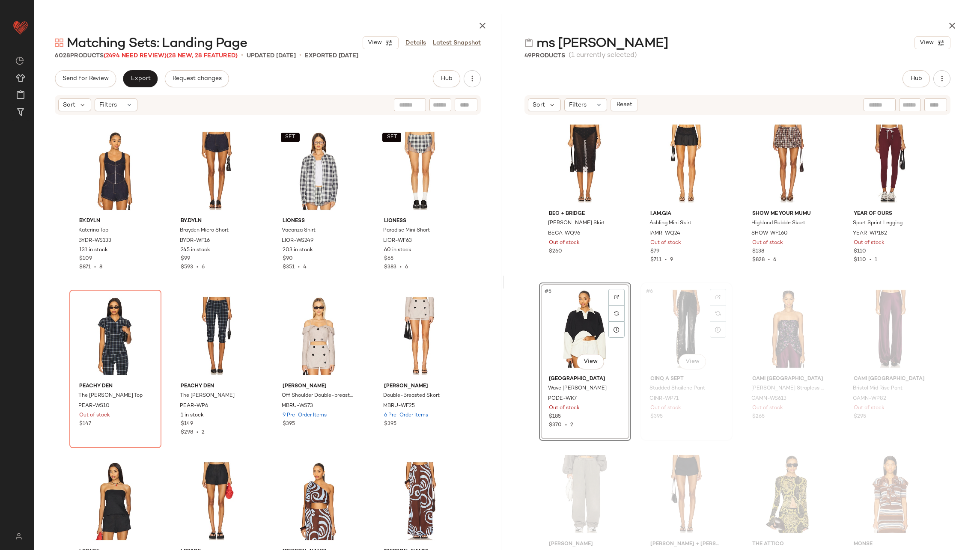
click at [674, 322] on div "#6 View" at bounding box center [686, 328] width 86 height 86
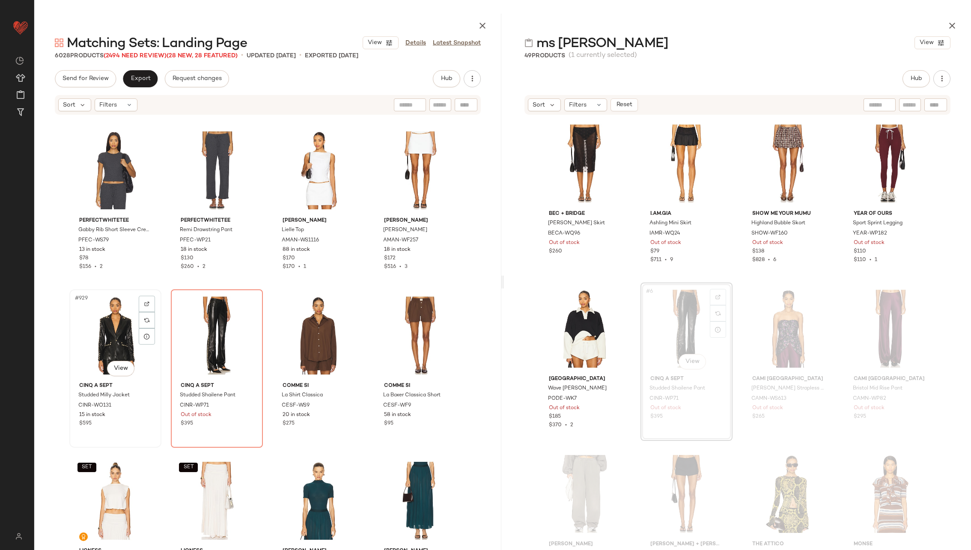
click at [120, 329] on div "#929 View" at bounding box center [115, 335] width 86 height 86
click at [202, 330] on div "#930 View" at bounding box center [217, 335] width 86 height 86
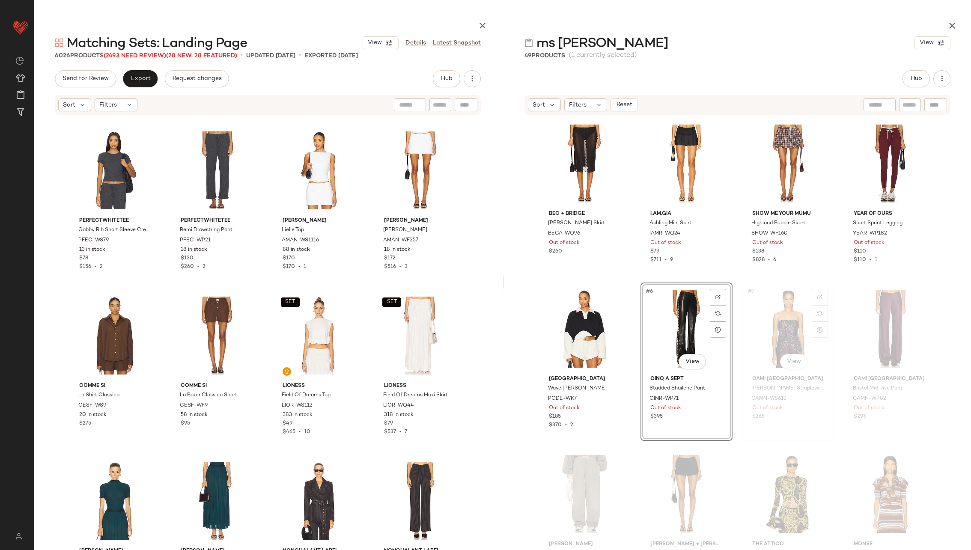
click at [763, 316] on div "#7 View" at bounding box center [788, 328] width 86 height 86
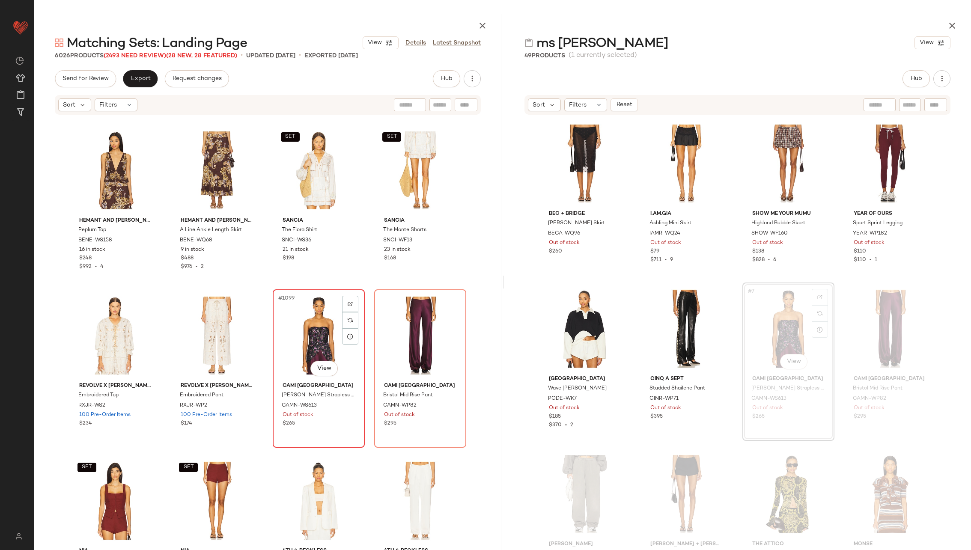
click at [303, 330] on div "#1099 View" at bounding box center [319, 335] width 86 height 86
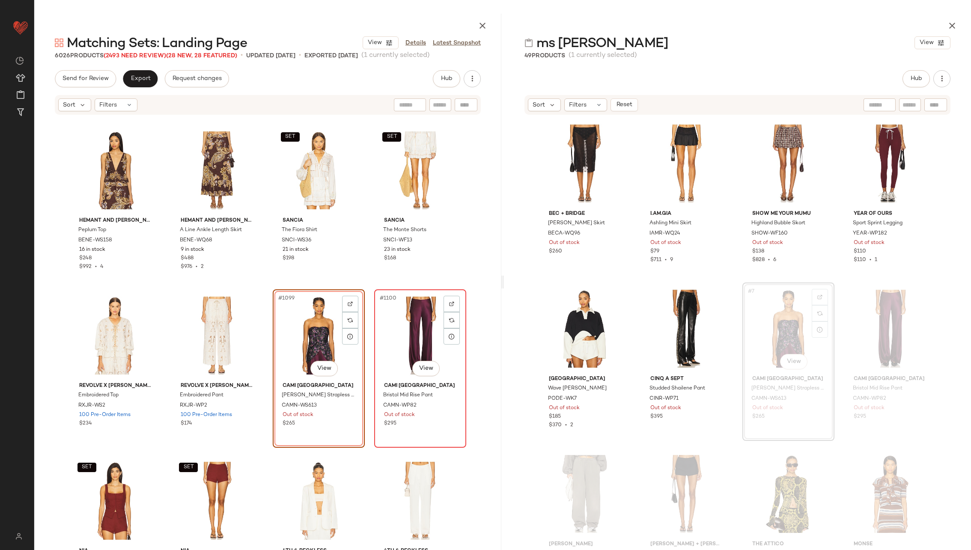
click at [425, 332] on div "#1100 View" at bounding box center [420, 335] width 86 height 86
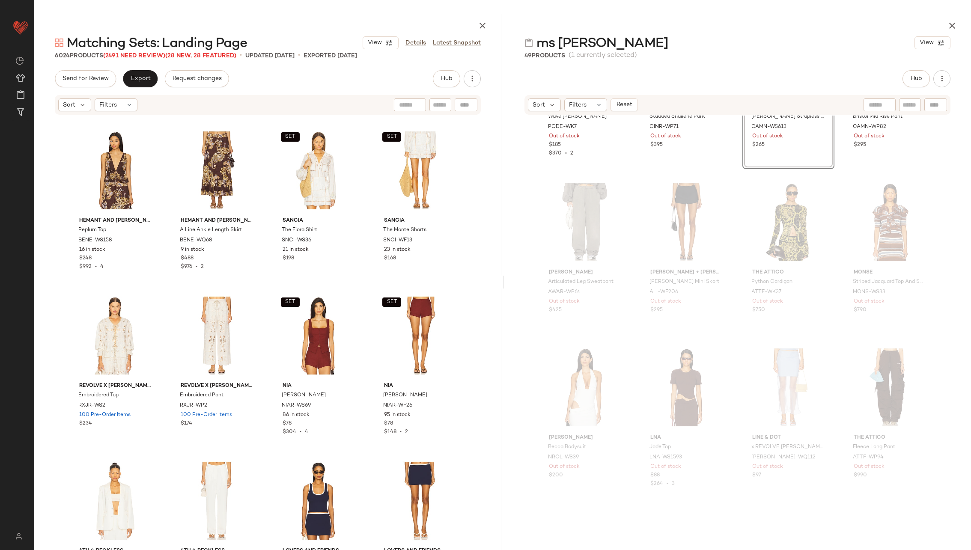
scroll to position [300, 0]
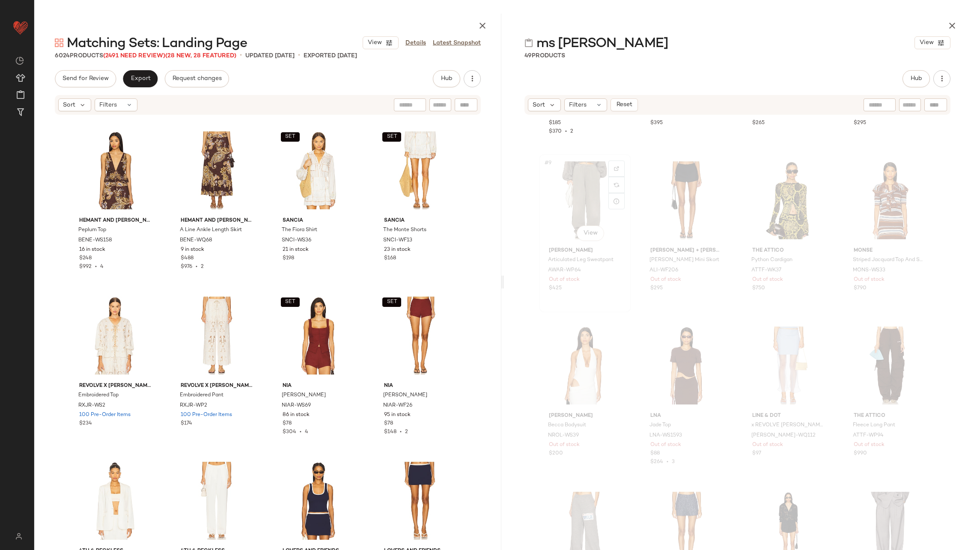
click at [579, 193] on div "#9 View" at bounding box center [585, 200] width 86 height 86
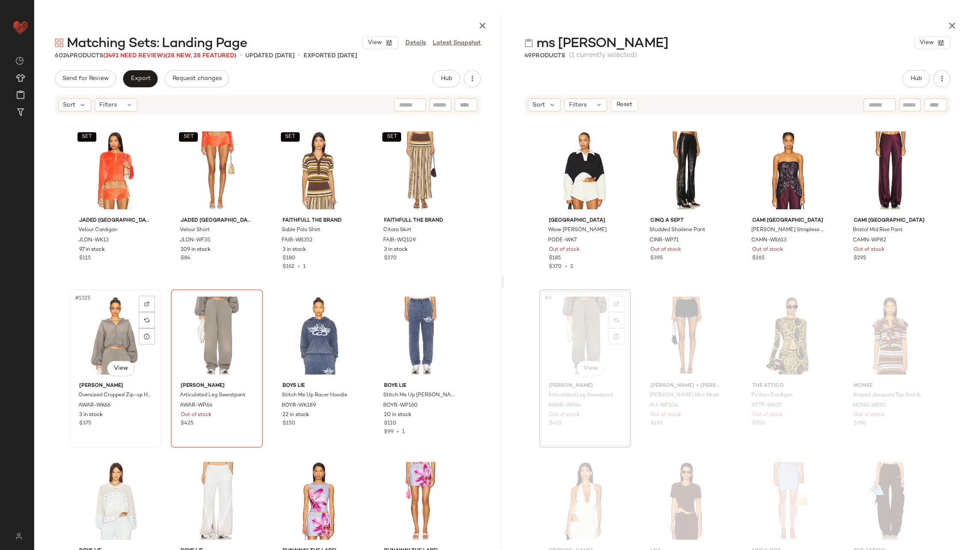
click at [117, 334] on div "#1325 View" at bounding box center [115, 335] width 86 height 86
click at [205, 337] on div "#1326 View" at bounding box center [217, 335] width 86 height 86
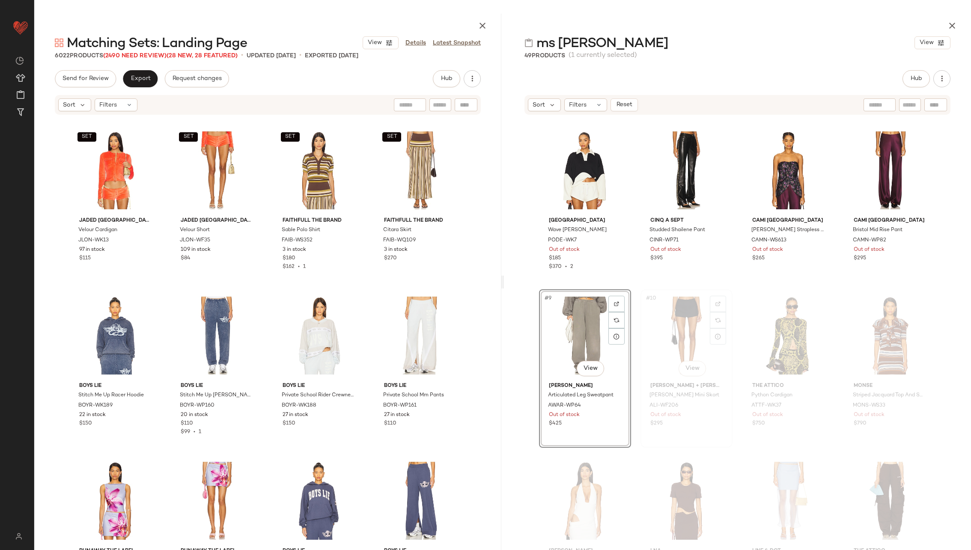
click at [690, 322] on div "#10 View" at bounding box center [686, 335] width 86 height 86
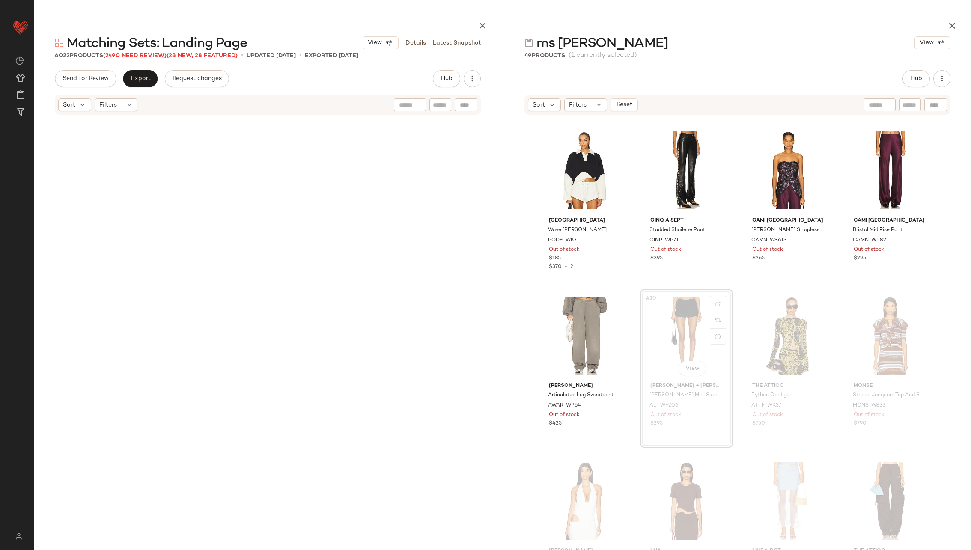
scroll to position [65745, 0]
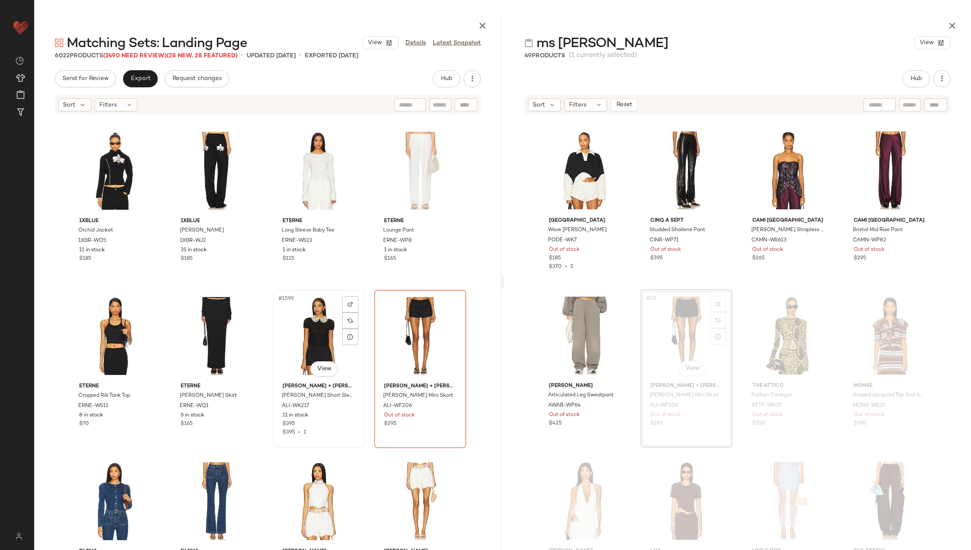
click at [298, 333] on div "#1599 View" at bounding box center [319, 336] width 86 height 86
click at [392, 333] on div "#1600 View" at bounding box center [420, 336] width 86 height 86
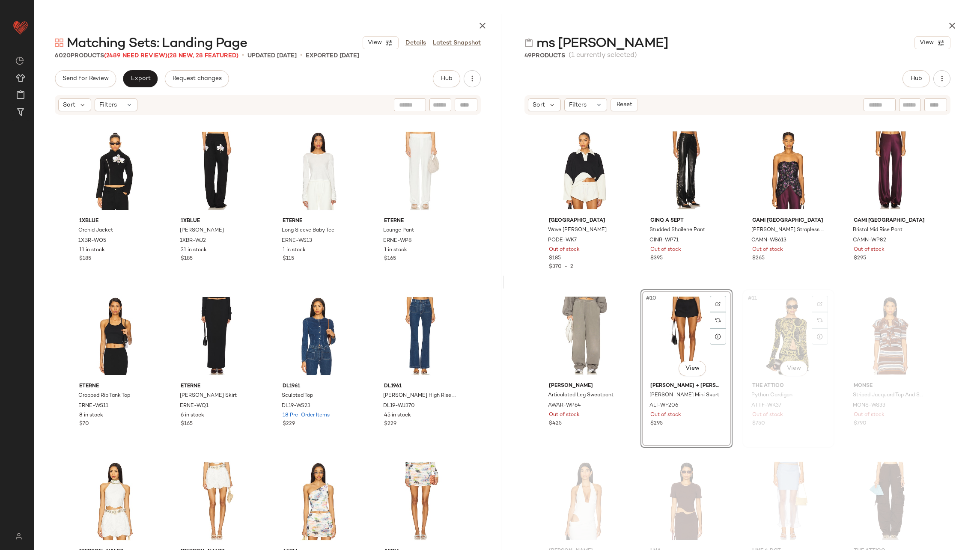
click at [793, 326] on div "#11 View" at bounding box center [788, 335] width 86 height 86
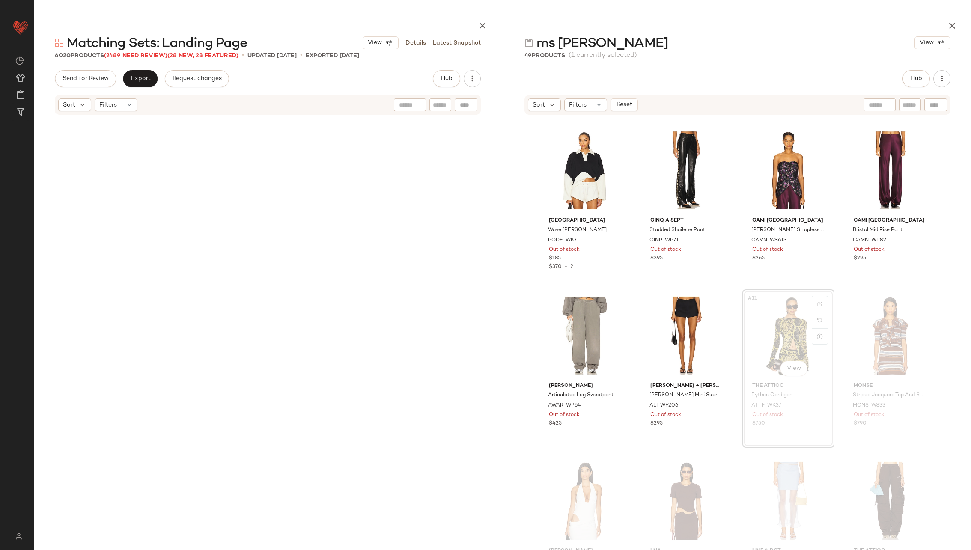
scroll to position [67067, 0]
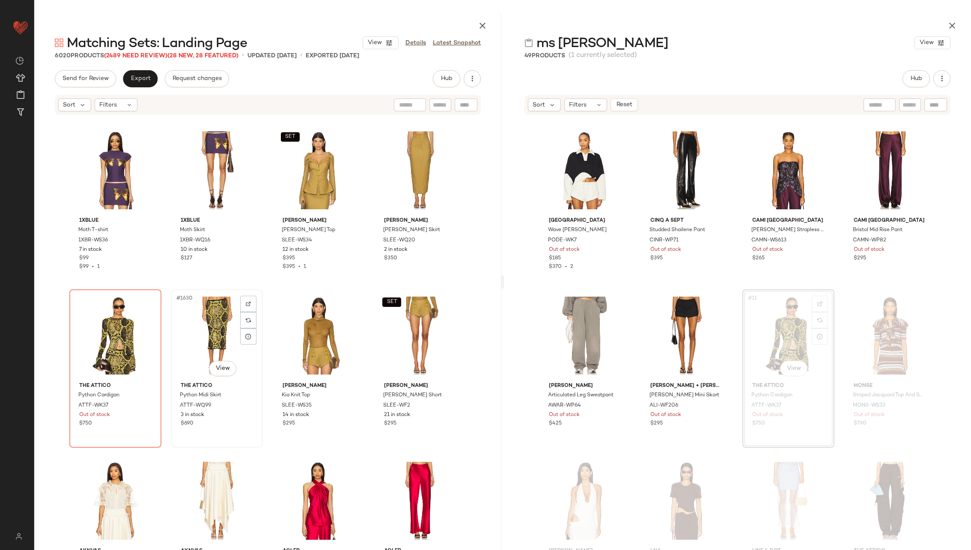
click at [199, 340] on div "#1630 View" at bounding box center [217, 335] width 86 height 86
click at [92, 322] on div "#1629 View" at bounding box center [115, 335] width 86 height 86
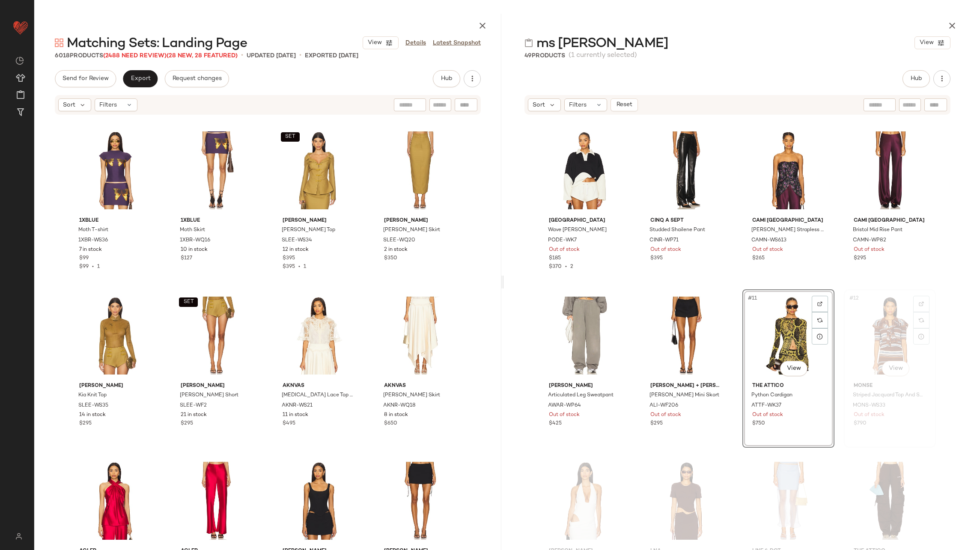
click at [867, 328] on div "#12 View" at bounding box center [889, 335] width 86 height 86
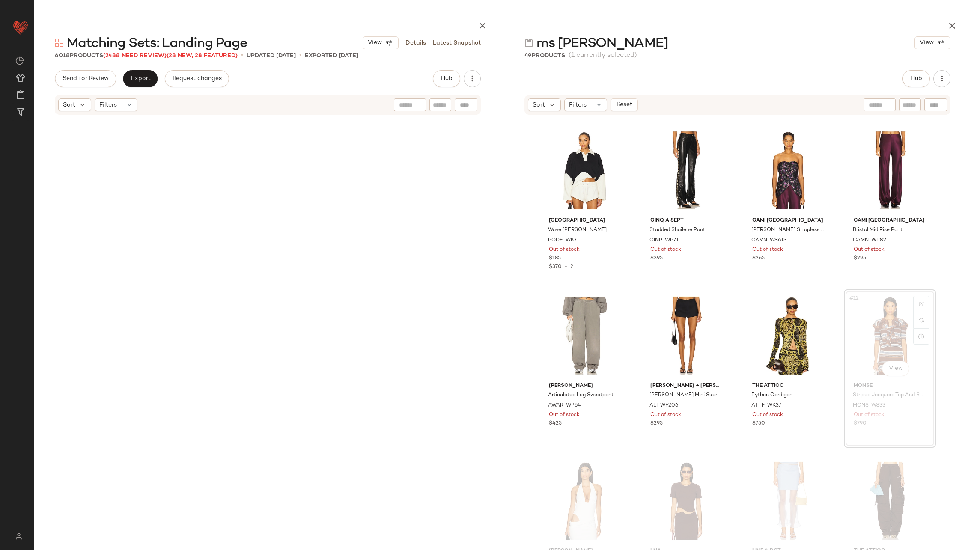
scroll to position [78795, 0]
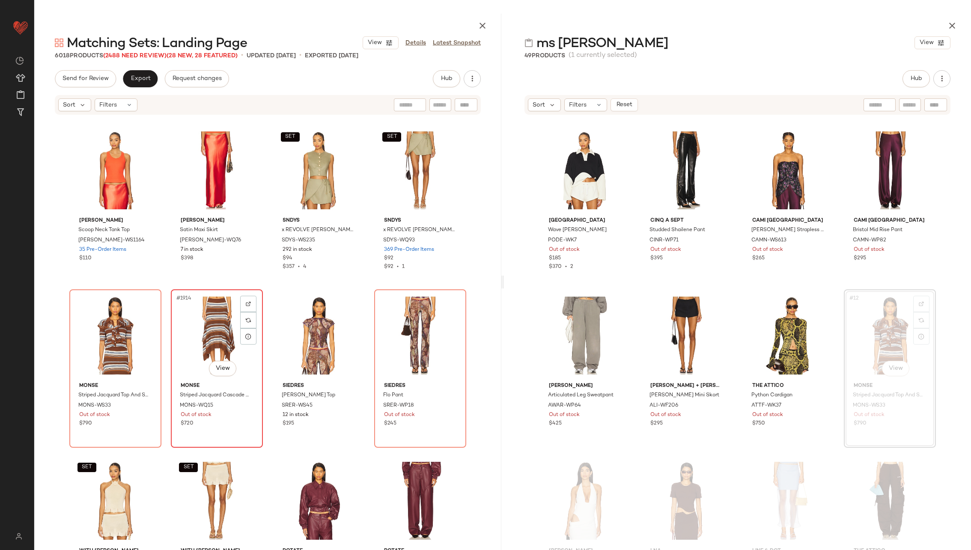
click at [199, 332] on div "#1914 View" at bounding box center [217, 335] width 86 height 86
click at [95, 334] on div "#1913 View" at bounding box center [115, 335] width 86 height 86
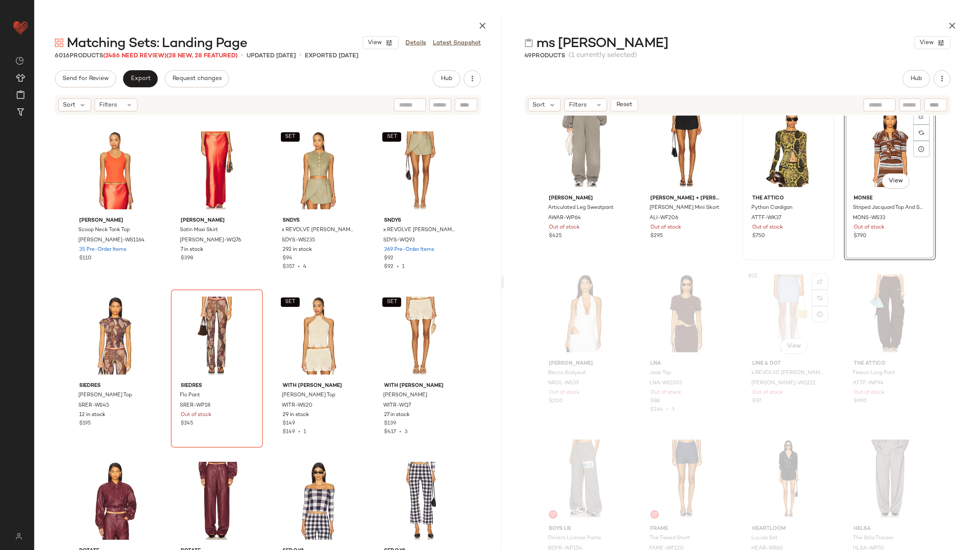
scroll to position [362, 0]
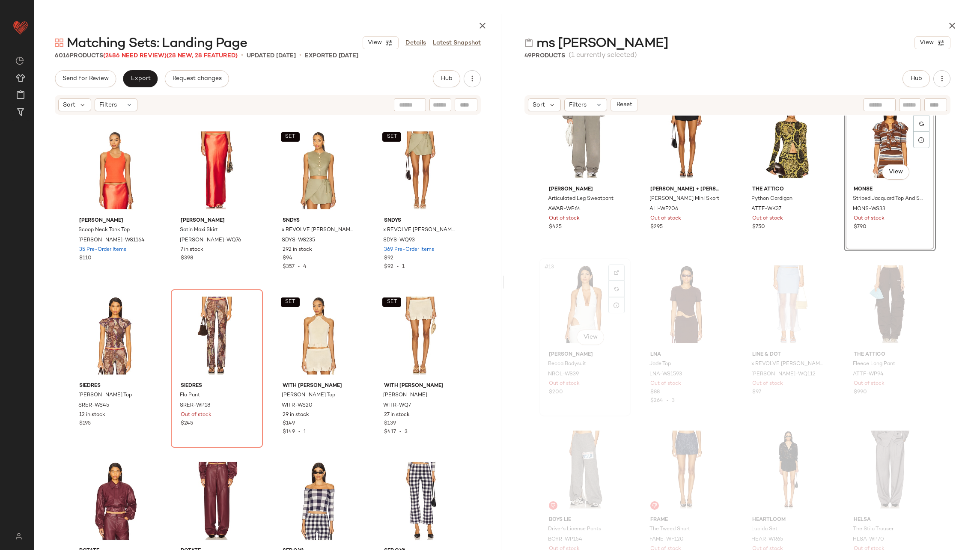
click at [554, 305] on div "#13 View" at bounding box center [585, 304] width 86 height 86
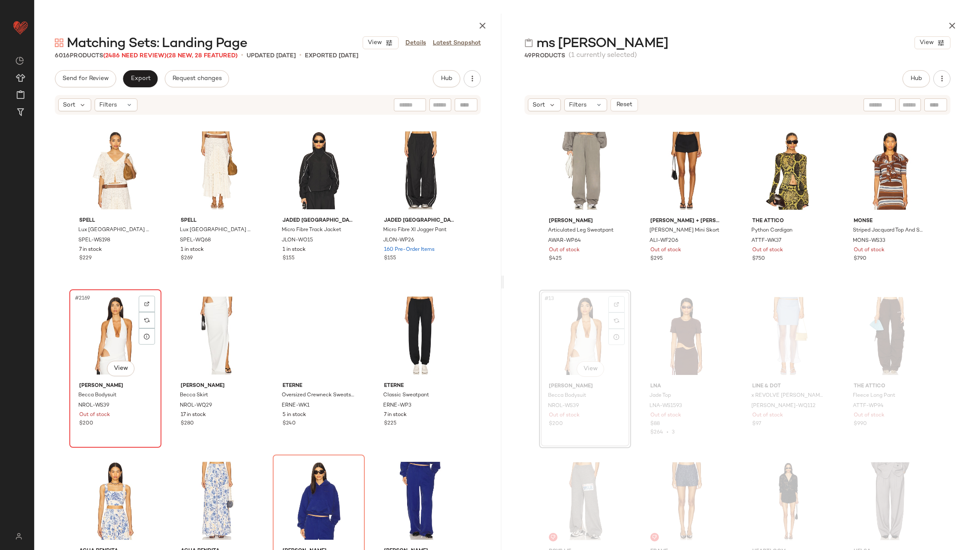
click at [123, 335] on div "#2169 View" at bounding box center [115, 335] width 86 height 86
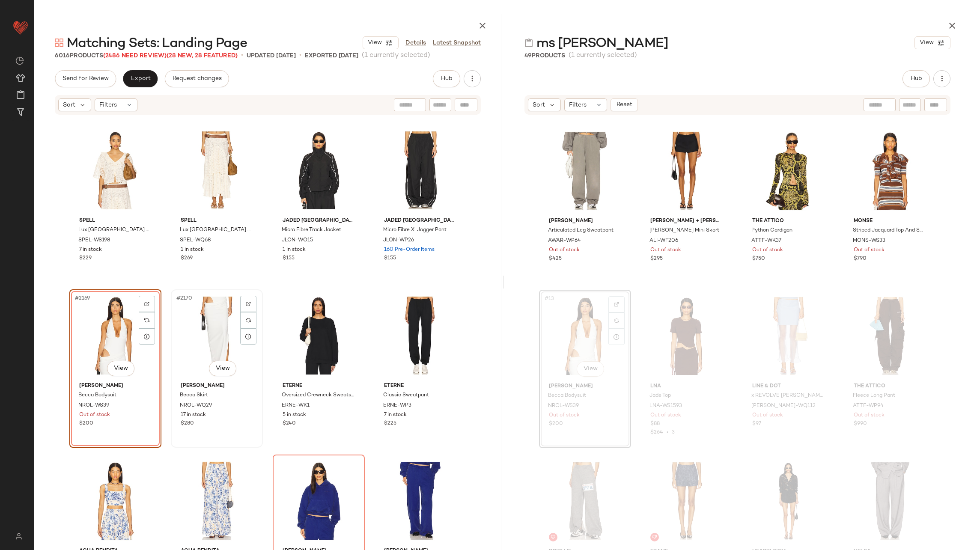
click at [204, 333] on div "#2170 View" at bounding box center [217, 335] width 86 height 86
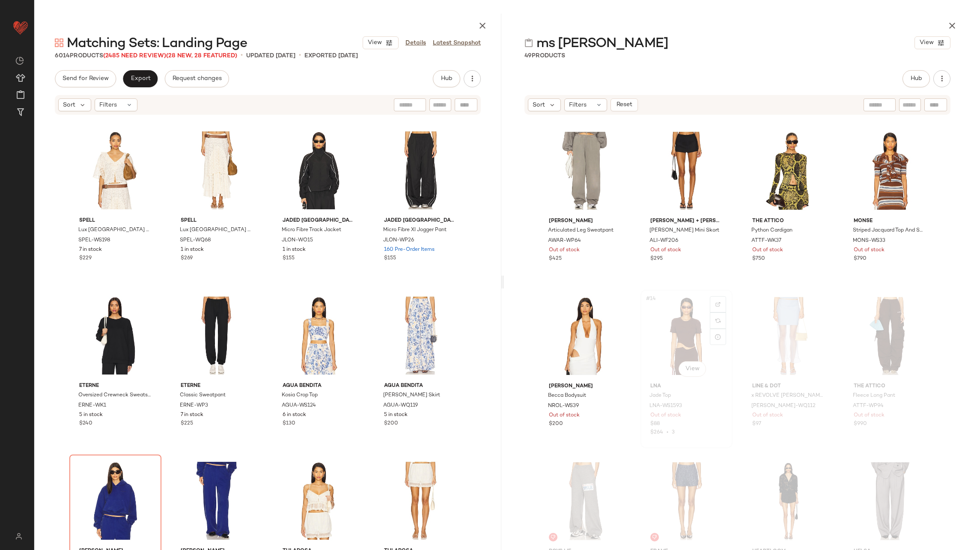
click at [680, 336] on div "#14 View" at bounding box center [686, 336] width 86 height 86
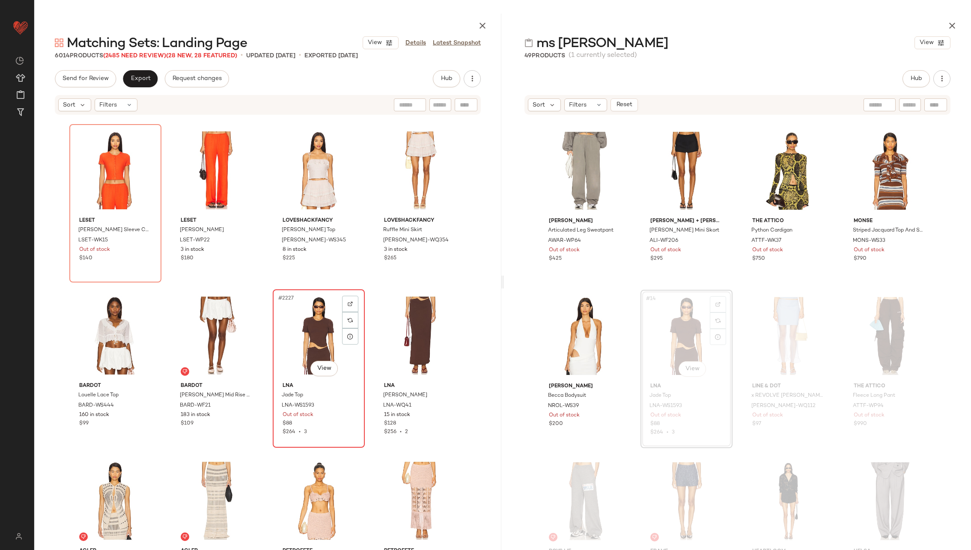
click at [303, 333] on div "#2227 View" at bounding box center [319, 335] width 86 height 86
click at [426, 335] on div "#2228 View" at bounding box center [420, 335] width 86 height 86
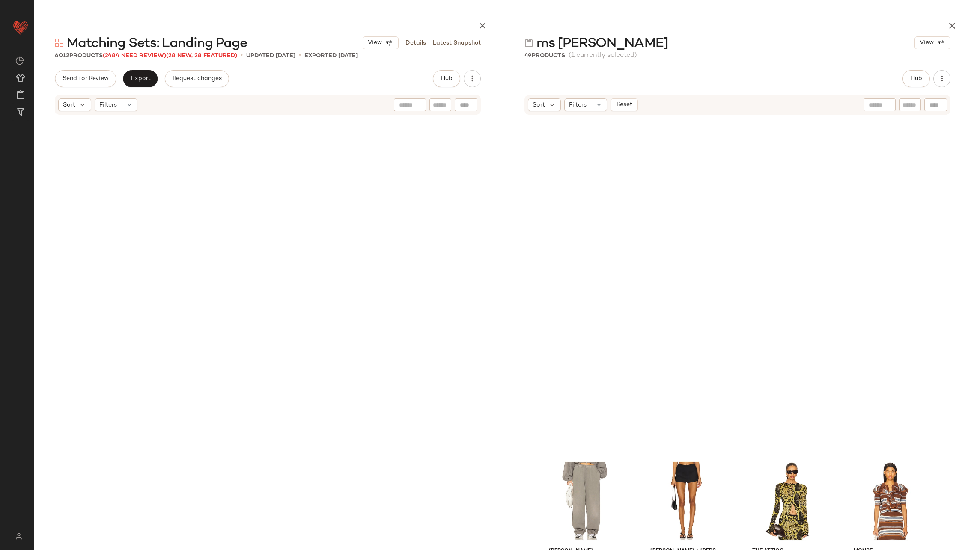
scroll to position [330, 0]
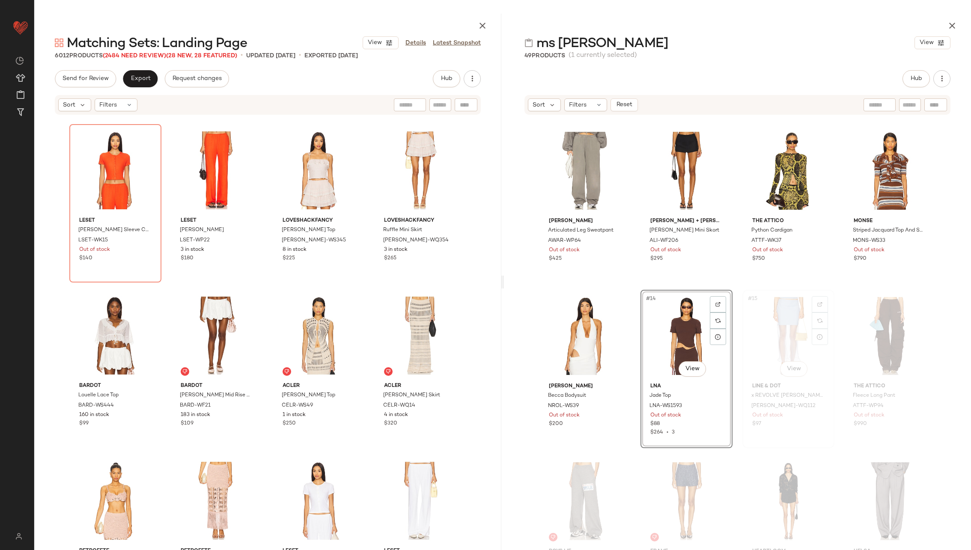
click at [766, 329] on div "#15 View" at bounding box center [788, 336] width 86 height 86
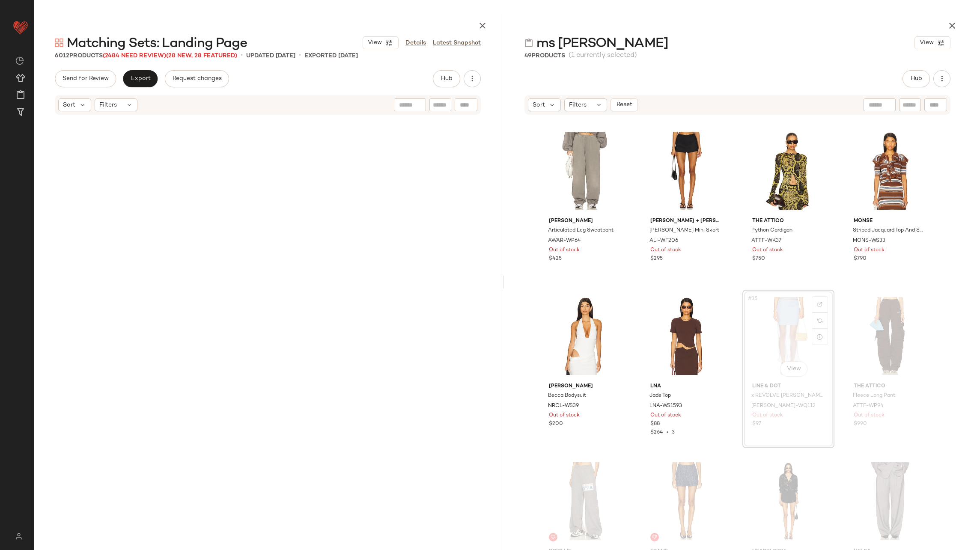
scroll to position [93827, 0]
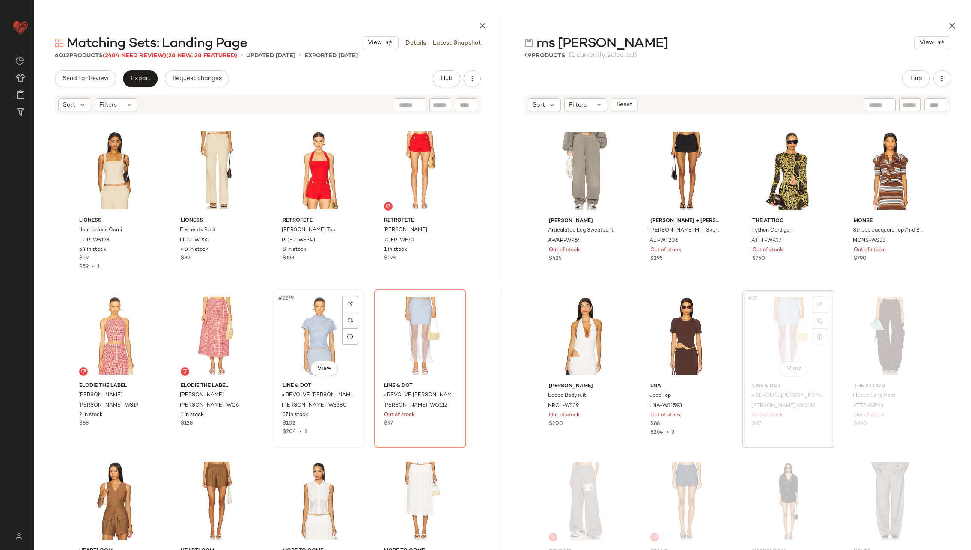
click at [318, 330] on div "#2279 View" at bounding box center [319, 335] width 86 height 86
click at [407, 343] on div "#2280 View" at bounding box center [420, 335] width 86 height 86
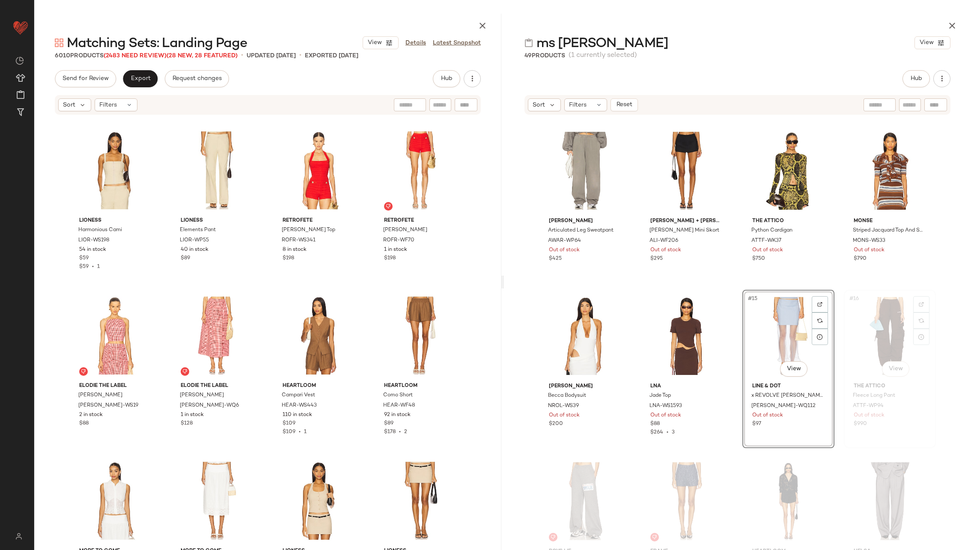
click at [875, 341] on div "#16 View" at bounding box center [889, 336] width 86 height 86
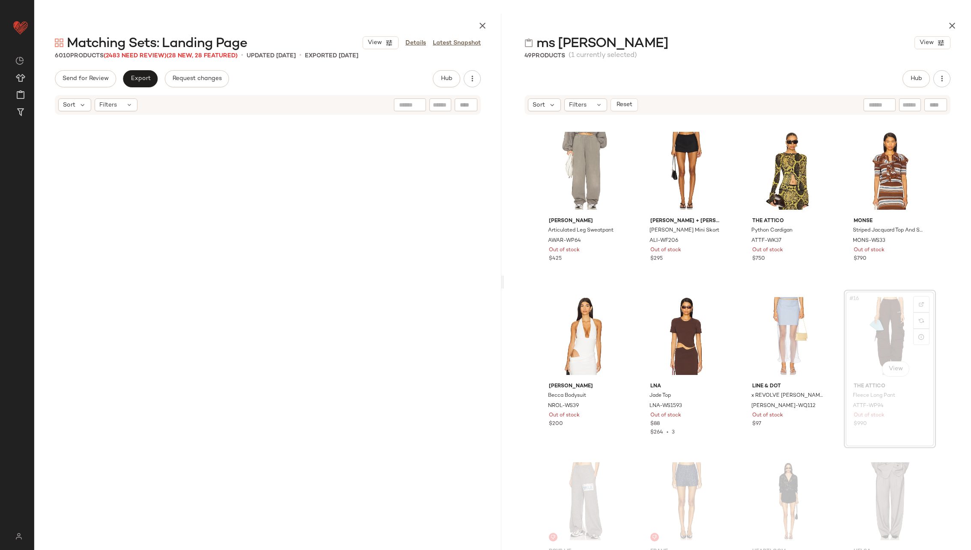
scroll to position [101591, 0]
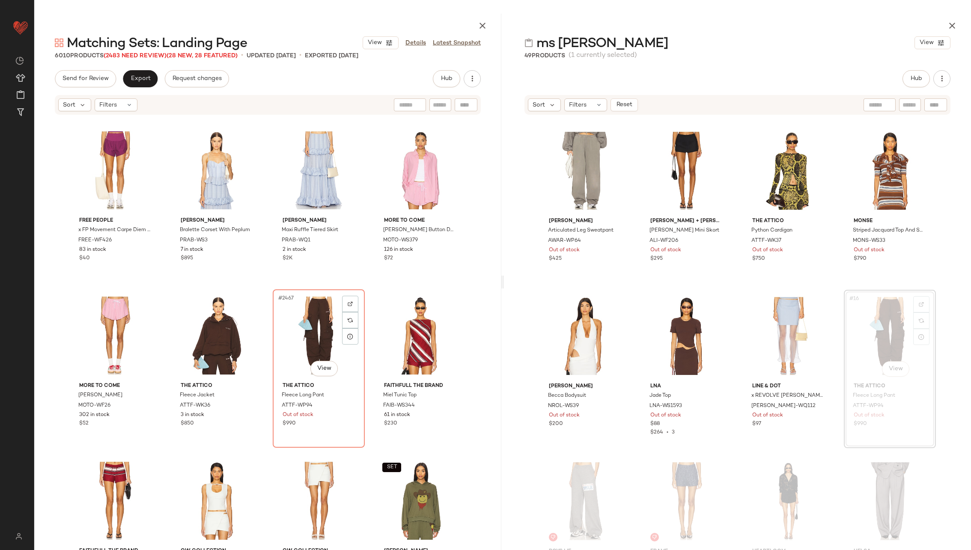
click at [289, 352] on div "#2467 View" at bounding box center [319, 335] width 86 height 86
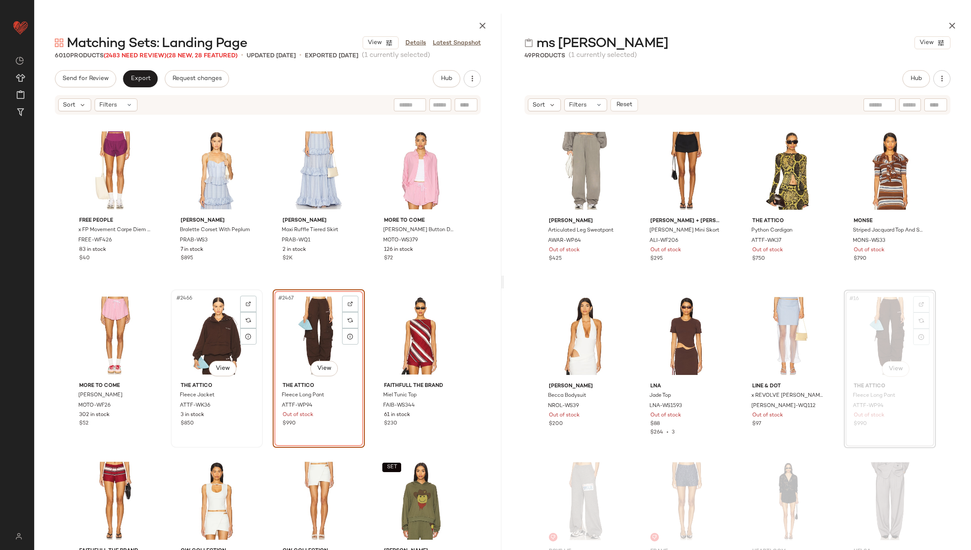
click at [218, 333] on div "#2466 View" at bounding box center [217, 335] width 86 height 86
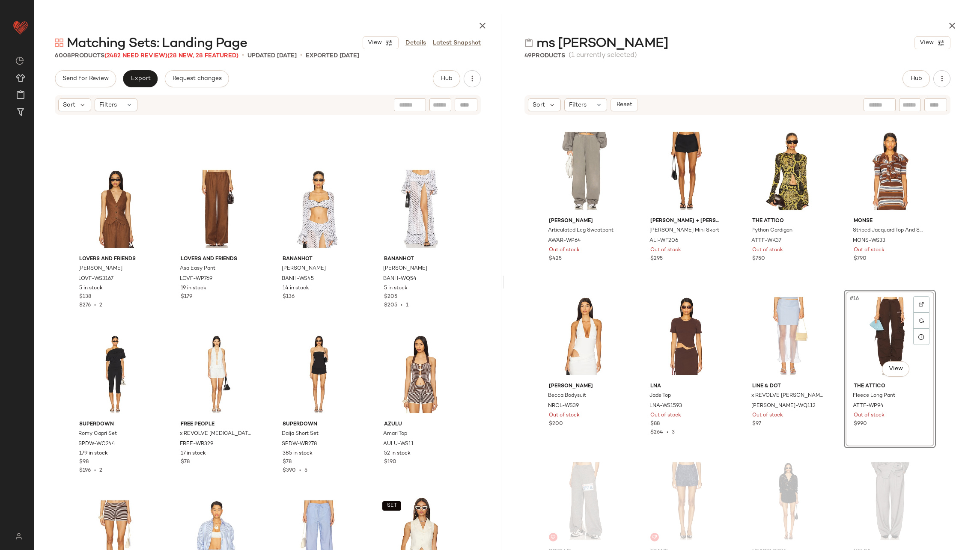
scroll to position [99534, 0]
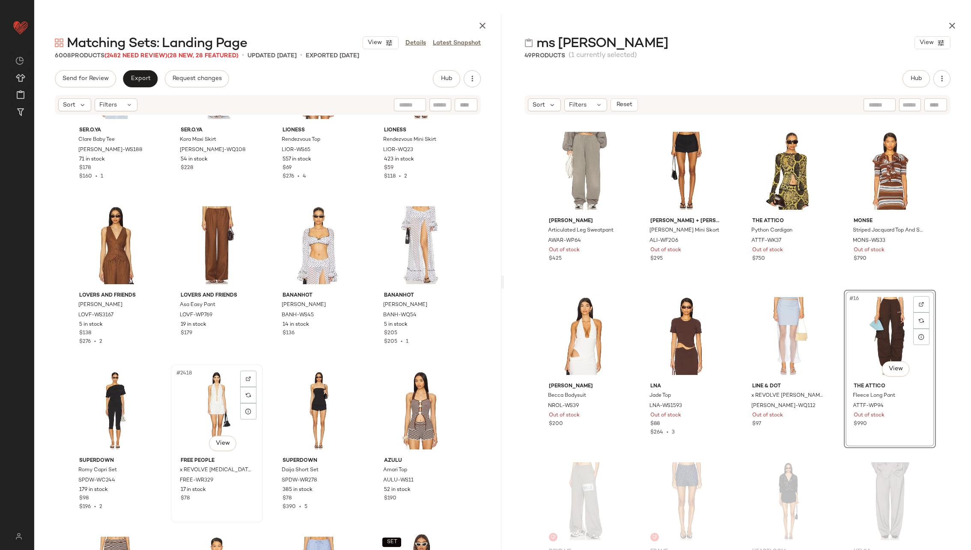
click at [220, 397] on div "#2418 View" at bounding box center [217, 410] width 86 height 86
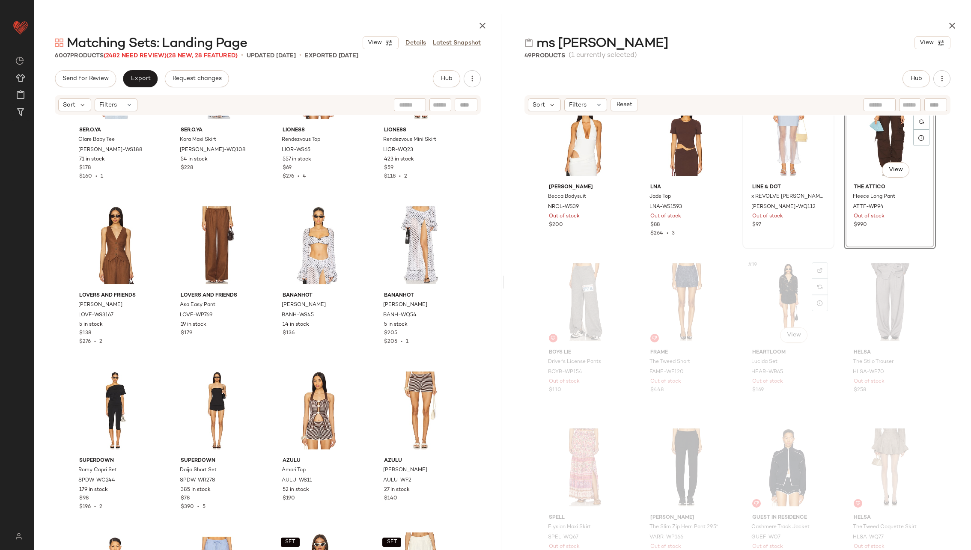
scroll to position [541, 0]
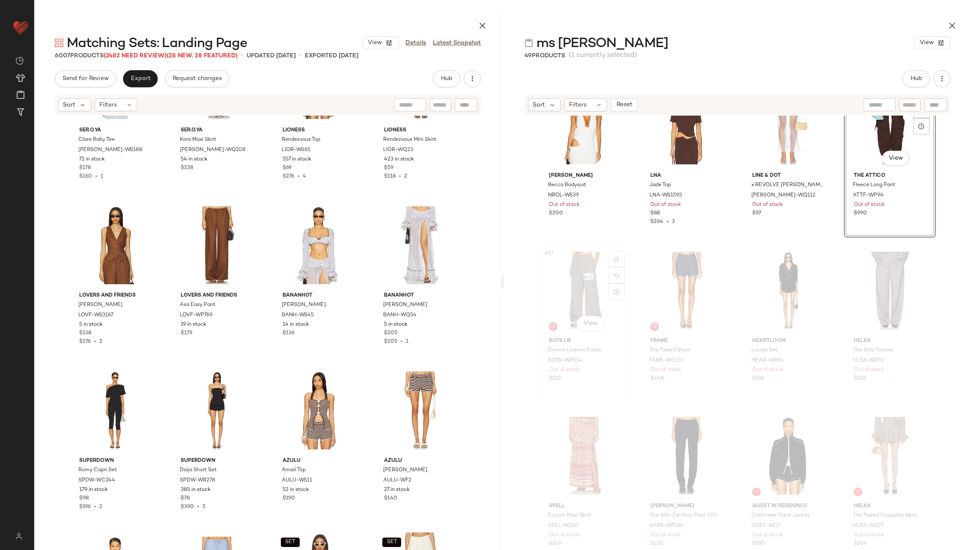
click at [584, 293] on div "#17 View" at bounding box center [585, 290] width 86 height 86
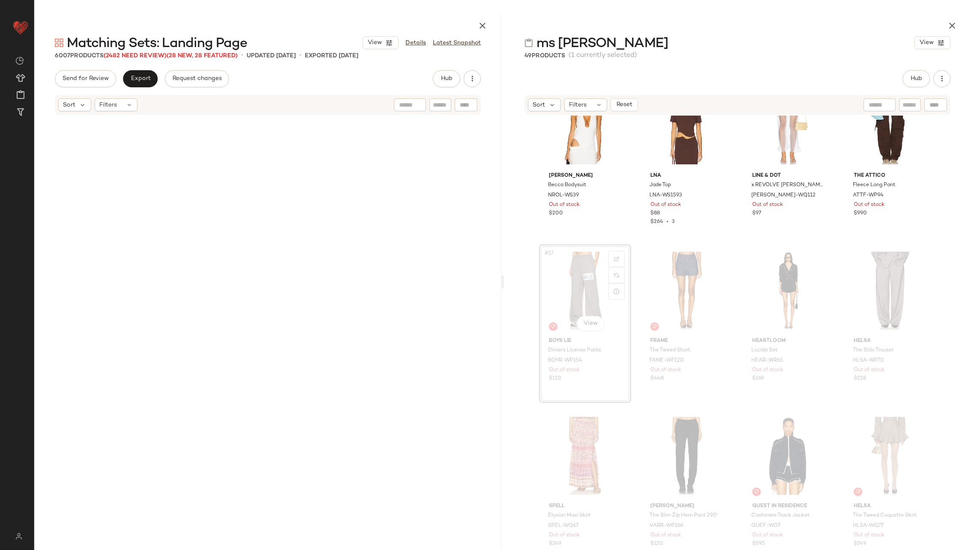
scroll to position [496, 0]
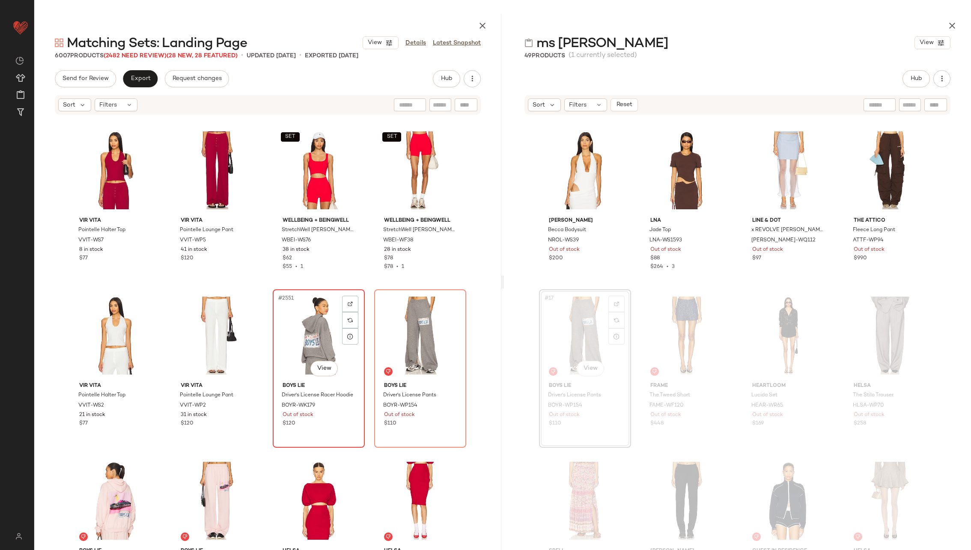
click at [314, 338] on div "#2551 View" at bounding box center [319, 335] width 86 height 86
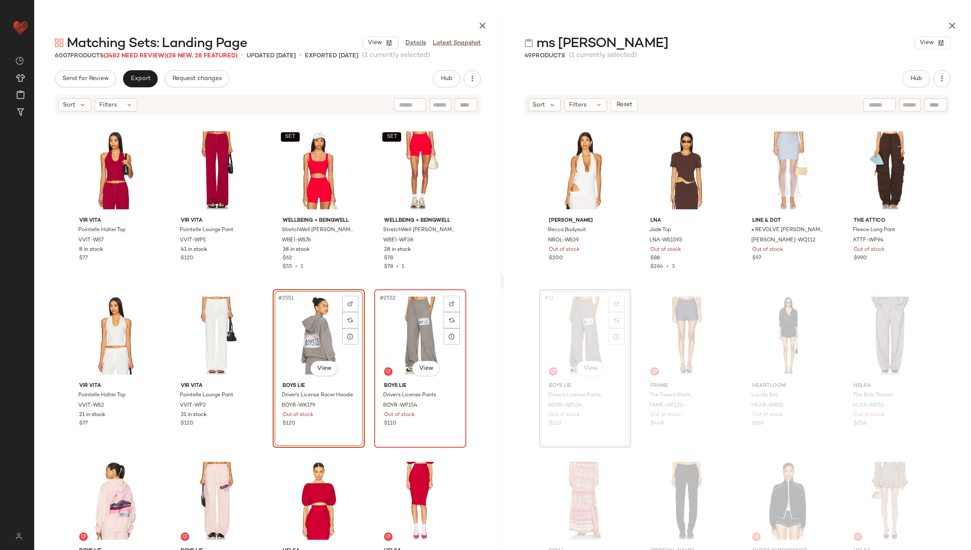
click at [403, 343] on div "#2552 View" at bounding box center [420, 335] width 86 height 86
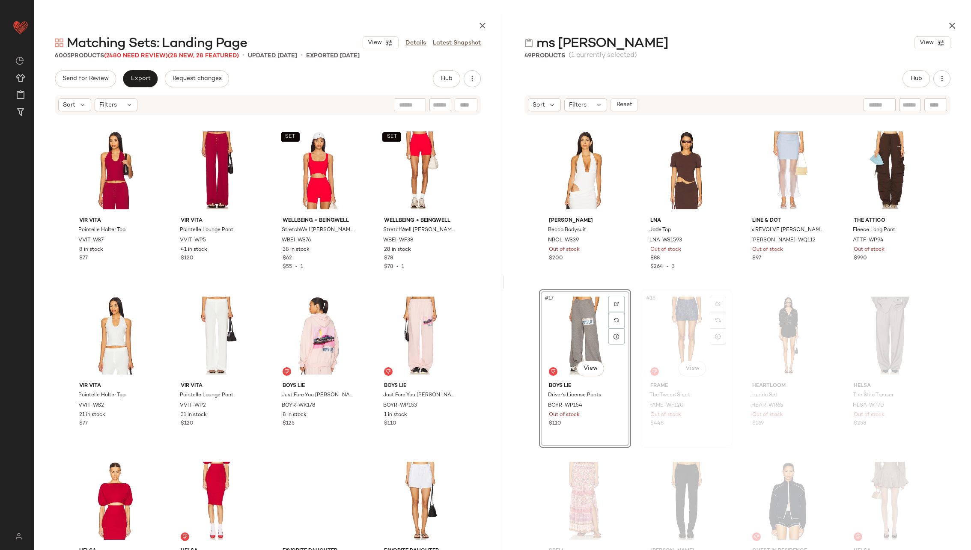
click at [676, 327] on div "#18 View" at bounding box center [686, 335] width 86 height 86
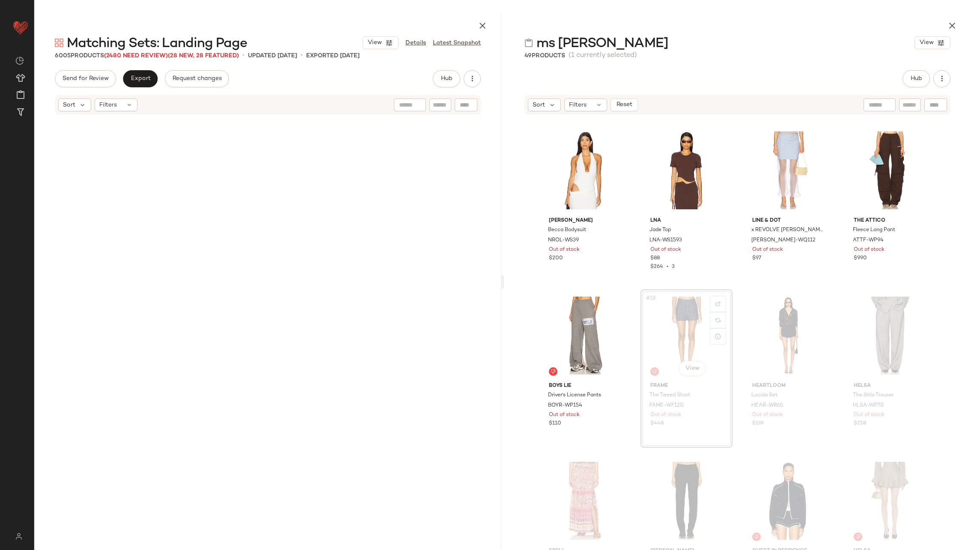
scroll to position [106217, 0]
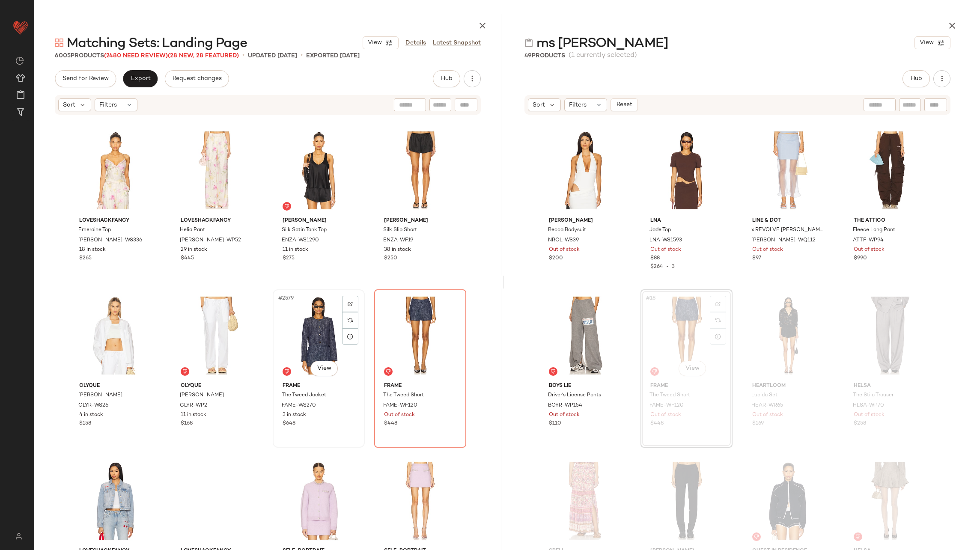
click at [315, 336] on div "#2579 View" at bounding box center [319, 335] width 86 height 86
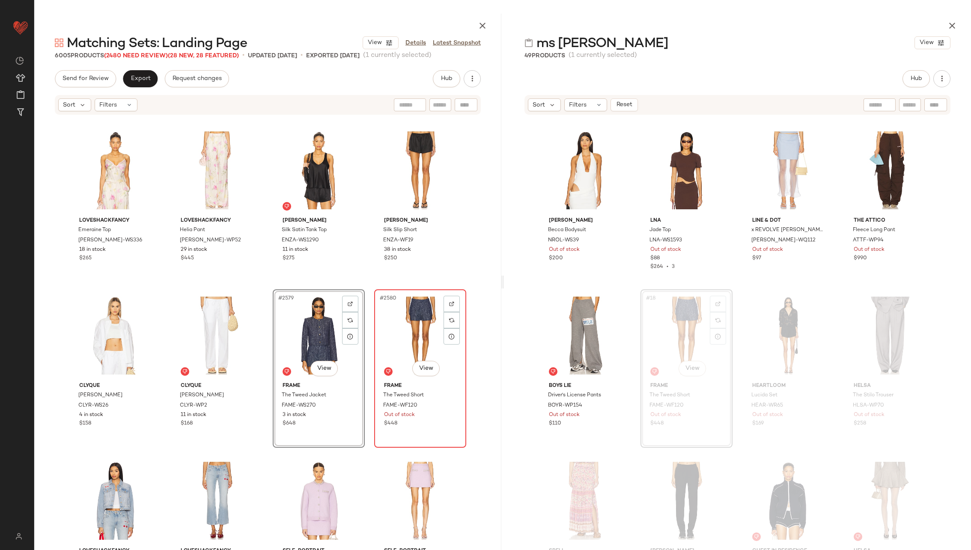
click at [397, 337] on div "#2580 View" at bounding box center [420, 335] width 86 height 86
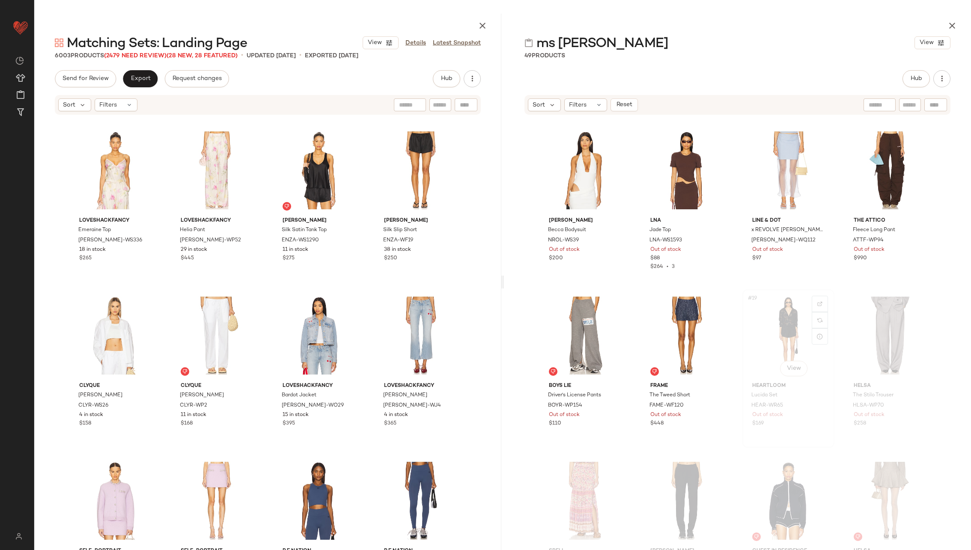
click at [775, 329] on div "#19 View" at bounding box center [788, 335] width 86 height 86
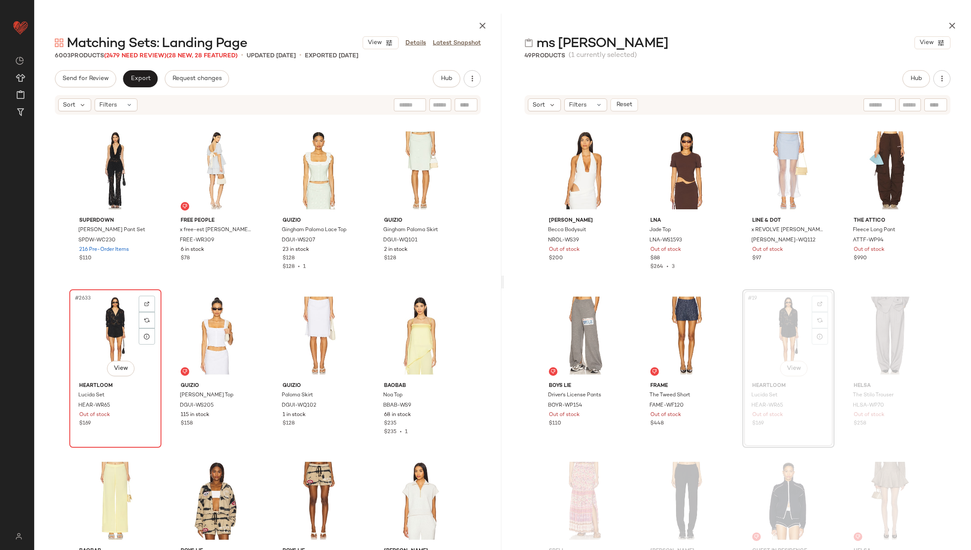
click at [114, 329] on div "#2633 View" at bounding box center [115, 335] width 86 height 86
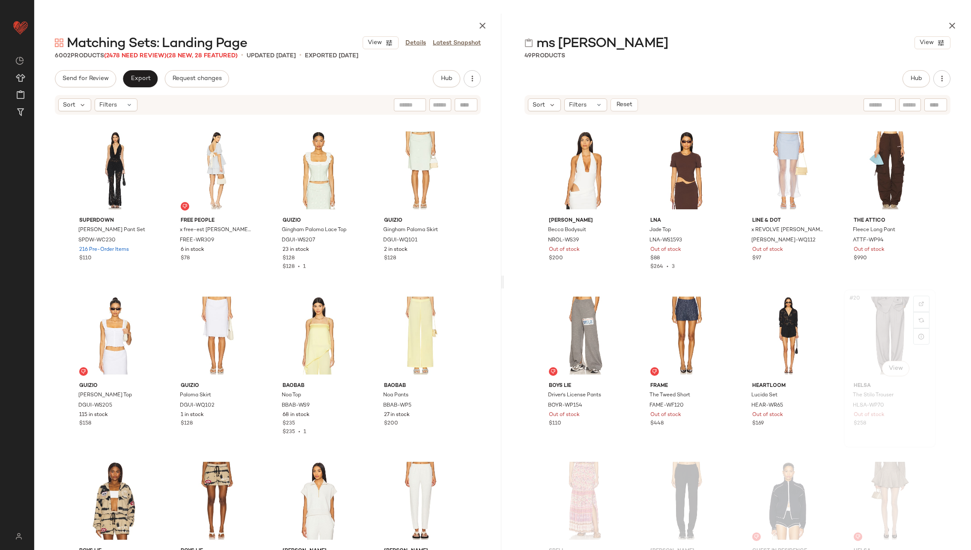
click at [876, 318] on div "#20 View" at bounding box center [889, 335] width 86 height 86
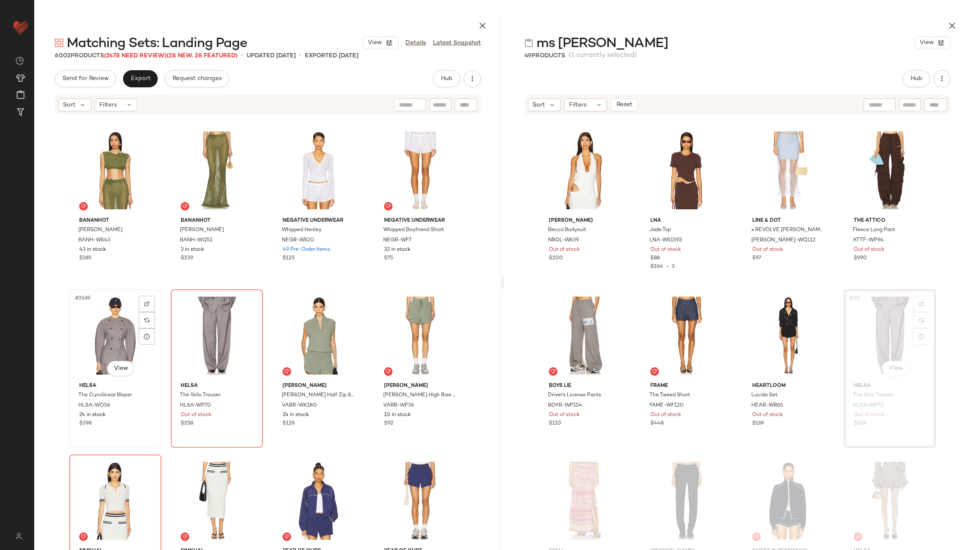
click at [117, 338] on div "#2669 View" at bounding box center [115, 335] width 86 height 86
click at [218, 339] on div "#2670 View" at bounding box center [217, 335] width 86 height 86
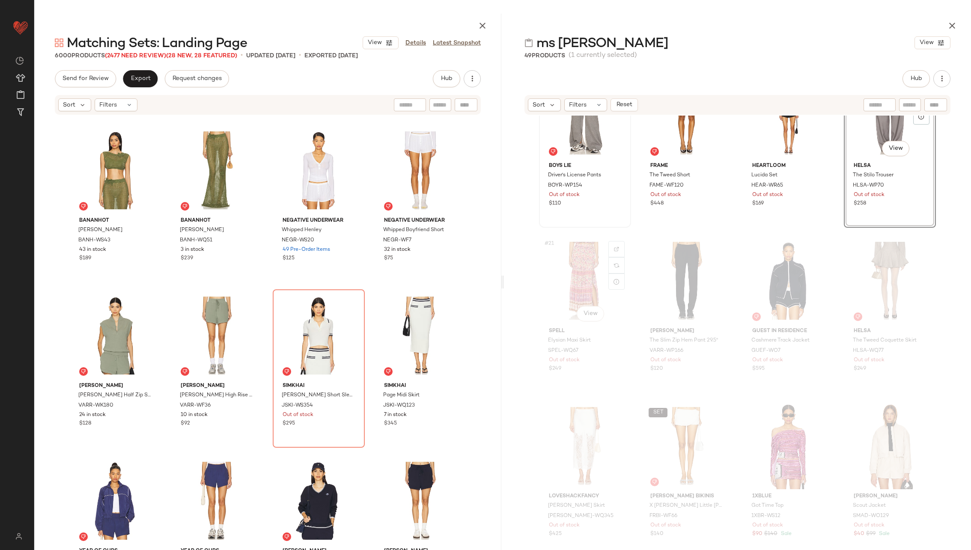
scroll to position [722, 0]
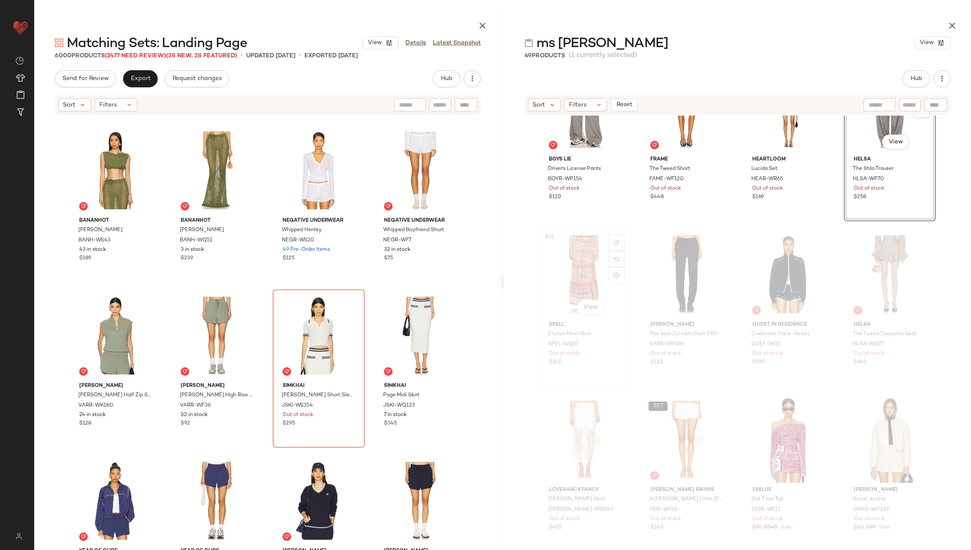
click at [567, 273] on div "#21 View" at bounding box center [585, 274] width 86 height 86
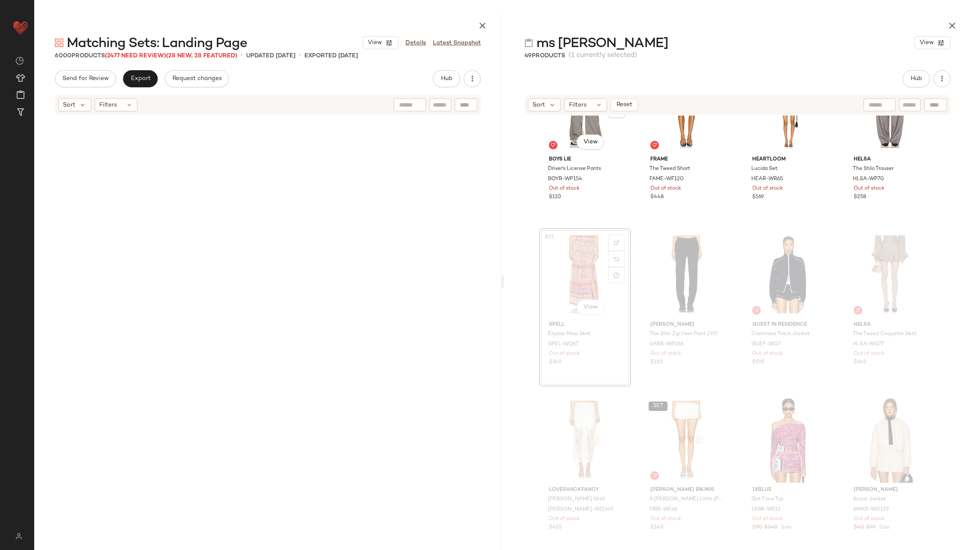
scroll to position [661, 0]
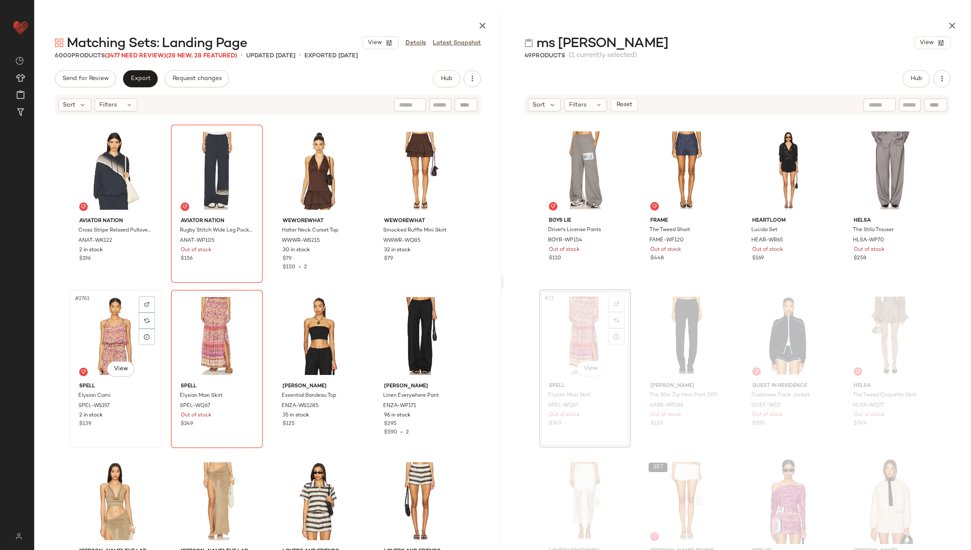
click at [105, 337] on div "#2761 View" at bounding box center [115, 336] width 86 height 86
click at [210, 337] on div "#2762 View" at bounding box center [217, 336] width 86 height 86
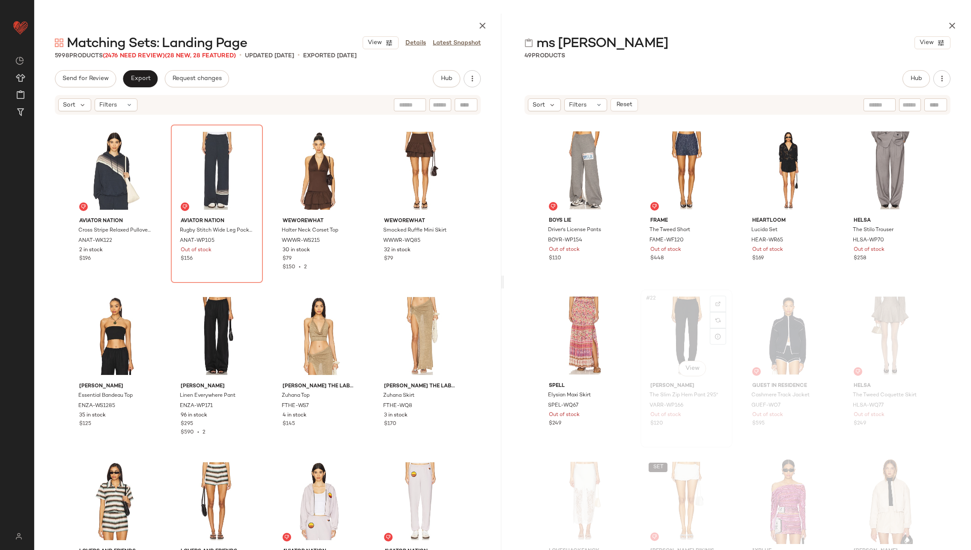
click at [683, 333] on div "#22 View" at bounding box center [686, 335] width 86 height 86
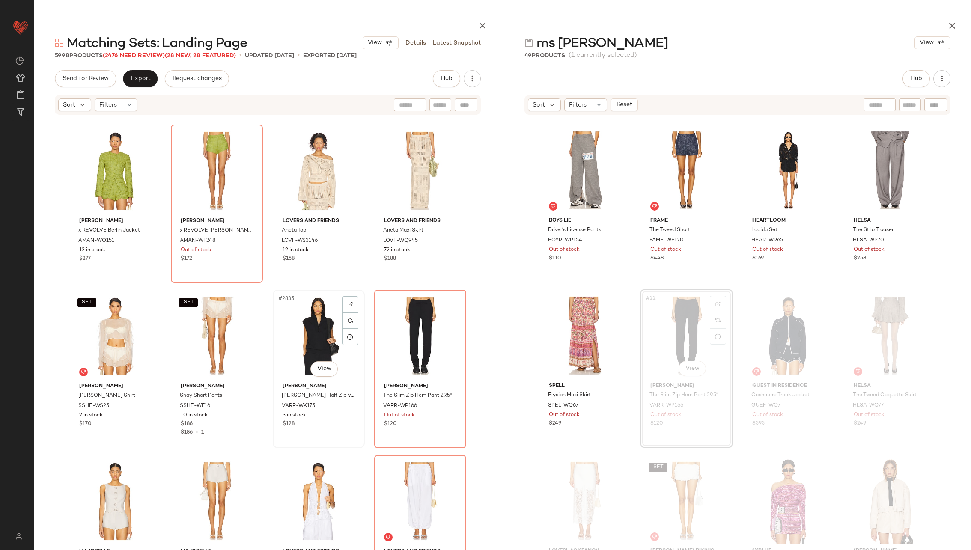
click at [316, 337] on div "#2835 View" at bounding box center [319, 336] width 86 height 86
click at [407, 334] on div "#2836 View" at bounding box center [420, 336] width 86 height 86
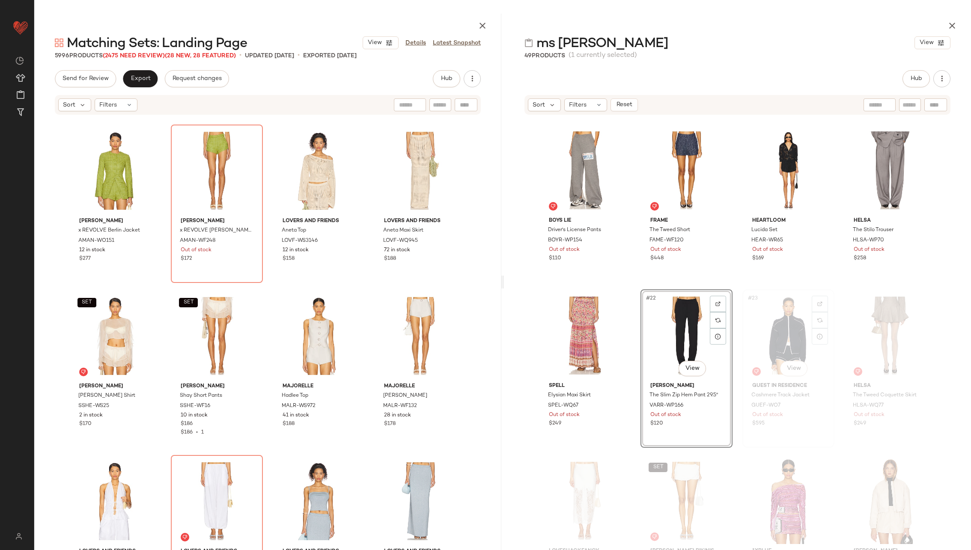
click at [787, 334] on div "#23 View" at bounding box center [788, 335] width 86 height 86
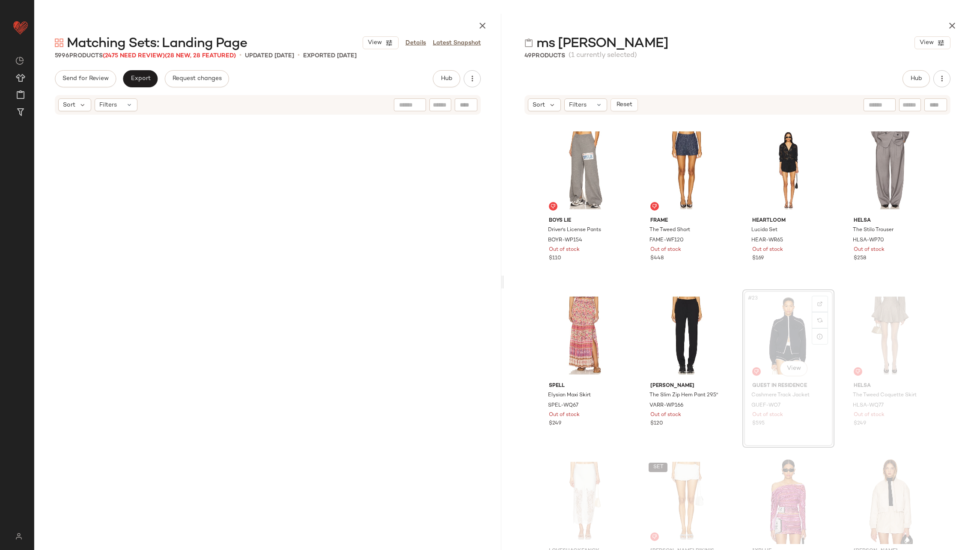
scroll to position [119101, 0]
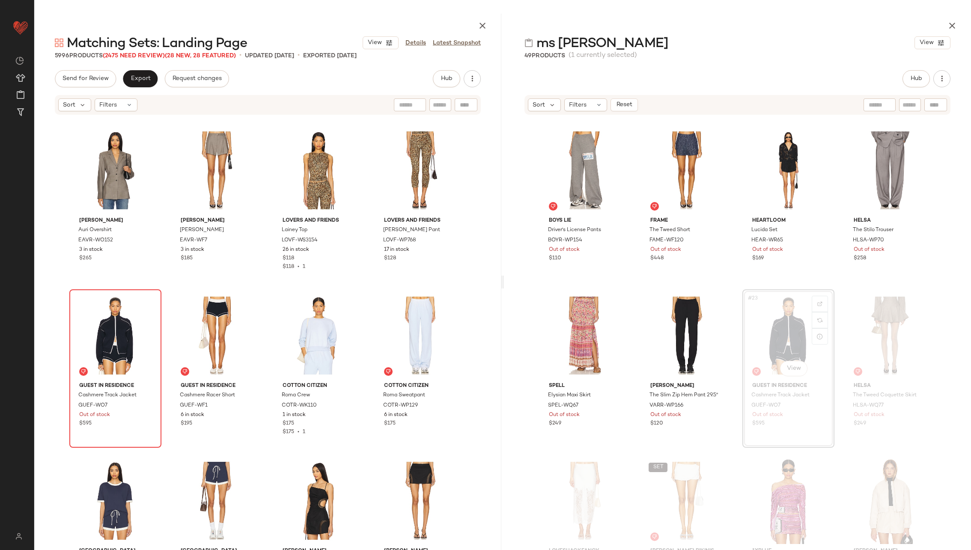
click at [104, 332] on div at bounding box center [115, 335] width 86 height 86
click at [196, 333] on div "#2890 View" at bounding box center [217, 335] width 86 height 86
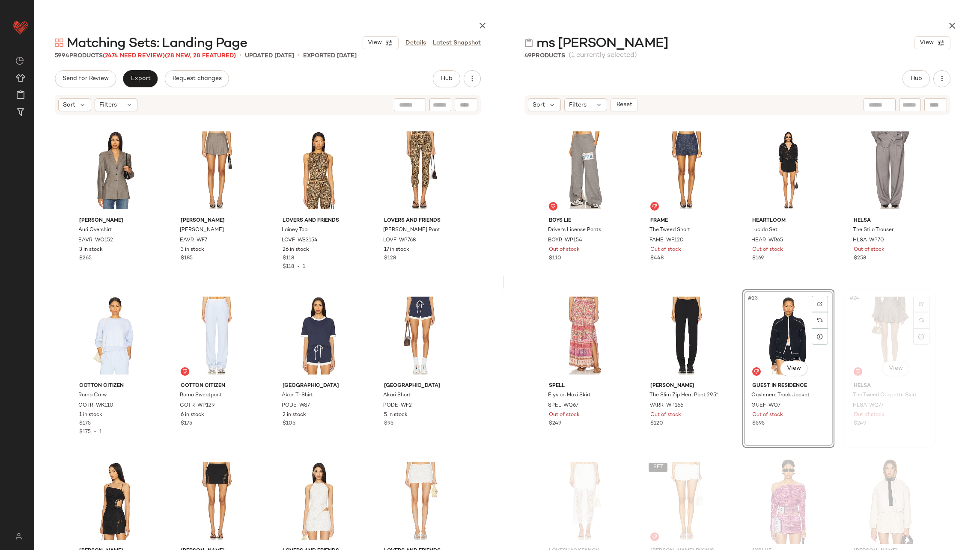
click at [866, 324] on div "#24 View" at bounding box center [889, 335] width 86 height 86
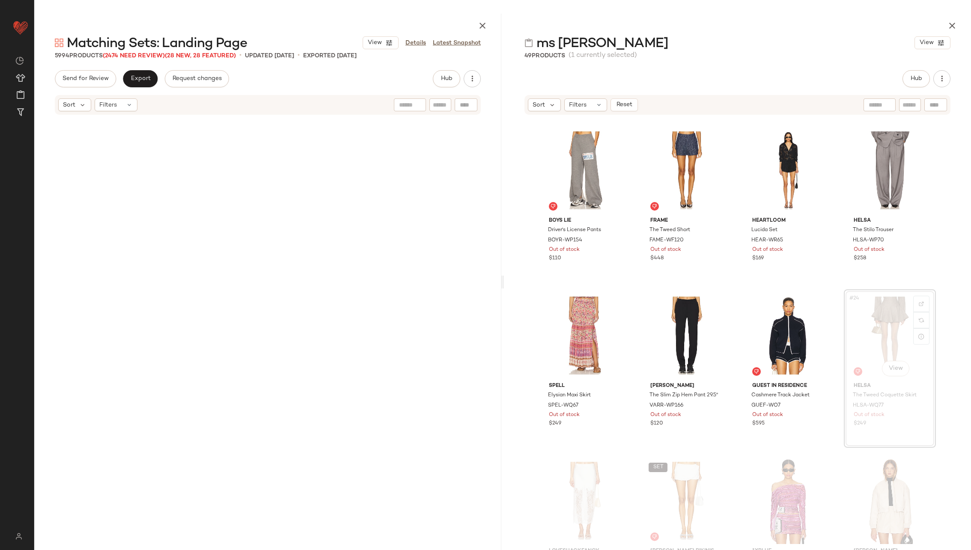
scroll to position [124057, 0]
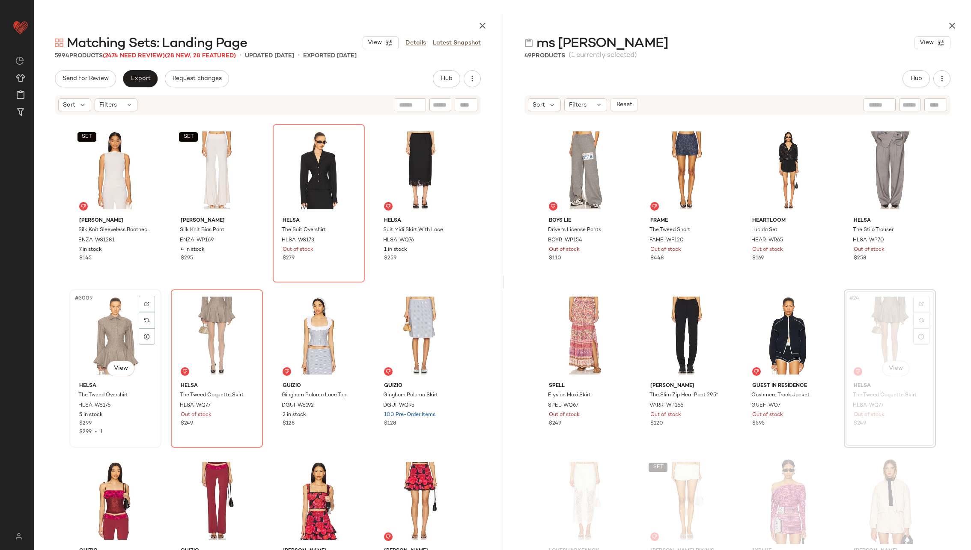
click at [122, 337] on div "#3009 View" at bounding box center [115, 335] width 86 height 86
click at [204, 337] on div "#3010 View" at bounding box center [217, 335] width 86 height 86
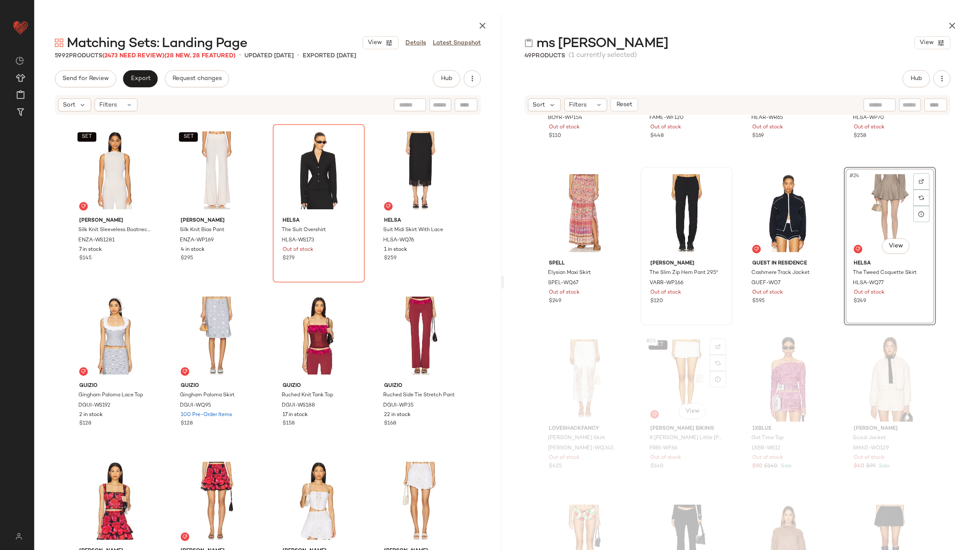
scroll to position [842, 0]
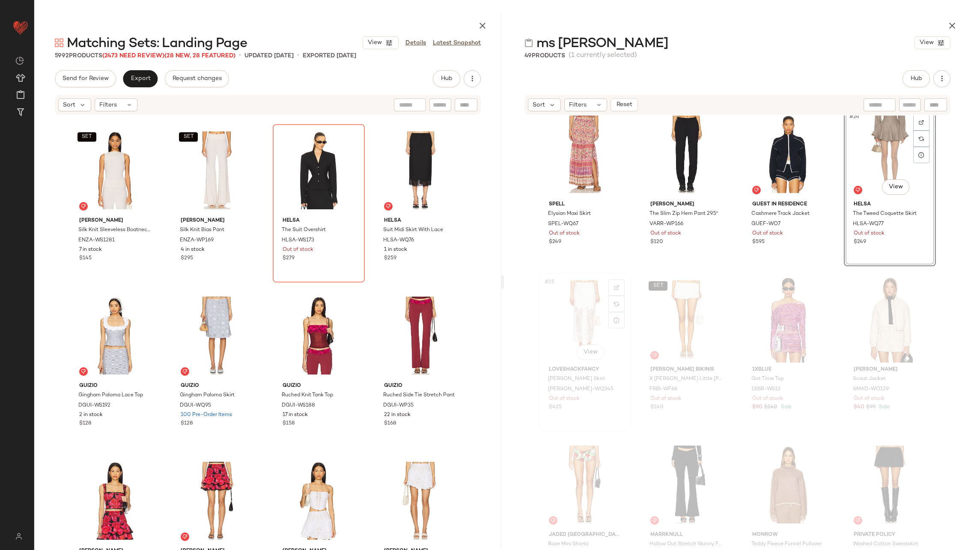
click at [564, 312] on div "#25 View" at bounding box center [585, 319] width 86 height 86
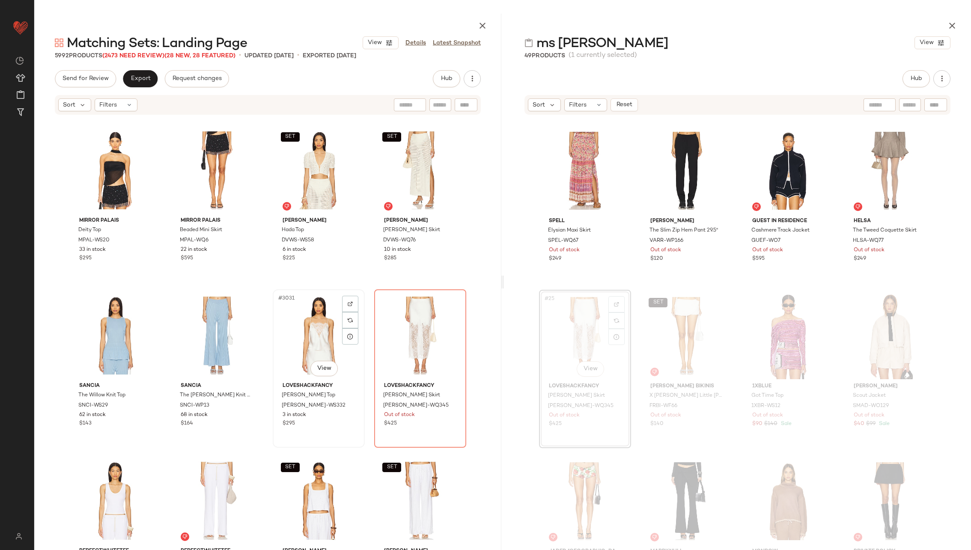
click at [303, 344] on div "#3031 View" at bounding box center [319, 335] width 86 height 86
click at [412, 336] on div "#3032 View" at bounding box center [420, 335] width 86 height 86
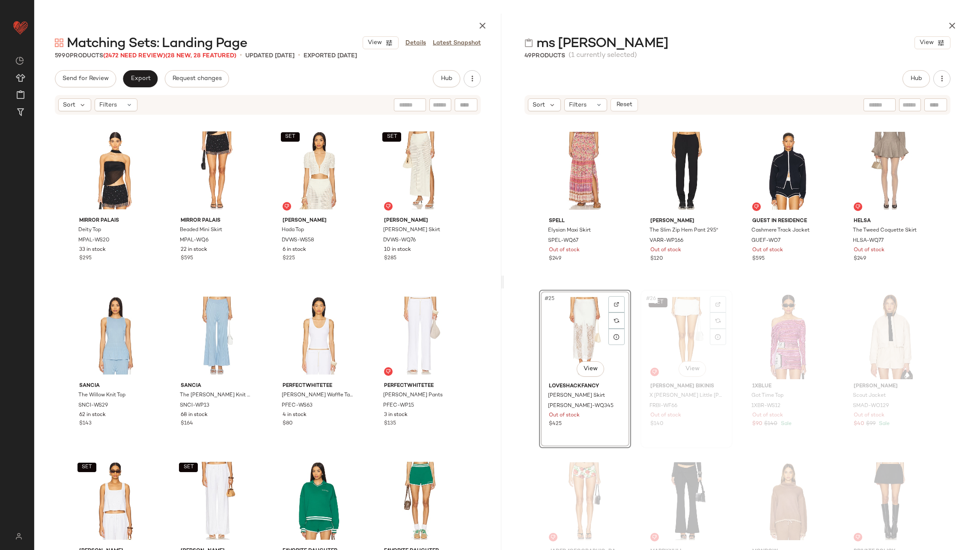
click at [678, 328] on div "SET #26 View" at bounding box center [686, 336] width 86 height 86
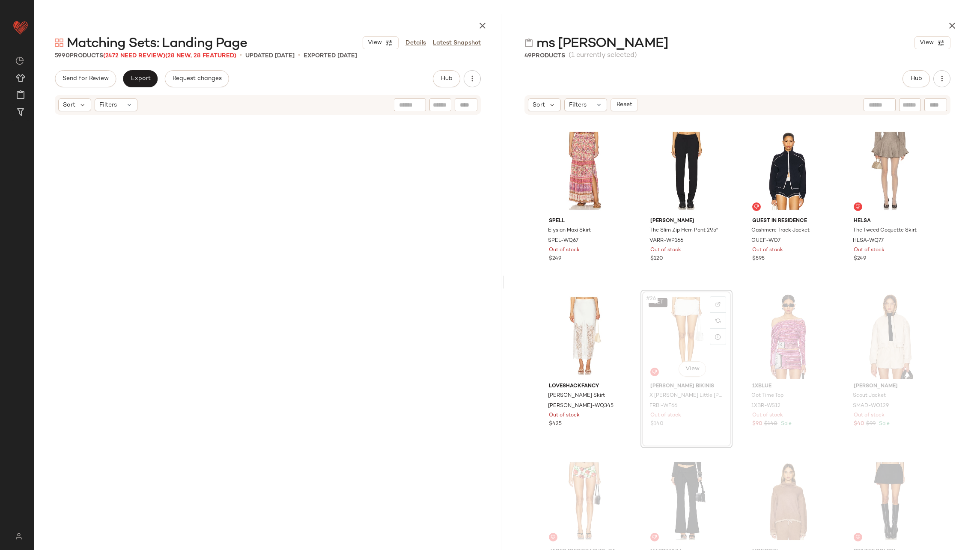
scroll to position [125379, 0]
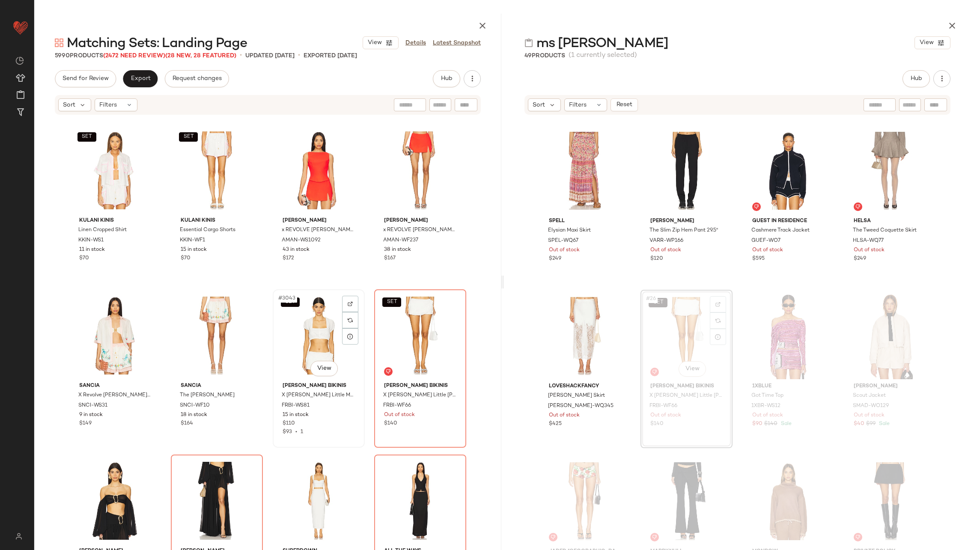
click at [307, 335] on div "SET #3043 View" at bounding box center [319, 335] width 86 height 86
click at [407, 334] on div "SET #3044 View" at bounding box center [420, 335] width 86 height 86
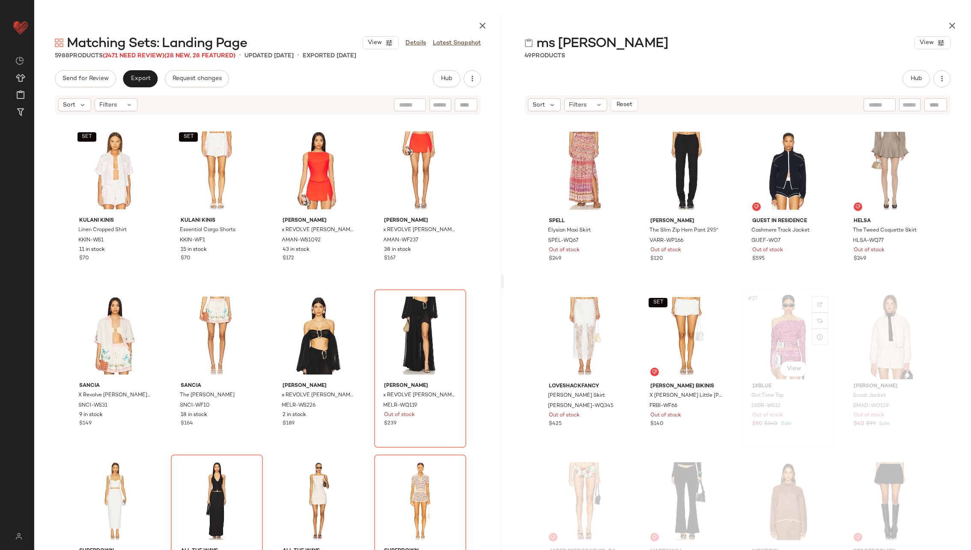
click at [758, 333] on div "#27 View" at bounding box center [788, 336] width 86 height 86
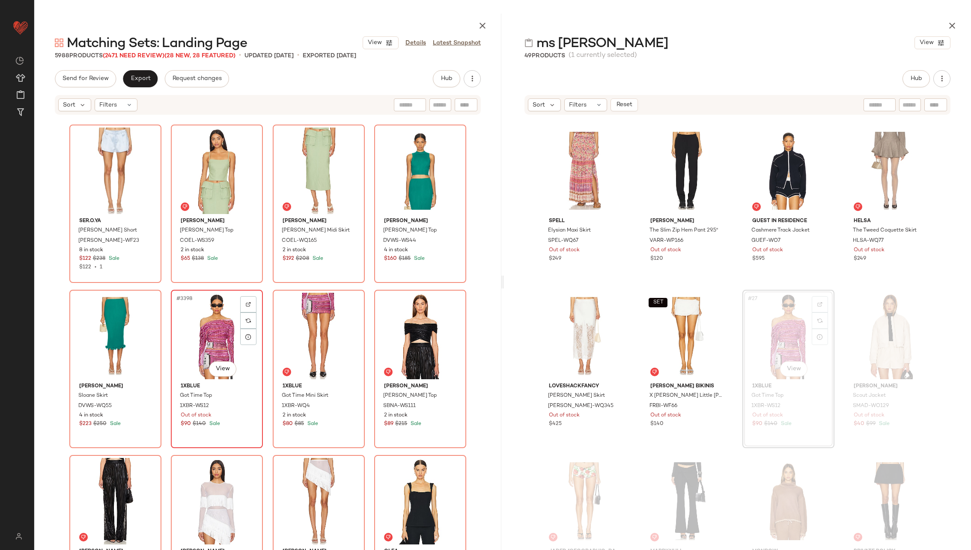
click at [216, 334] on div "#3398 View" at bounding box center [217, 336] width 86 height 86
click at [301, 332] on div "#3399 View" at bounding box center [319, 336] width 86 height 86
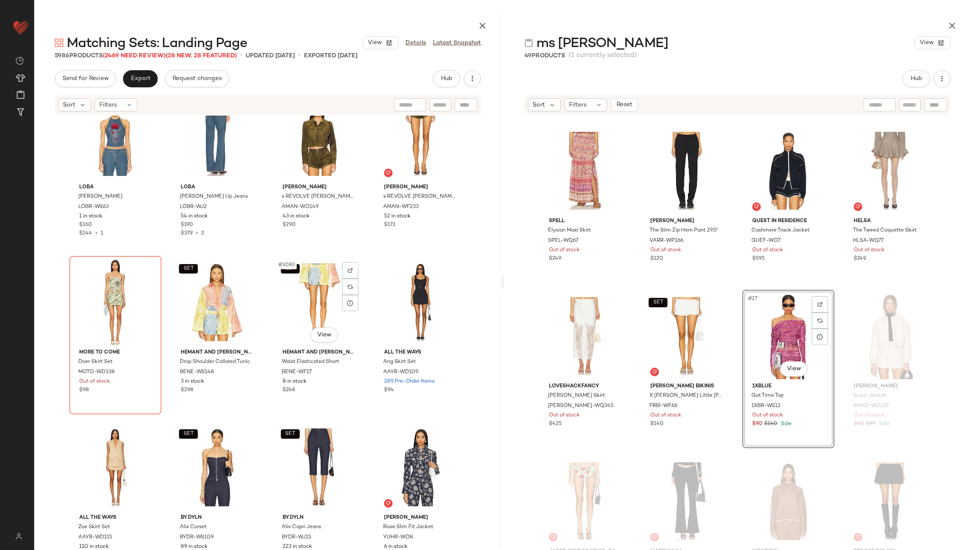
scroll to position [127095, 0]
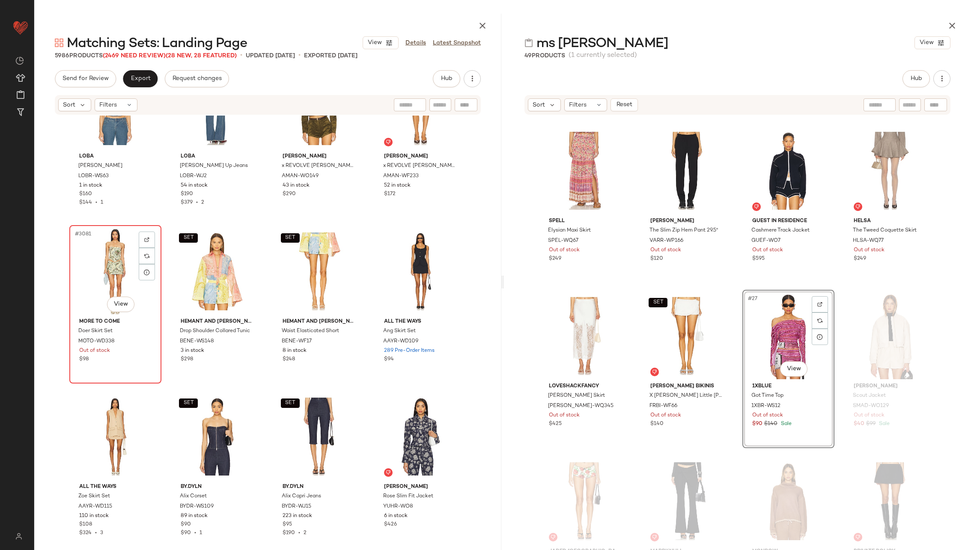
click at [122, 263] on div "#3081 View" at bounding box center [115, 271] width 86 height 86
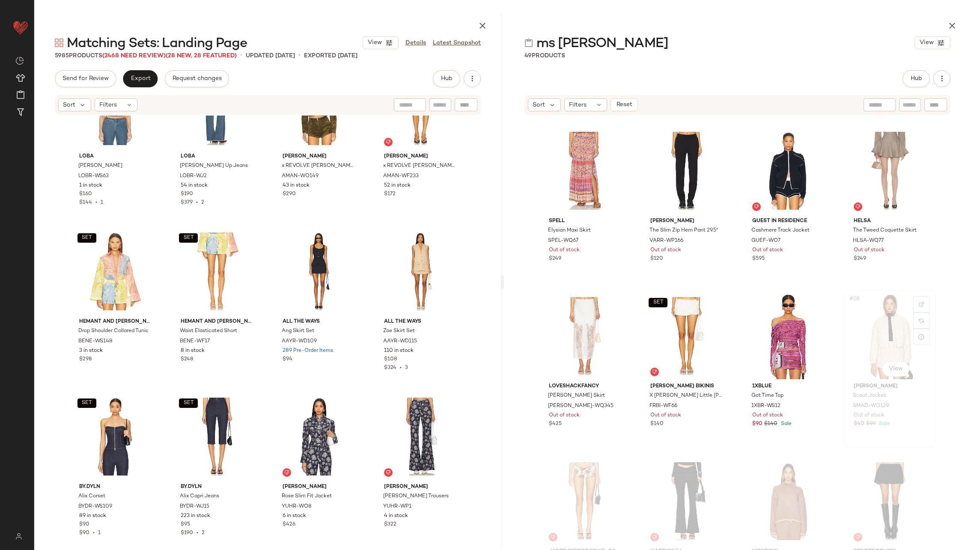
click at [876, 335] on div "#28 View" at bounding box center [889, 336] width 86 height 86
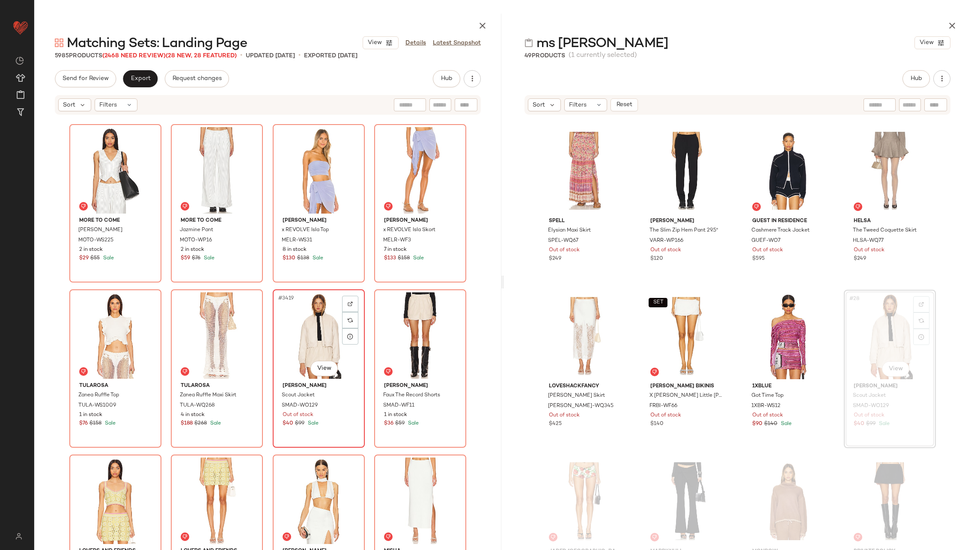
click at [313, 331] on div "#3419 View" at bounding box center [319, 335] width 86 height 86
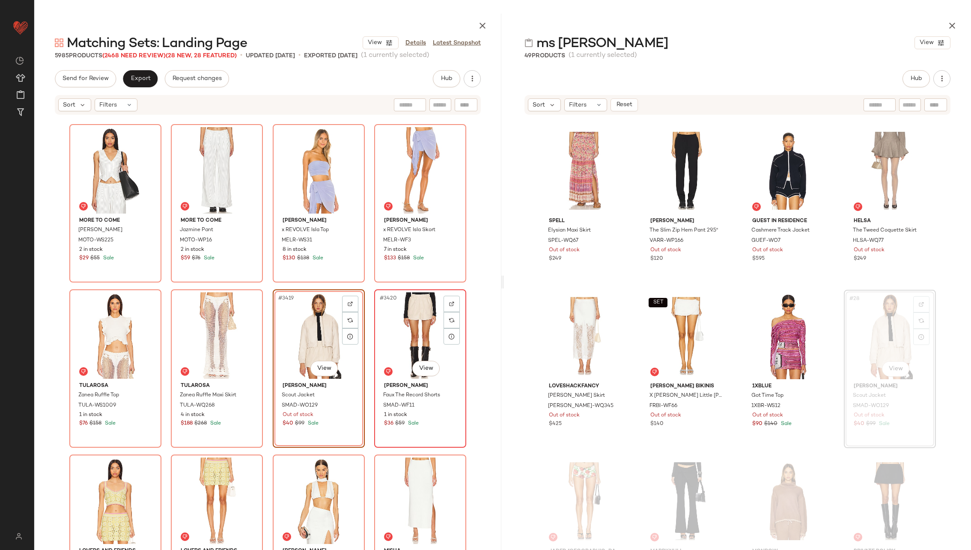
click at [413, 335] on div "#3420 View" at bounding box center [420, 335] width 86 height 86
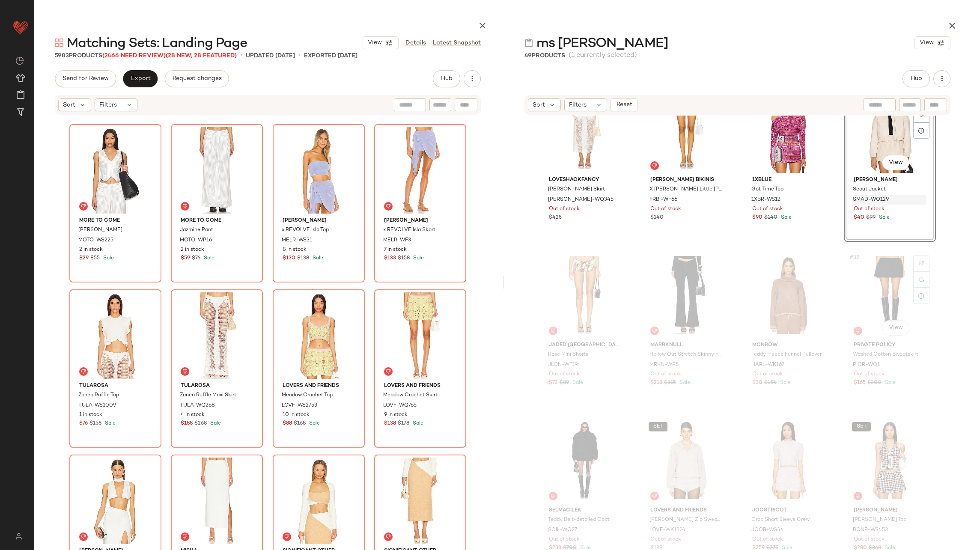
scroll to position [1078, 0]
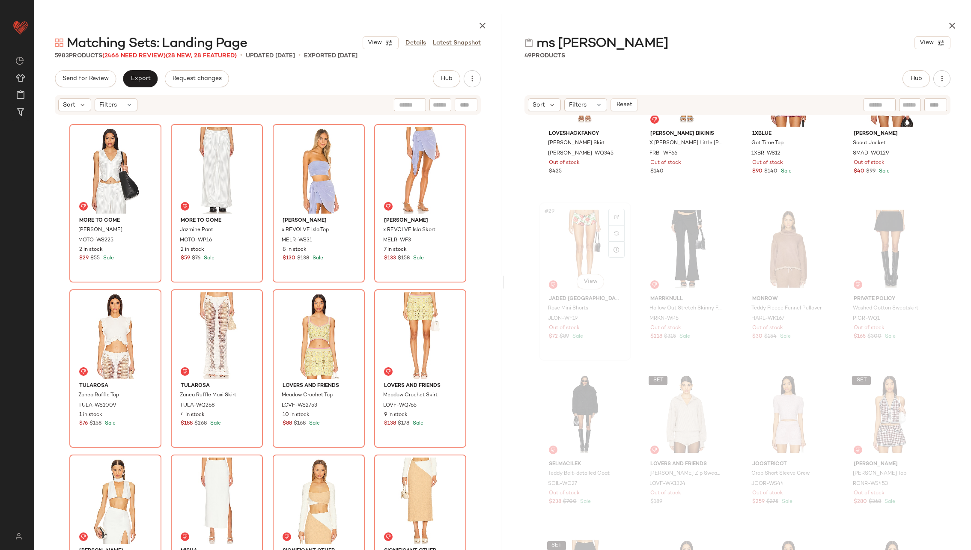
click at [561, 256] on div "#29 View" at bounding box center [585, 248] width 86 height 86
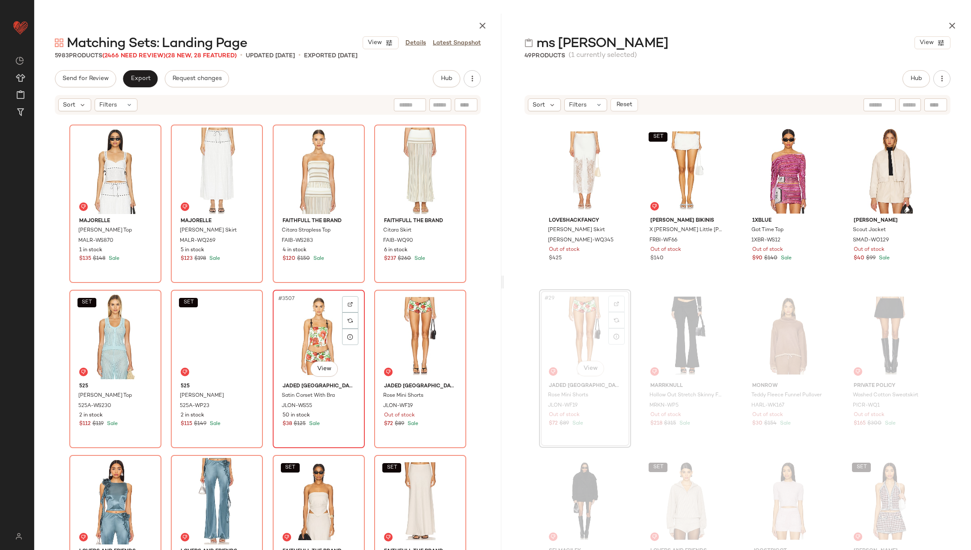
click at [303, 341] on div "#3507 View" at bounding box center [319, 336] width 86 height 86
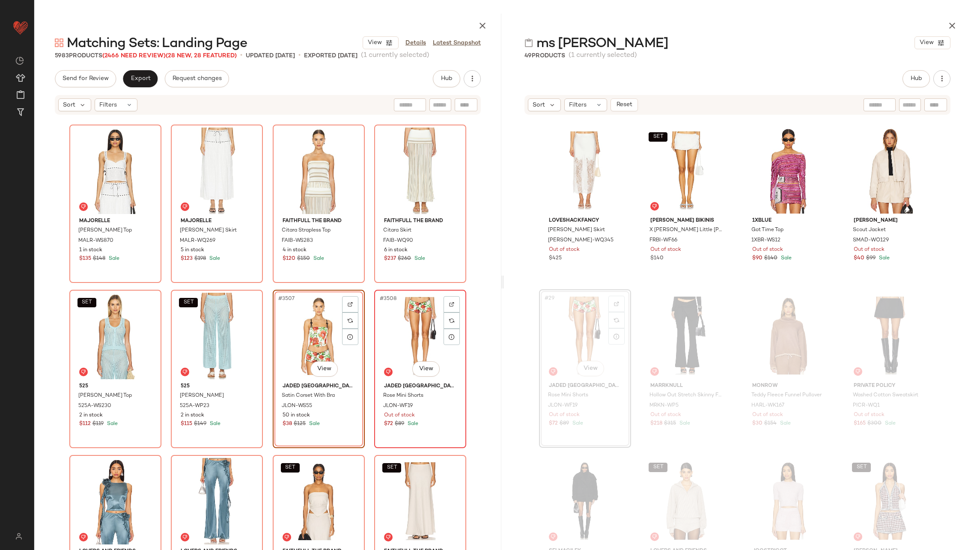
click at [400, 342] on div "#3508 View" at bounding box center [420, 336] width 86 height 86
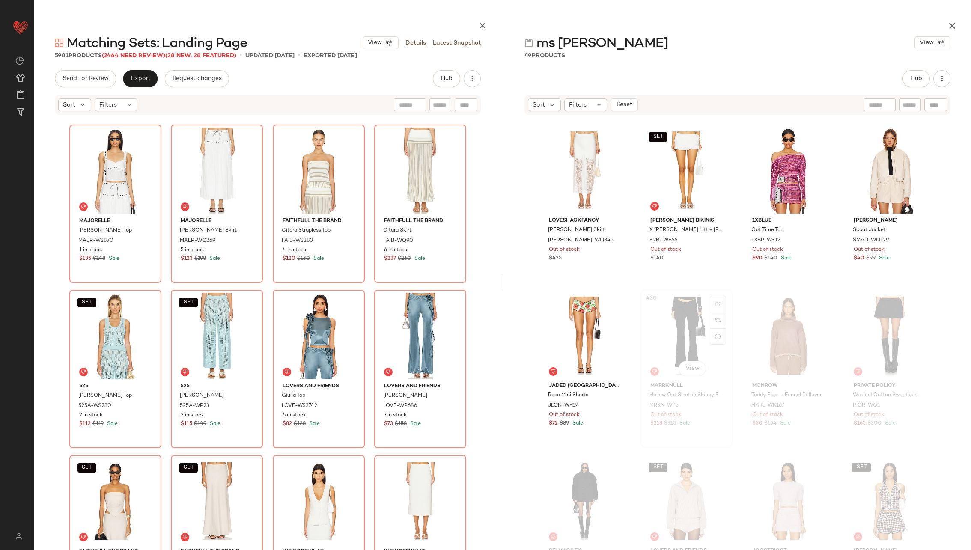
click at [654, 338] on div "#30 View" at bounding box center [686, 335] width 86 height 86
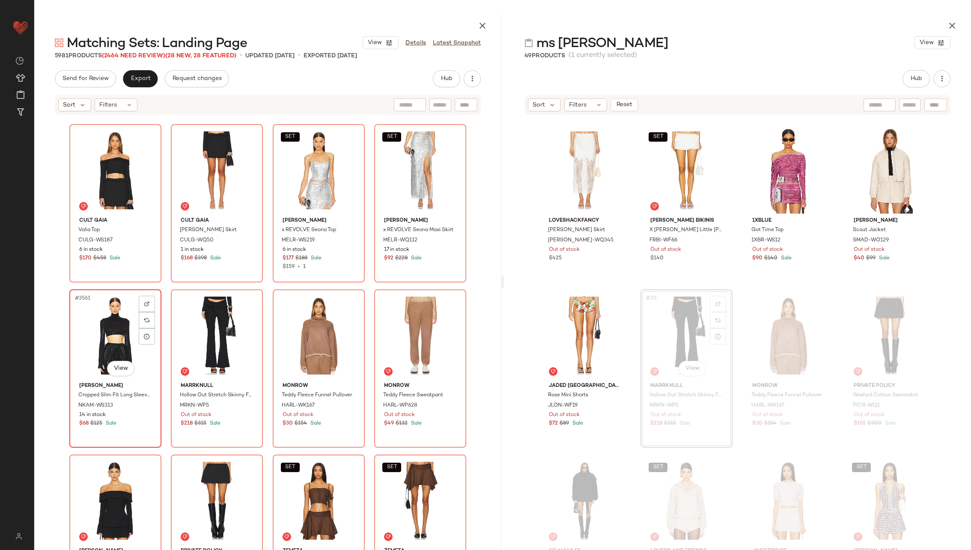
click at [113, 341] on div "#3561 View" at bounding box center [115, 335] width 86 height 86
click at [182, 341] on div "#3562 View" at bounding box center [217, 335] width 86 height 86
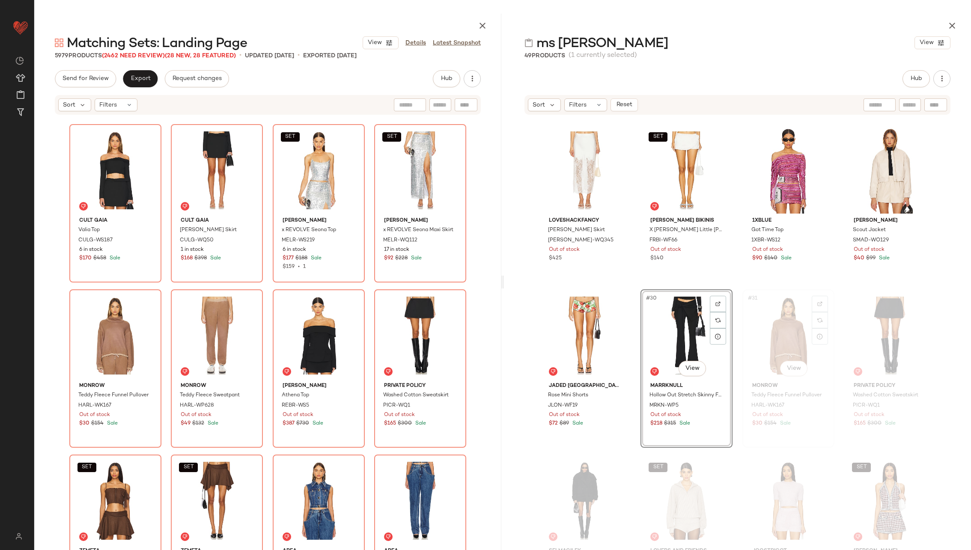
click at [773, 333] on div "#31 View" at bounding box center [788, 335] width 86 height 86
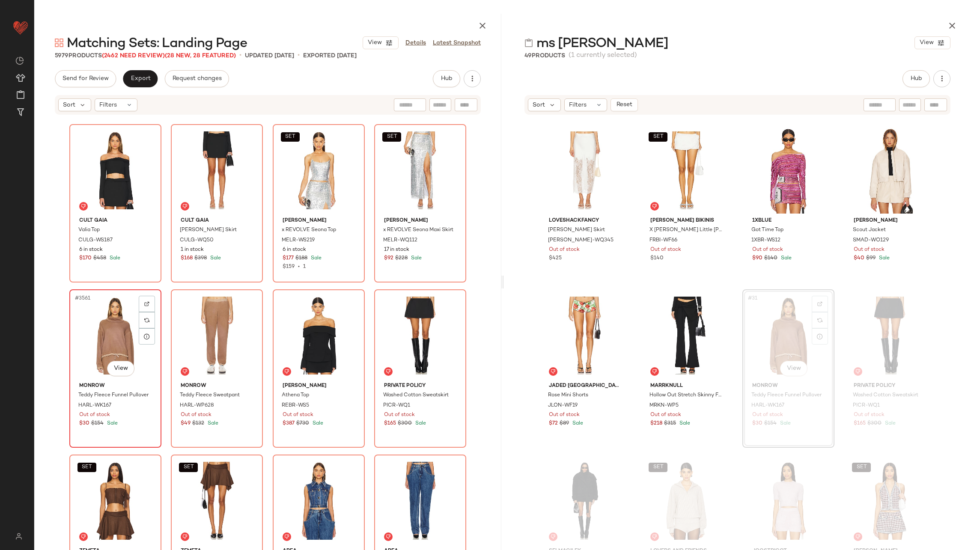
click at [92, 349] on div "#3561 View" at bounding box center [115, 335] width 86 height 86
click at [217, 345] on div "#3562 View" at bounding box center [217, 335] width 86 height 86
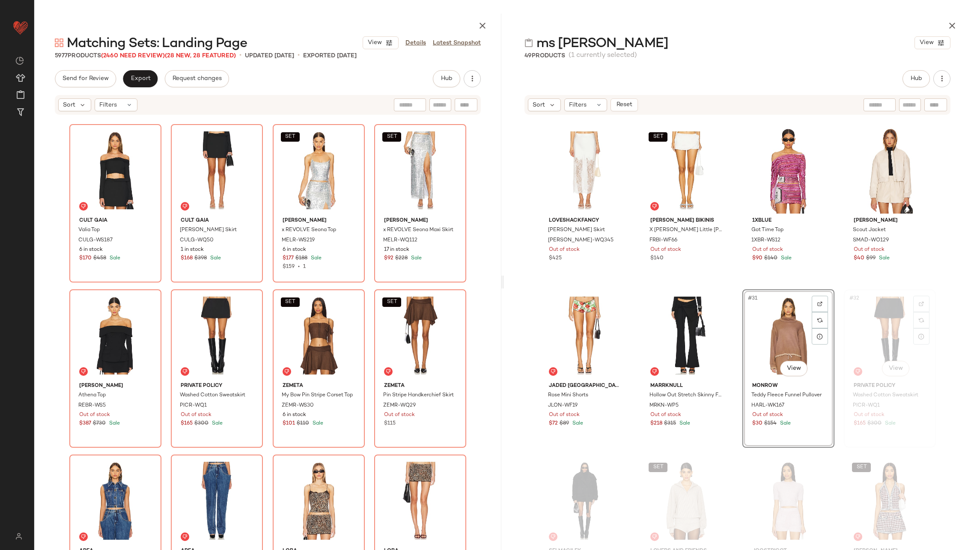
click at [851, 316] on div "#32 View" at bounding box center [889, 335] width 86 height 86
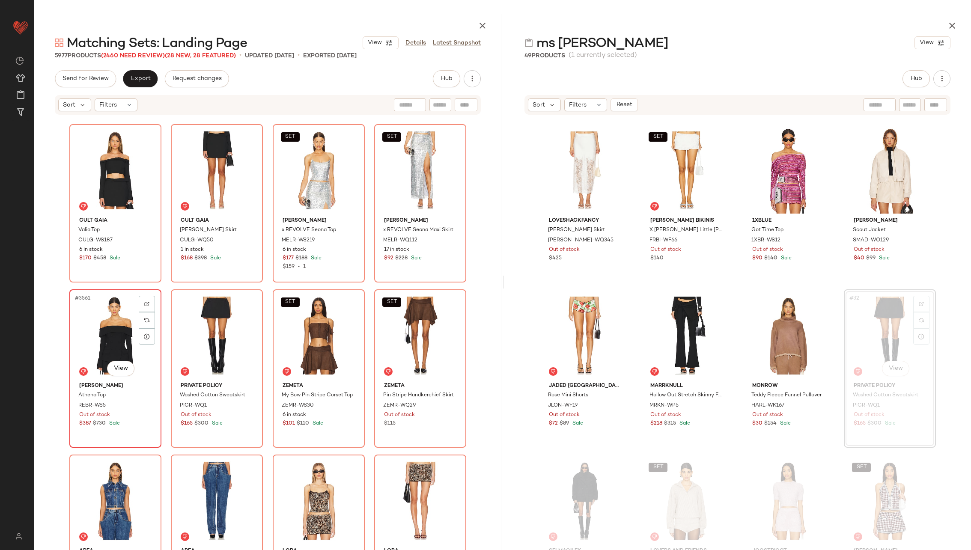
click at [102, 337] on div "#3561 View" at bounding box center [115, 335] width 86 height 86
click at [211, 339] on div "#3562 View" at bounding box center [217, 335] width 86 height 86
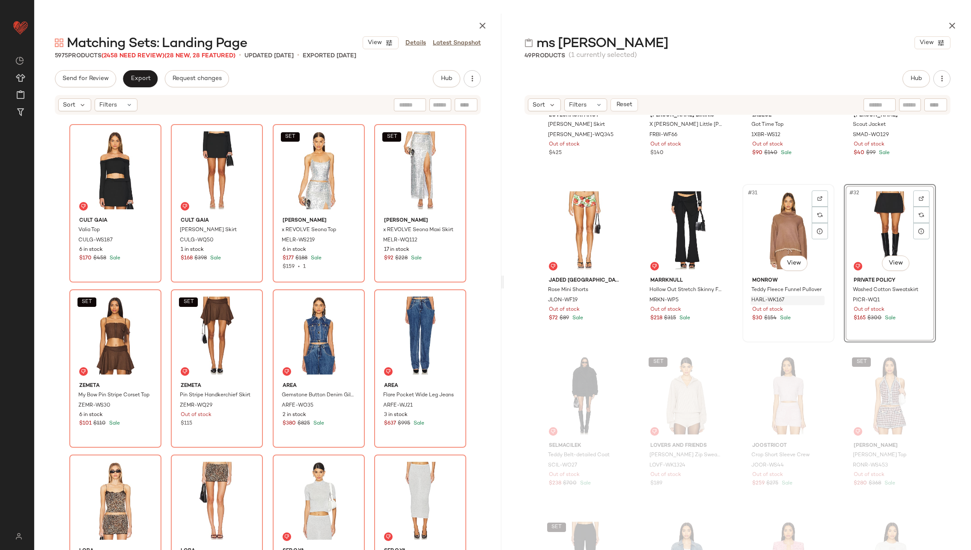
scroll to position [1134, 0]
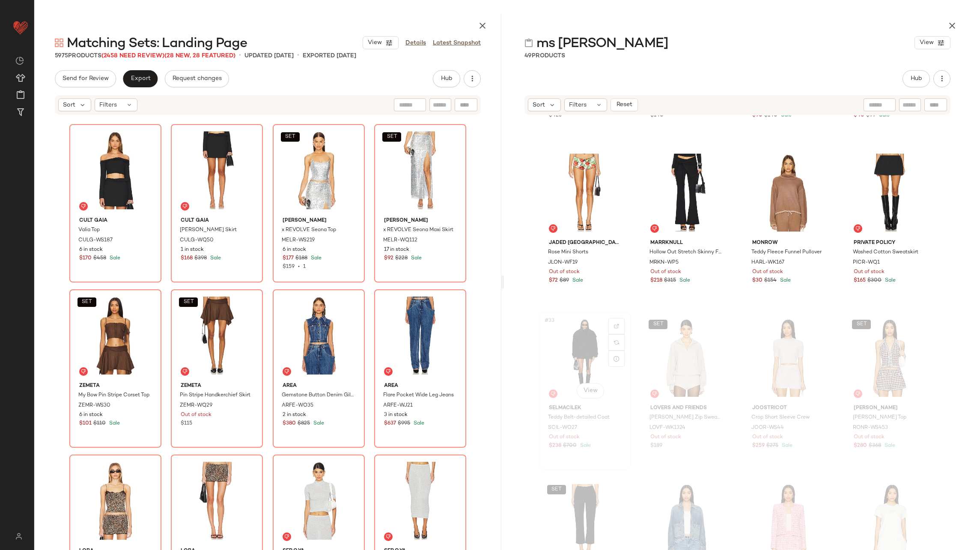
click at [577, 353] on div "#33 View" at bounding box center [585, 358] width 86 height 86
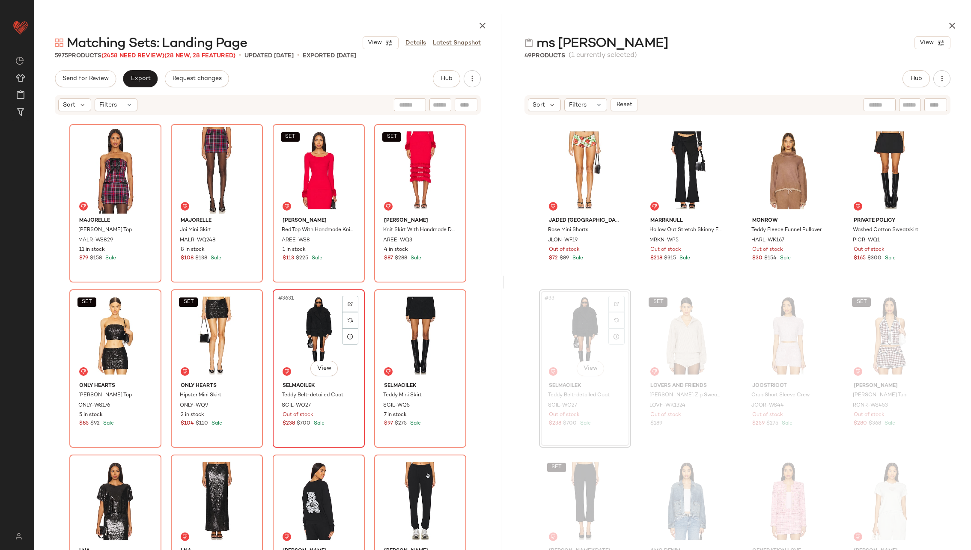
click at [315, 342] on div "#3631 View" at bounding box center [319, 335] width 86 height 86
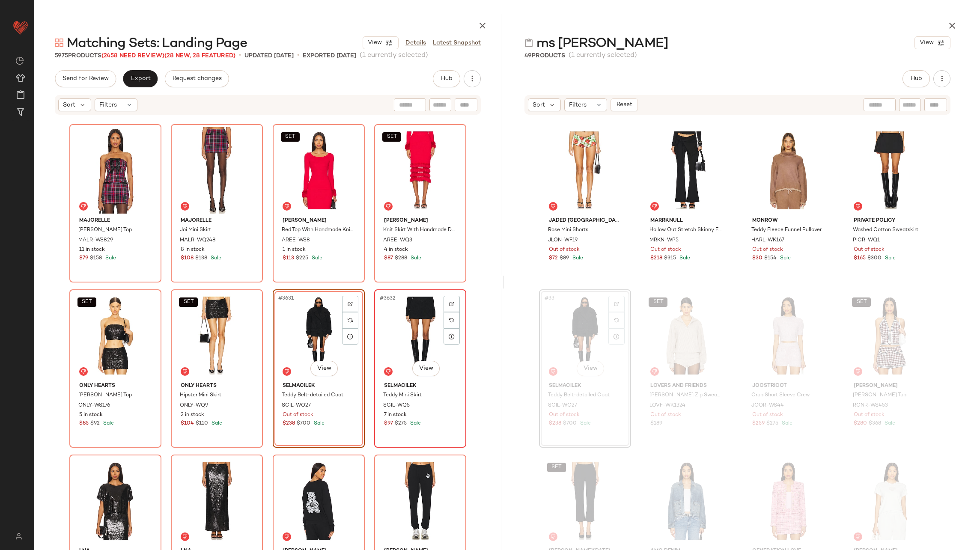
click at [409, 346] on div "#3632 View" at bounding box center [420, 335] width 86 height 86
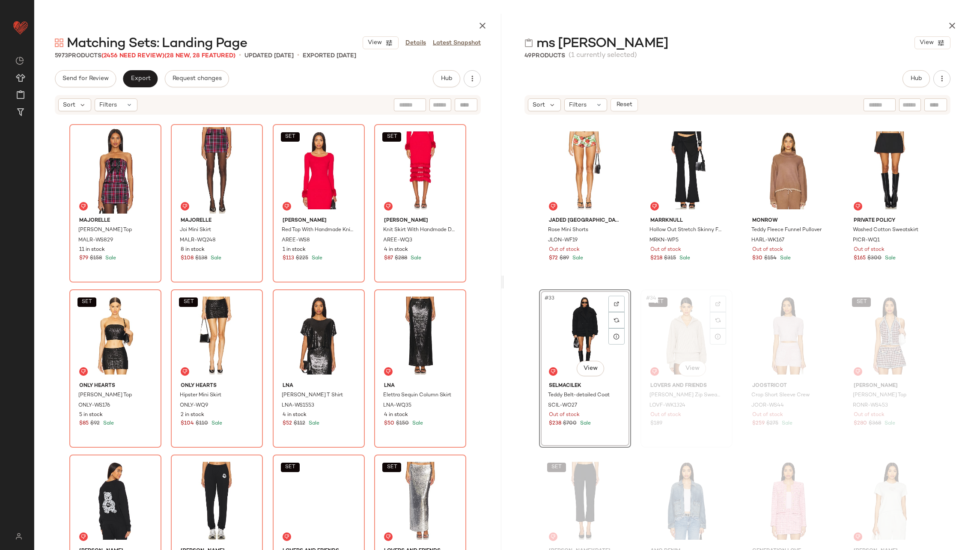
click at [667, 328] on div "SET #34 View" at bounding box center [686, 335] width 86 height 86
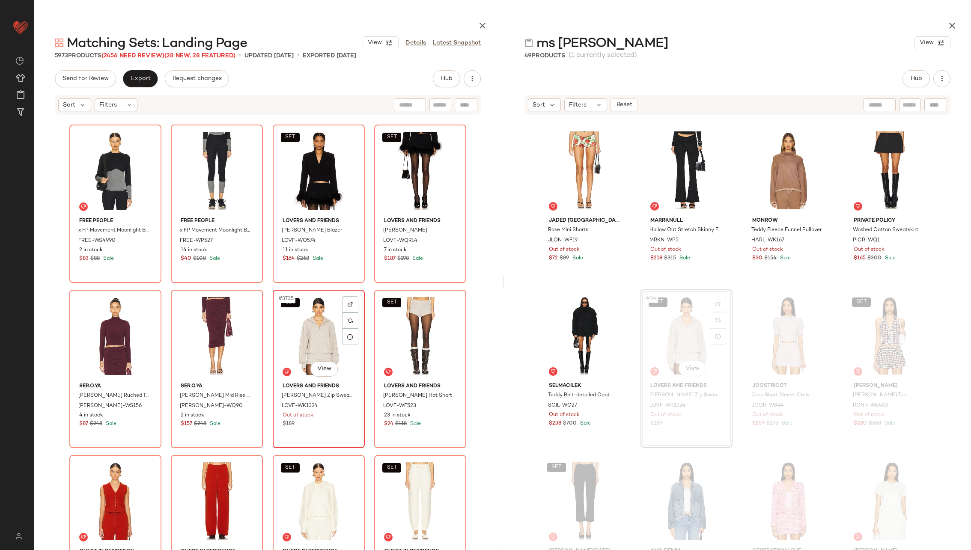
click at [288, 333] on div "SET #3735 View" at bounding box center [319, 336] width 86 height 86
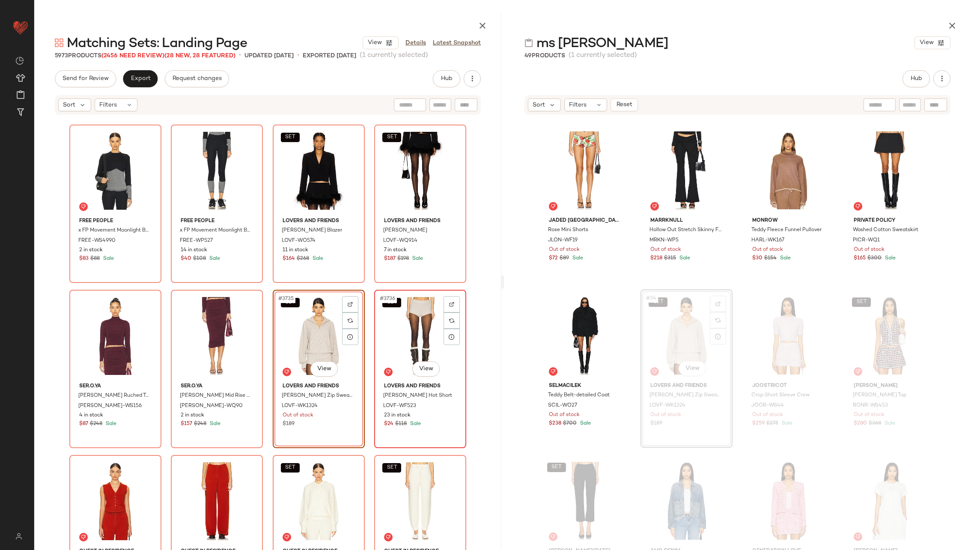
click at [391, 333] on div "SET #3736 View" at bounding box center [420, 336] width 86 height 86
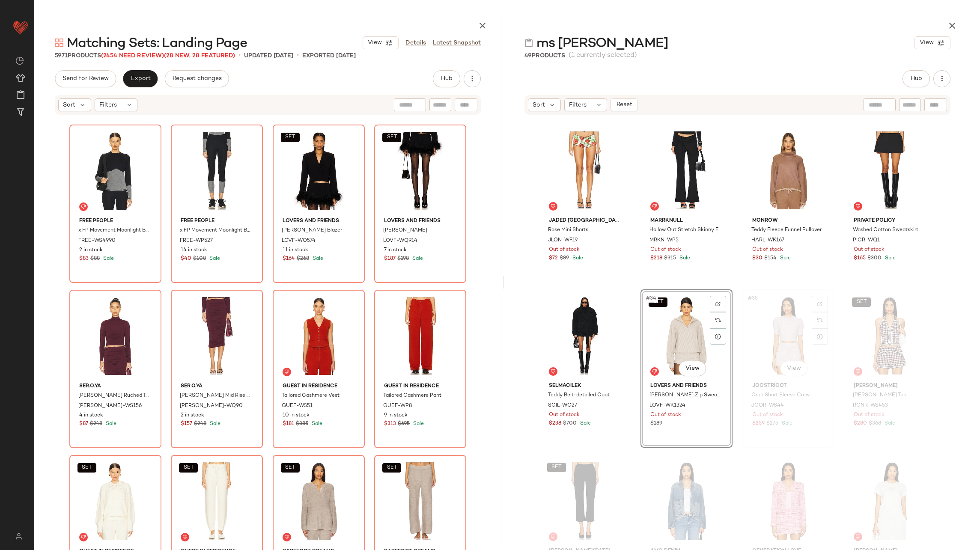
click at [769, 332] on div "#35 View" at bounding box center [788, 335] width 86 height 86
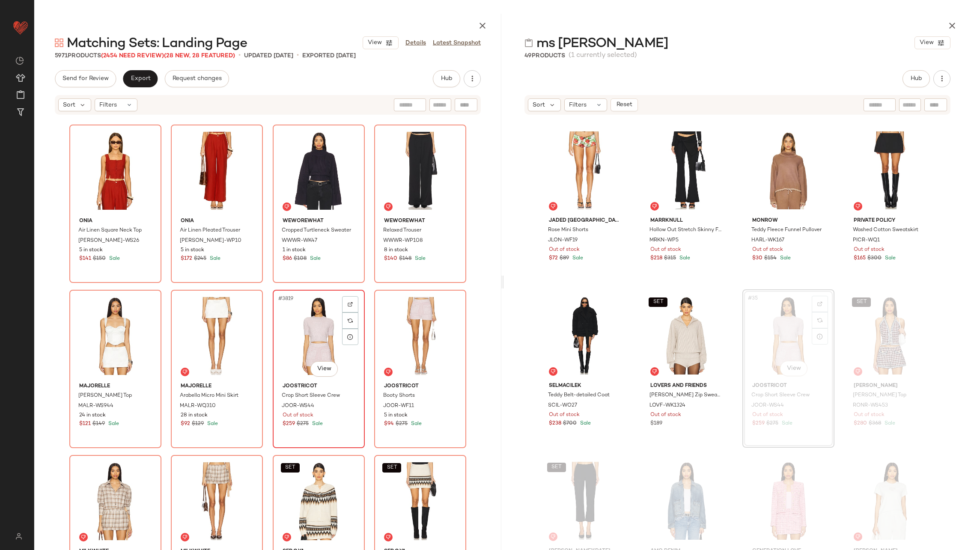
click at [310, 331] on div "#3819 View" at bounding box center [319, 336] width 86 height 86
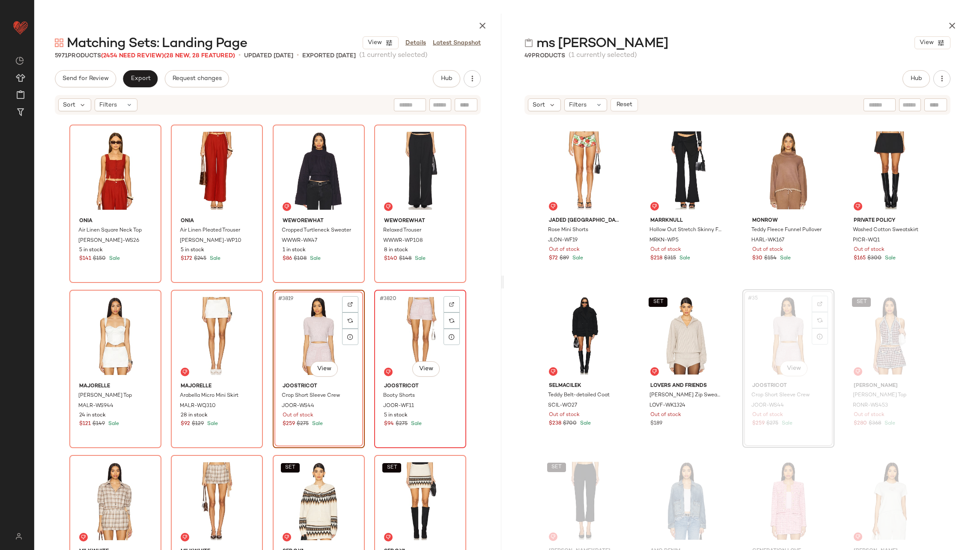
click at [397, 333] on div "#3820 View" at bounding box center [420, 336] width 86 height 86
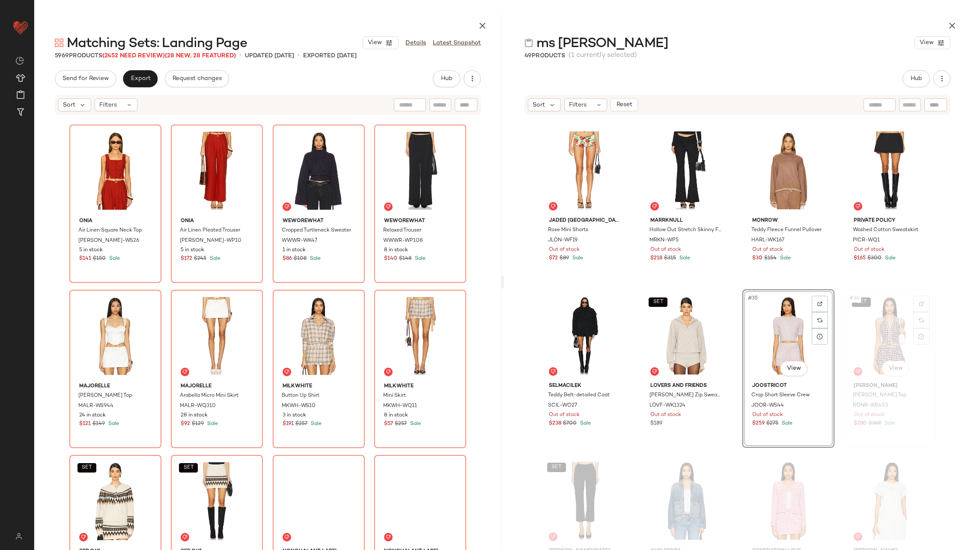
click at [868, 324] on div "SET #36 View" at bounding box center [889, 335] width 86 height 86
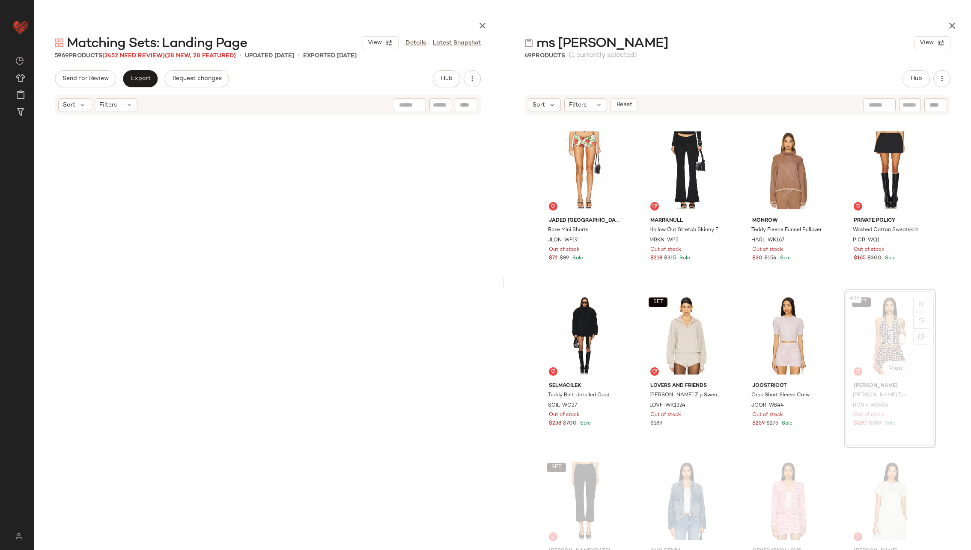
scroll to position [161389, 0]
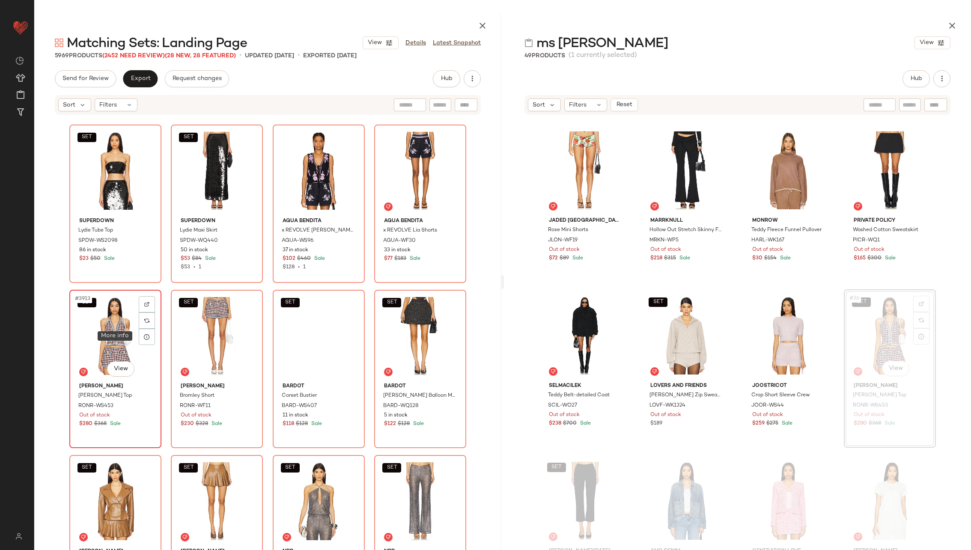
click at [112, 332] on div "SET #3913 View" at bounding box center [115, 336] width 86 height 86
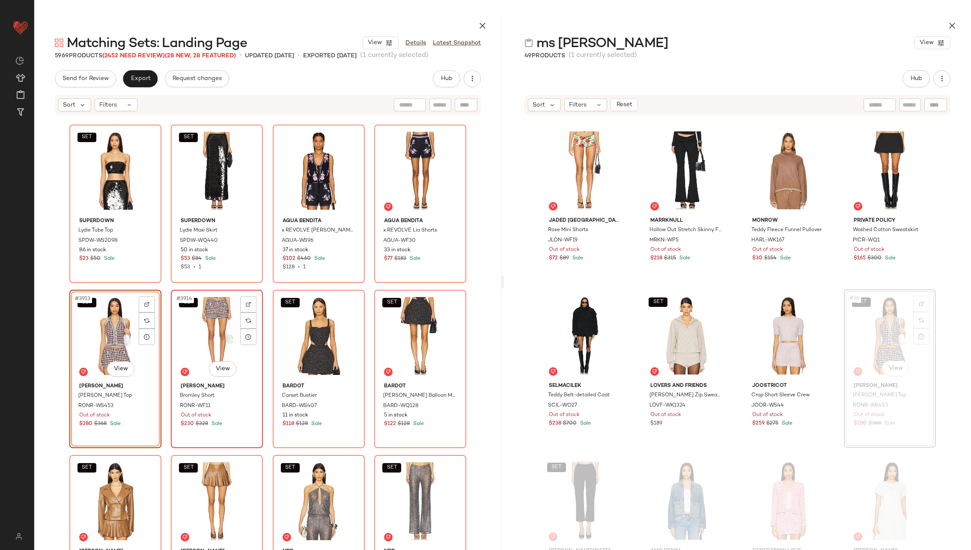
click at [199, 334] on div "SET #3914 View" at bounding box center [217, 336] width 86 height 86
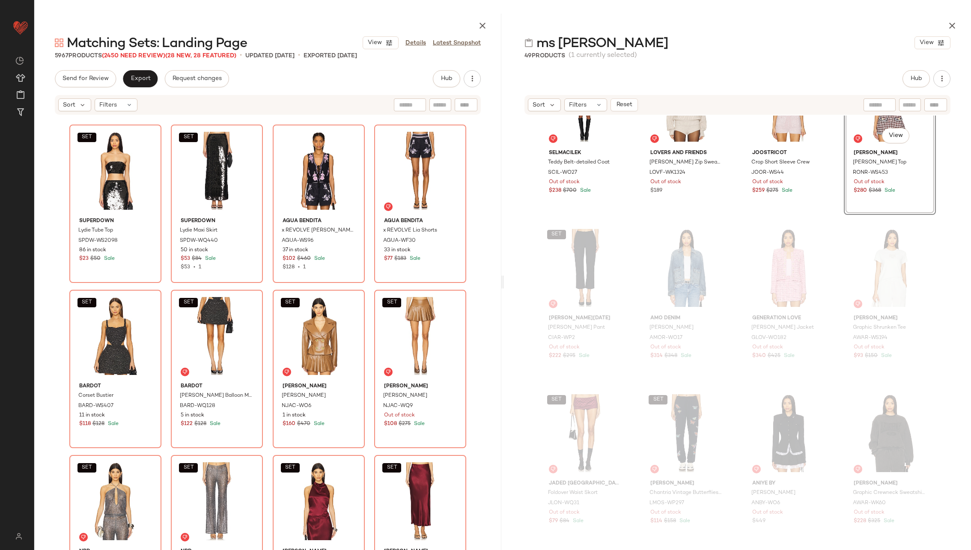
scroll to position [1398, 0]
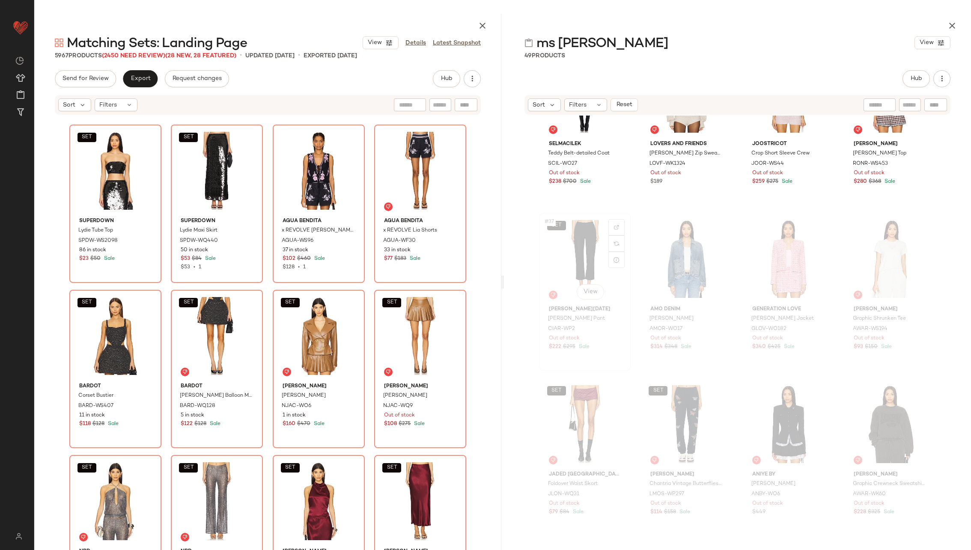
click at [546, 246] on div "SET #37 View" at bounding box center [585, 259] width 86 height 86
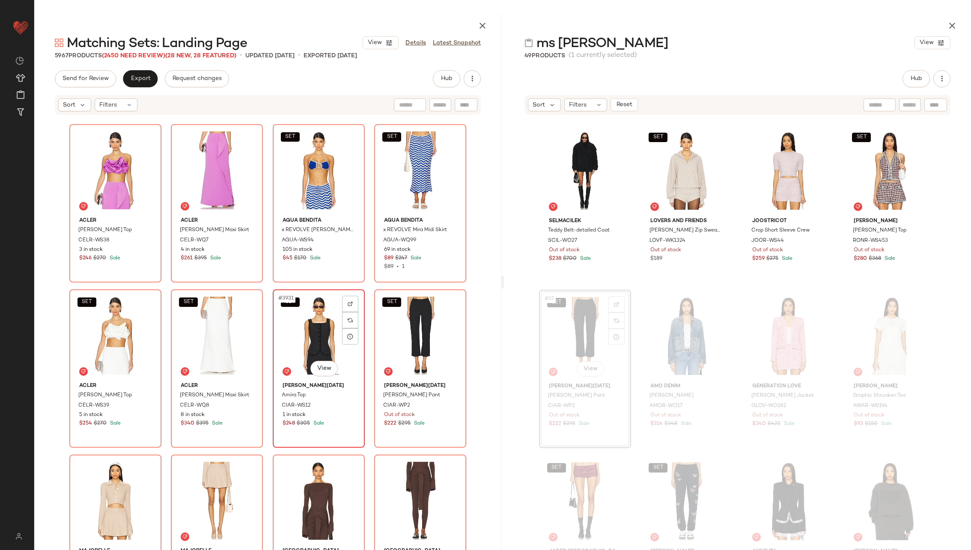
click at [319, 335] on div "SET #3931 View" at bounding box center [319, 335] width 86 height 86
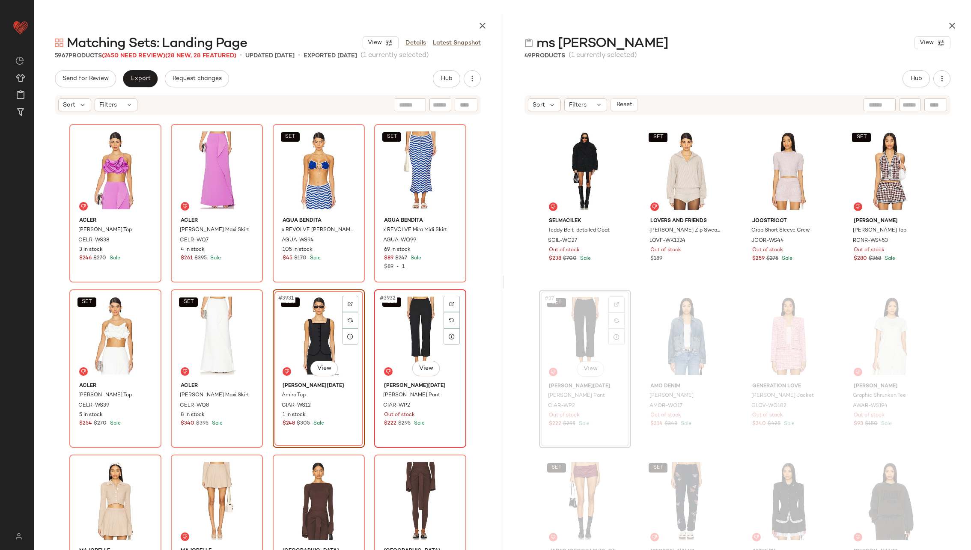
click at [402, 330] on div "SET #3932 View" at bounding box center [420, 335] width 86 height 86
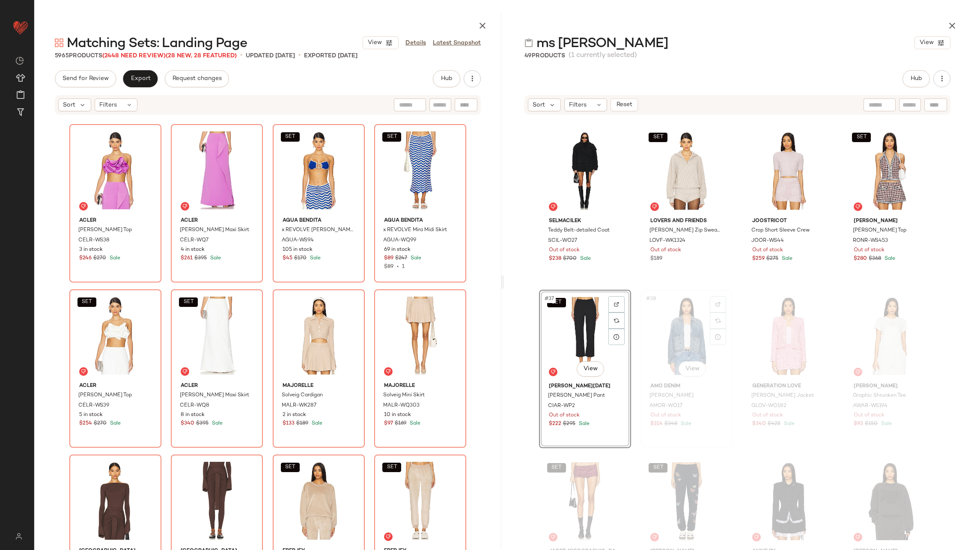
click at [681, 330] on div "#38 View" at bounding box center [686, 336] width 86 height 86
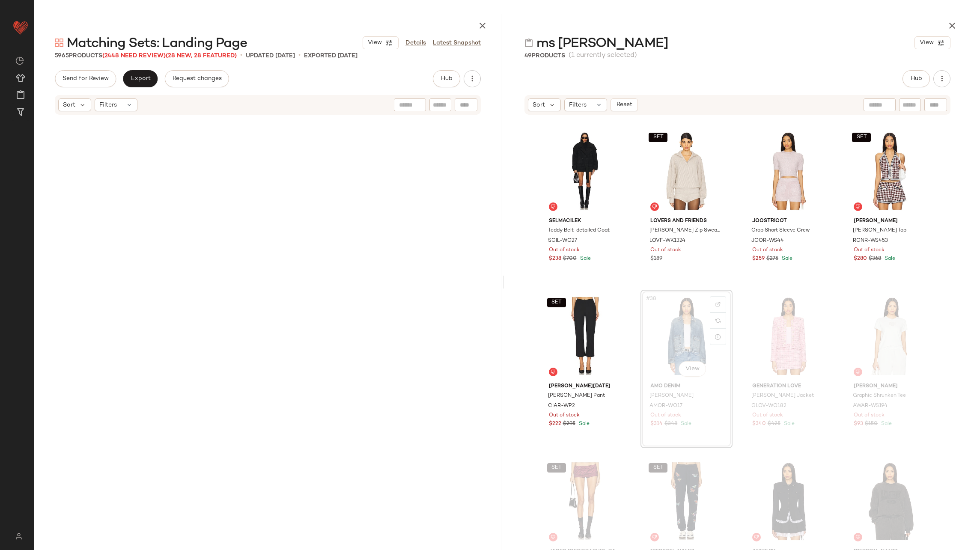
scroll to position [163537, 0]
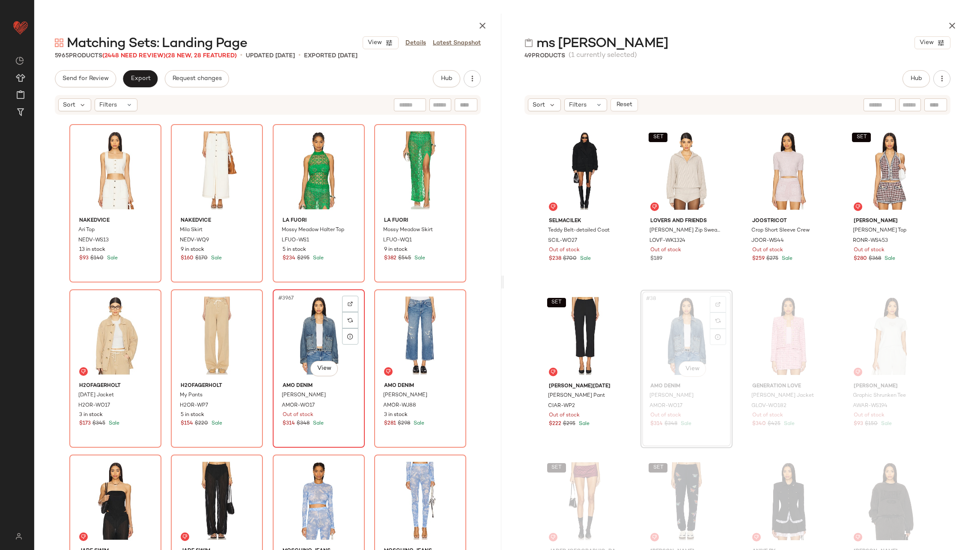
click at [301, 347] on div "#3967 View" at bounding box center [319, 335] width 86 height 86
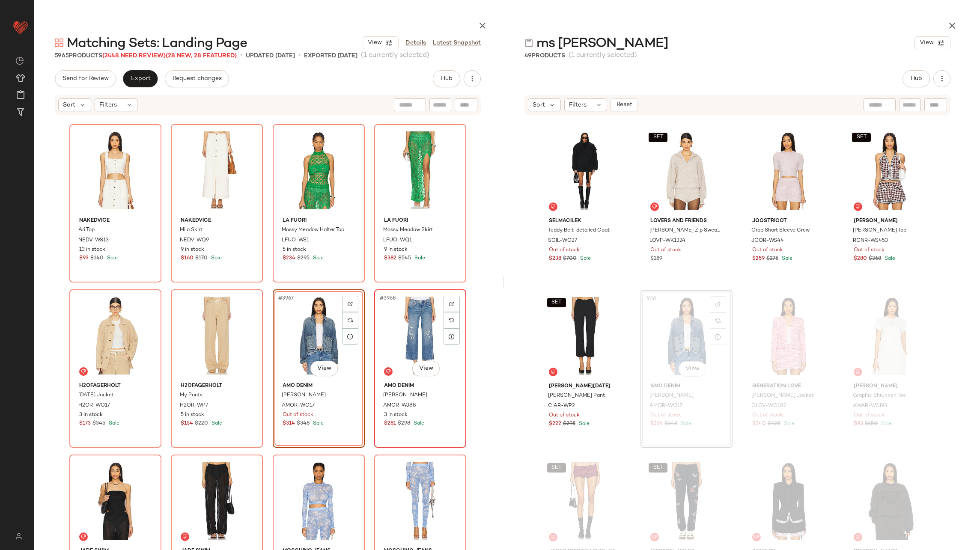
click at [400, 337] on div "#3968 View" at bounding box center [420, 335] width 86 height 86
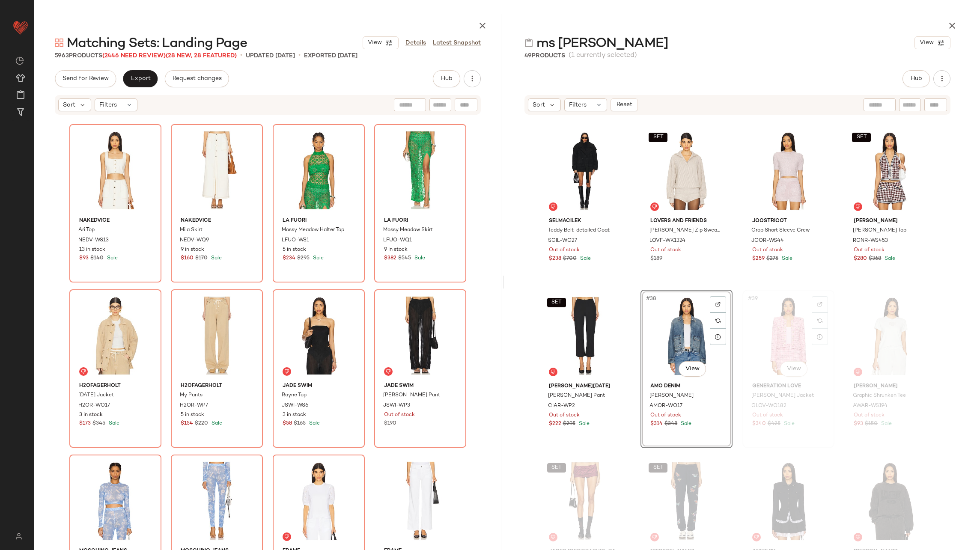
click at [768, 338] on div "#39 View" at bounding box center [788, 336] width 86 height 86
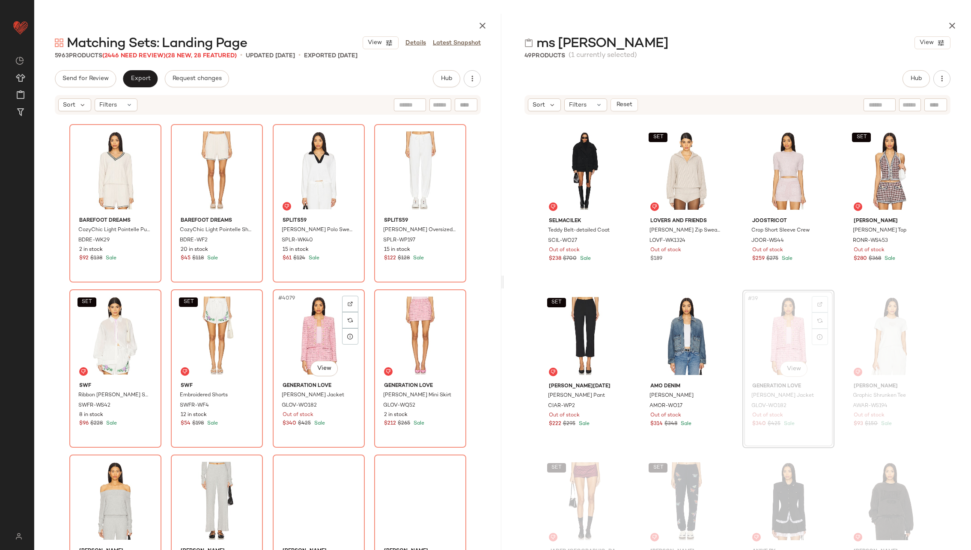
click at [288, 336] on div "#4079 View" at bounding box center [319, 335] width 86 height 86
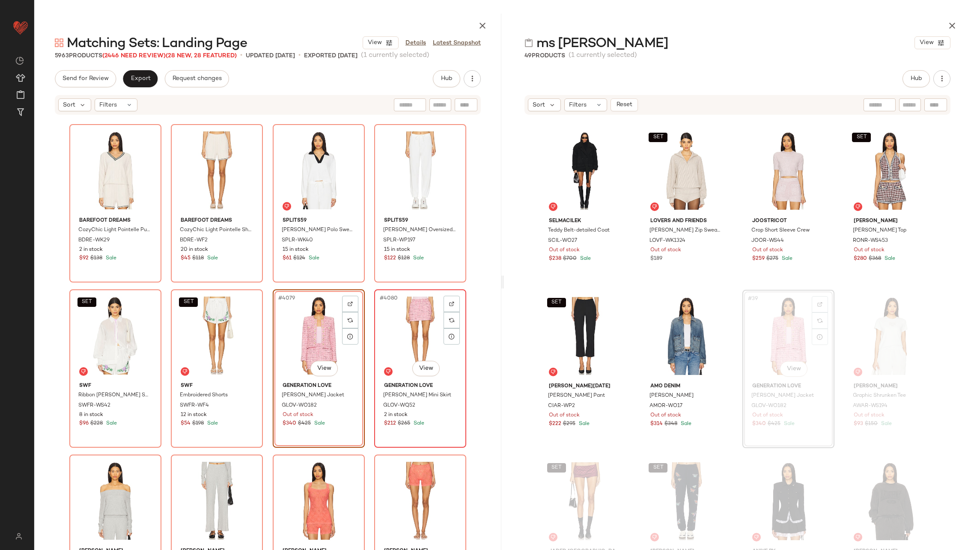
click at [408, 331] on div "#4080 View" at bounding box center [420, 335] width 86 height 86
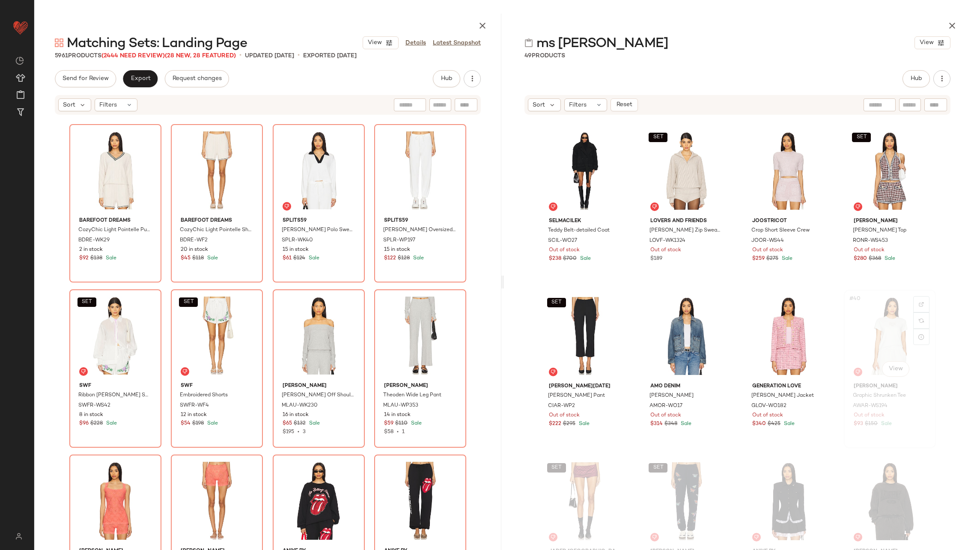
click at [882, 332] on div "#40 View" at bounding box center [889, 336] width 86 height 86
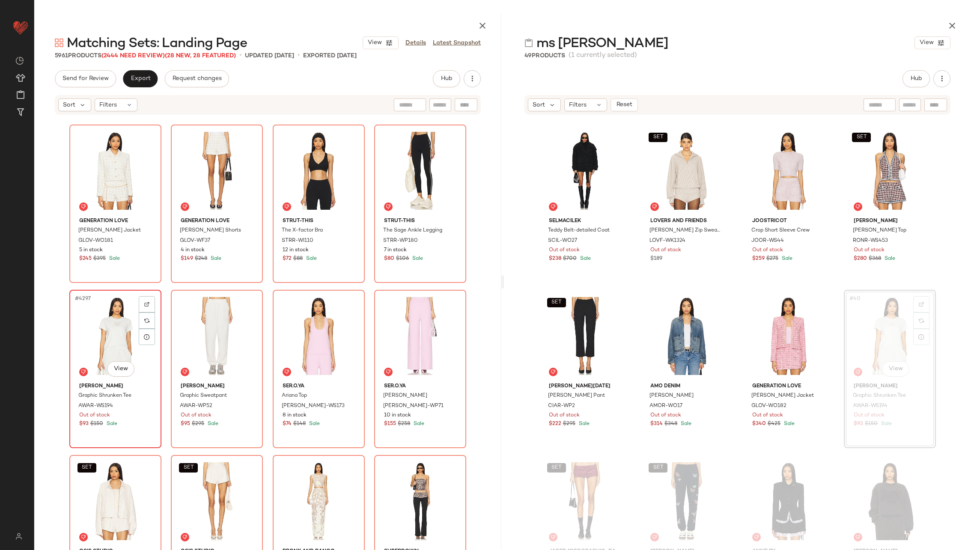
click at [98, 333] on div "#4297 View" at bounding box center [115, 336] width 86 height 86
click at [213, 334] on div "#4298 View" at bounding box center [217, 336] width 86 height 86
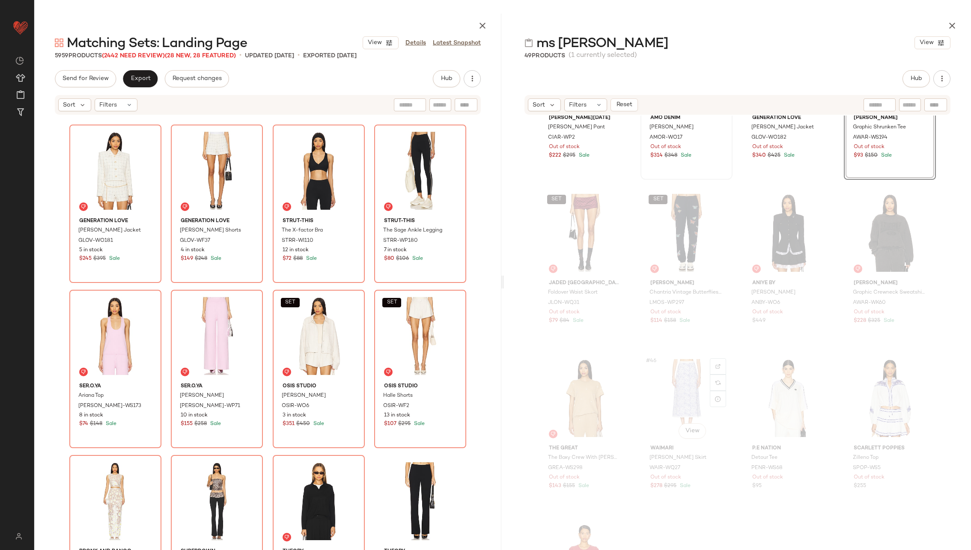
scroll to position [1604, 0]
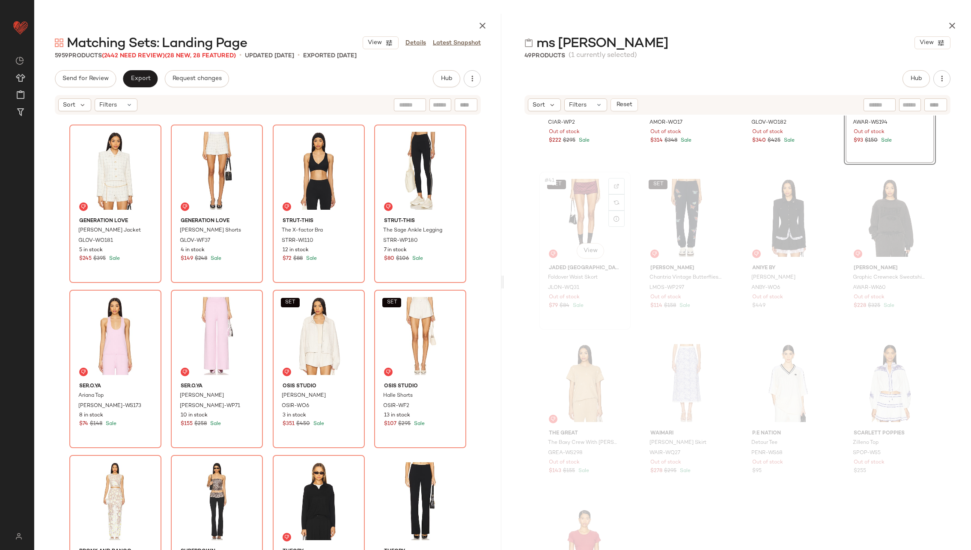
click at [589, 217] on div "SET #41 View" at bounding box center [585, 218] width 86 height 86
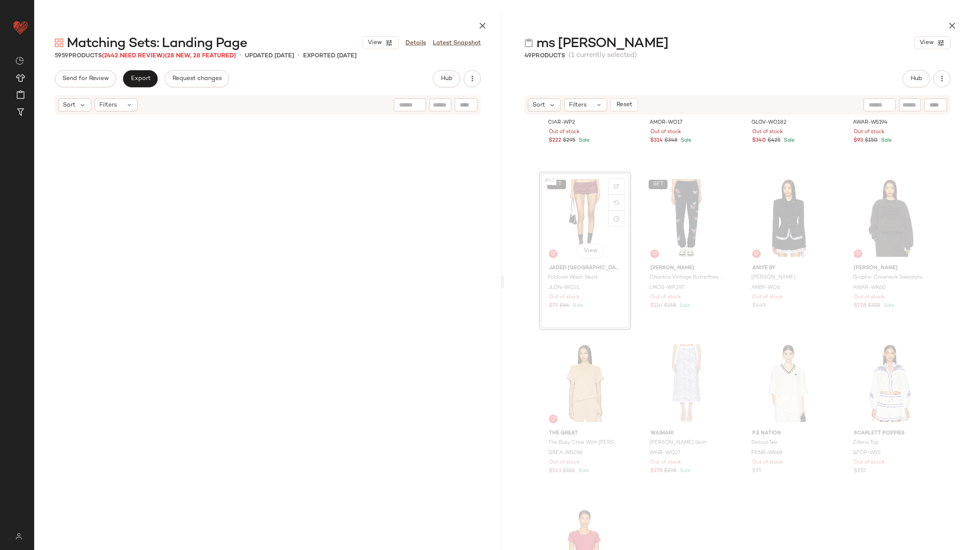
scroll to position [1487, 0]
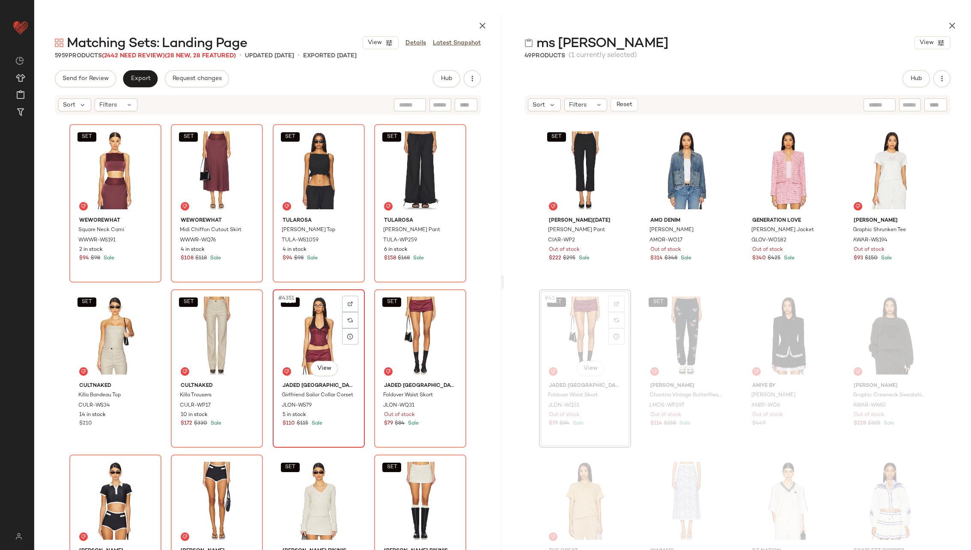
click at [318, 340] on div "SET #4351 View" at bounding box center [319, 335] width 86 height 86
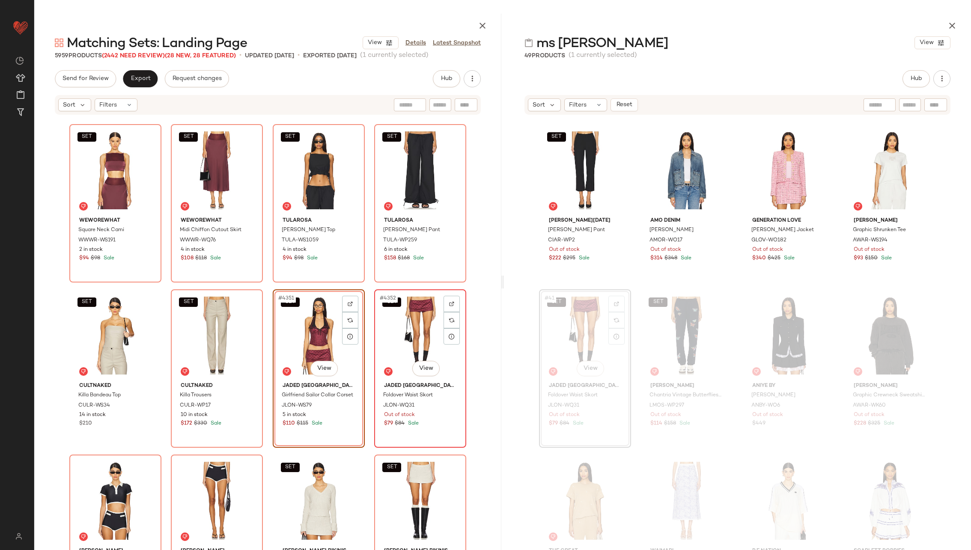
click at [411, 332] on div "SET #4352 View" at bounding box center [420, 335] width 86 height 86
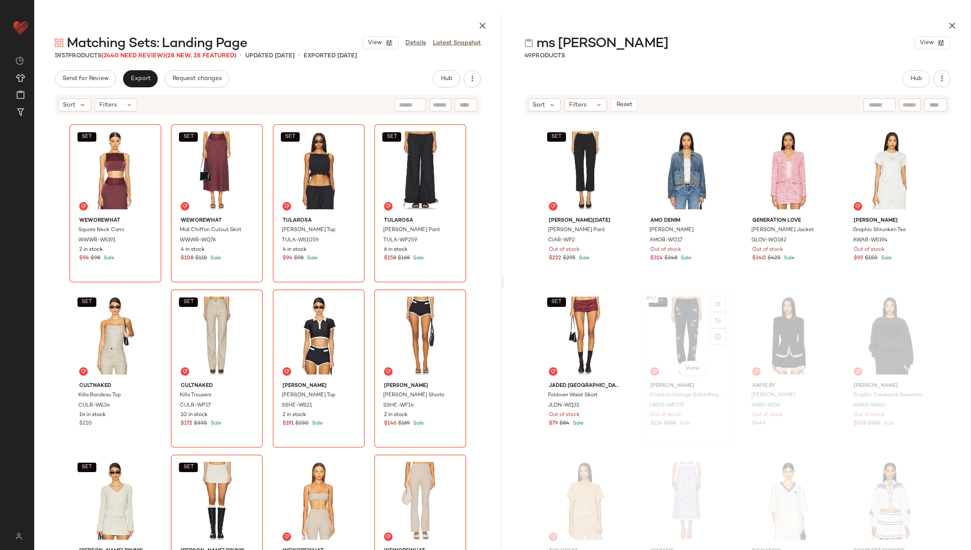
click at [671, 335] on div "SET #42 View" at bounding box center [686, 335] width 86 height 86
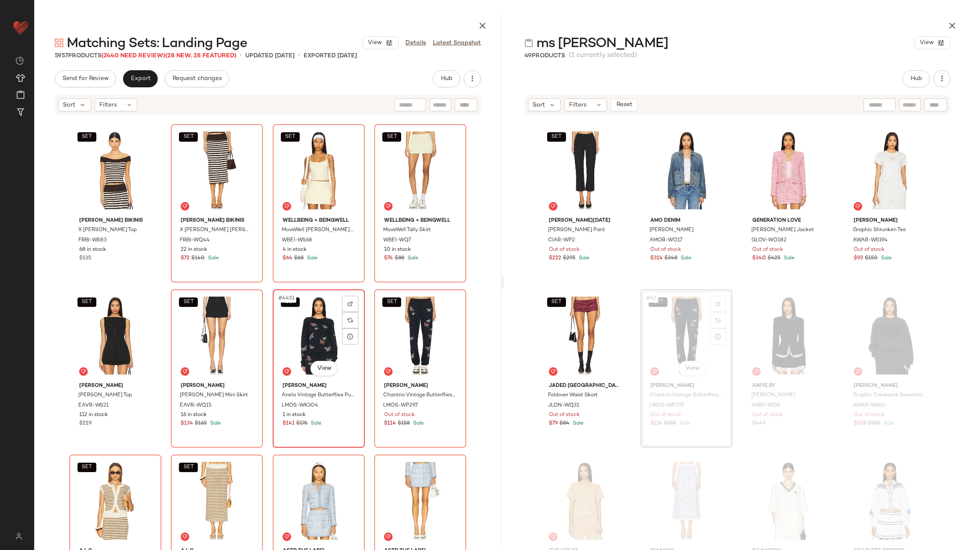
click at [304, 341] on div "SET #4451 View" at bounding box center [319, 335] width 86 height 86
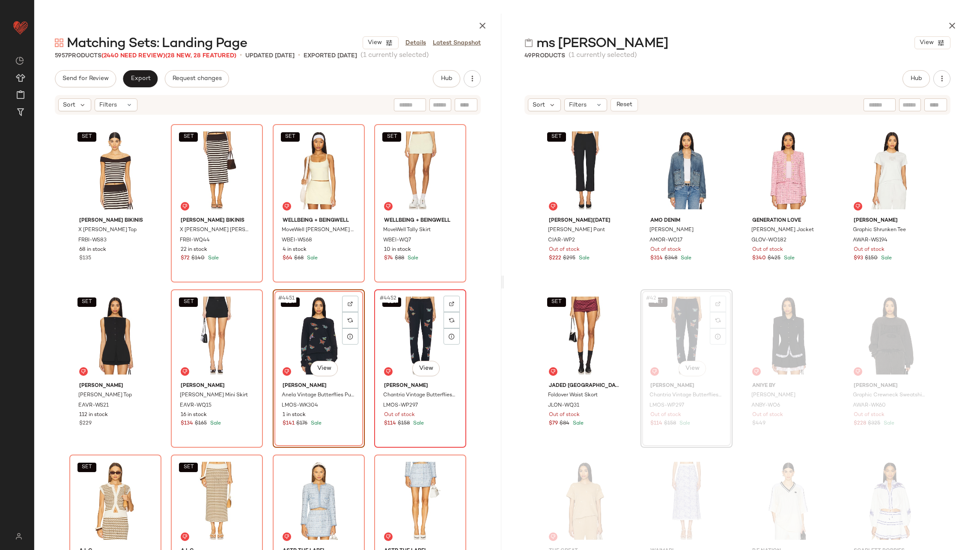
click at [404, 330] on div "SET #4452 View" at bounding box center [420, 335] width 86 height 86
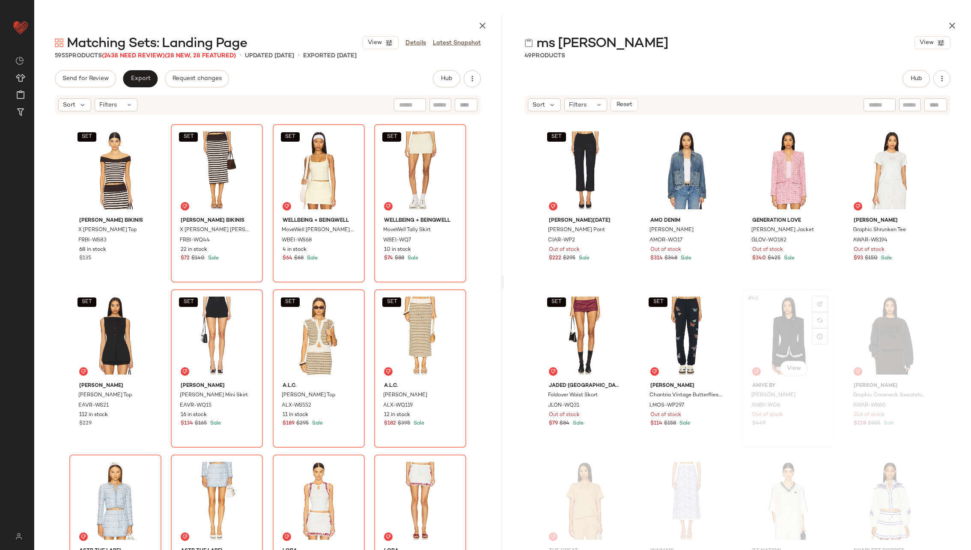
click at [771, 326] on div "#43 View" at bounding box center [788, 335] width 86 height 86
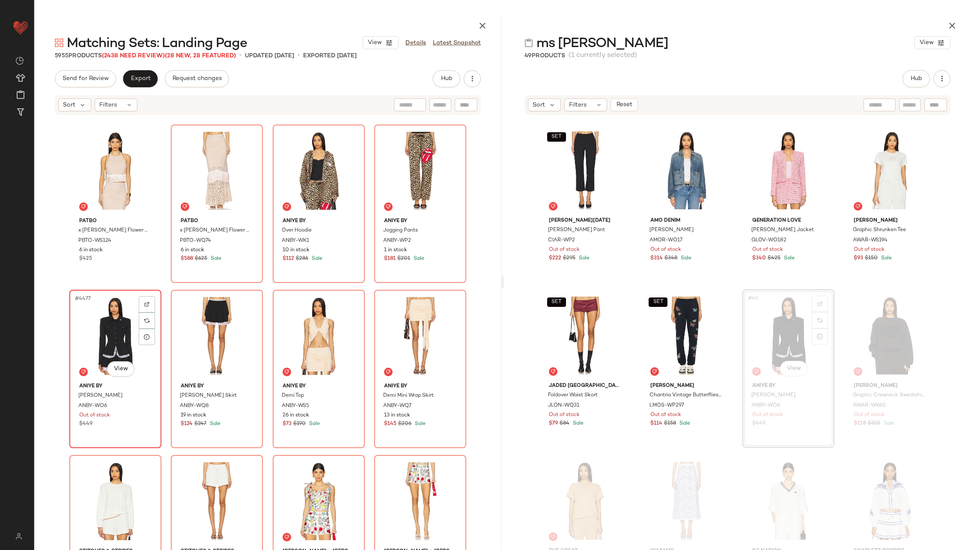
click at [129, 338] on div "#4477 View" at bounding box center [115, 336] width 86 height 86
click at [209, 339] on div "#4478 View" at bounding box center [217, 336] width 86 height 86
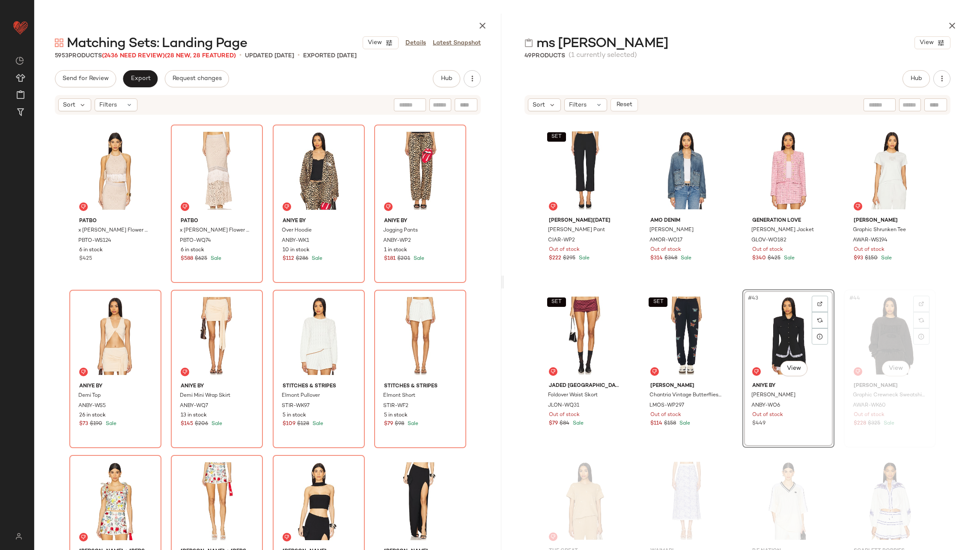
click at [855, 339] on div "#44 View" at bounding box center [889, 335] width 86 height 86
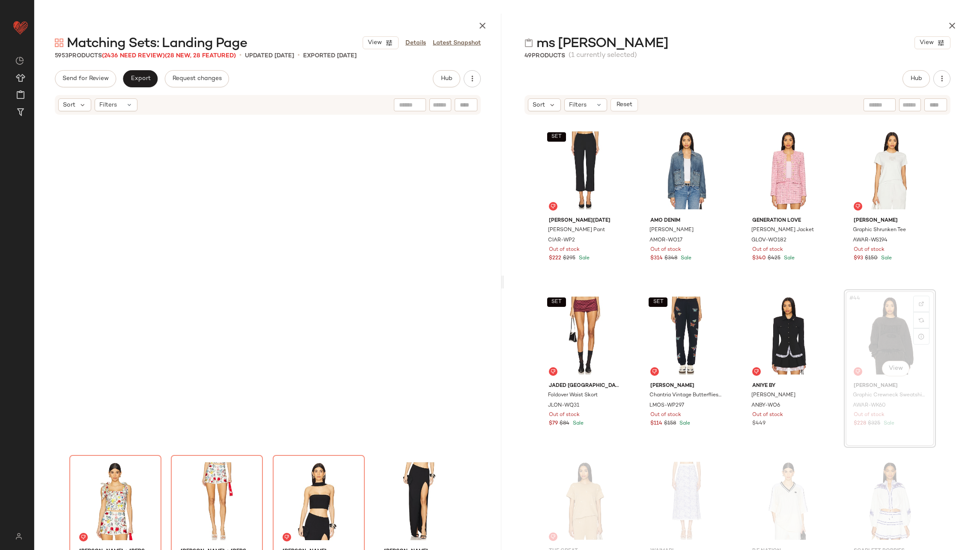
scroll to position [185012, 0]
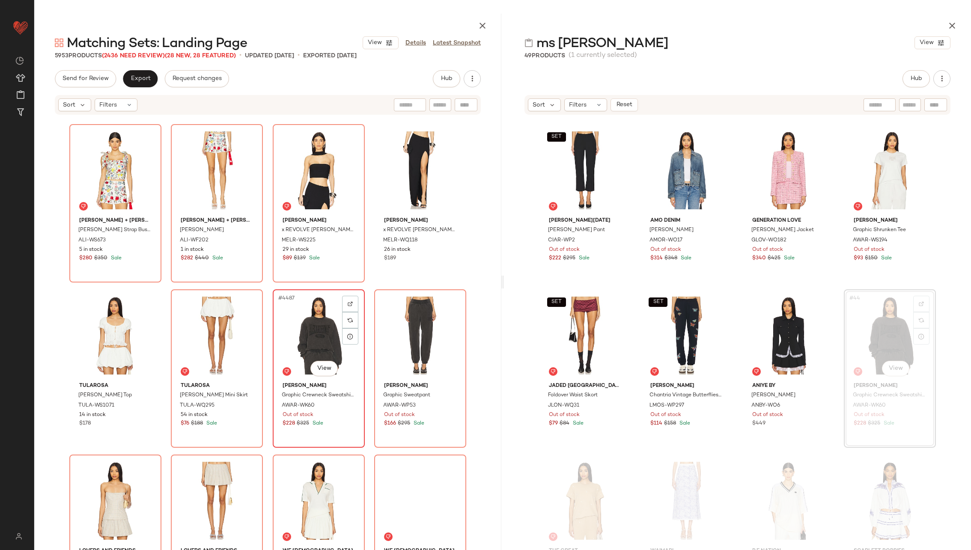
click at [285, 328] on div "#4487 View" at bounding box center [319, 335] width 86 height 86
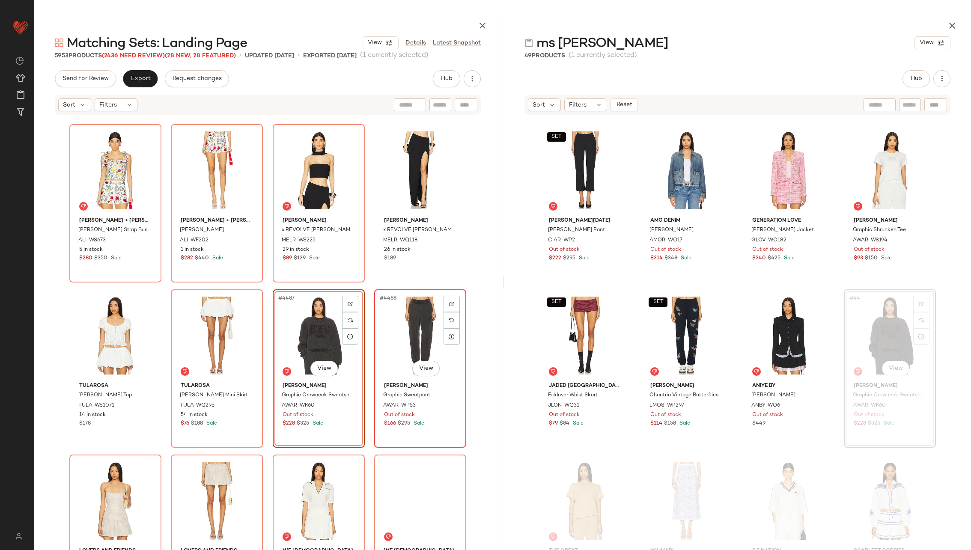
click at [409, 338] on div "#4488 View" at bounding box center [420, 335] width 86 height 86
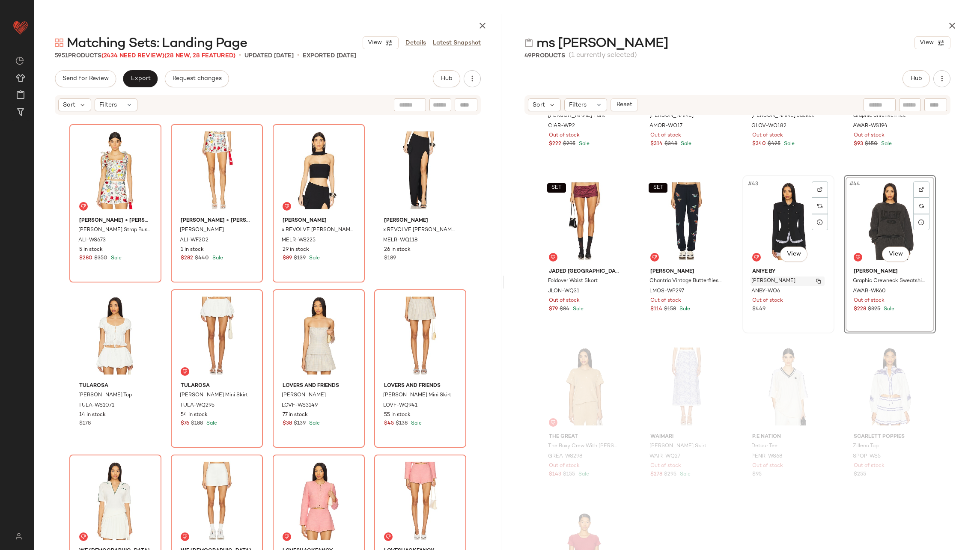
scroll to position [1696, 0]
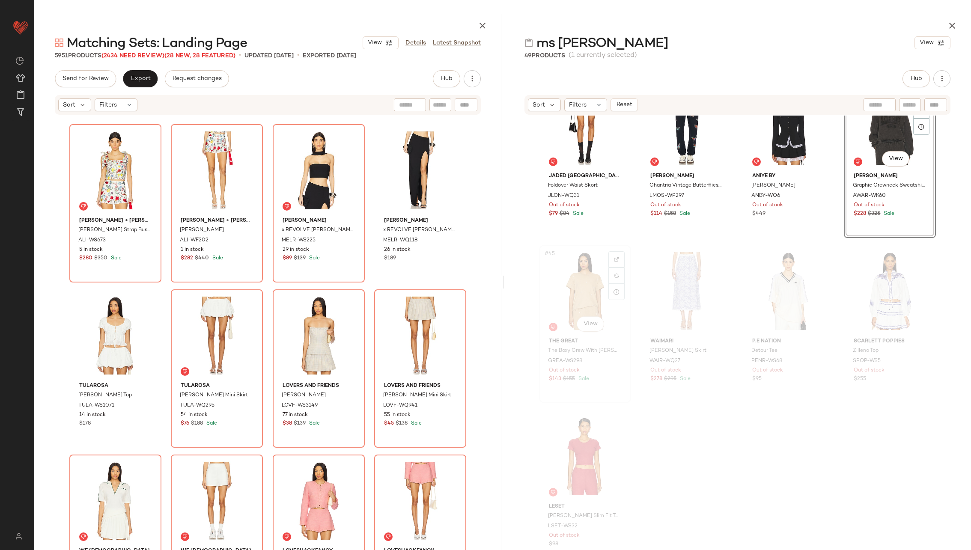
click at [584, 297] on div "#45 View" at bounding box center [585, 291] width 86 height 86
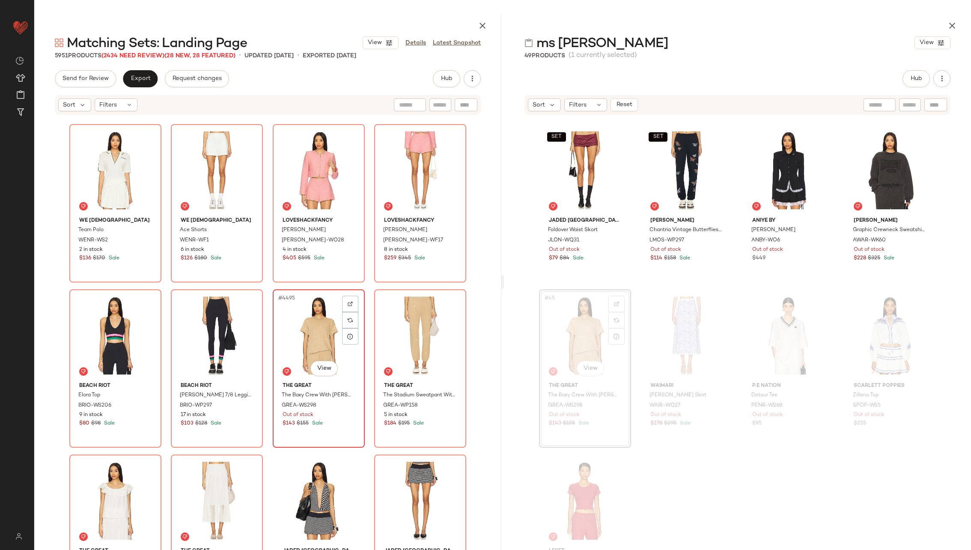
click at [288, 332] on div "#4495 View" at bounding box center [319, 335] width 86 height 86
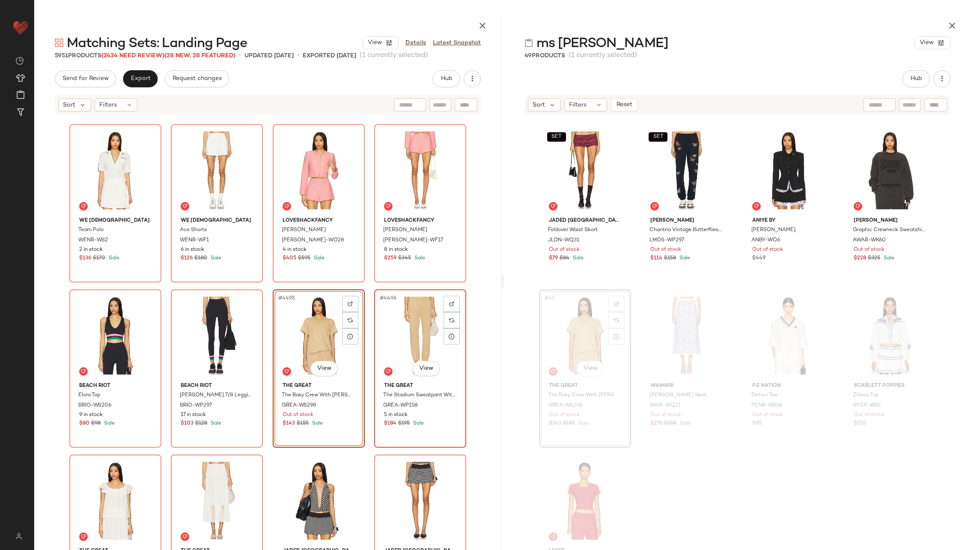
click at [403, 331] on div "#4496 View" at bounding box center [420, 335] width 86 height 86
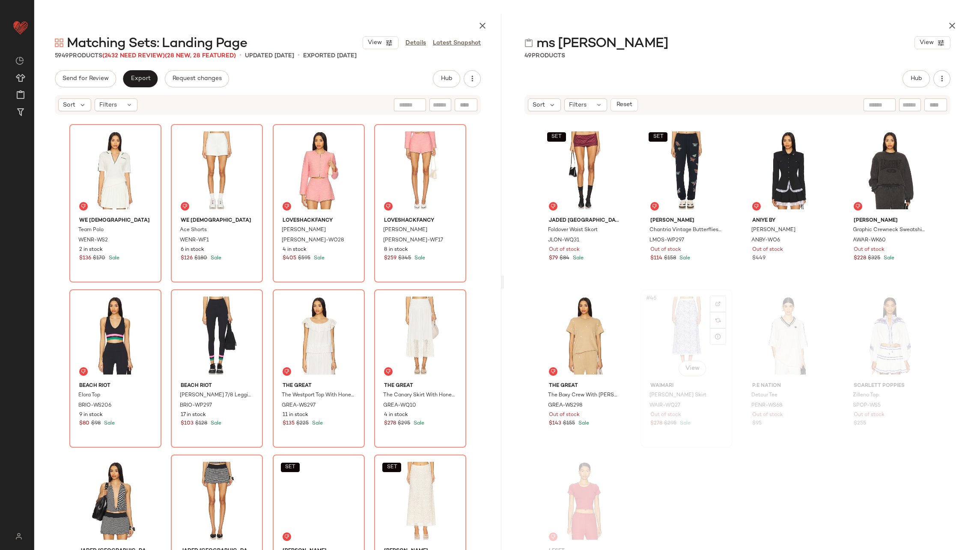
click at [675, 321] on div "#46 View" at bounding box center [686, 335] width 86 height 86
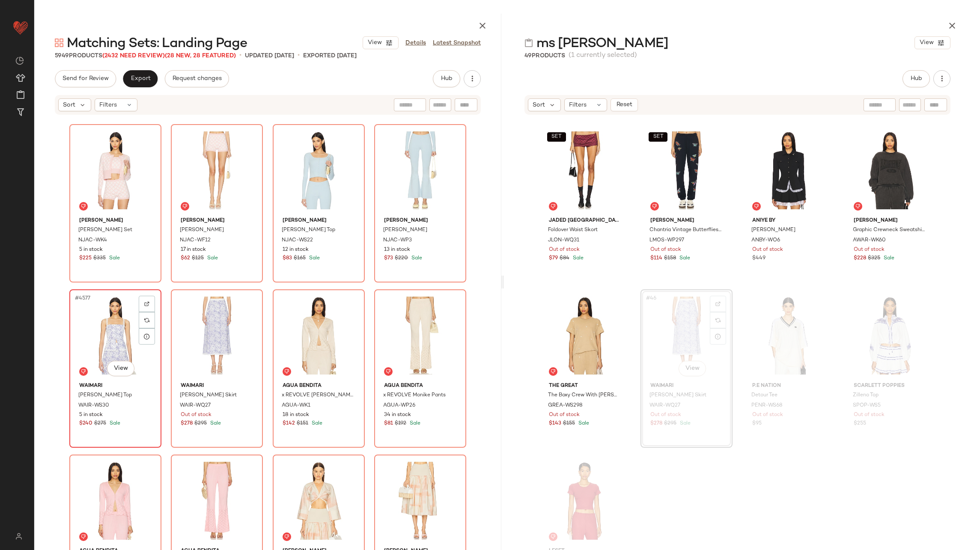
click at [125, 344] on div "#4577 View" at bounding box center [115, 335] width 86 height 86
click at [220, 340] on div "#4578 View" at bounding box center [217, 335] width 86 height 86
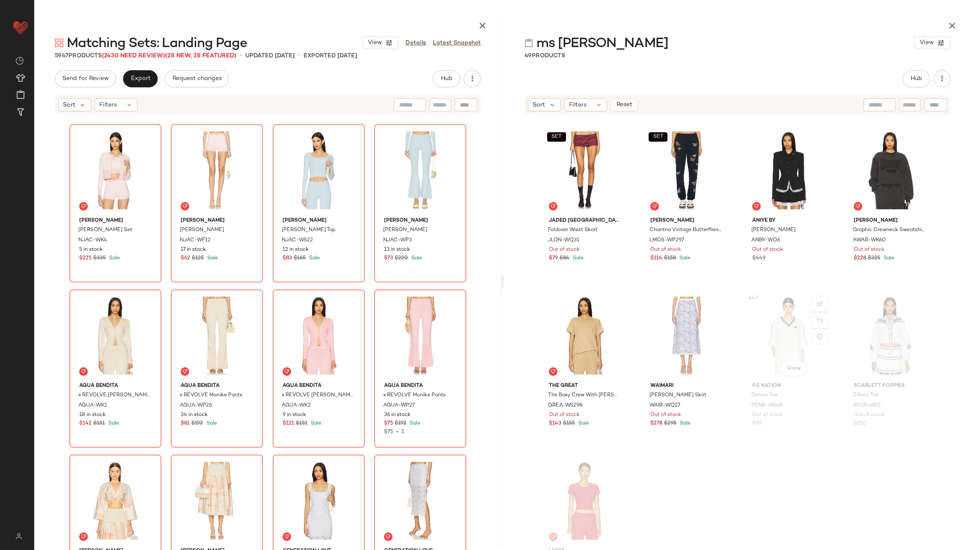
click at [748, 328] on div "#47 View" at bounding box center [788, 335] width 86 height 86
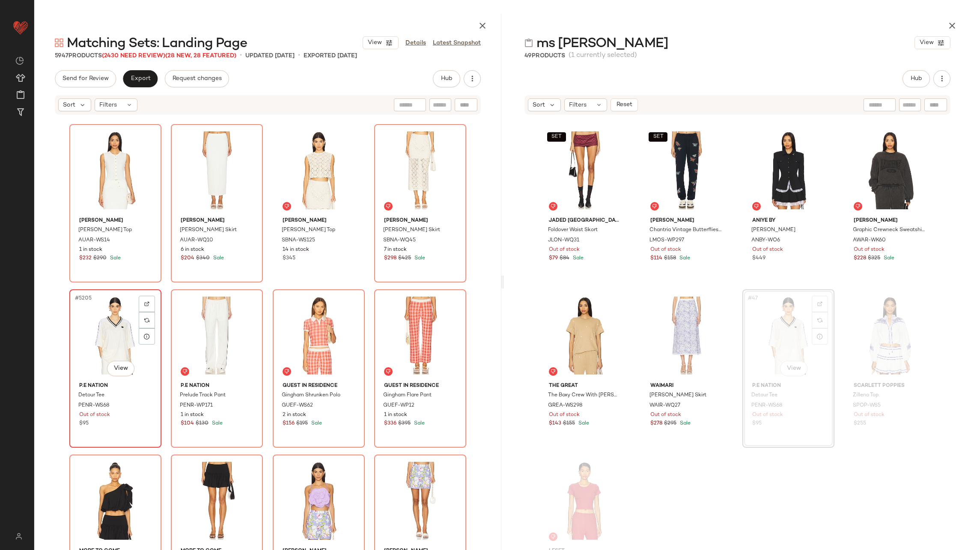
click at [116, 336] on div "#5205 View" at bounding box center [115, 335] width 86 height 86
click at [209, 337] on div "#5206 View" at bounding box center [217, 335] width 86 height 86
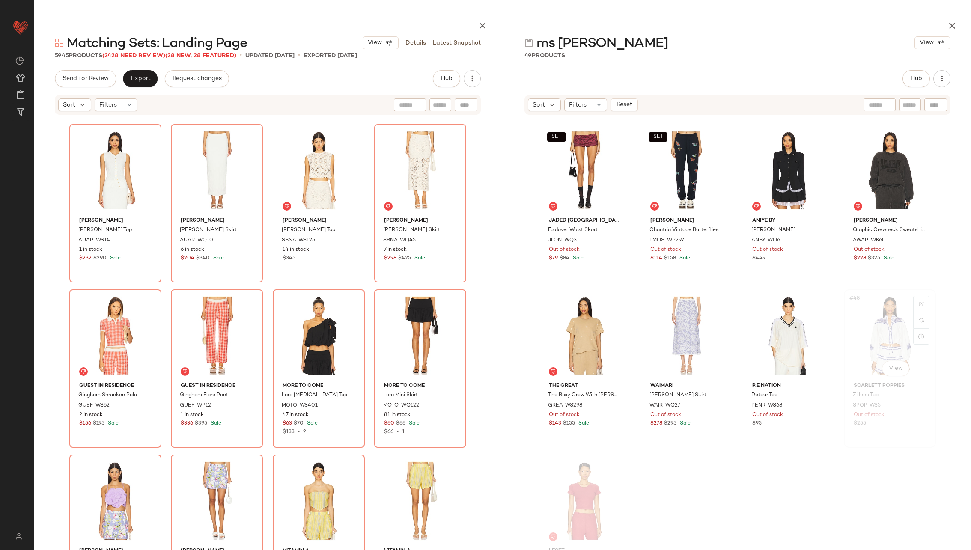
click at [874, 339] on div "#48 View" at bounding box center [889, 335] width 86 height 86
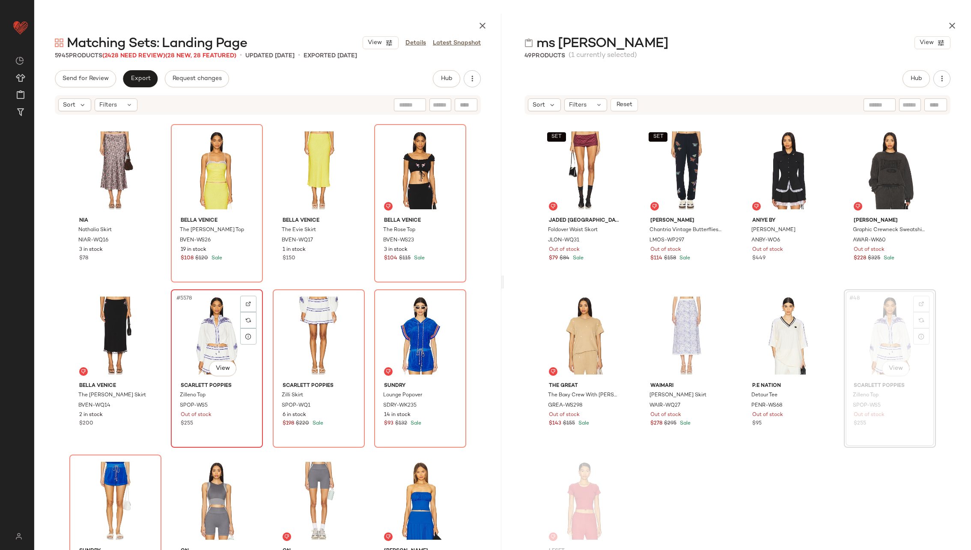
click at [199, 342] on div "#5578 View" at bounding box center [217, 335] width 86 height 86
click at [312, 342] on div "#5579 View" at bounding box center [319, 335] width 86 height 86
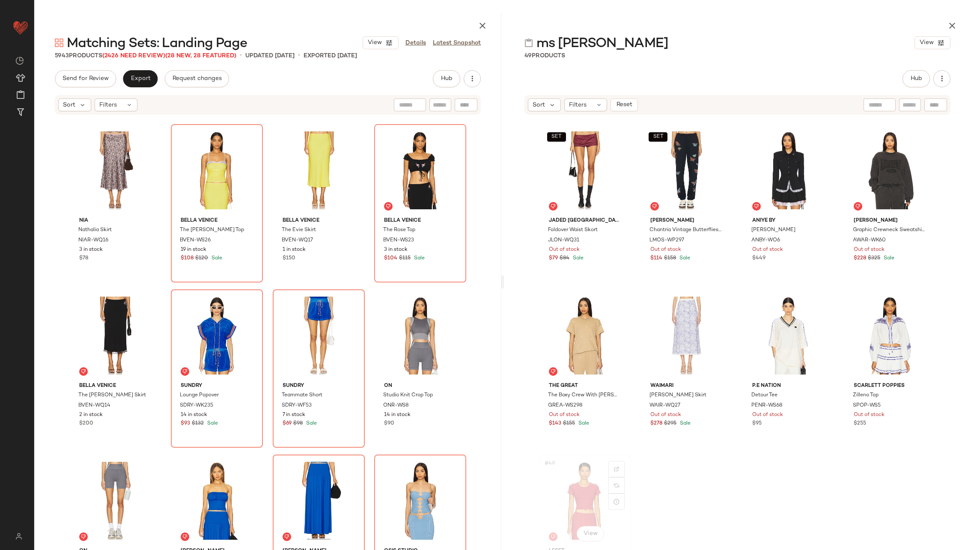
click at [580, 481] on div "#49 View" at bounding box center [585, 500] width 86 height 86
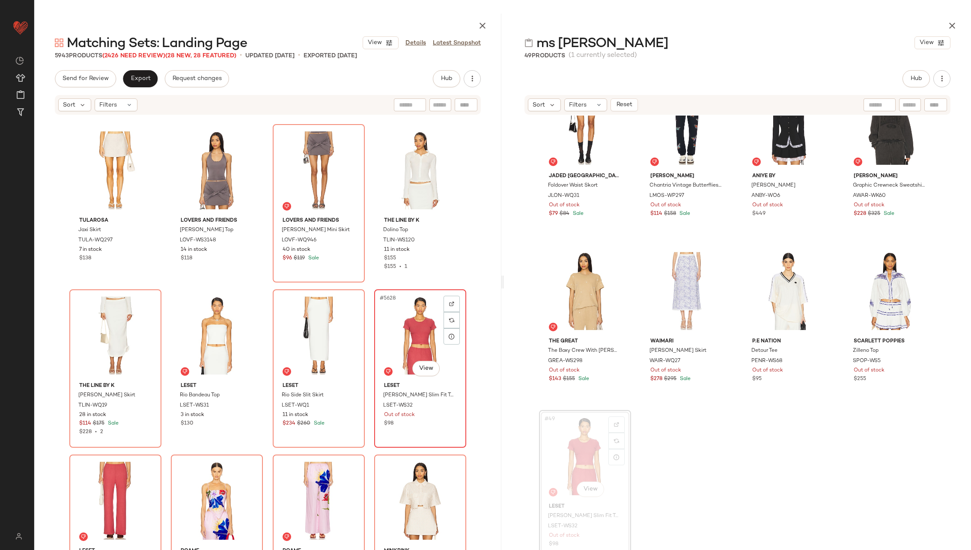
click at [391, 348] on div "#5628 View" at bounding box center [420, 335] width 86 height 86
click at [95, 492] on div "#5629 View" at bounding box center [115, 500] width 86 height 86
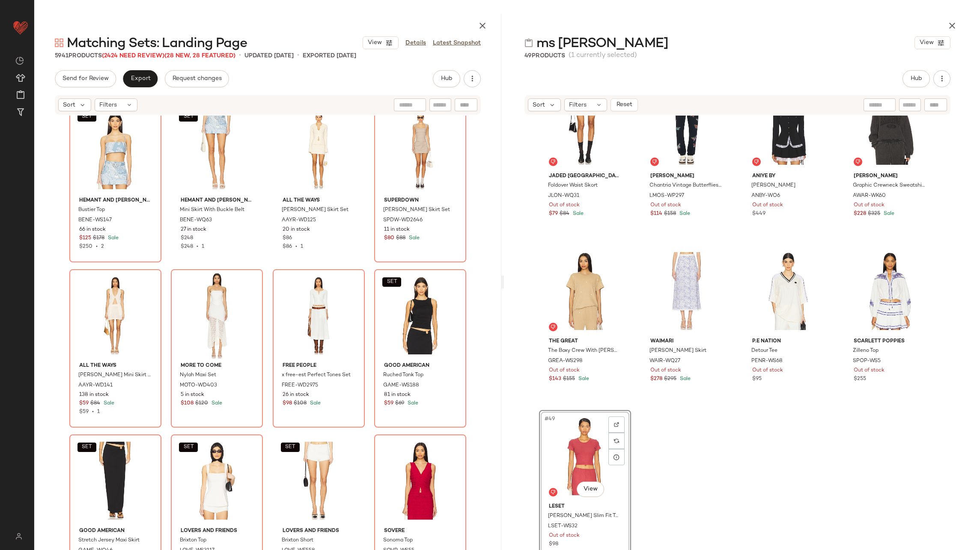
scroll to position [225329, 0]
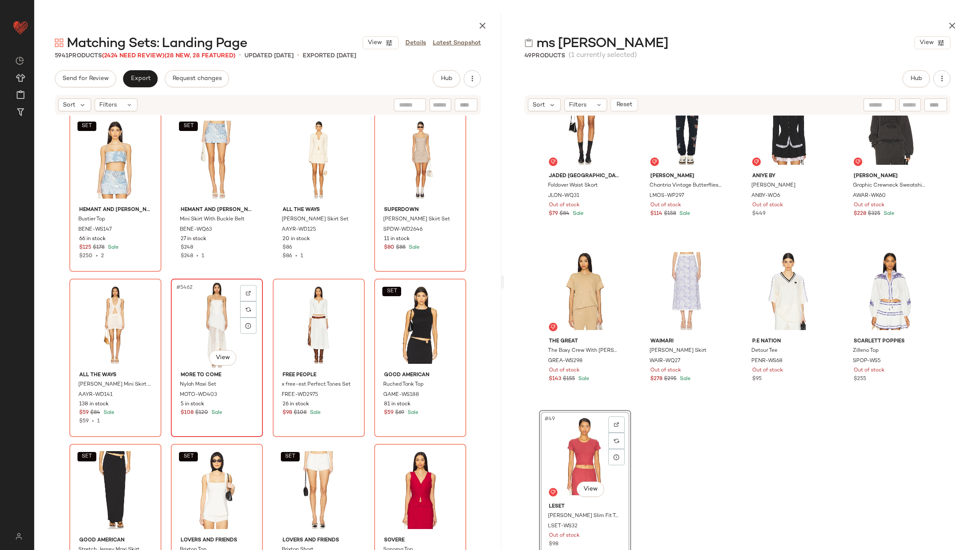
click at [209, 321] on div "#5462 View" at bounding box center [217, 325] width 86 height 86
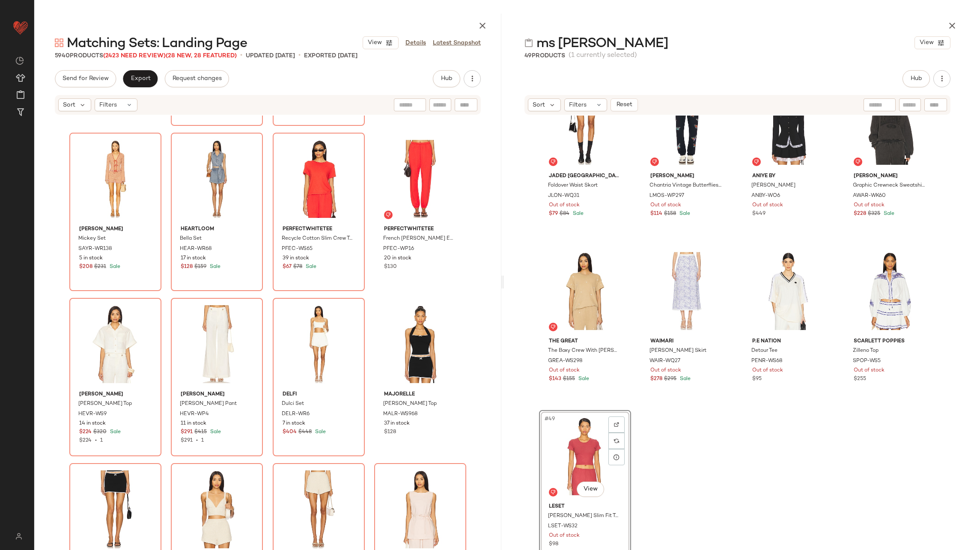
scroll to position [234569, 0]
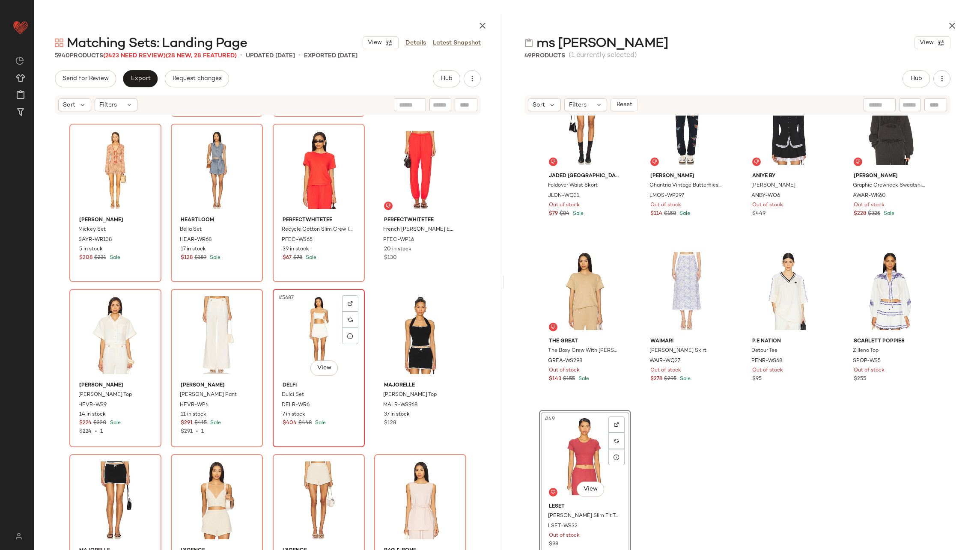
click at [307, 349] on div "#5687 View" at bounding box center [319, 335] width 86 height 86
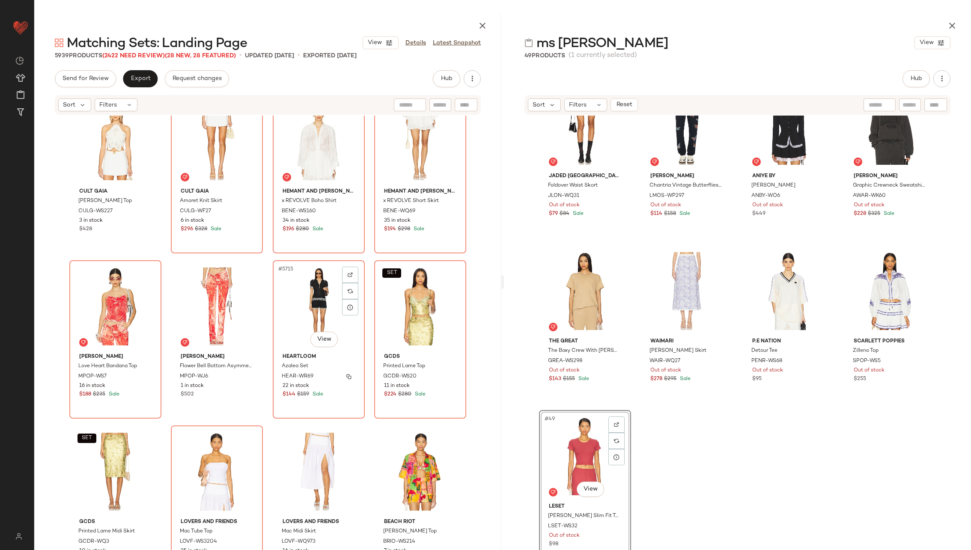
scroll to position [235743, 0]
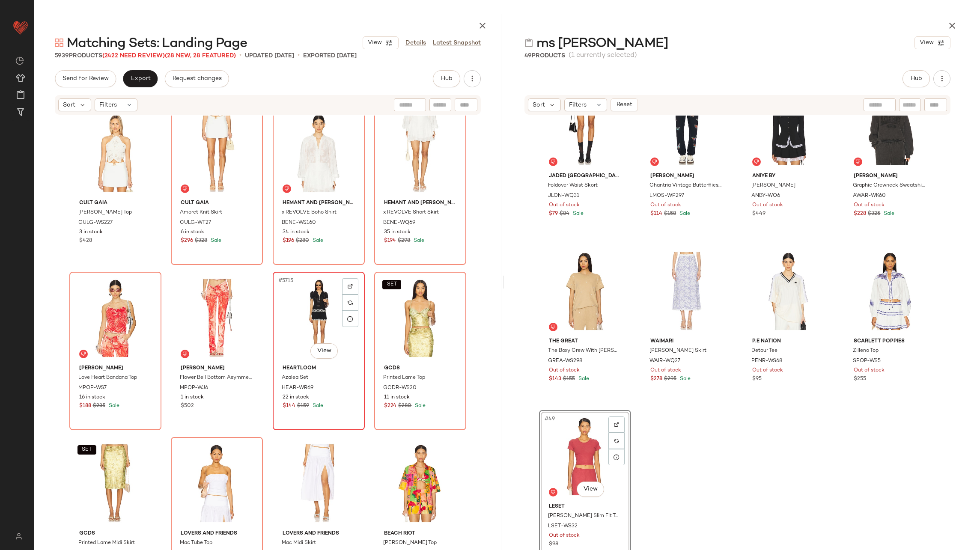
click at [305, 309] on div "#5715 View" at bounding box center [319, 318] width 86 height 86
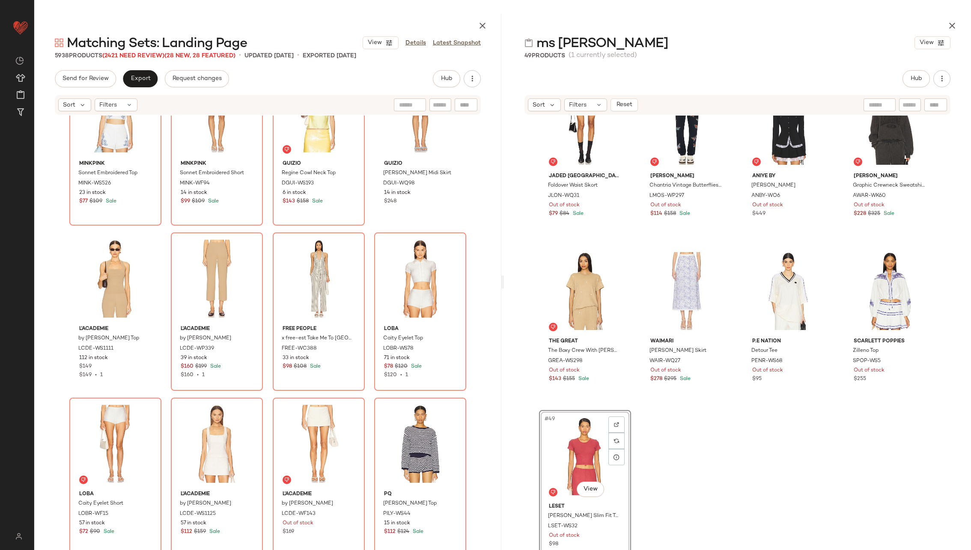
scroll to position [237762, 0]
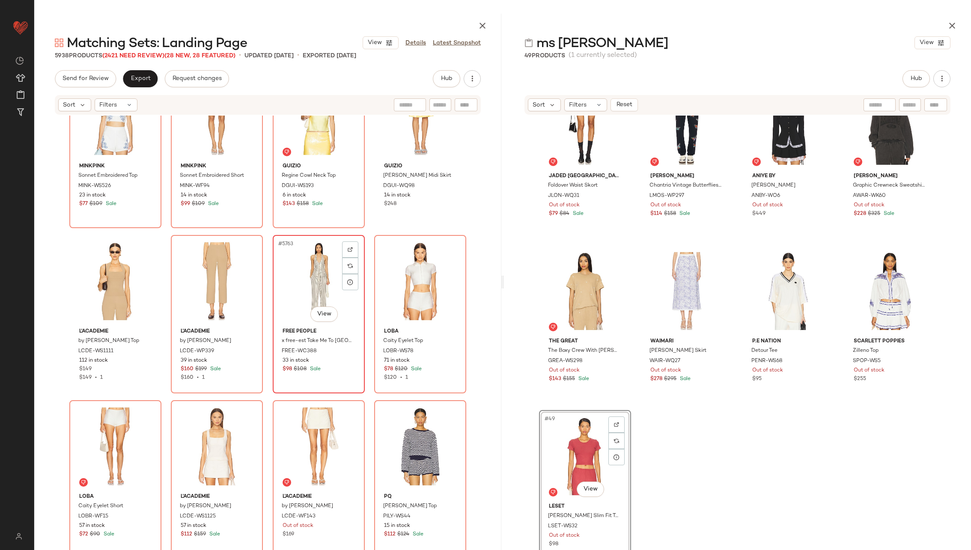
click at [294, 281] on div "#5763 View" at bounding box center [319, 281] width 86 height 86
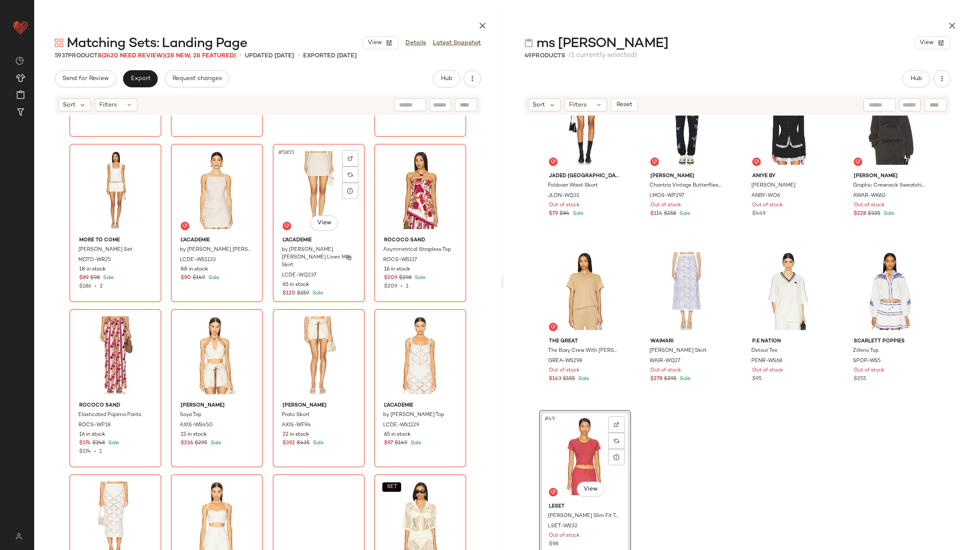
scroll to position [241657, 0]
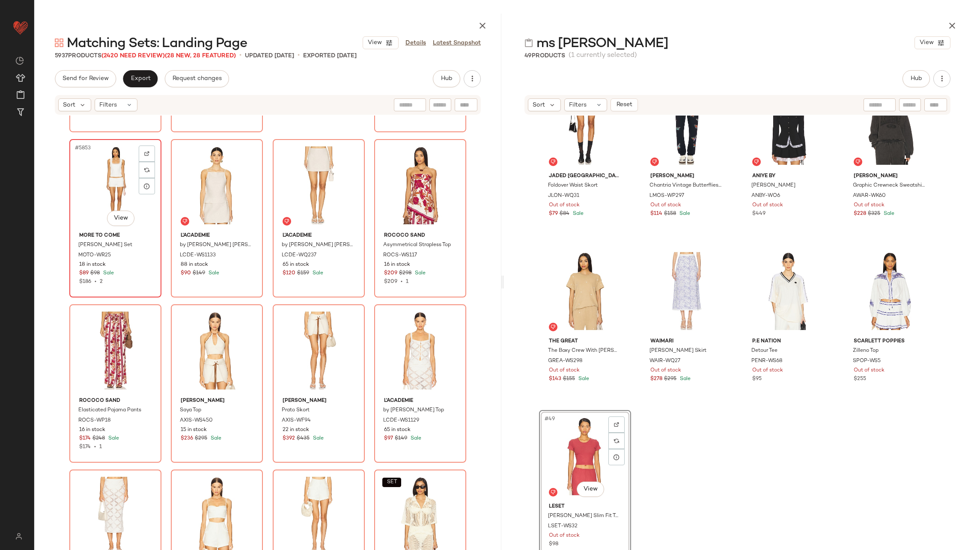
click at [116, 196] on div "#5853 View" at bounding box center [115, 185] width 86 height 86
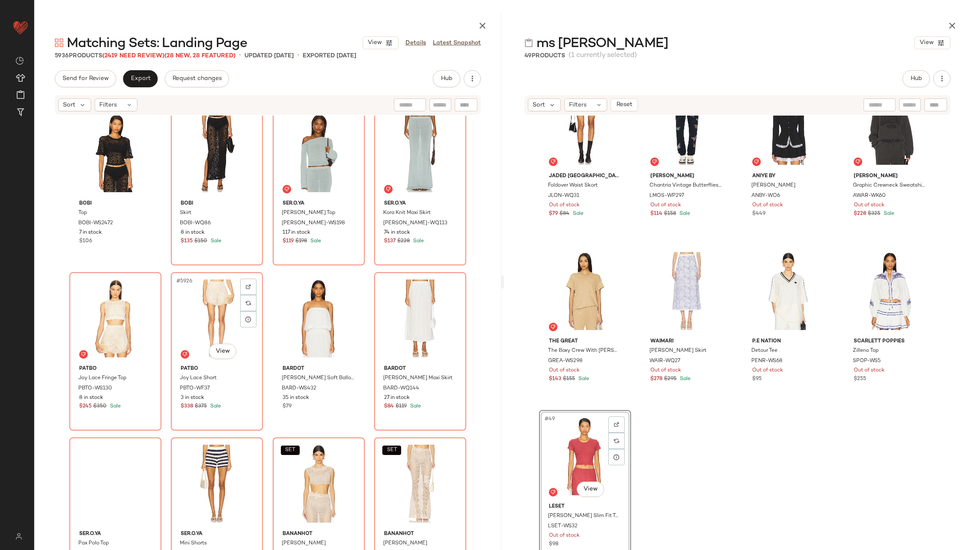
scroll to position [244690, 0]
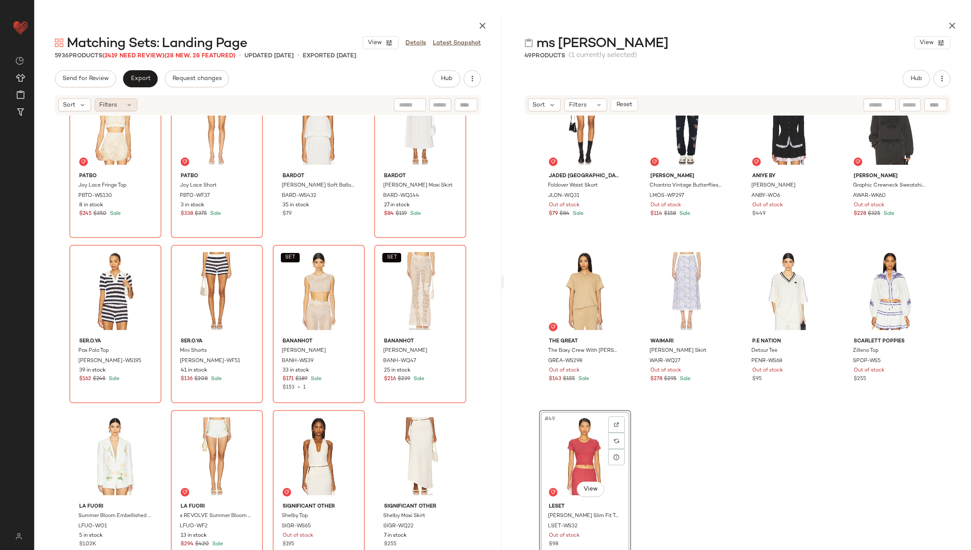
click at [125, 102] on div "Filters" at bounding box center [116, 104] width 43 height 13
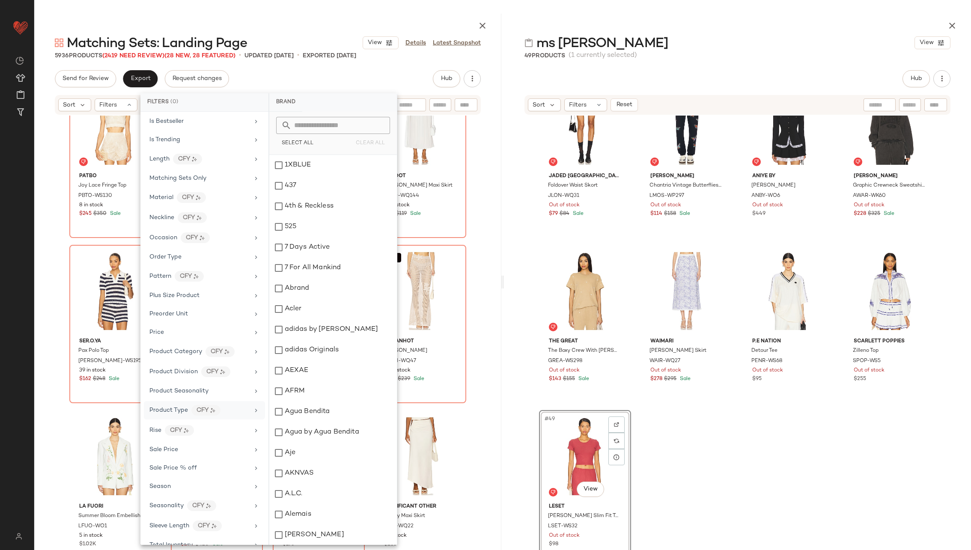
scroll to position [567, 0]
click at [222, 350] on div "Sale Price" at bounding box center [199, 354] width 100 height 9
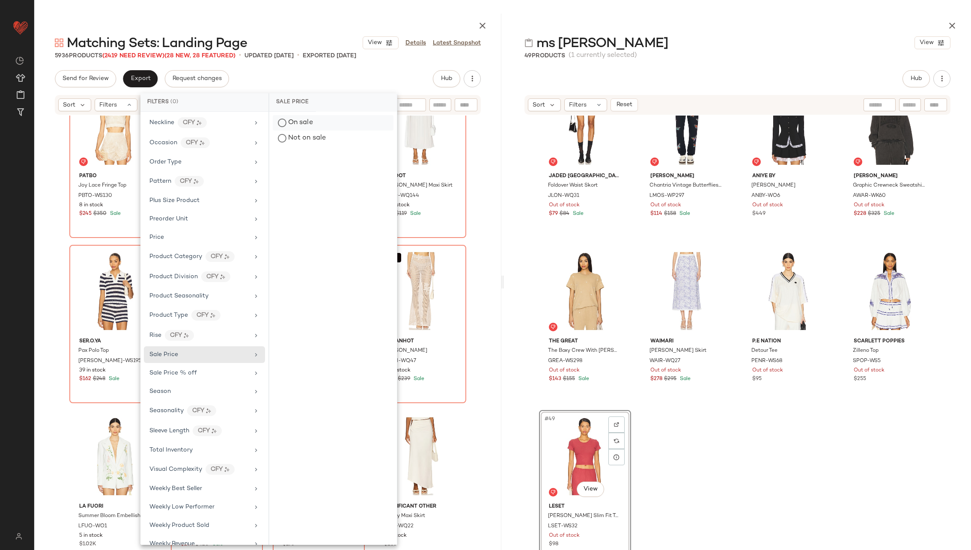
click at [329, 126] on div "On sale" at bounding box center [333, 122] width 121 height 15
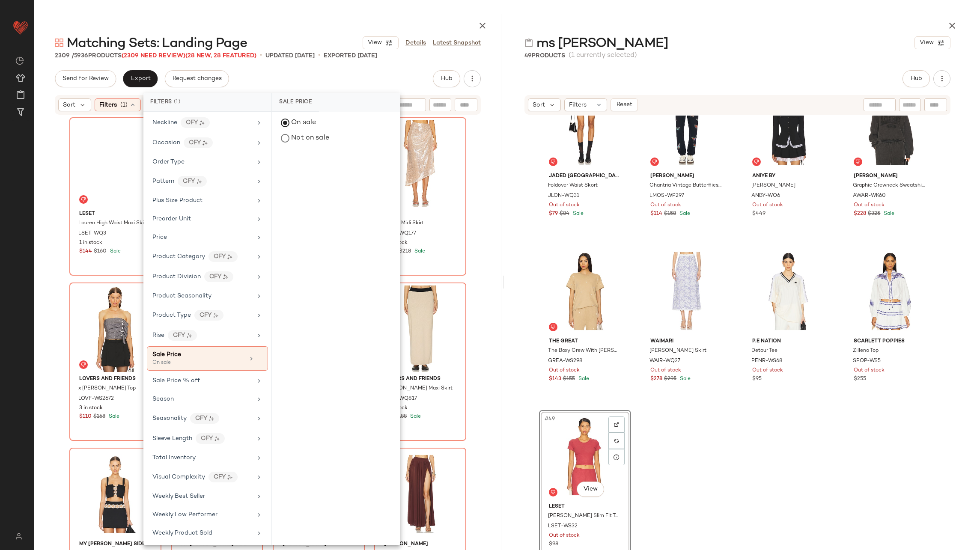
click at [484, 236] on div "LESET Lauren High Waist Maxi Skirt LSET-WQ3 1 in stock $144 $160 Sale Eterne So…" at bounding box center [267, 342] width 467 height 452
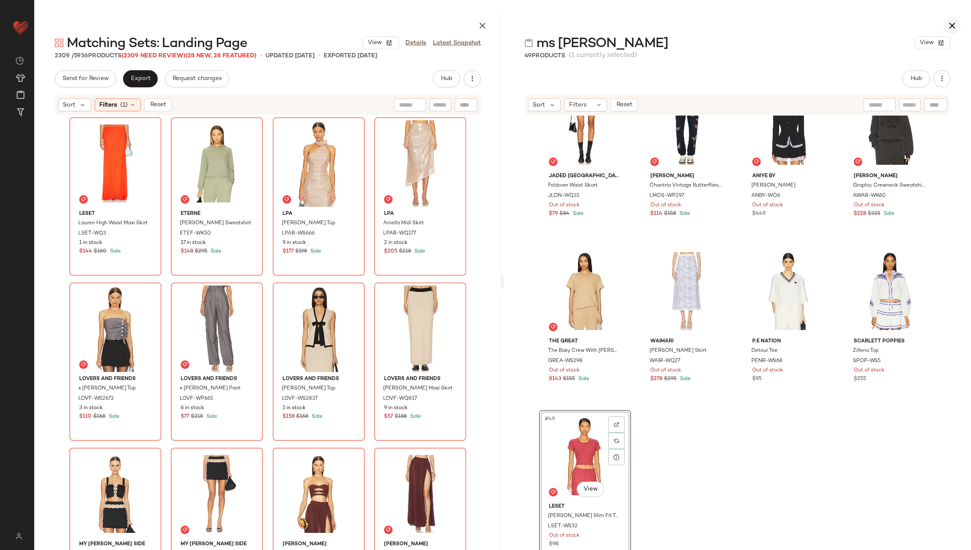
click at [955, 24] on icon "button" at bounding box center [952, 26] width 10 height 10
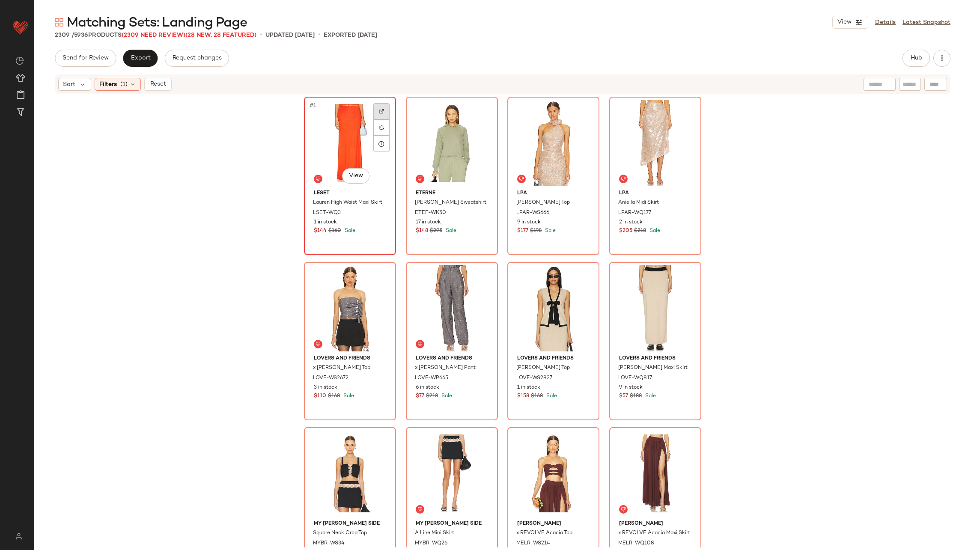
click at [379, 109] on img at bounding box center [381, 111] width 5 height 5
click at [478, 106] on div at bounding box center [483, 111] width 16 height 16
click at [151, 81] on span "Reset" at bounding box center [157, 84] width 16 height 7
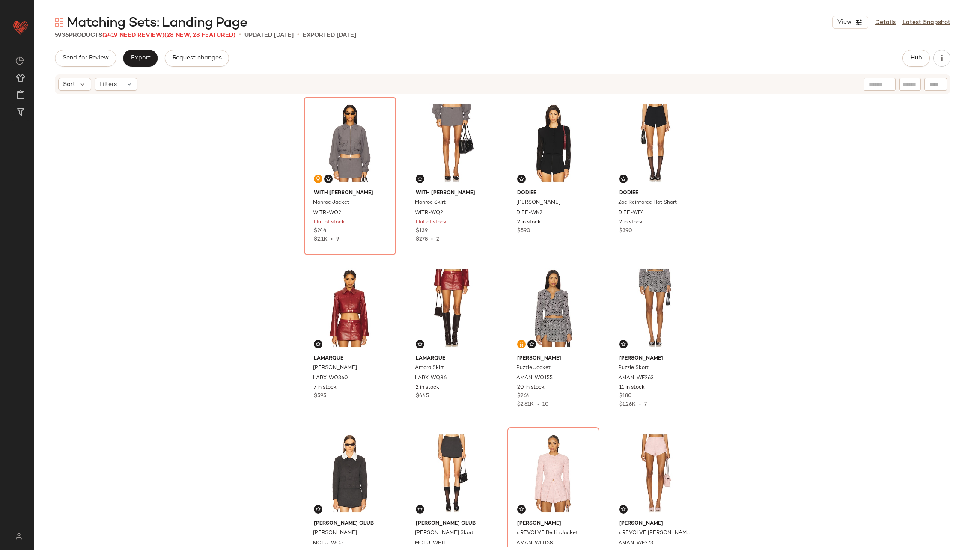
click at [932, 86] on div at bounding box center [935, 84] width 23 height 13
paste input "*********"
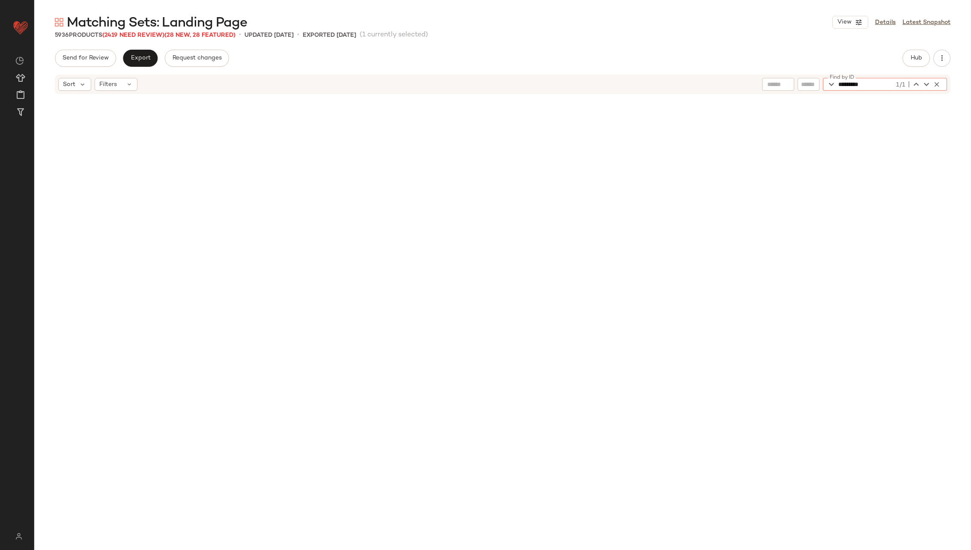
scroll to position [118441, 0]
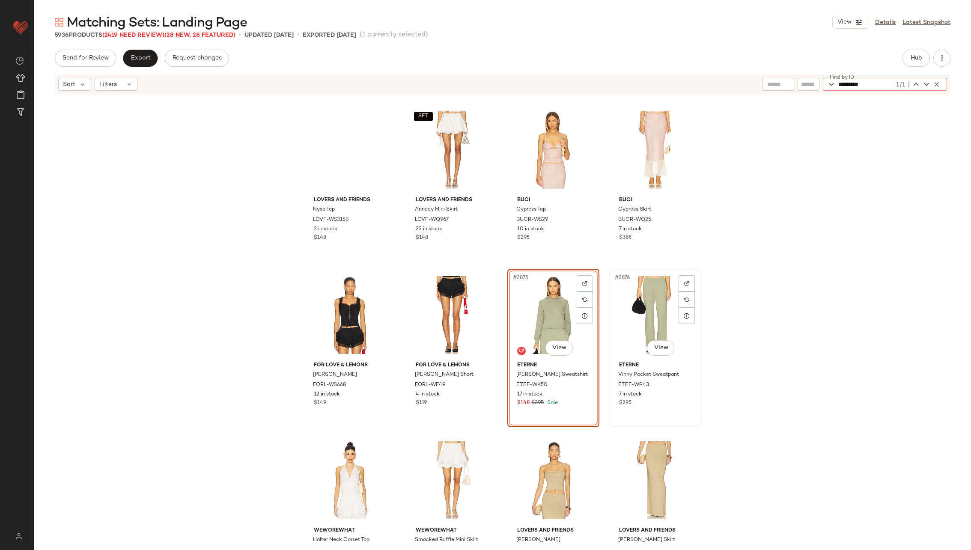
type input "*********"
click at [619, 314] on div "#2876 View" at bounding box center [655, 315] width 86 height 86
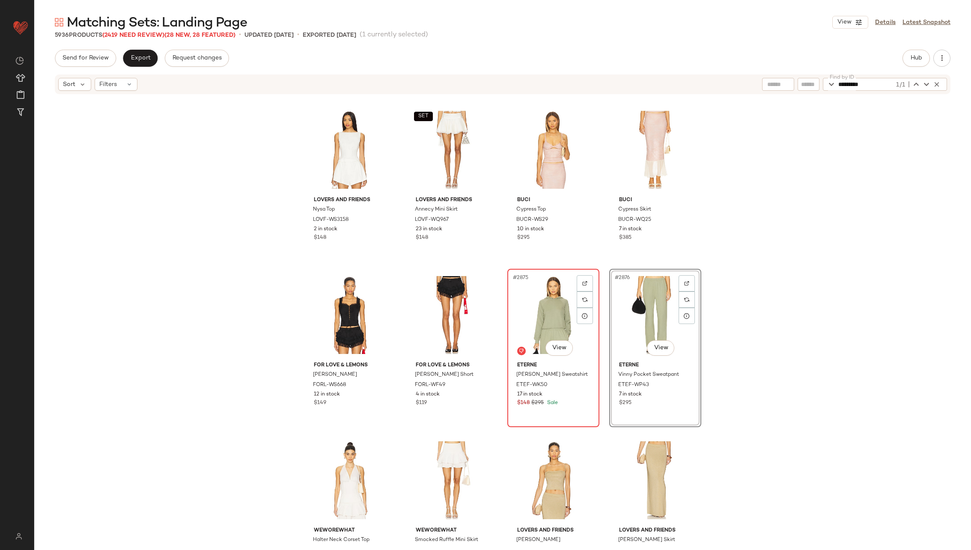
click at [541, 325] on div "#2875 View" at bounding box center [553, 315] width 86 height 86
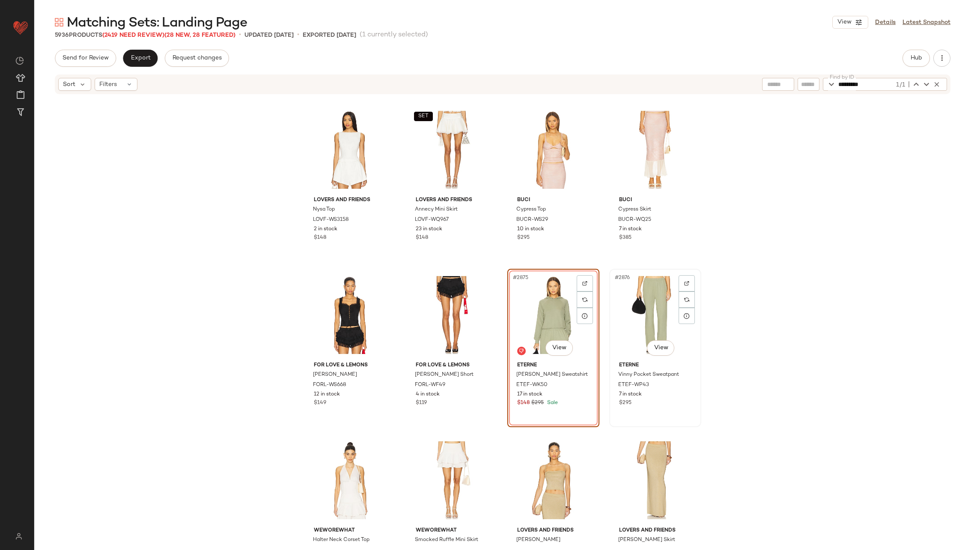
click at [628, 315] on div "#2876 View" at bounding box center [655, 315] width 86 height 86
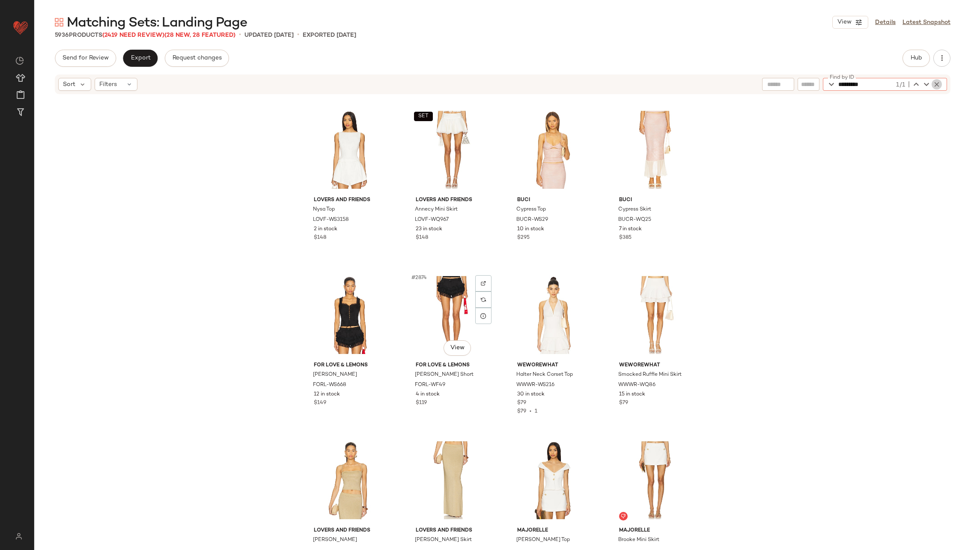
click at [935, 84] on icon "button" at bounding box center [937, 84] width 8 height 8
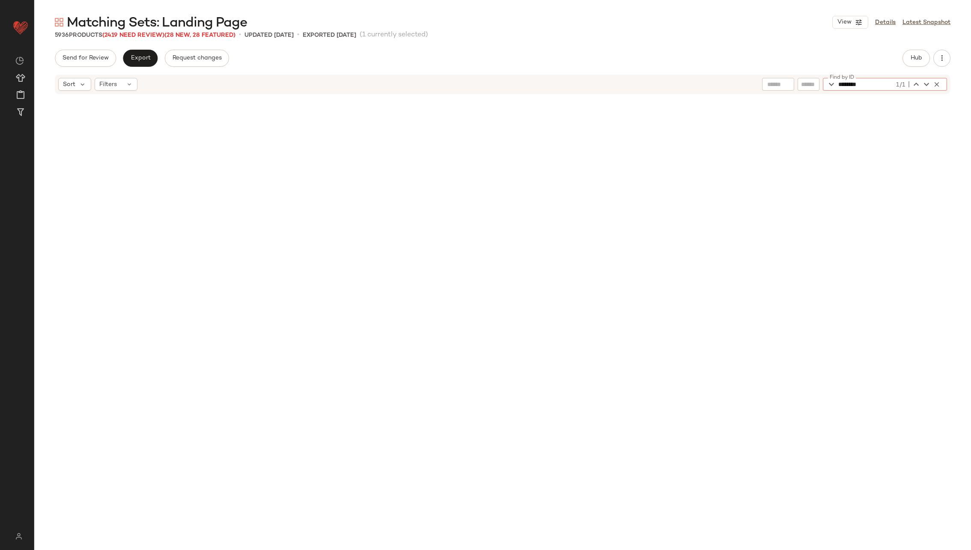
scroll to position [79621, 0]
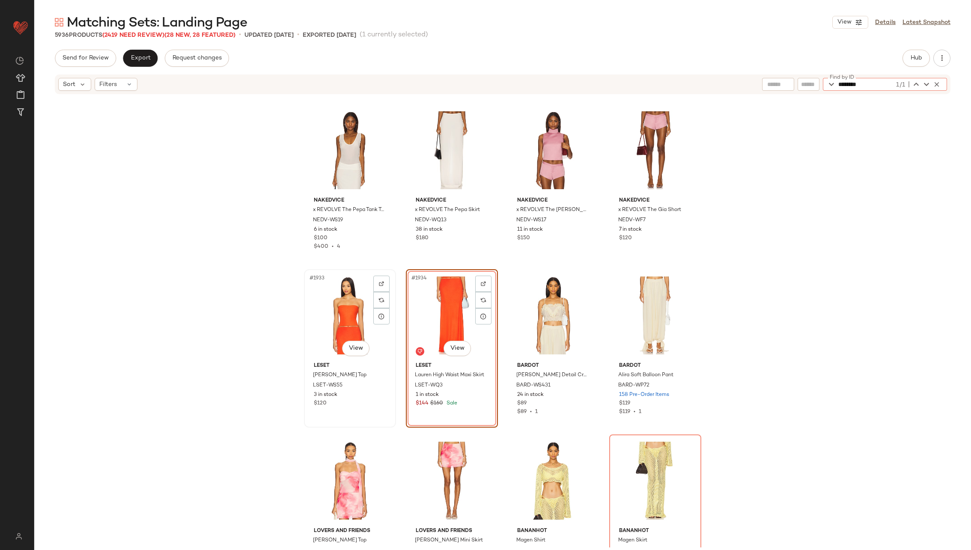
type input "********"
click at [347, 310] on div "#1933 View" at bounding box center [350, 315] width 86 height 86
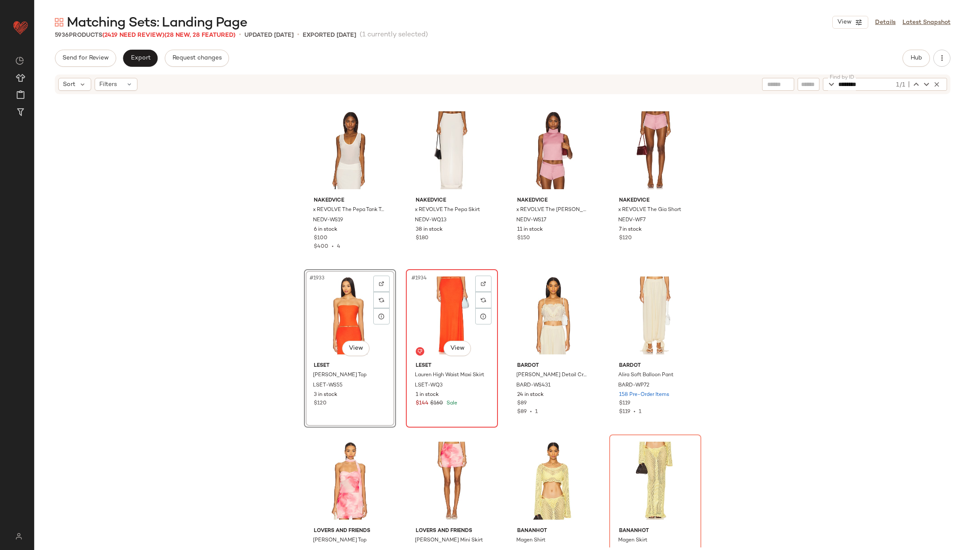
click at [446, 311] on div "#1934 View" at bounding box center [452, 315] width 86 height 86
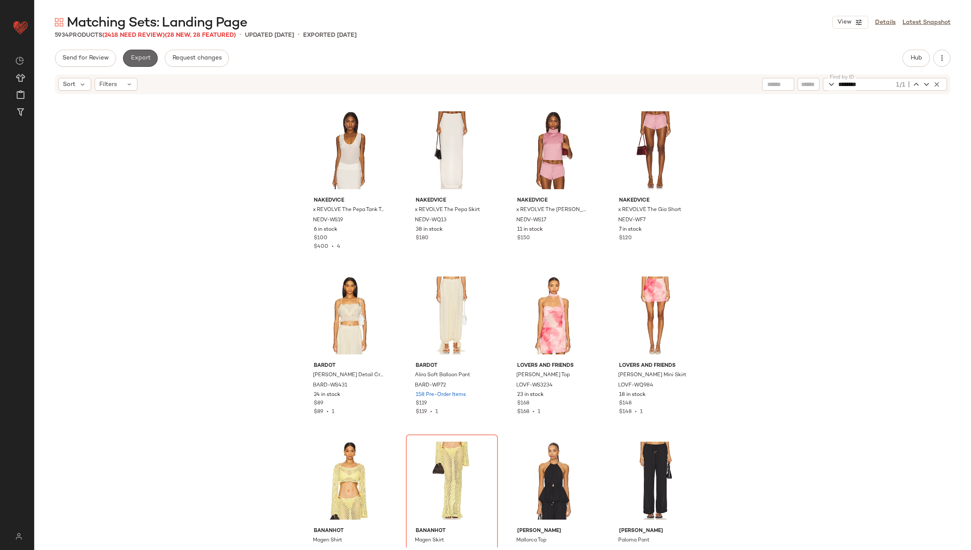
click at [135, 63] on button "Export" at bounding box center [140, 58] width 35 height 17
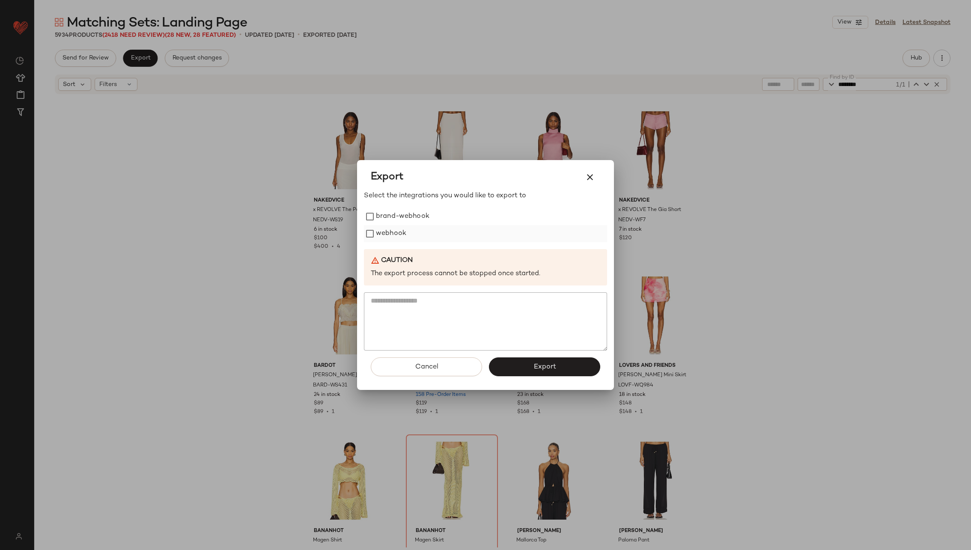
click at [397, 235] on label "webhook" at bounding box center [391, 233] width 30 height 17
click at [534, 367] on span "Export" at bounding box center [544, 367] width 23 height 8
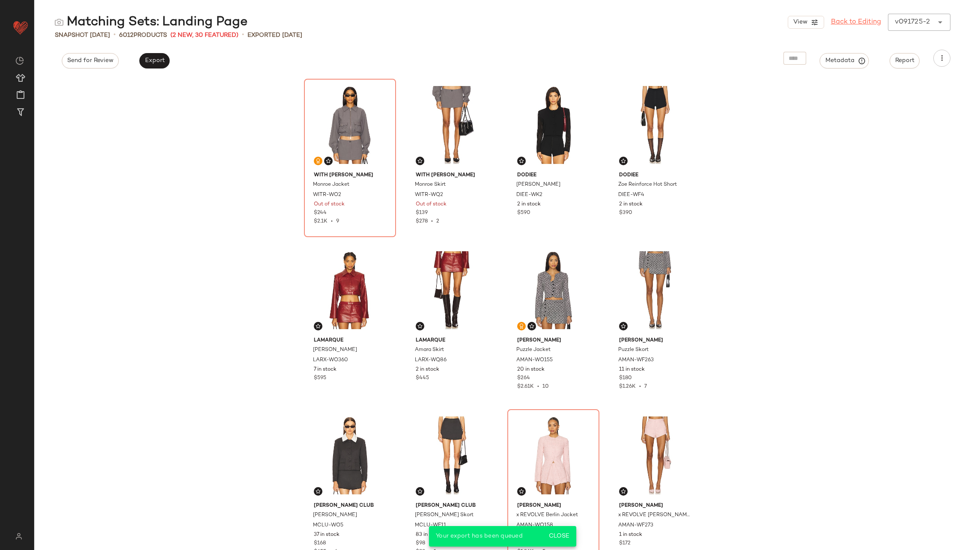
click at [855, 20] on link "Back to Editing" at bounding box center [856, 22] width 50 height 10
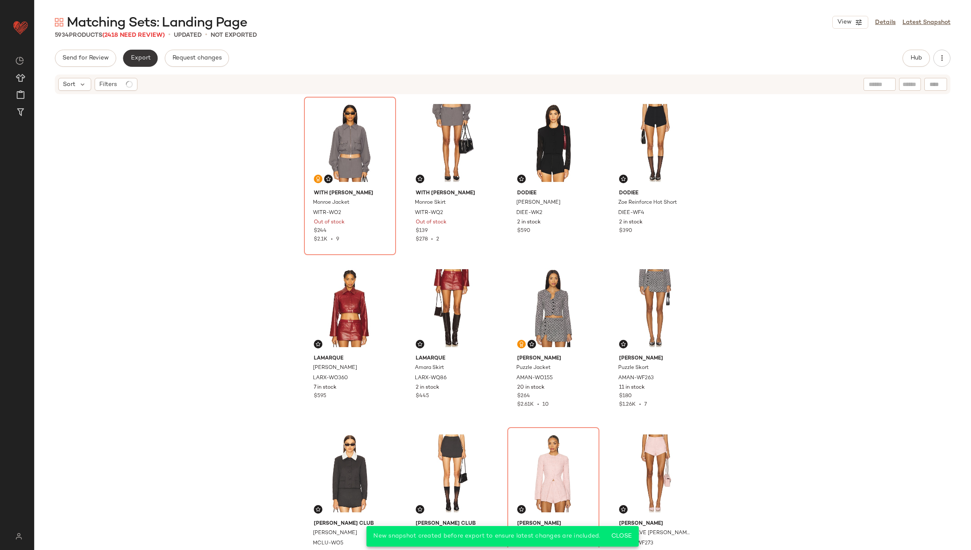
click at [131, 62] on button "Export" at bounding box center [140, 58] width 35 height 17
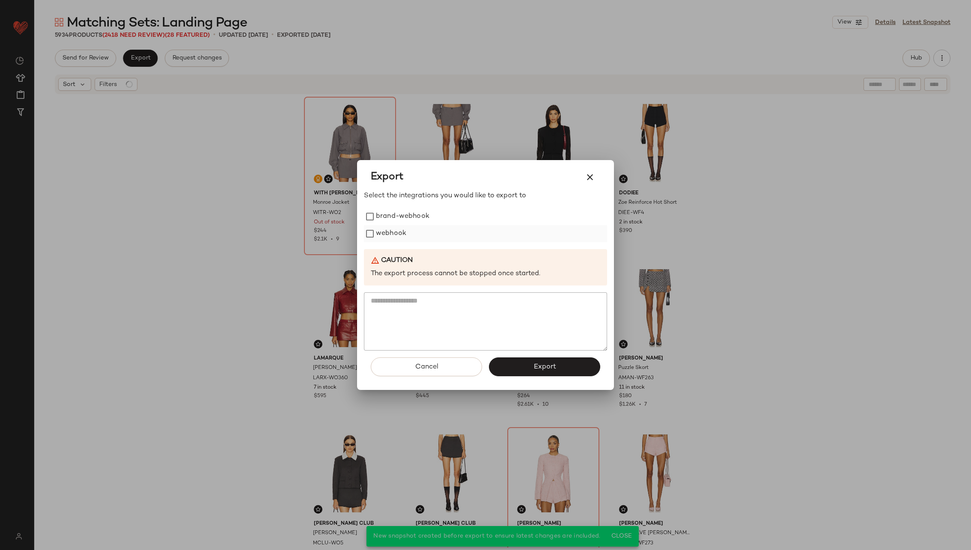
click at [398, 230] on label "webhook" at bounding box center [391, 233] width 30 height 17
click at [546, 368] on span "Export" at bounding box center [544, 367] width 23 height 8
